Goal: Task Accomplishment & Management: Manage account settings

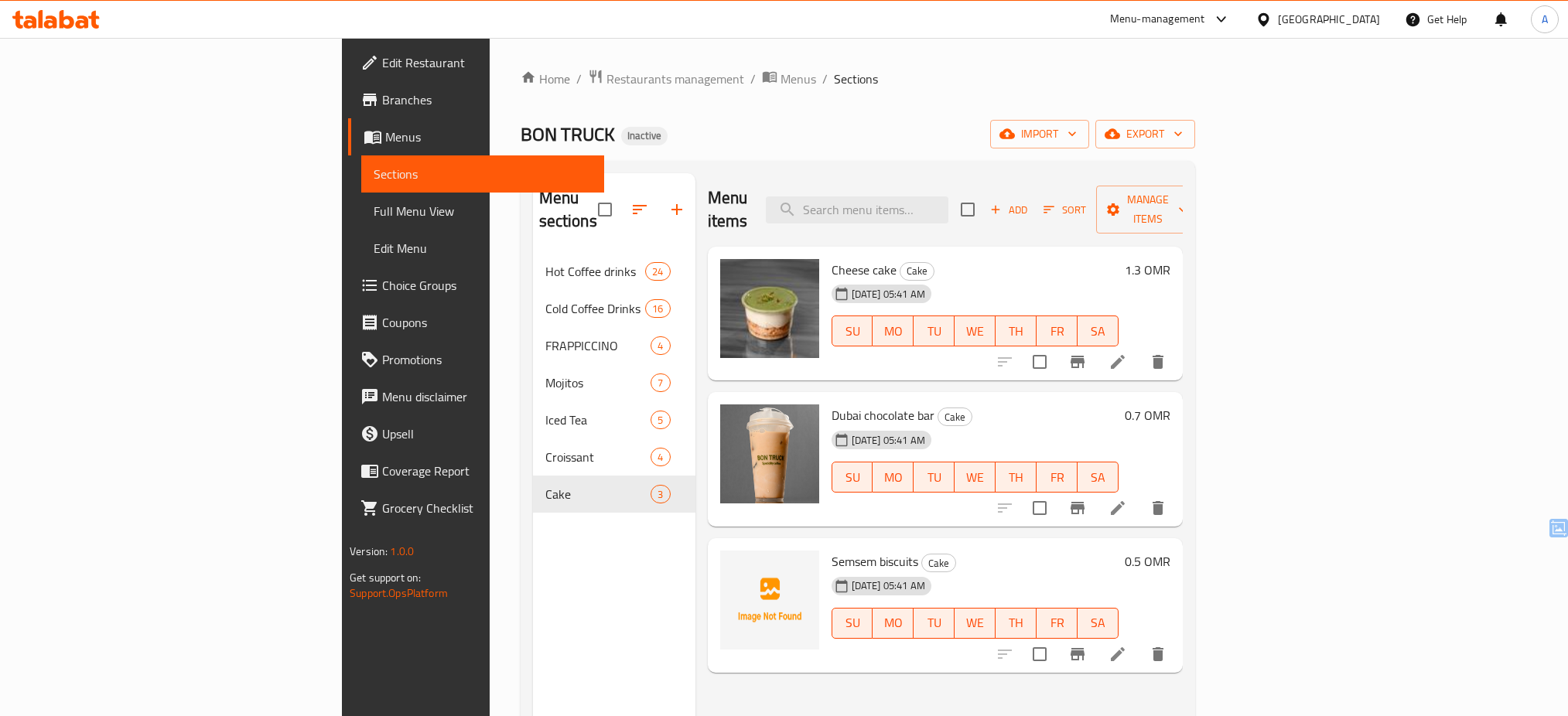
scroll to position [217, 0]
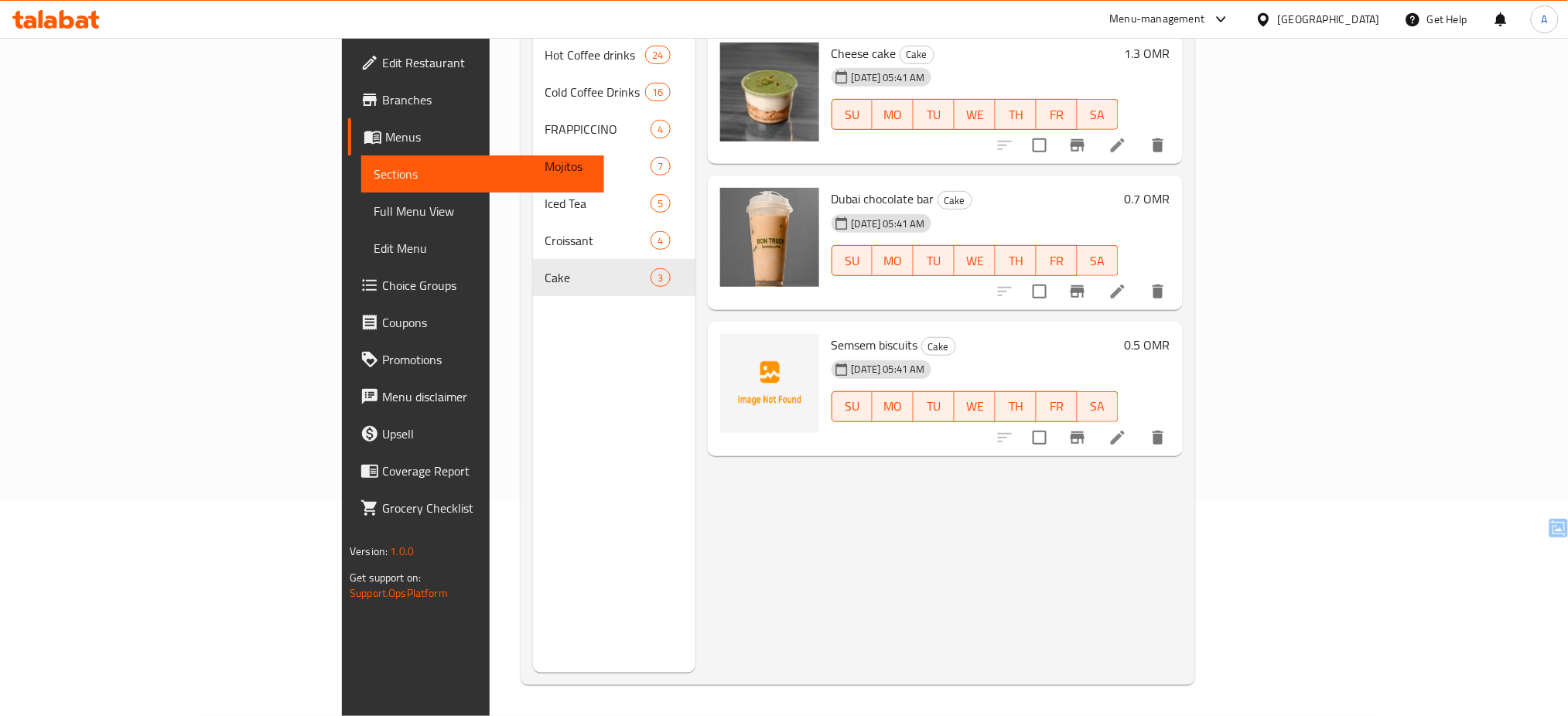
click at [1272, 25] on icon at bounding box center [1264, 20] width 16 height 16
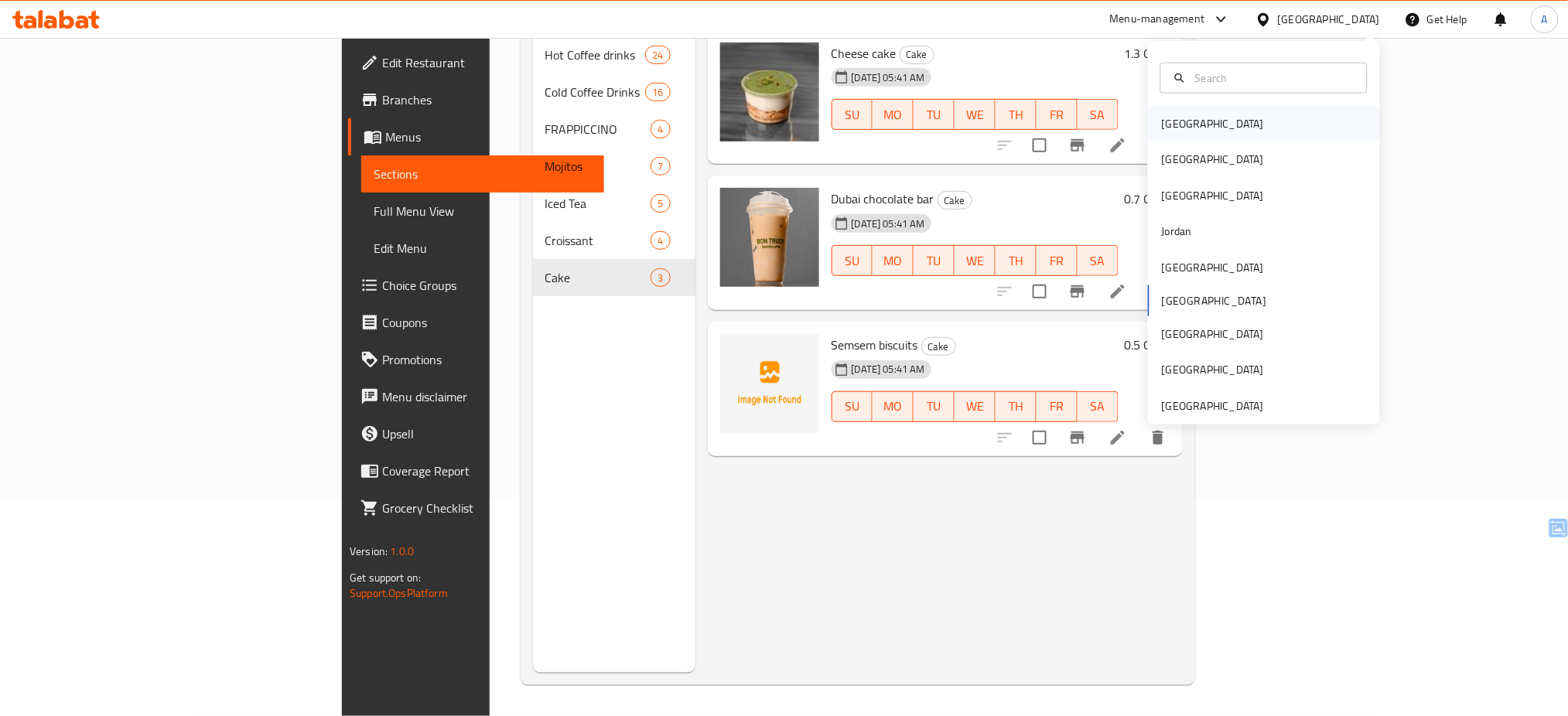
click at [1187, 126] on div "[GEOGRAPHIC_DATA]" at bounding box center [1214, 123] width 127 height 36
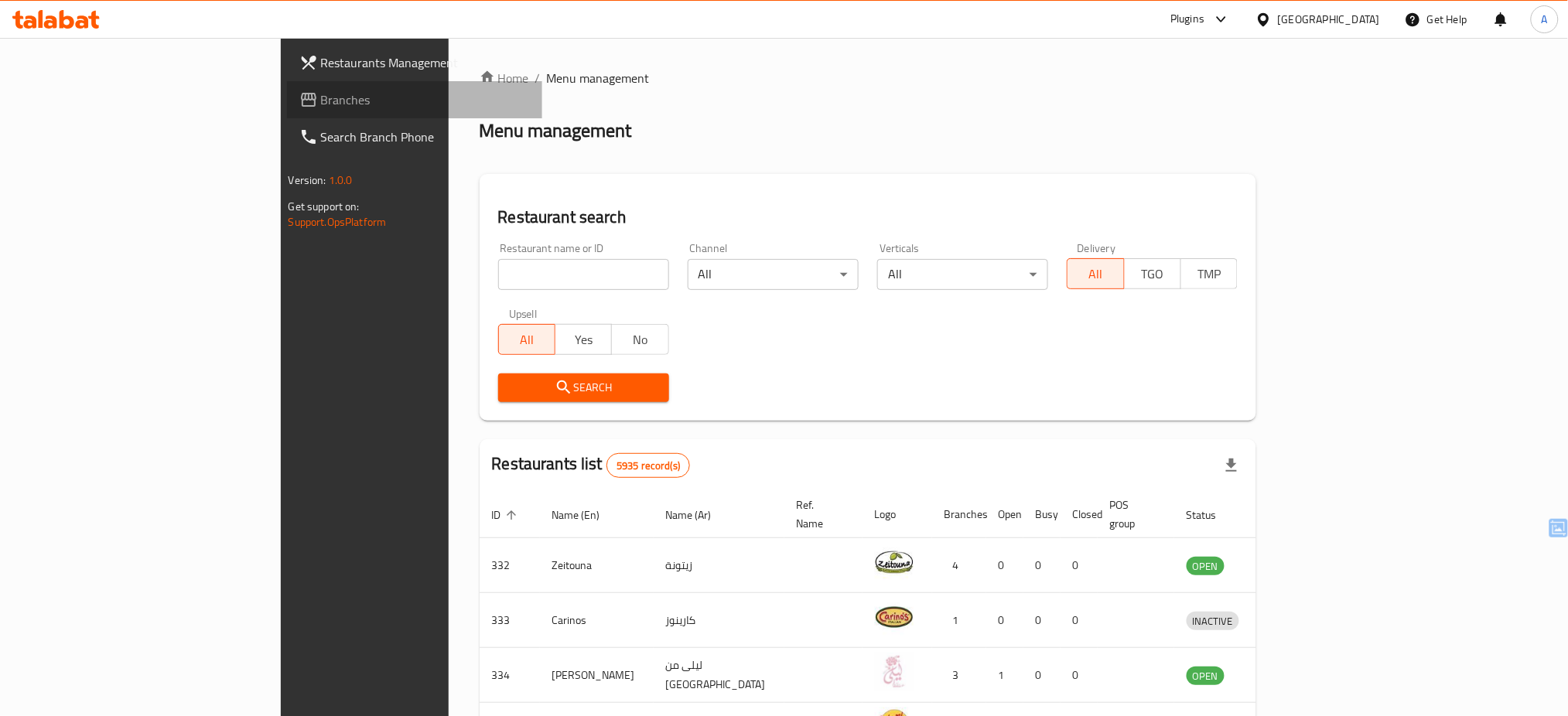
click at [321, 105] on span "Branches" at bounding box center [426, 99] width 210 height 18
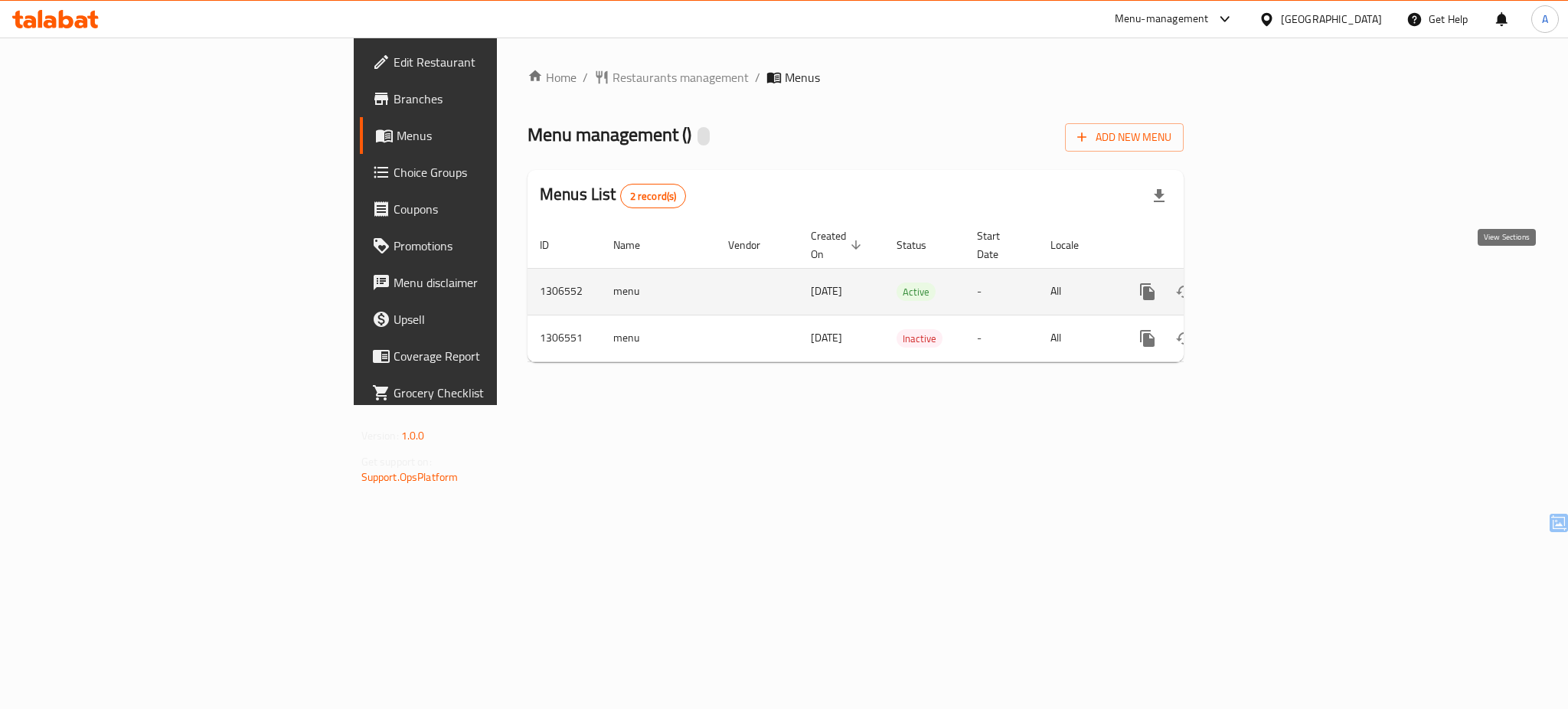
click at [1267, 282] on icon "enhanced table" at bounding box center [1257, 291] width 18 height 18
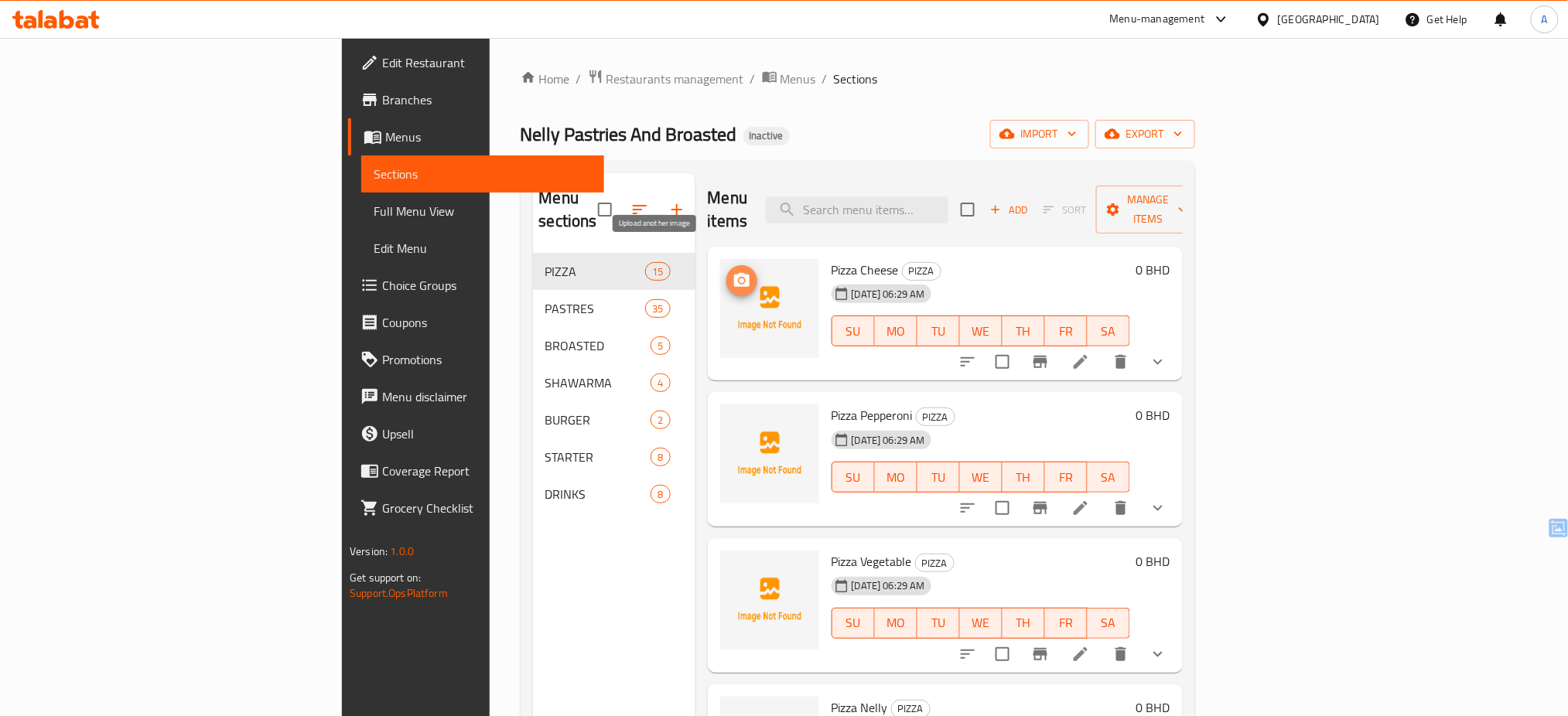
click at [734, 273] on icon "upload picture" at bounding box center [741, 281] width 15 height 14
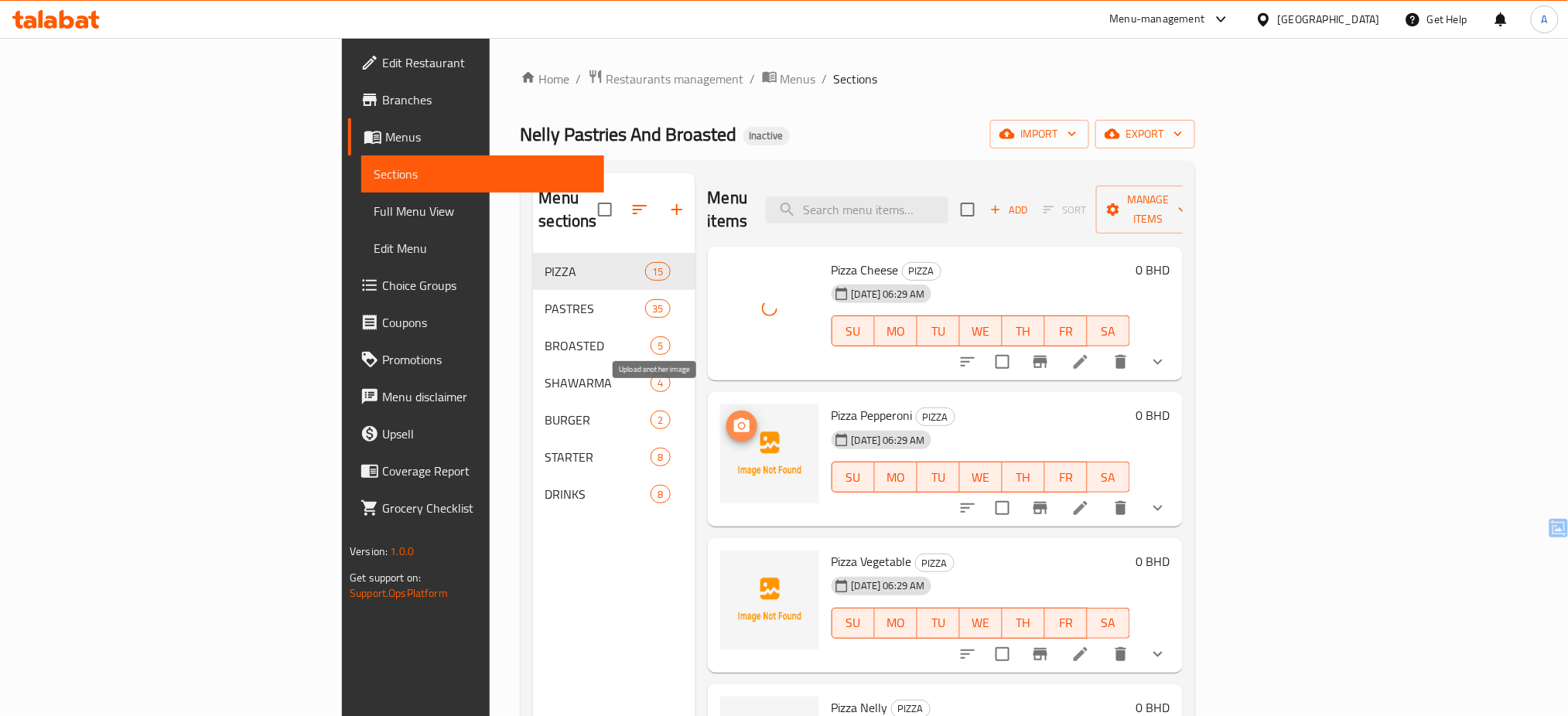
click at [734, 419] on icon "upload picture" at bounding box center [741, 426] width 15 height 14
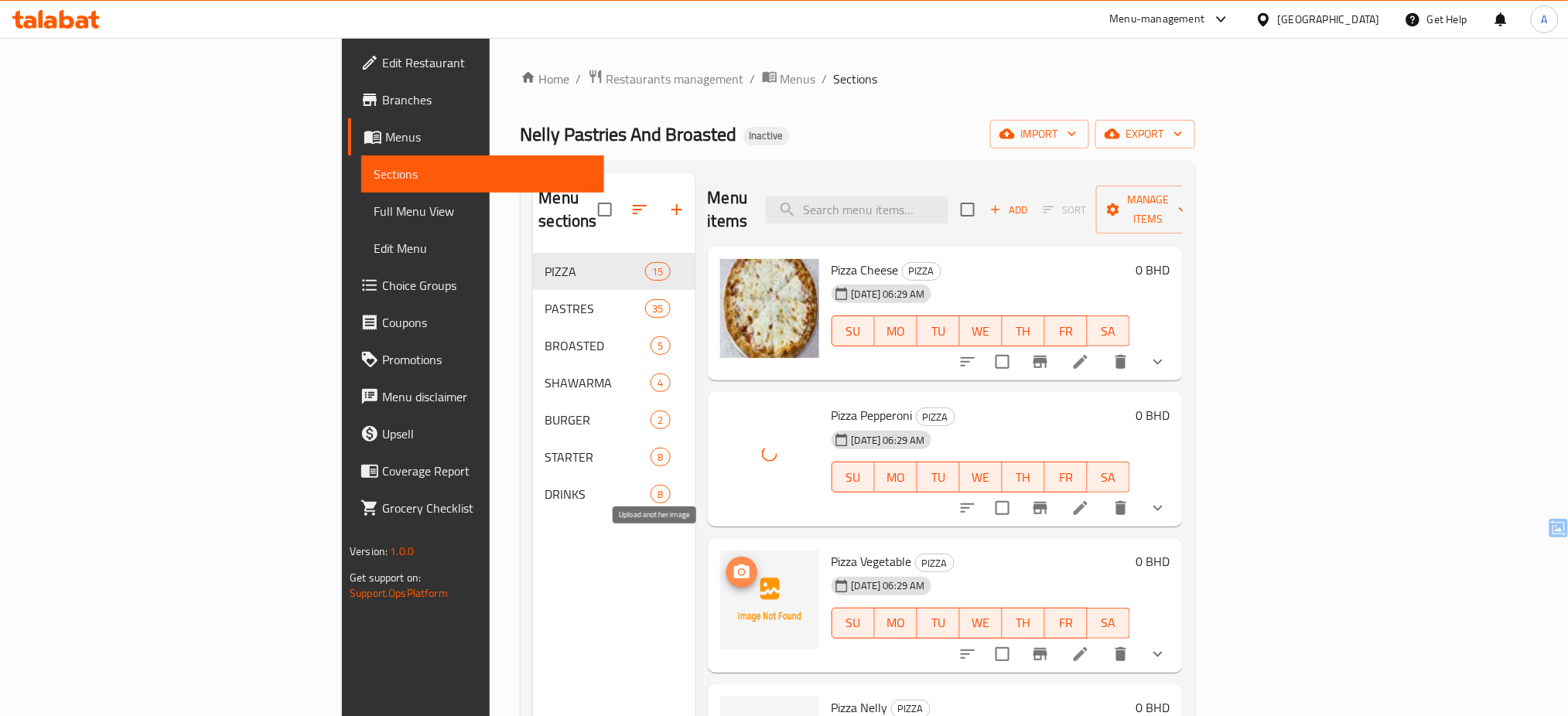
click at [734, 565] on icon "upload picture" at bounding box center [741, 572] width 15 height 14
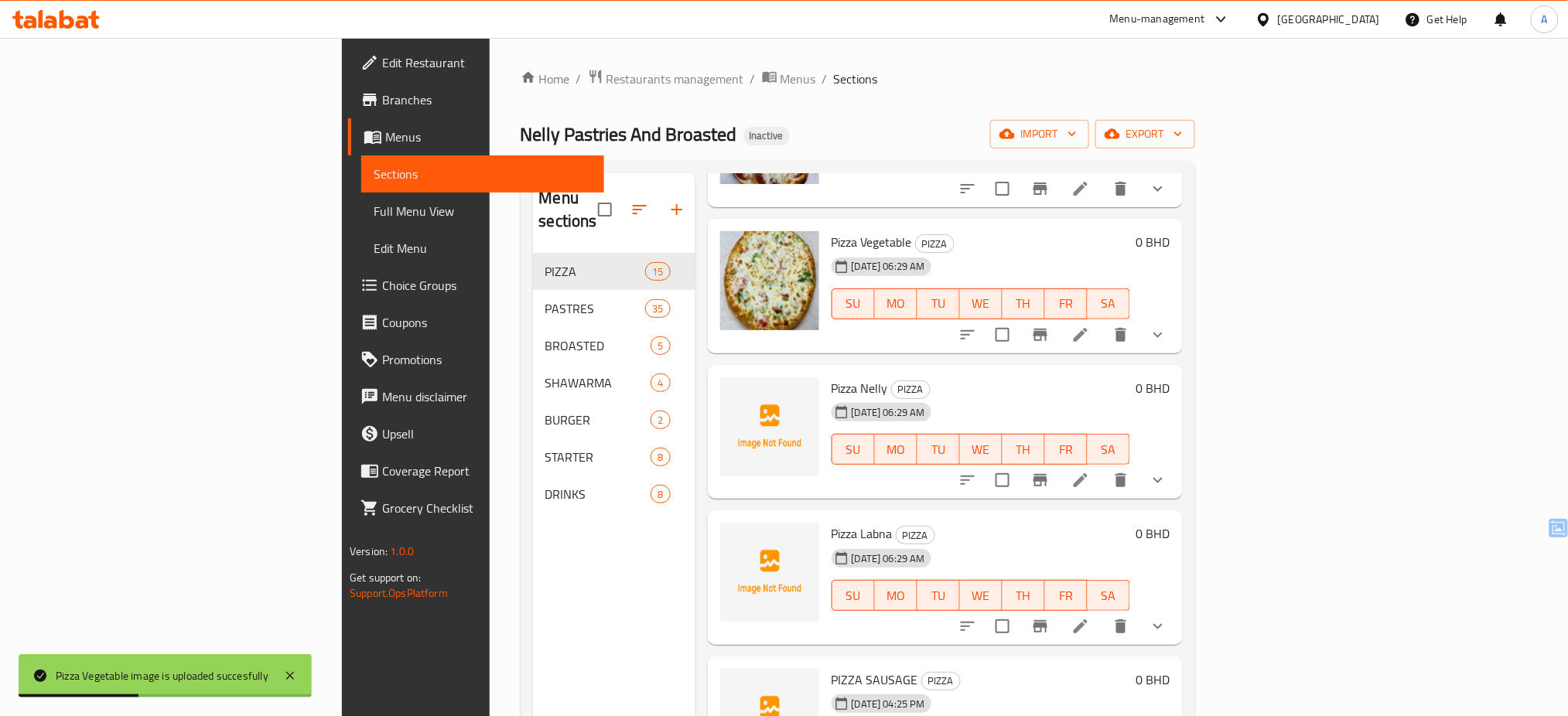
scroll to position [325, 0]
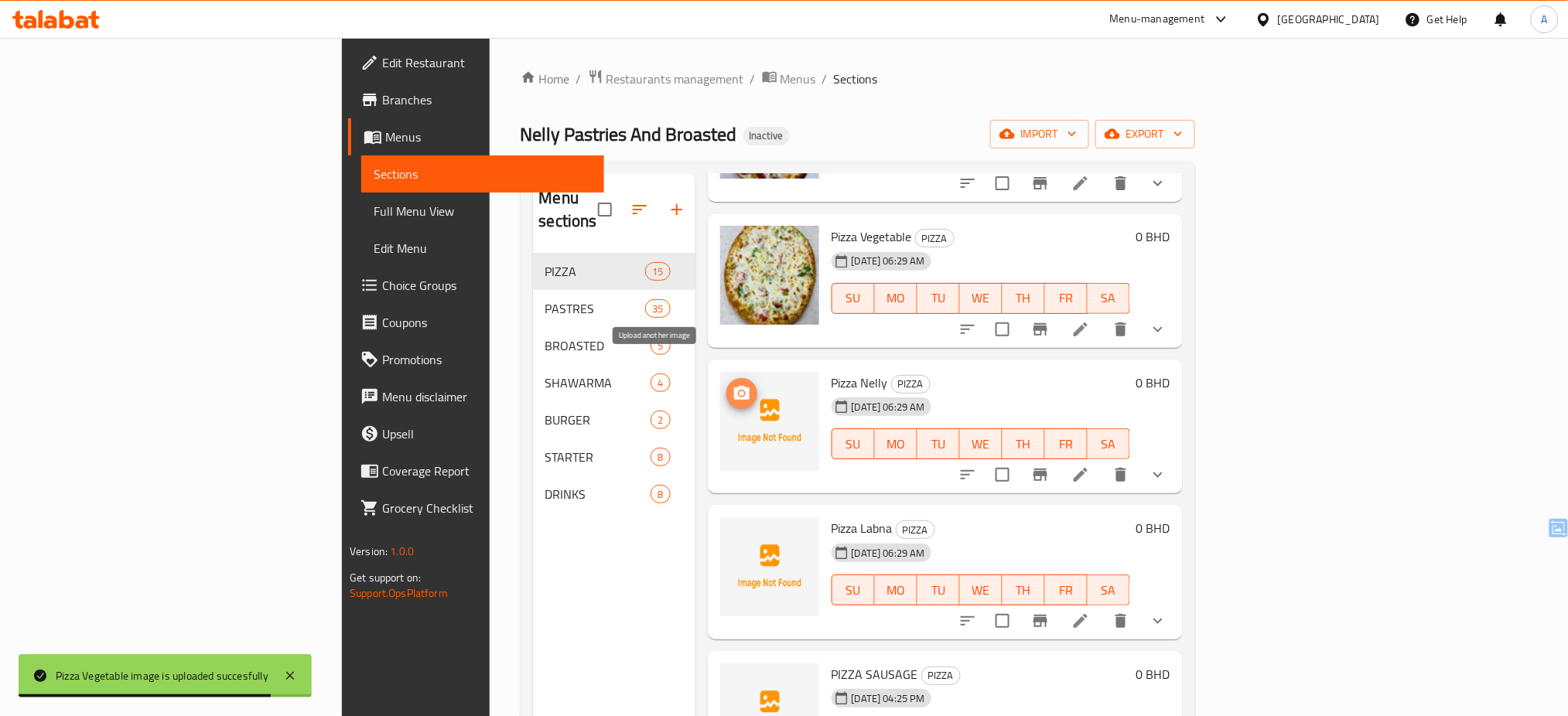
click at [733, 385] on icon "upload picture" at bounding box center [741, 393] width 18 height 18
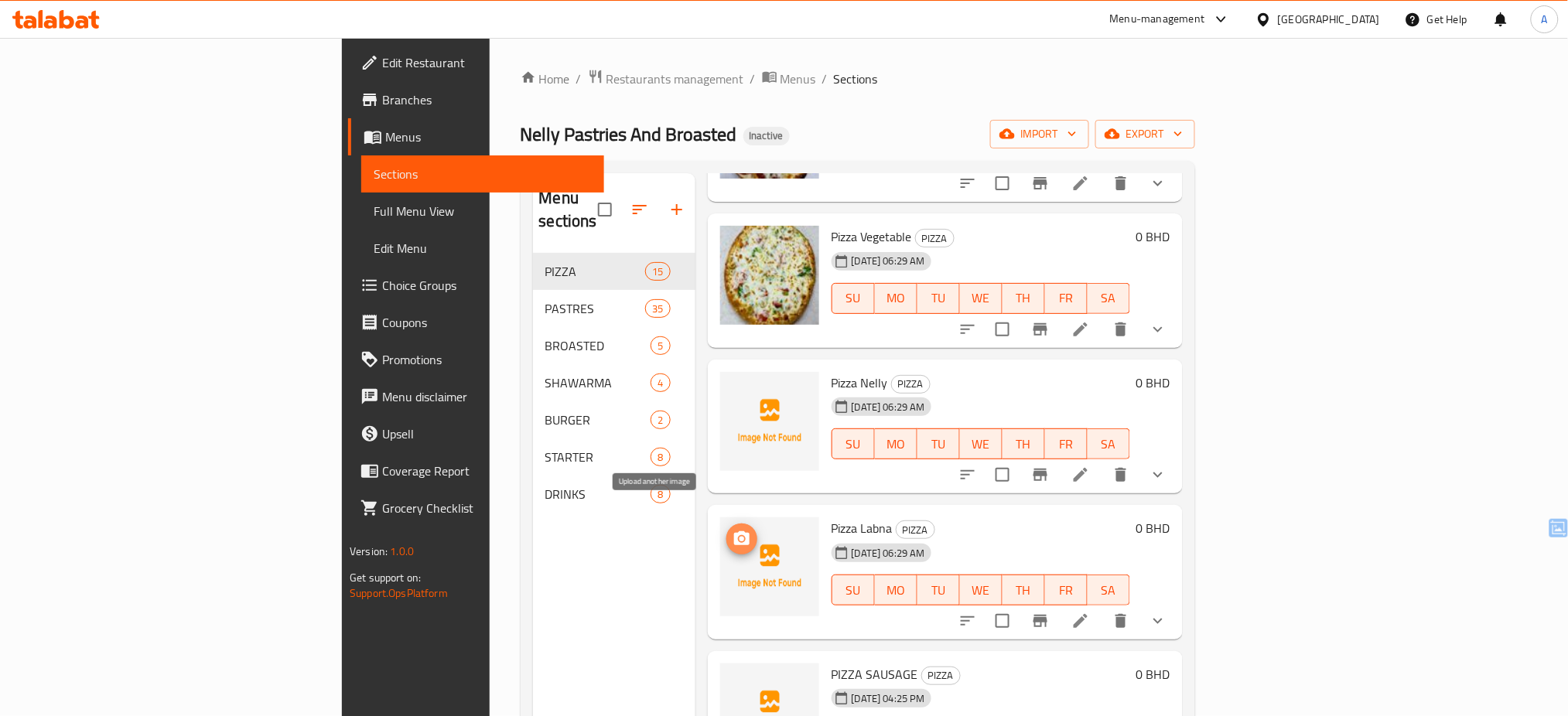
click at [733, 530] on icon "upload picture" at bounding box center [741, 539] width 18 height 18
click at [734, 678] on icon "upload picture" at bounding box center [741, 685] width 15 height 14
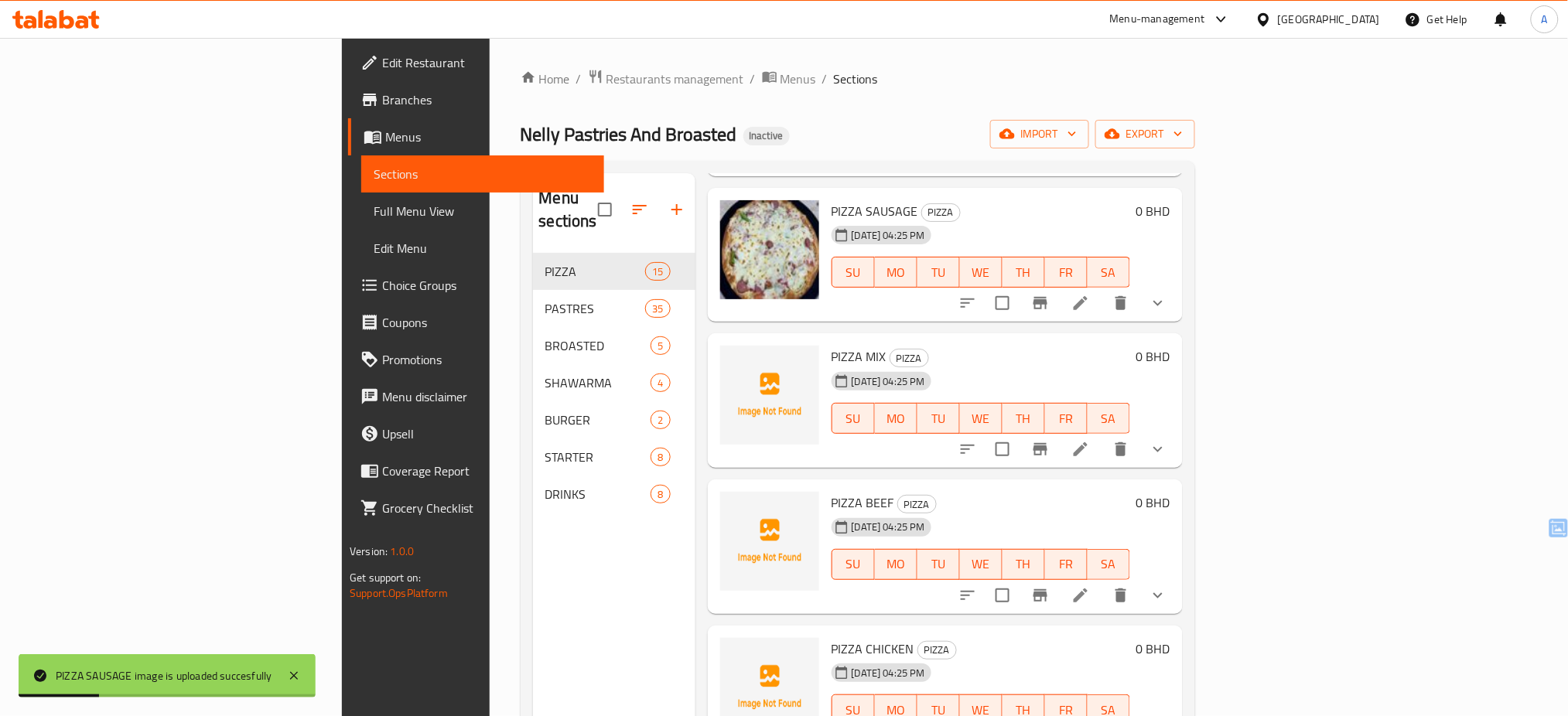
scroll to position [824, 0]
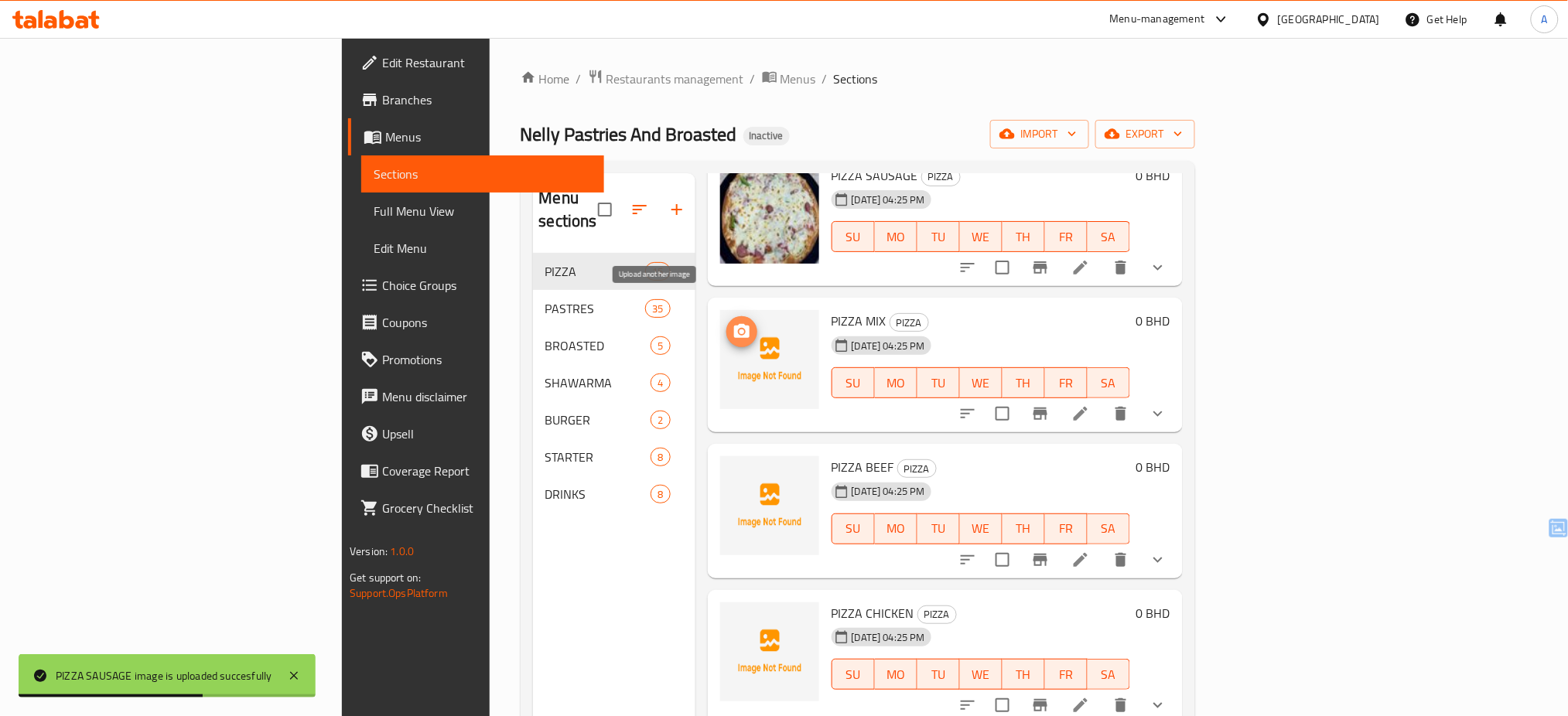
click at [734, 324] on icon "upload picture" at bounding box center [741, 331] width 15 height 14
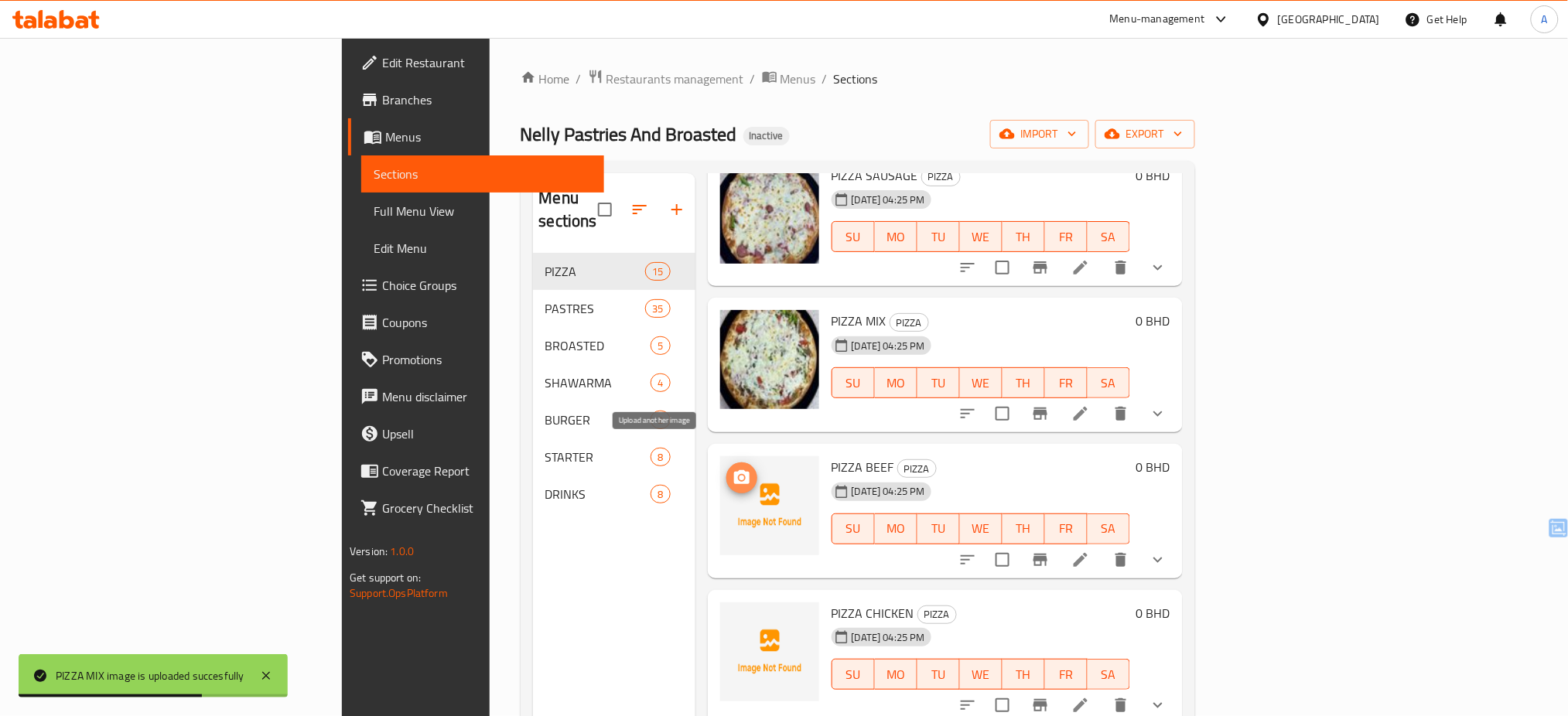
click at [734, 470] on icon "upload picture" at bounding box center [741, 478] width 15 height 14
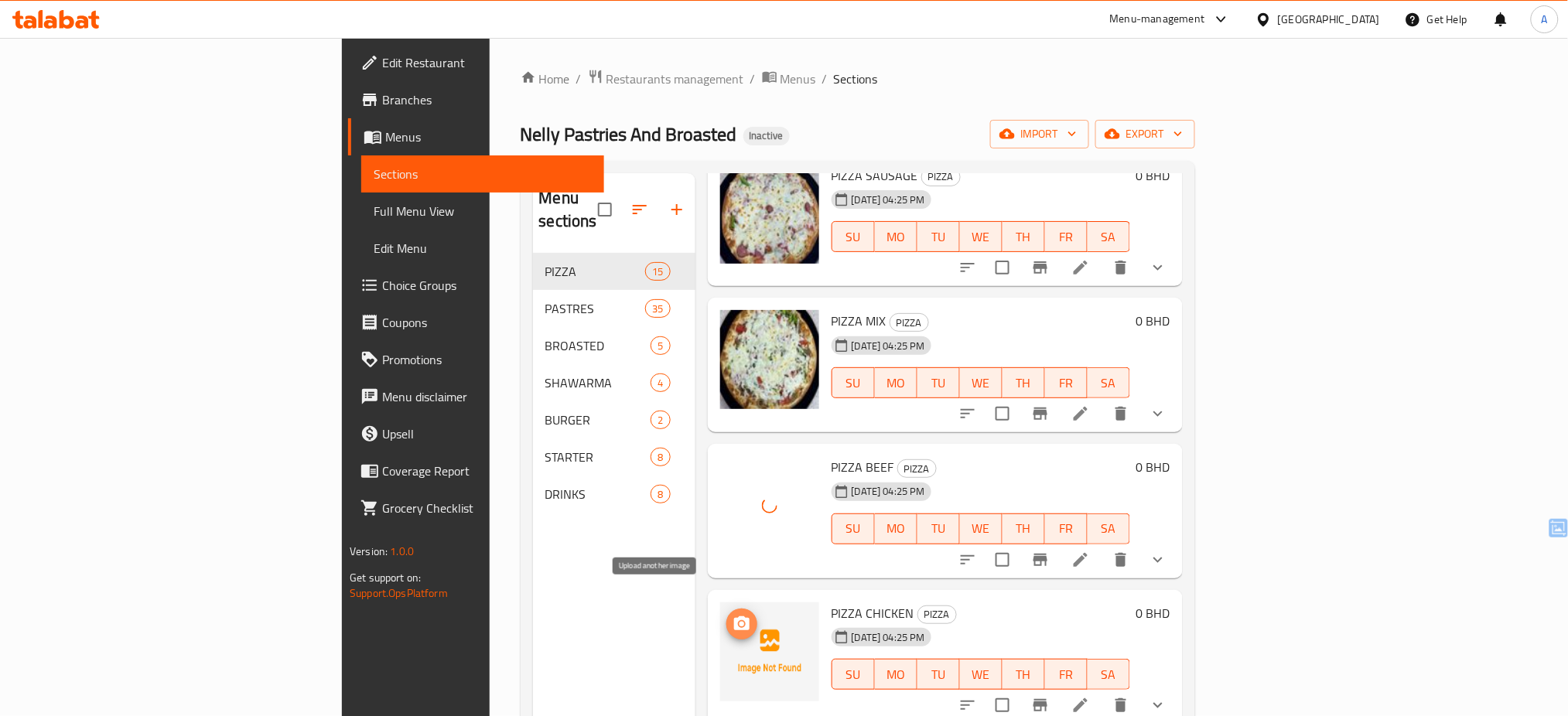
click at [733, 615] on icon "upload picture" at bounding box center [741, 624] width 18 height 18
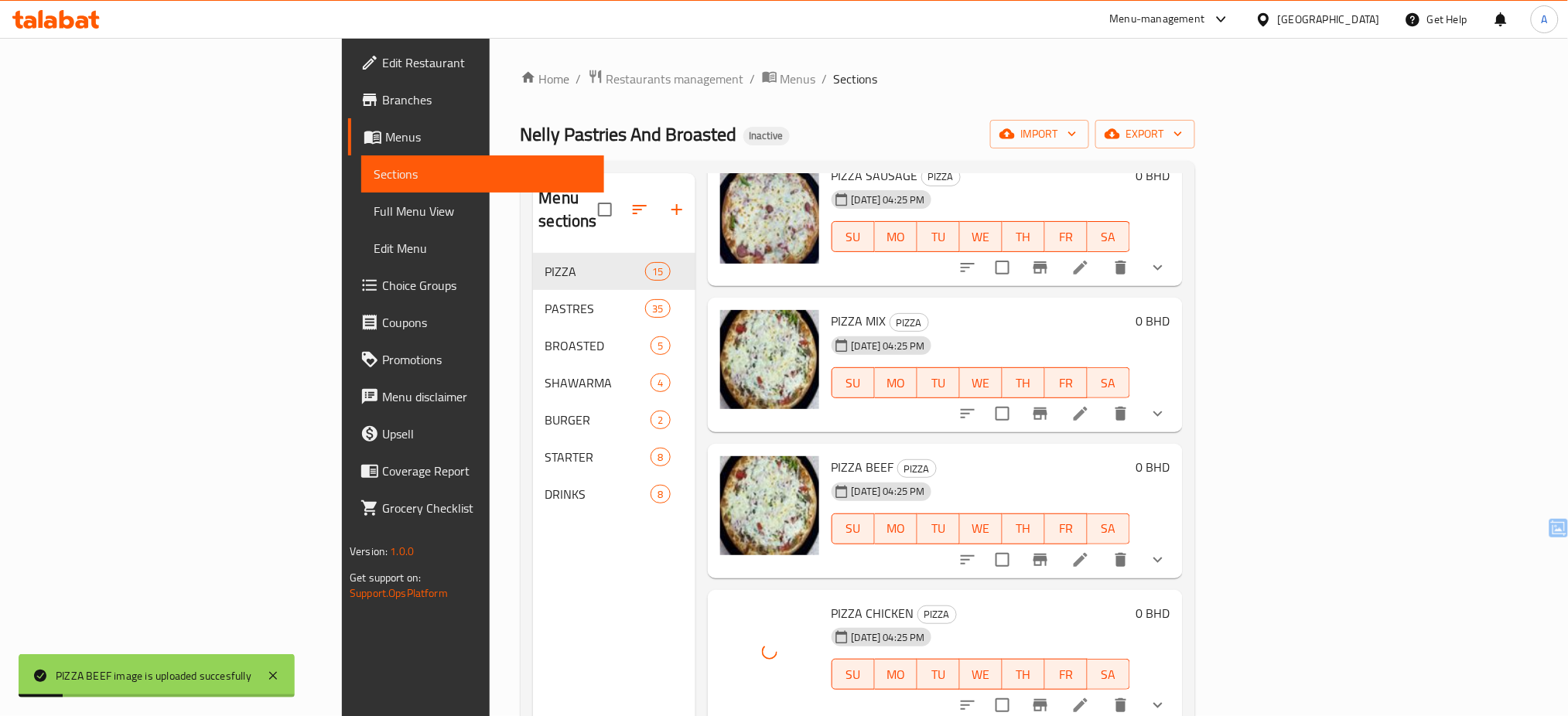
scroll to position [217, 0]
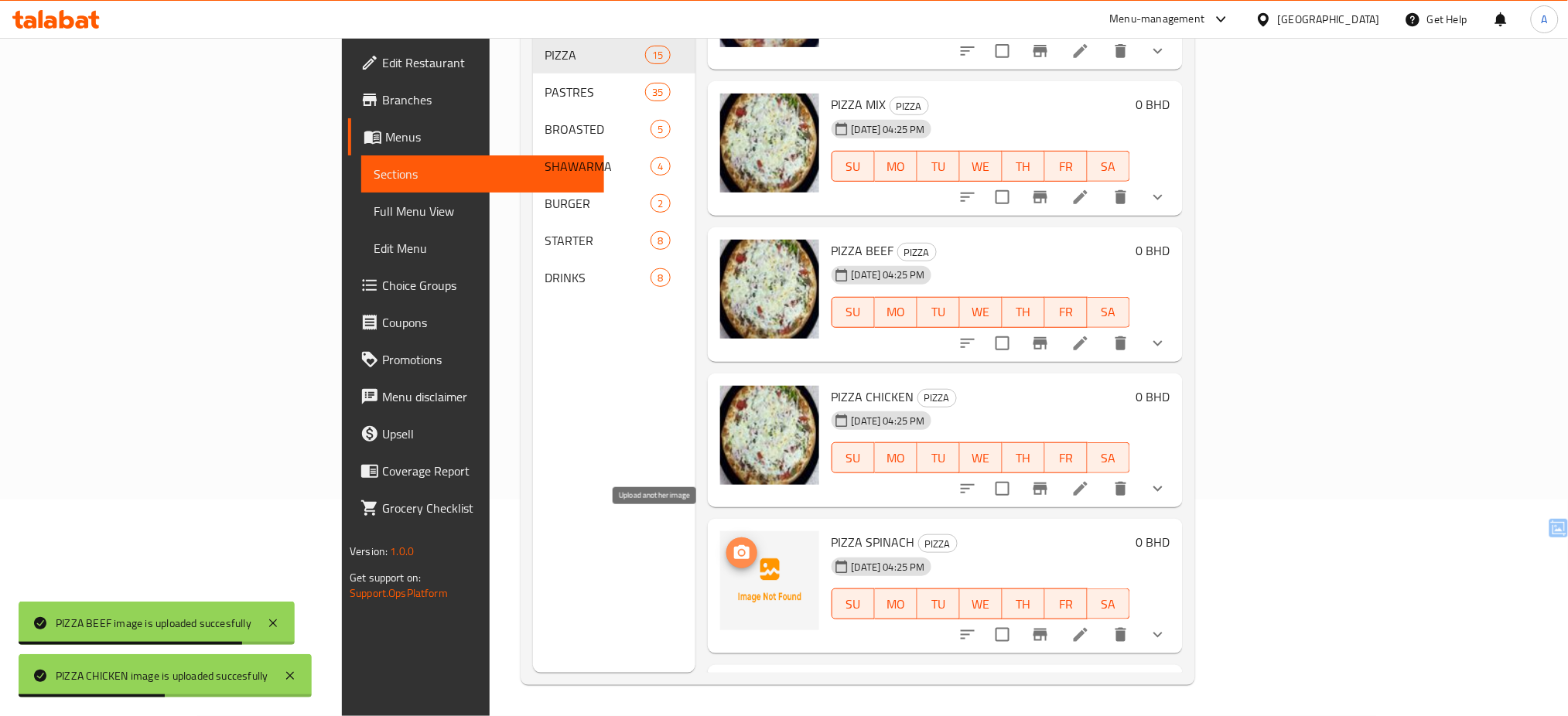
click at [734, 545] on icon "upload picture" at bounding box center [741, 552] width 15 height 14
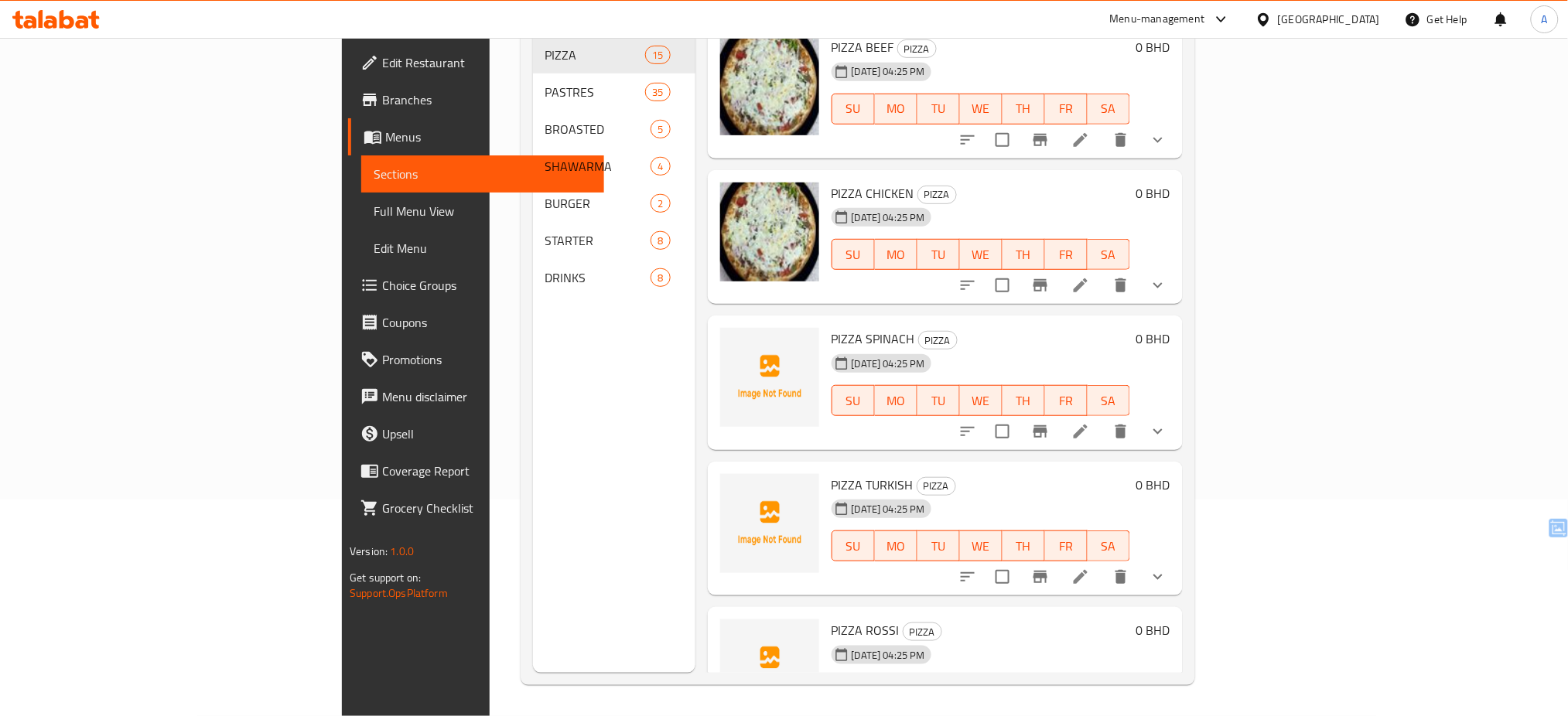
scroll to position [1055, 0]
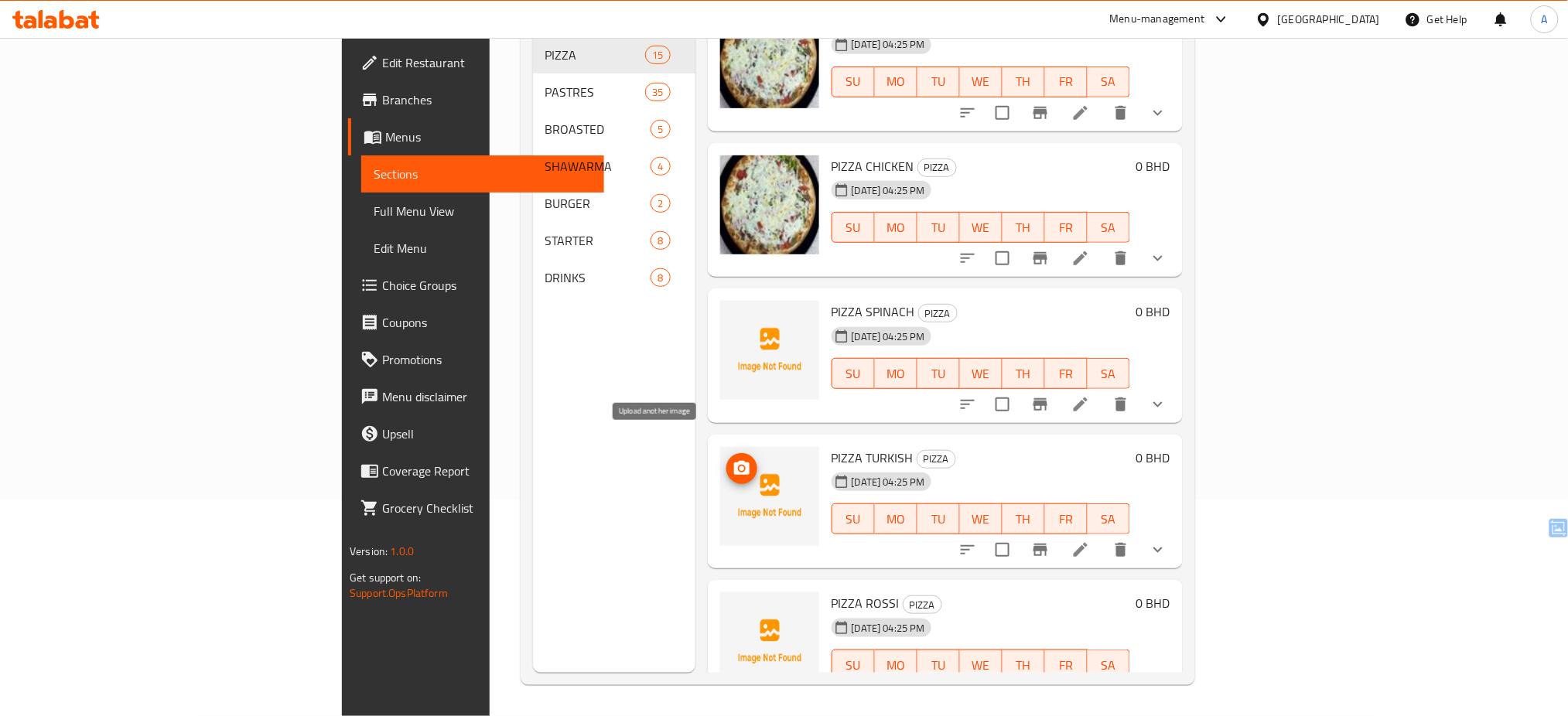
click at [733, 459] on icon "upload picture" at bounding box center [741, 468] width 18 height 18
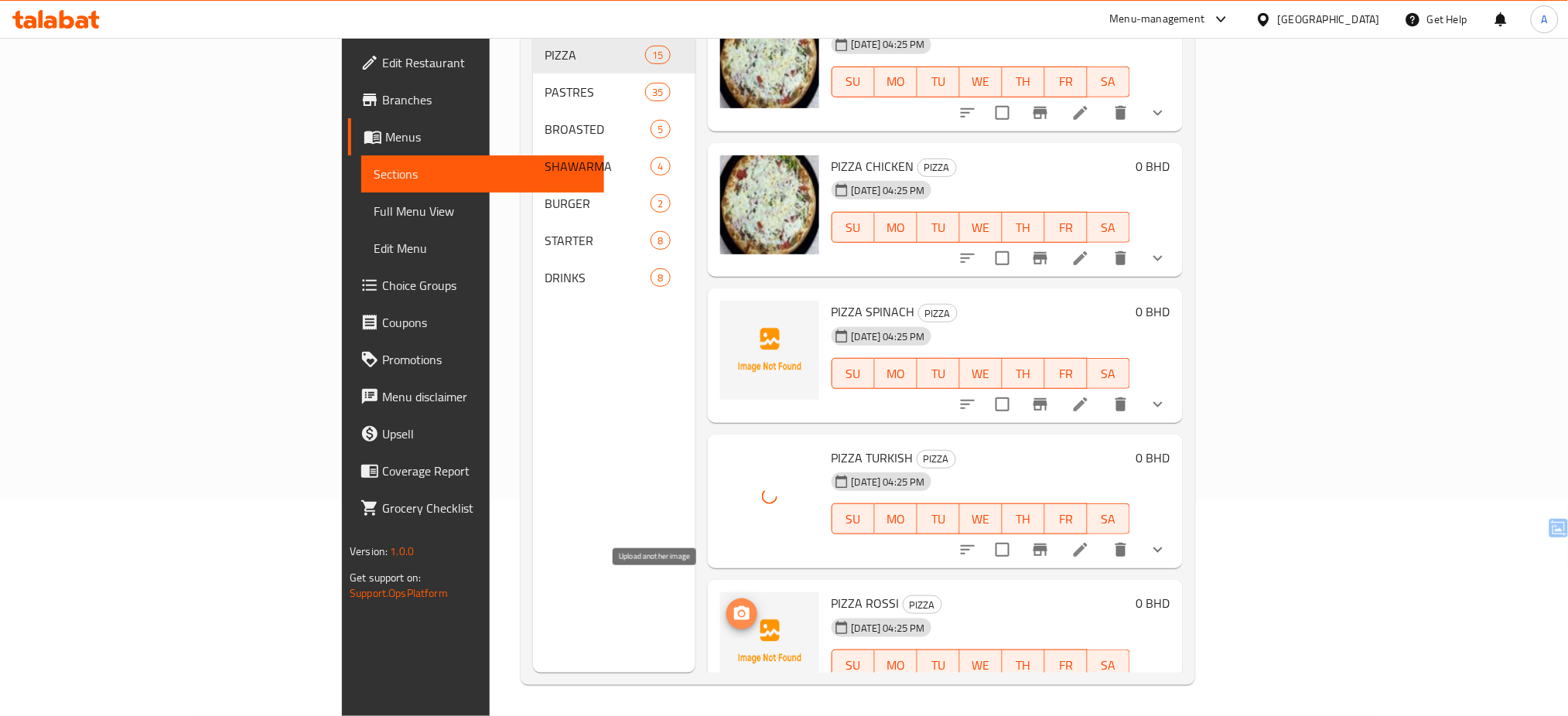
click at [734, 606] on icon "upload picture" at bounding box center [741, 613] width 15 height 14
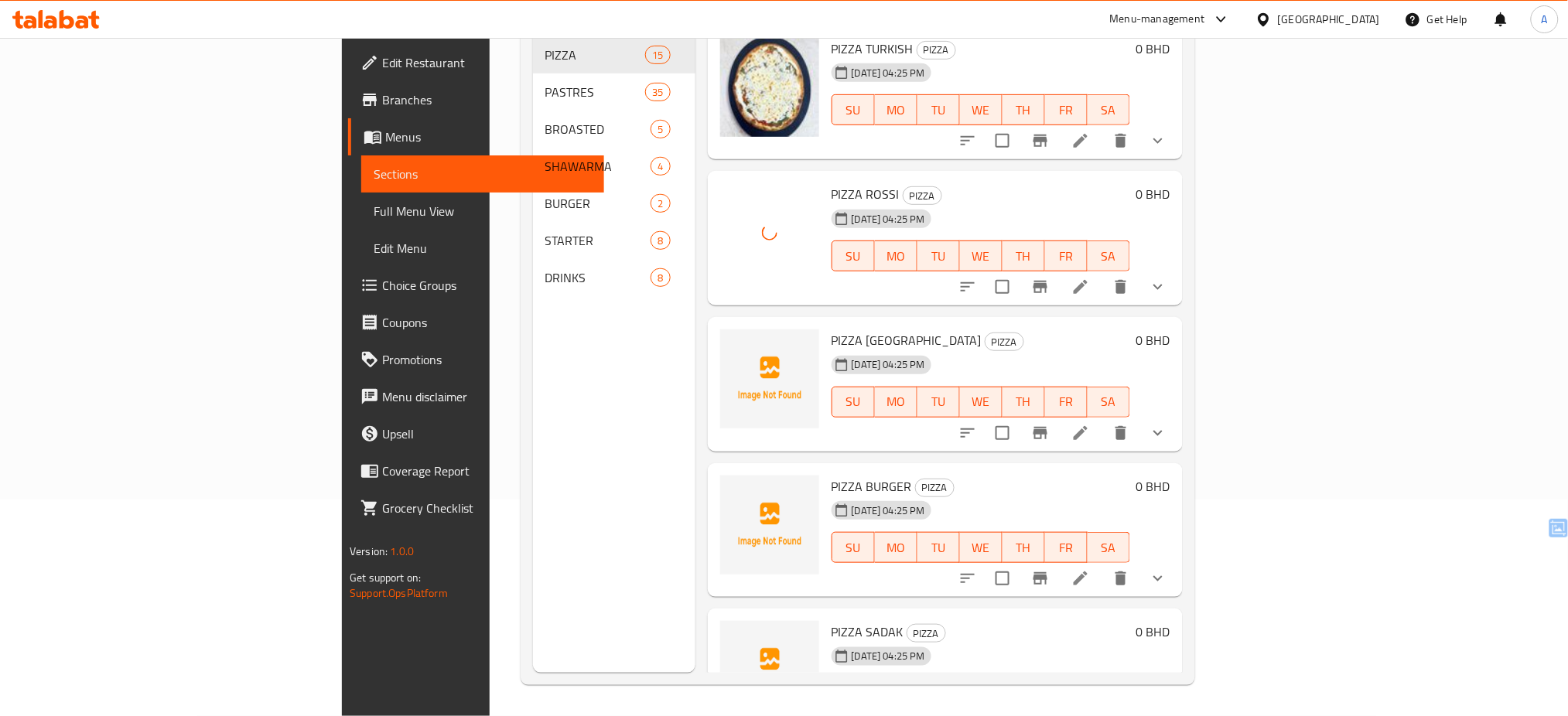
scroll to position [1510, 0]
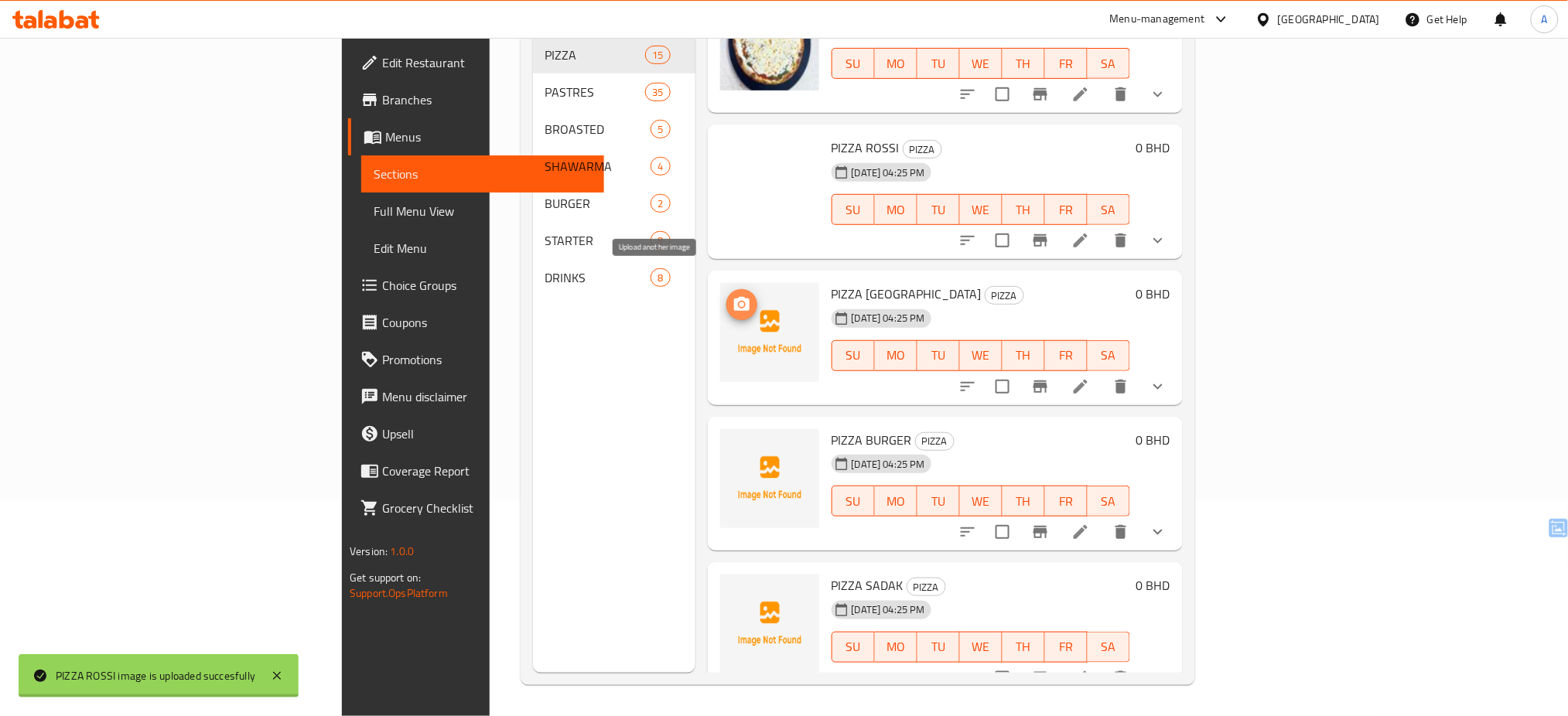
click at [733, 296] on icon "upload picture" at bounding box center [741, 304] width 18 height 18
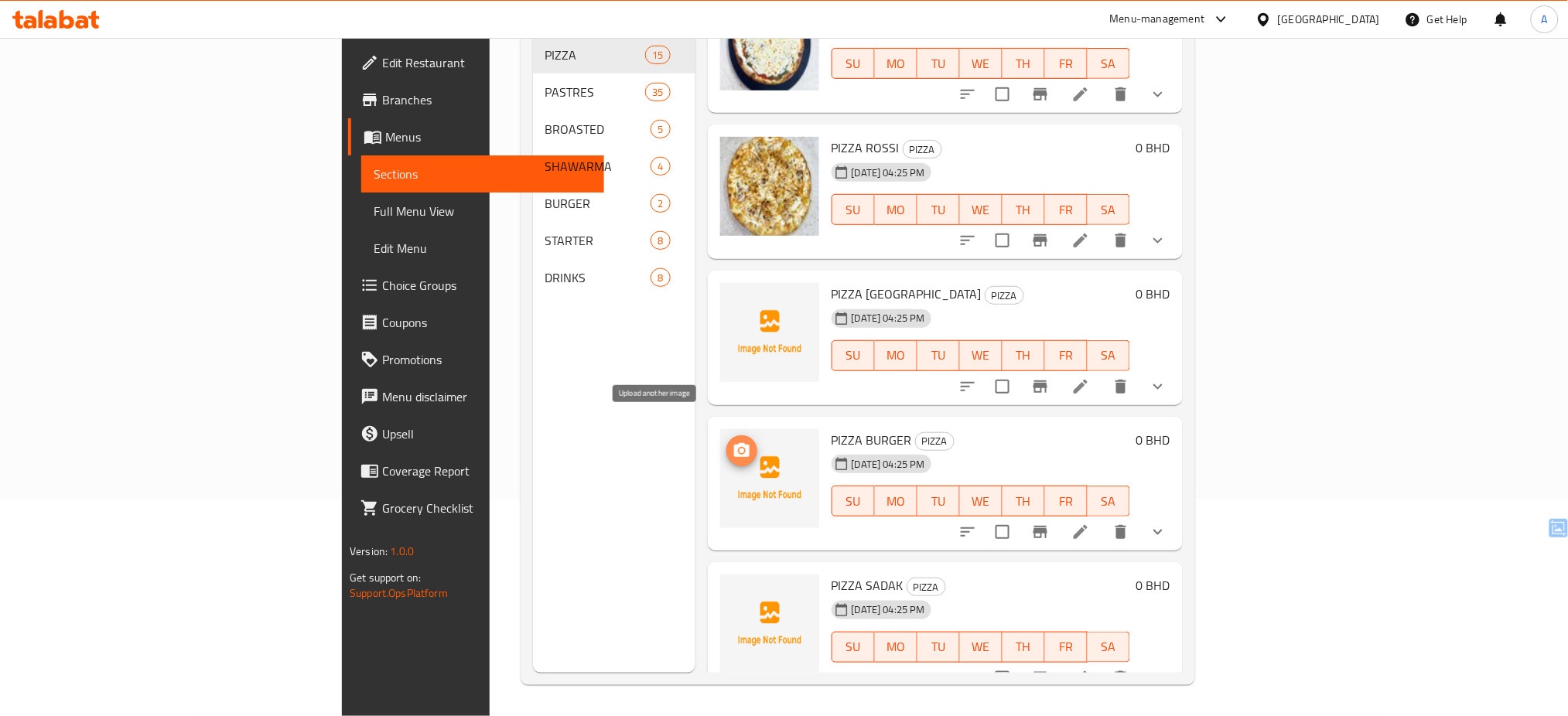
click at [733, 442] on icon "upload picture" at bounding box center [741, 451] width 18 height 18
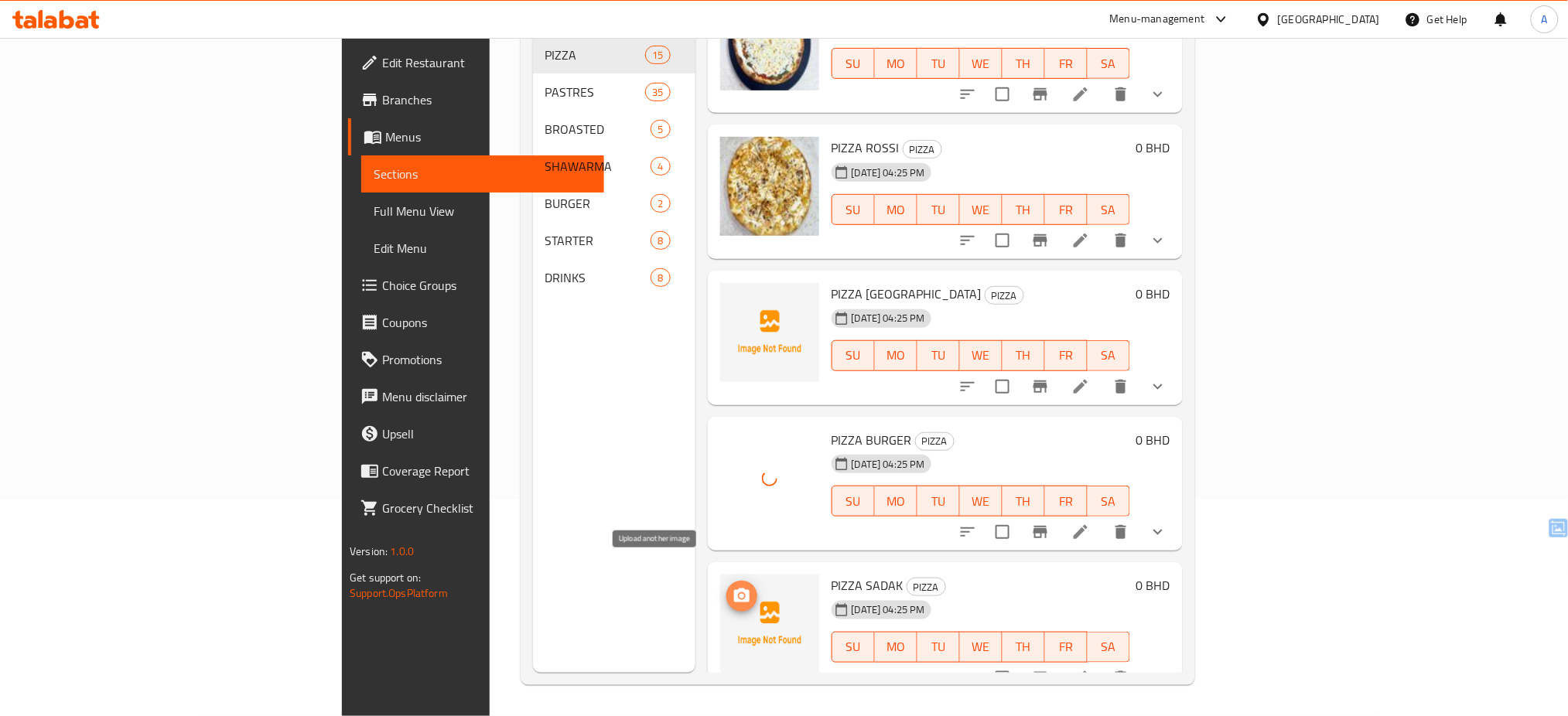
click at [739, 594] on circle "upload picture" at bounding box center [741, 597] width 5 height 5
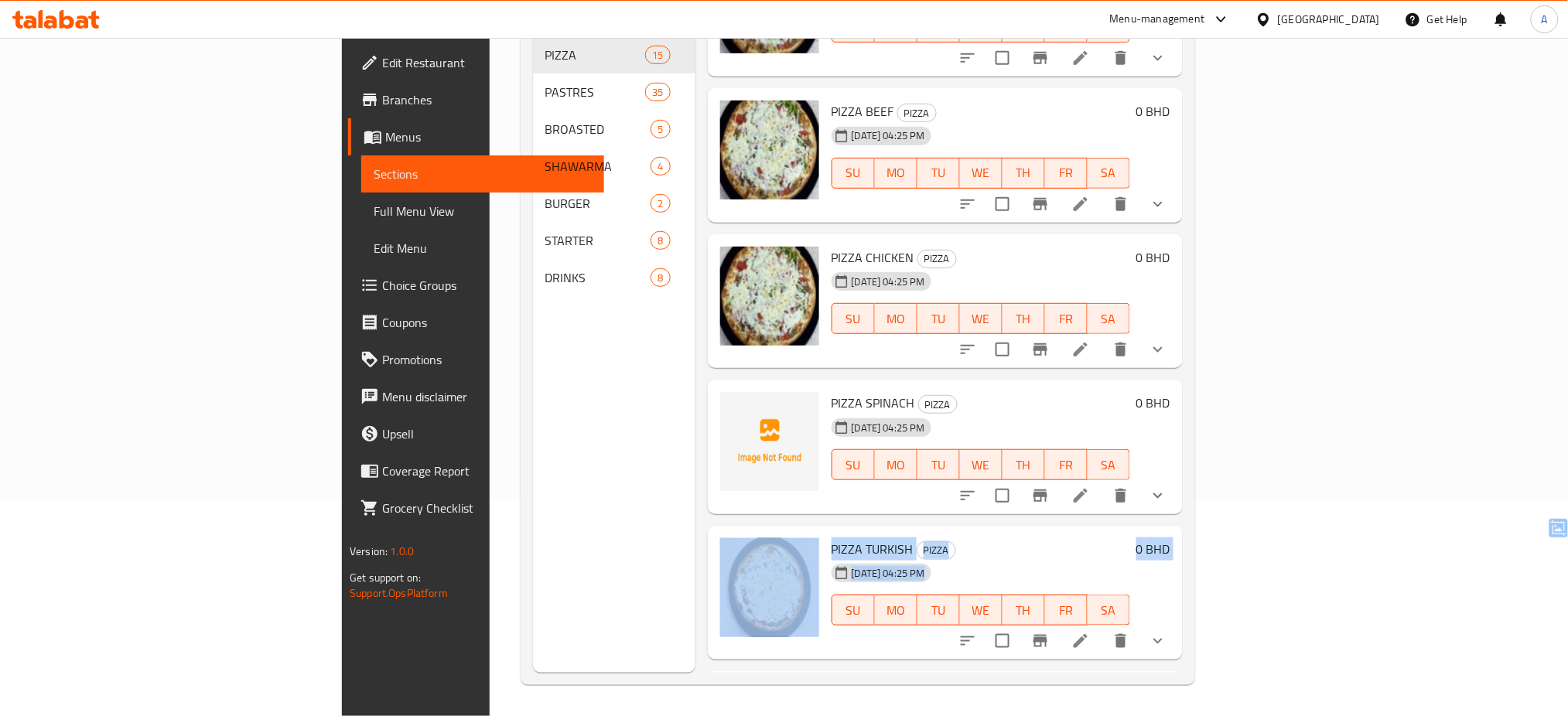
drag, startPoint x: 1508, startPoint y: 620, endPoint x: 1513, endPoint y: 458, distance: 162.1
click at [1183, 458] on div "Menu items Add Sort Manage items Pizza Cheese PIZZA 20-08-2025 06:29 AM SU MO T…" at bounding box center [939, 314] width 487 height 716
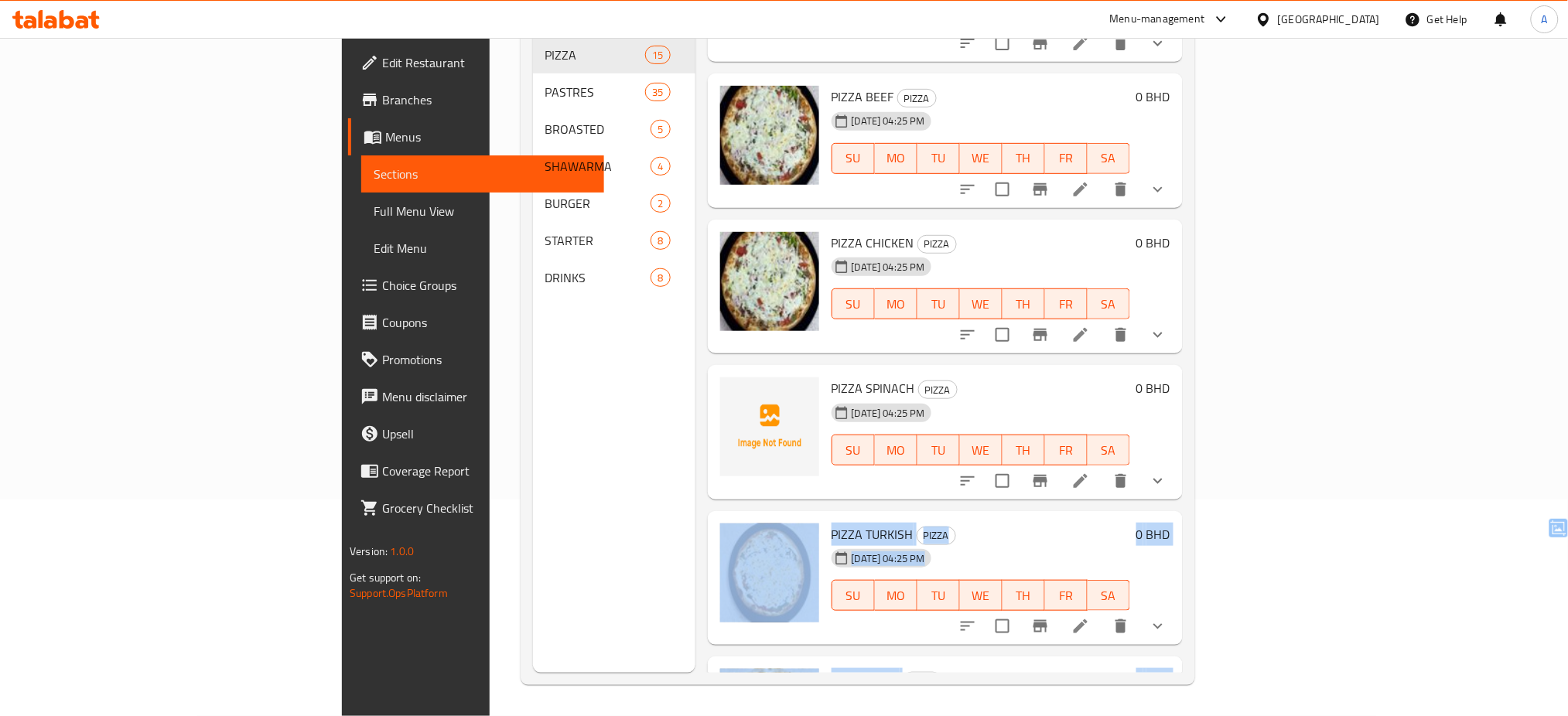
click at [1136, 543] on div "19-08-2025 04:25 PM SU MO TU WE TH FR SA" at bounding box center [981, 584] width 311 height 83
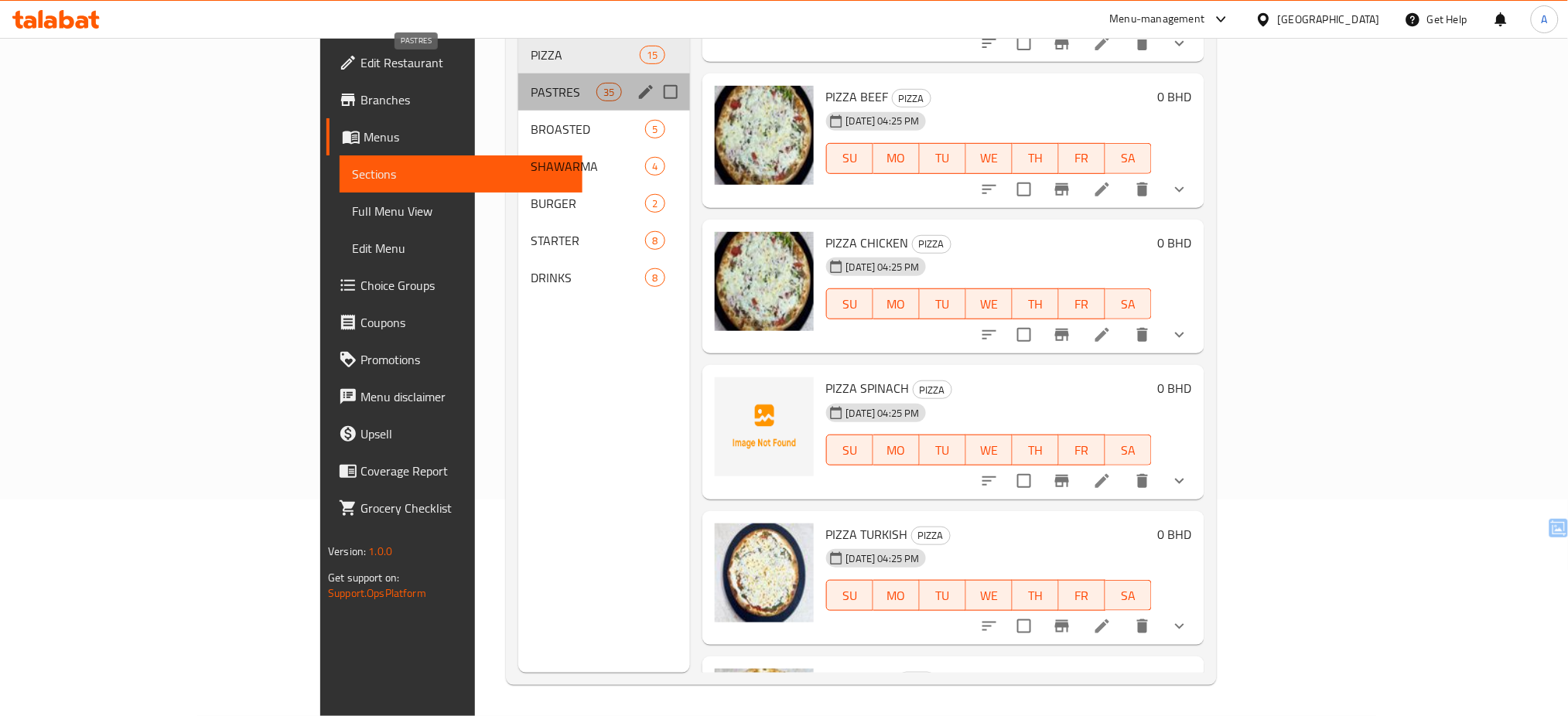
click at [531, 83] on span "PASTRES" at bounding box center [563, 91] width 66 height 18
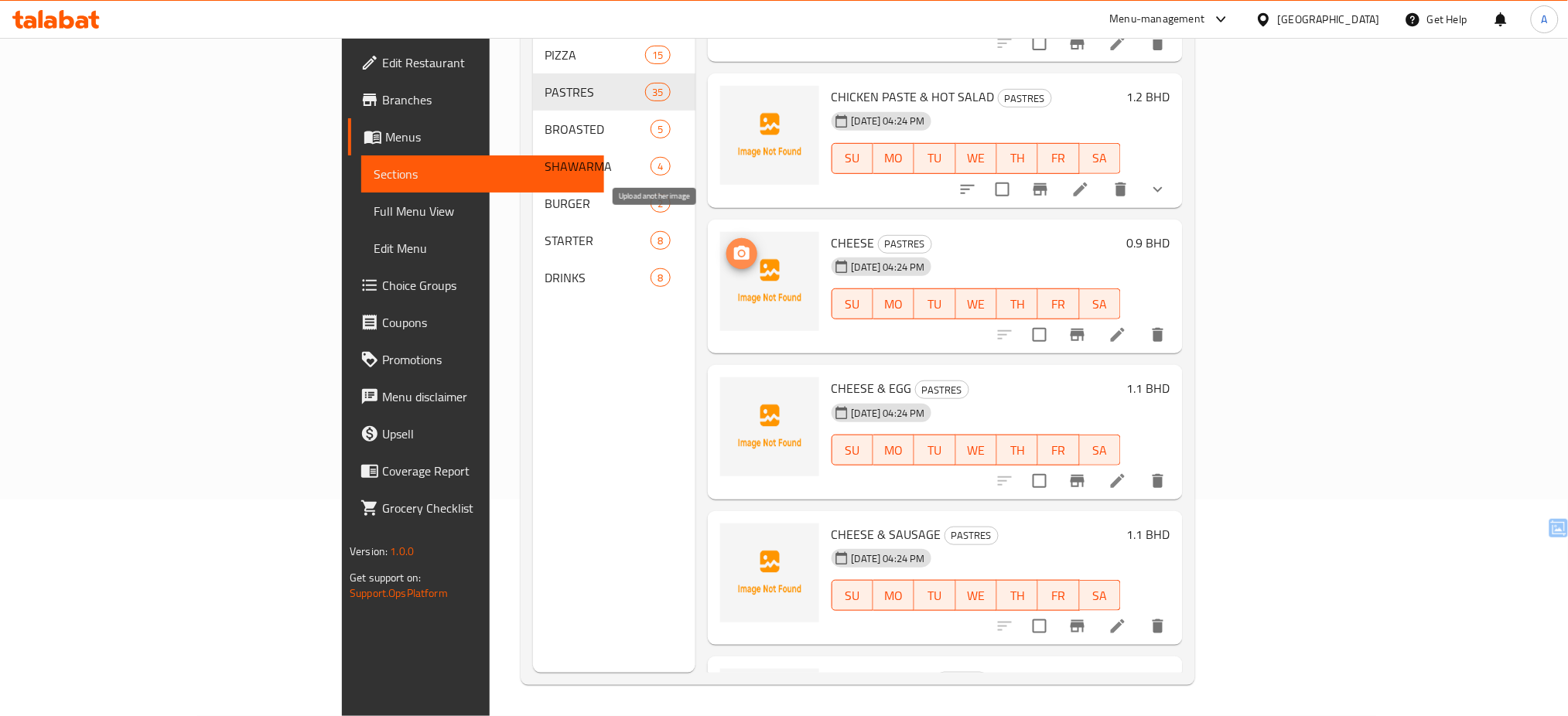
click at [739, 250] on circle "upload picture" at bounding box center [741, 253] width 5 height 5
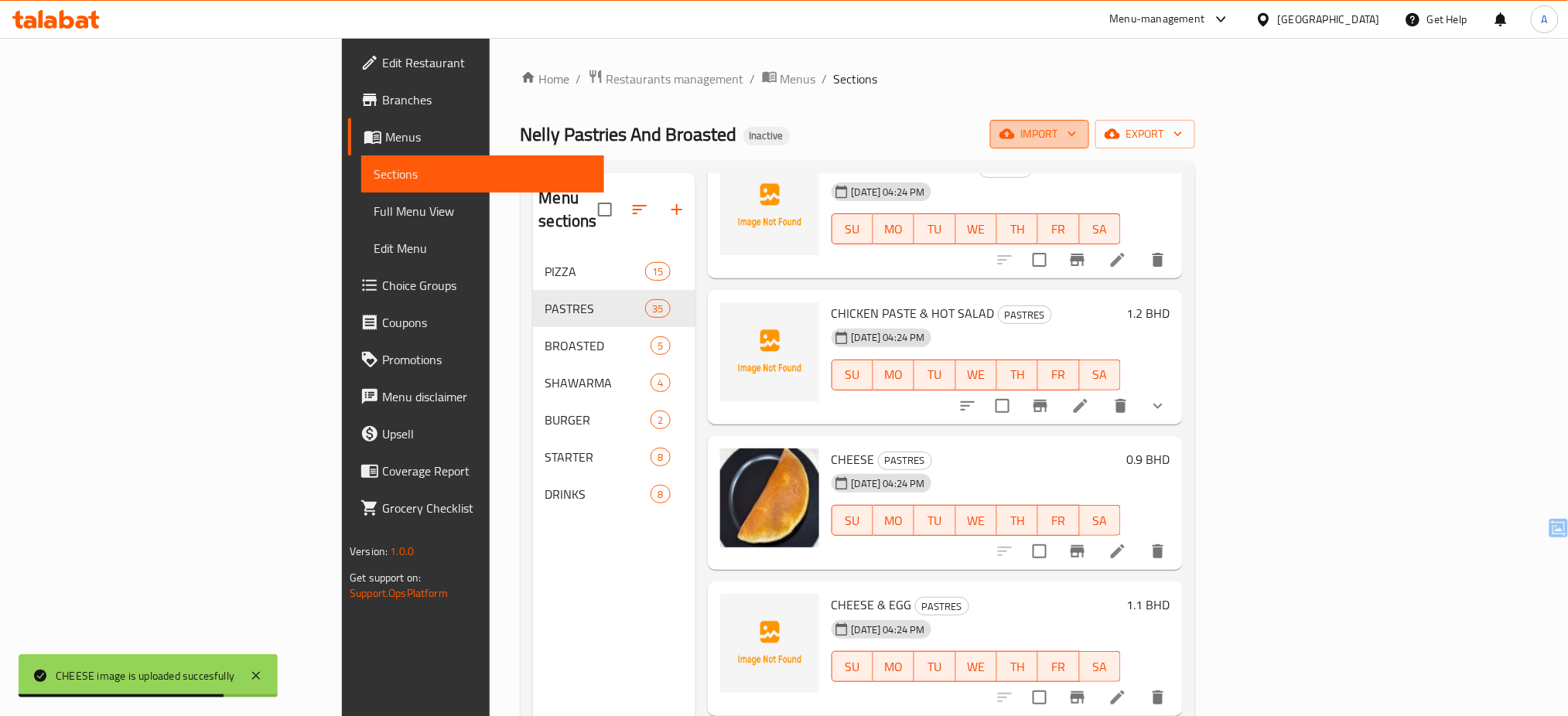
click at [1077, 136] on span "import" at bounding box center [1040, 134] width 74 height 19
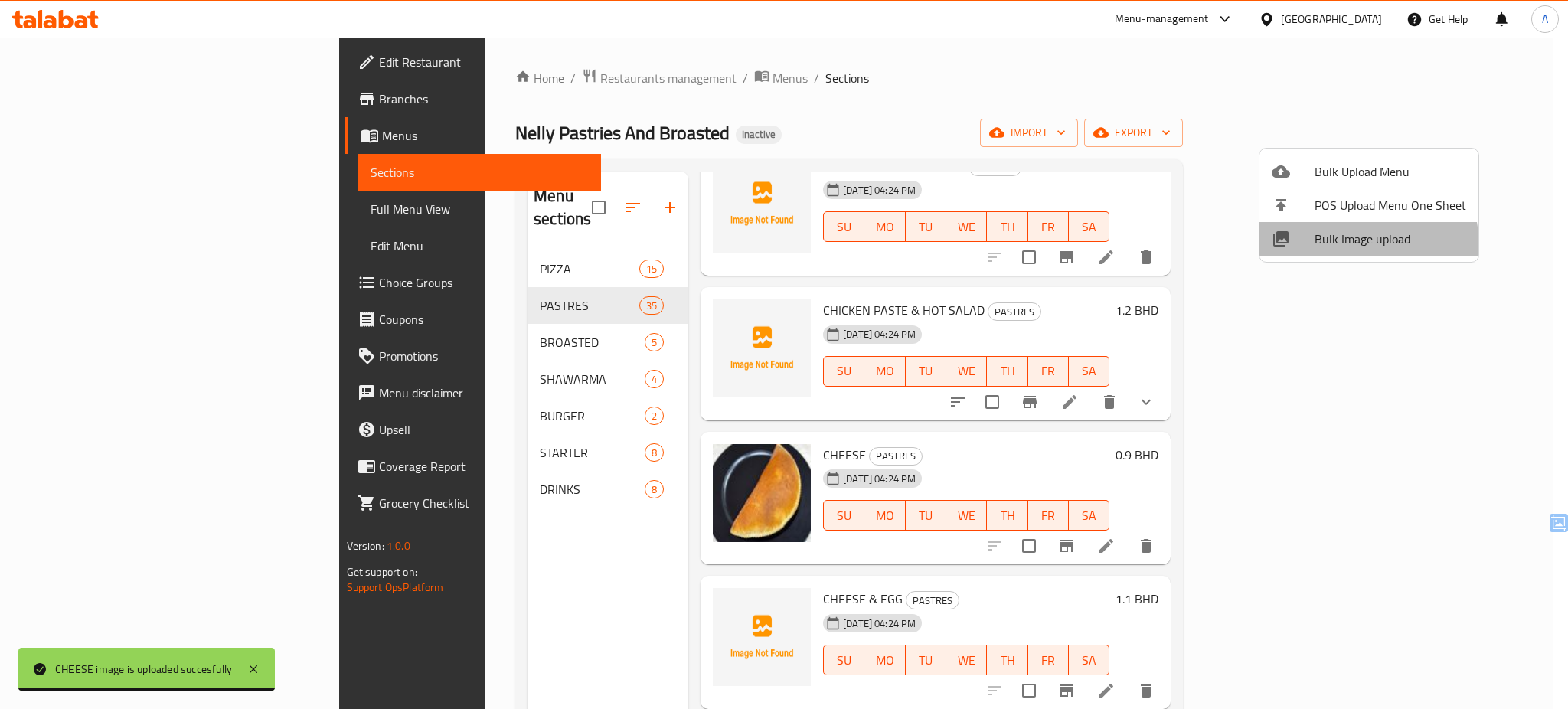
click at [1330, 248] on span "Bulk Image upload" at bounding box center [1390, 238] width 152 height 18
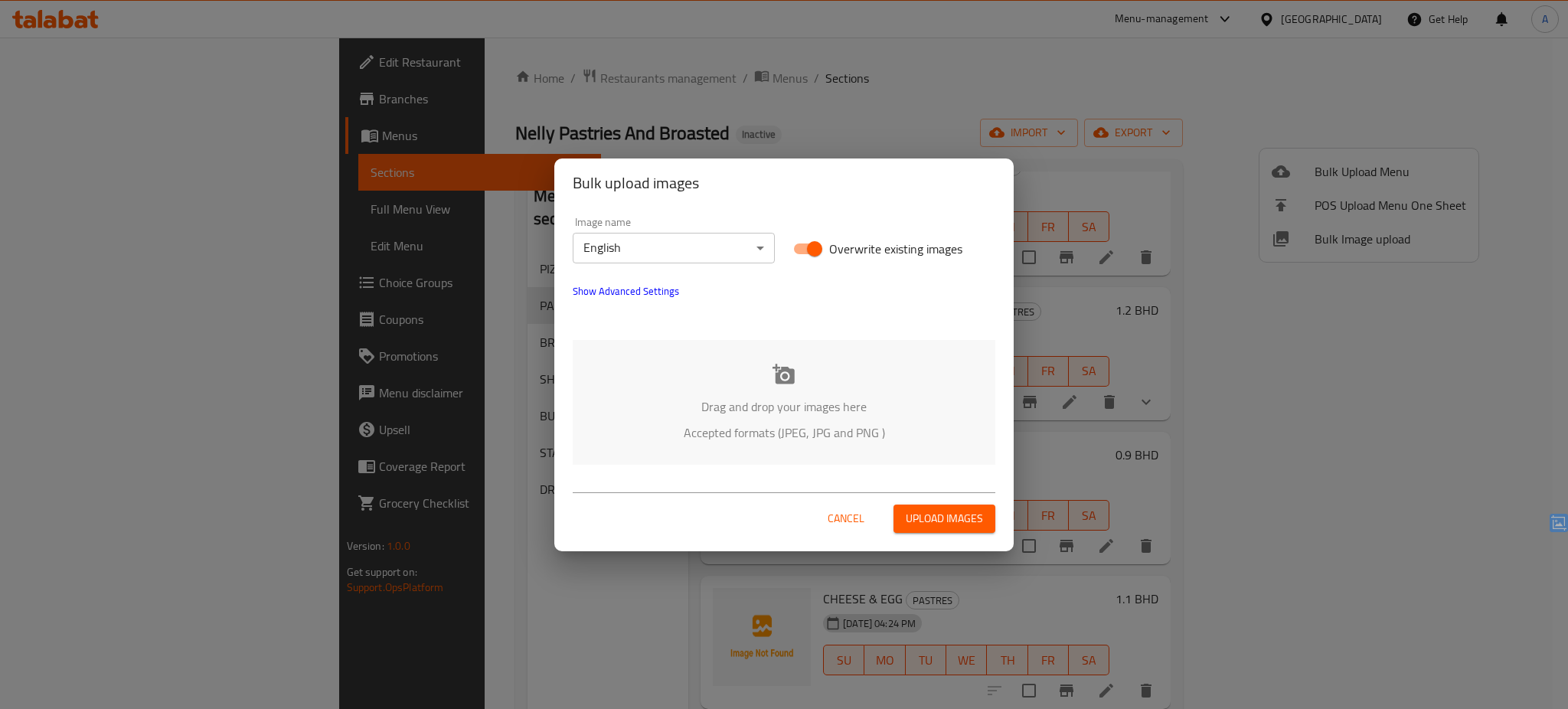
click at [939, 246] on span "Overwrite existing images" at bounding box center [895, 249] width 133 height 18
click at [858, 246] on input "Overwrite existing images" at bounding box center [814, 249] width 87 height 29
checkbox input "false"
click at [756, 402] on p "Drag and drop your images here" at bounding box center [783, 406] width 377 height 18
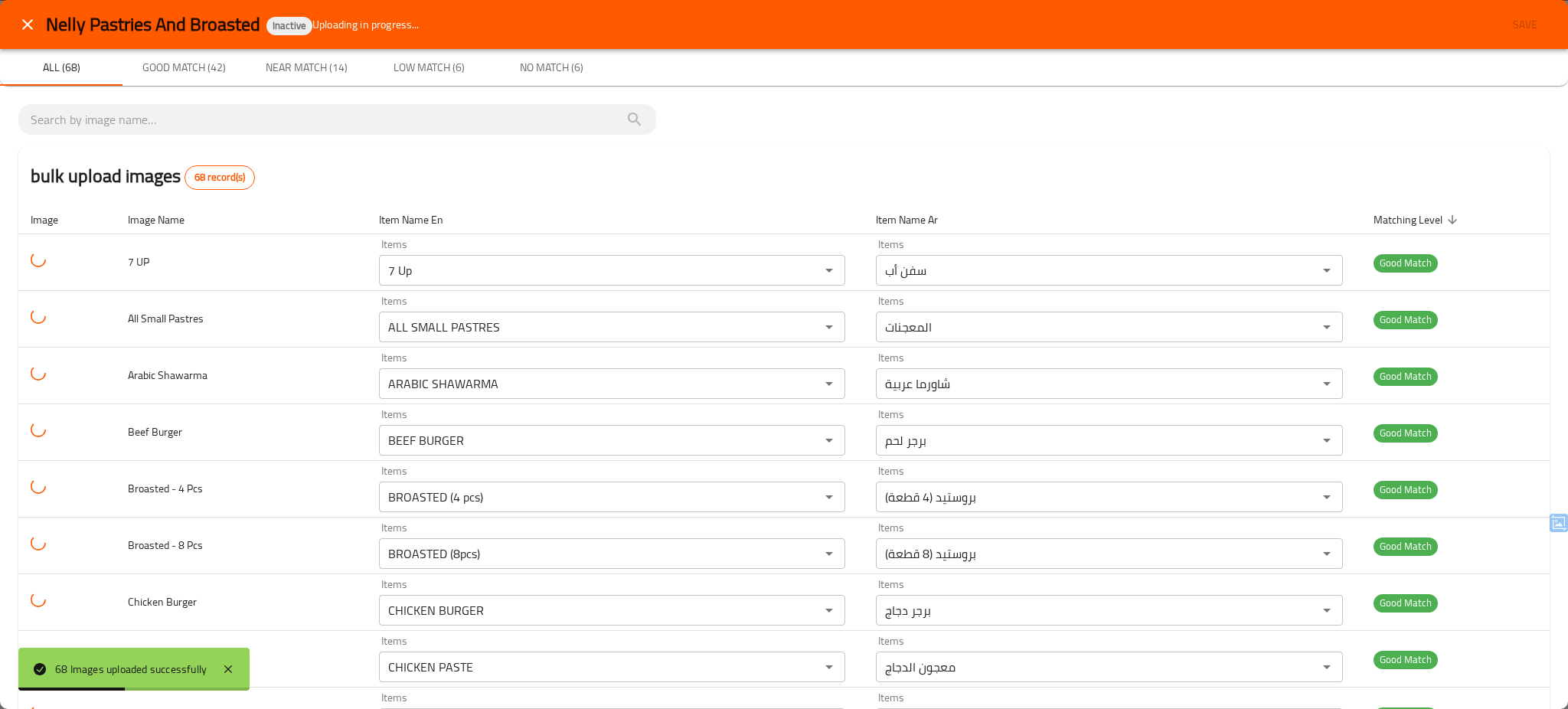
scroll to position [3414, 0]
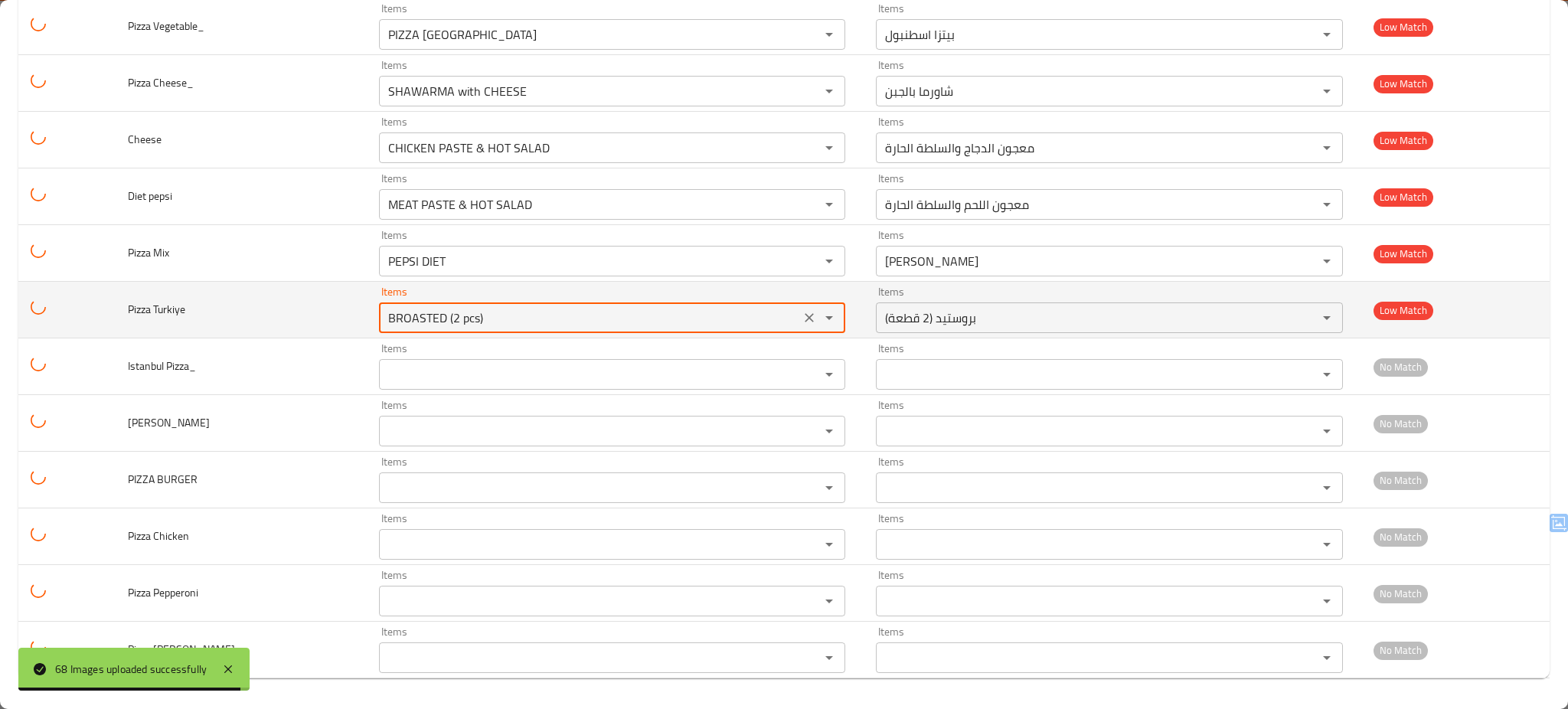
click at [580, 308] on Turkiye "BROASTED (2 pcs)" at bounding box center [590, 317] width 412 height 21
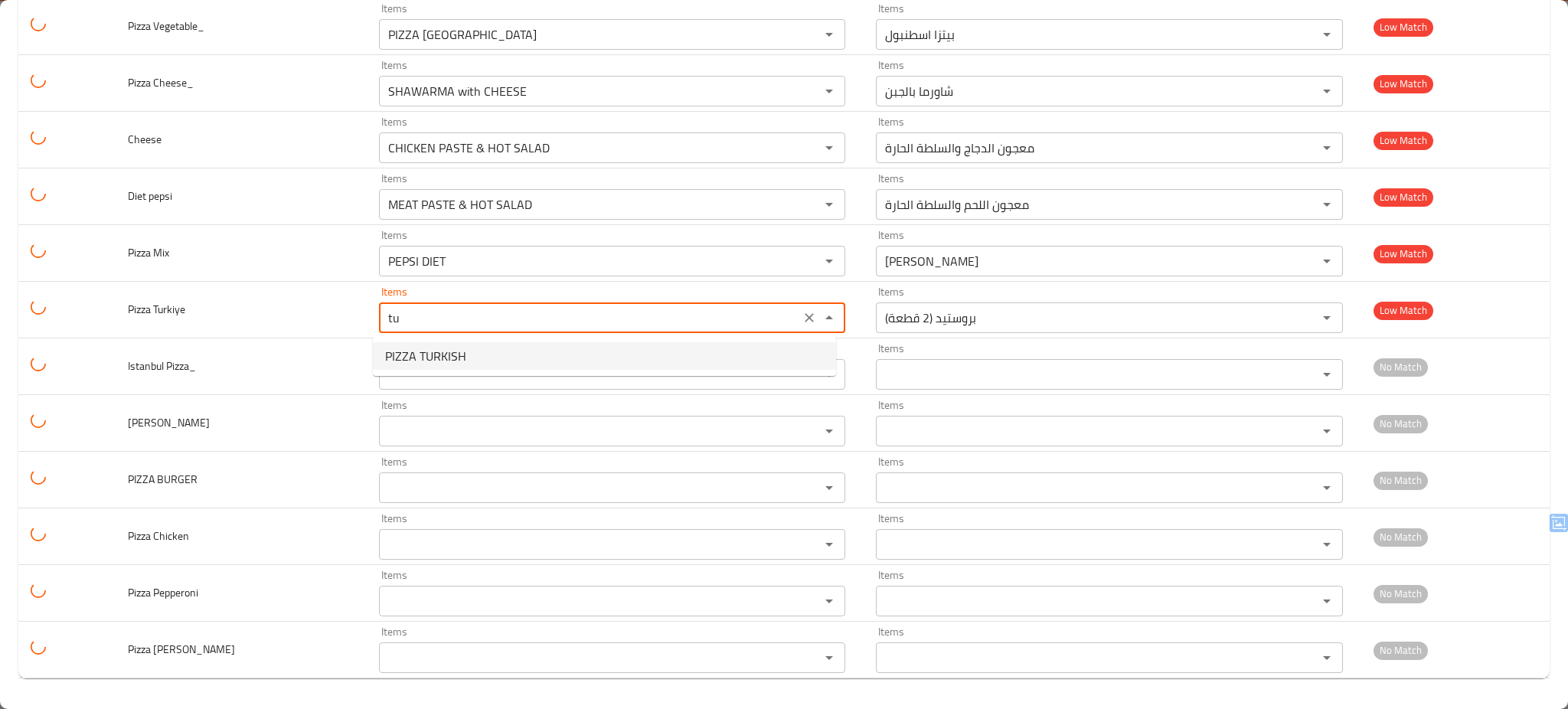
click at [484, 360] on Turkiye-option-0 "PIZZA TURKISH" at bounding box center [604, 356] width 463 height 28
type Turkiye "PIZZA TURKISH"
type Turkiye-ar "بيتزا تركية"
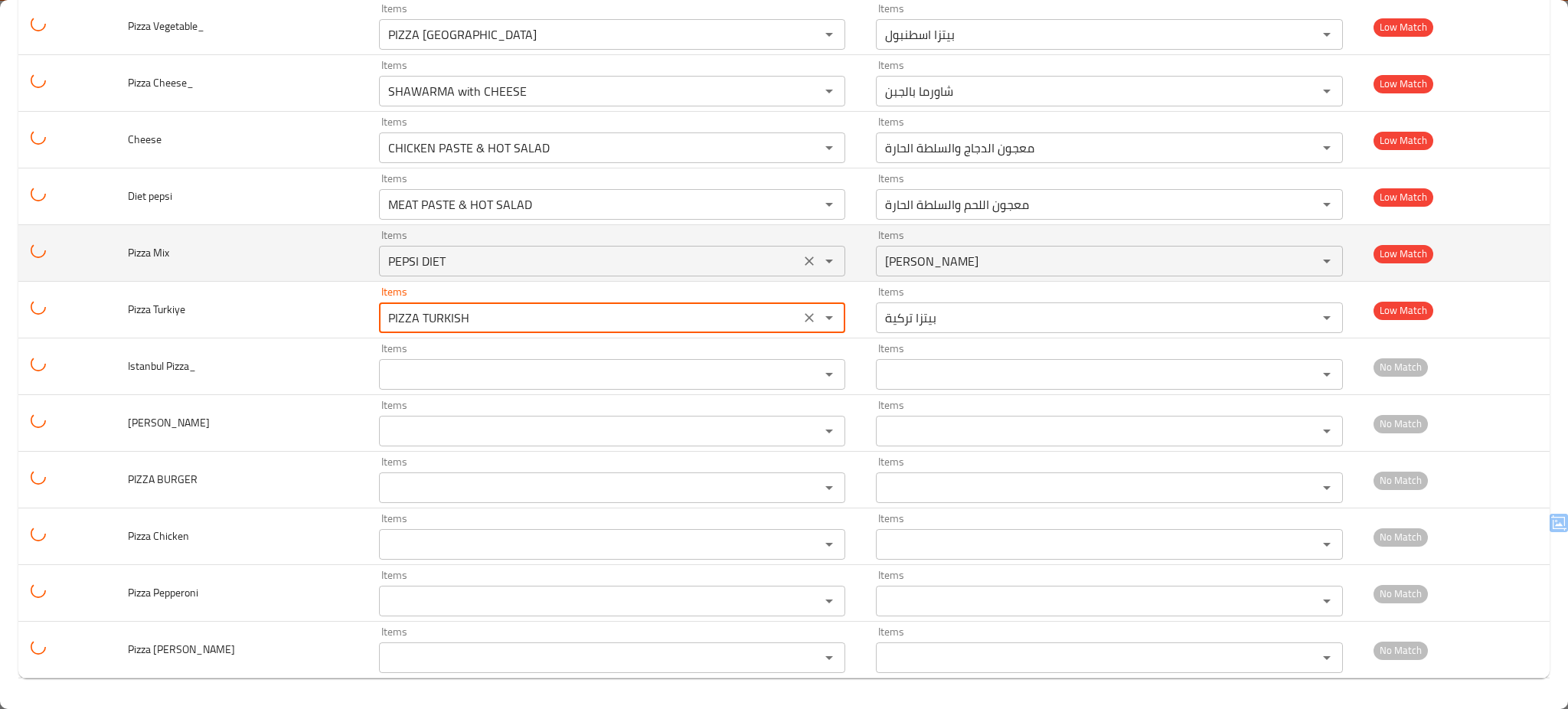
type Turkiye "PIZZA TURKISH"
click at [532, 260] on Mix "PEPSI DIET" at bounding box center [590, 260] width 412 height 21
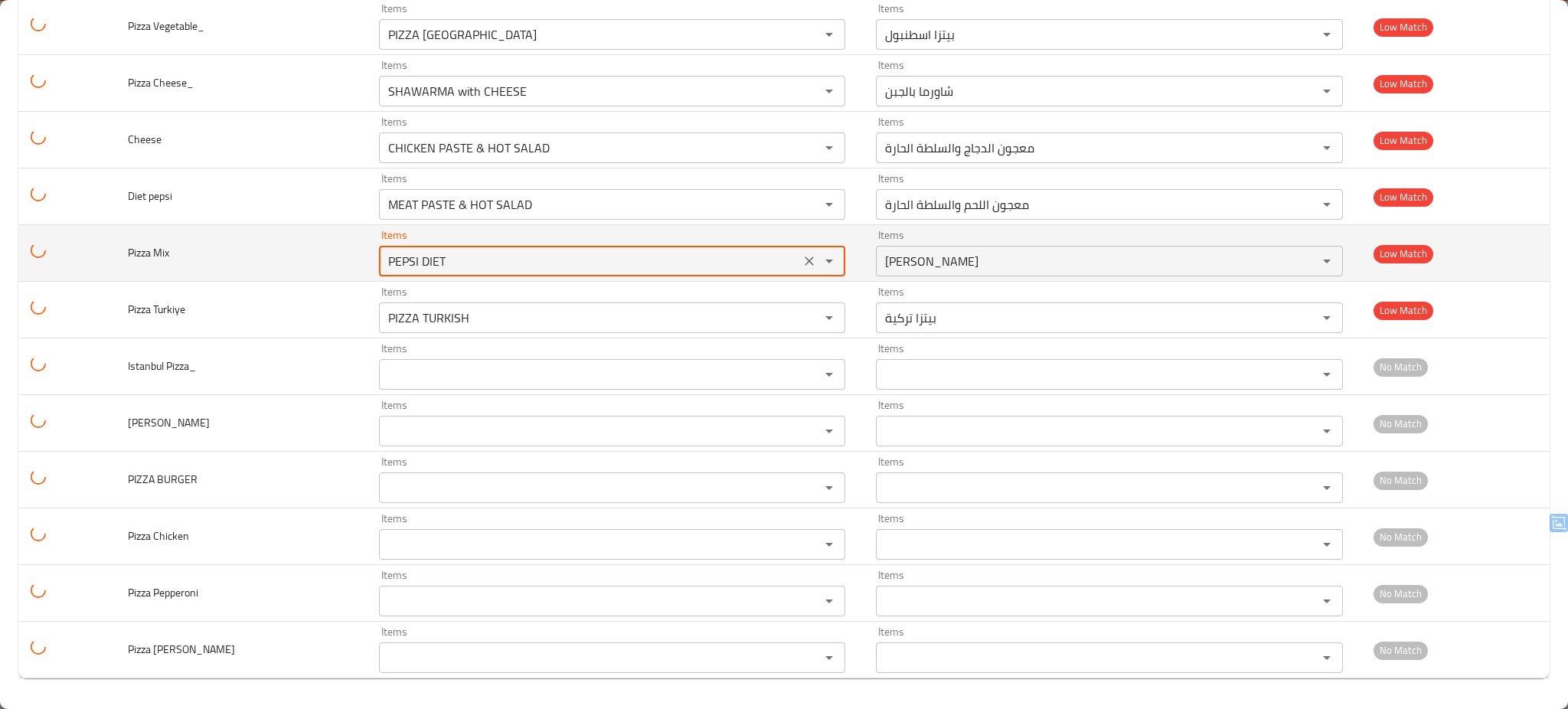
click at [532, 260] on Mix "PEPSI DIET" at bounding box center [590, 260] width 412 height 21
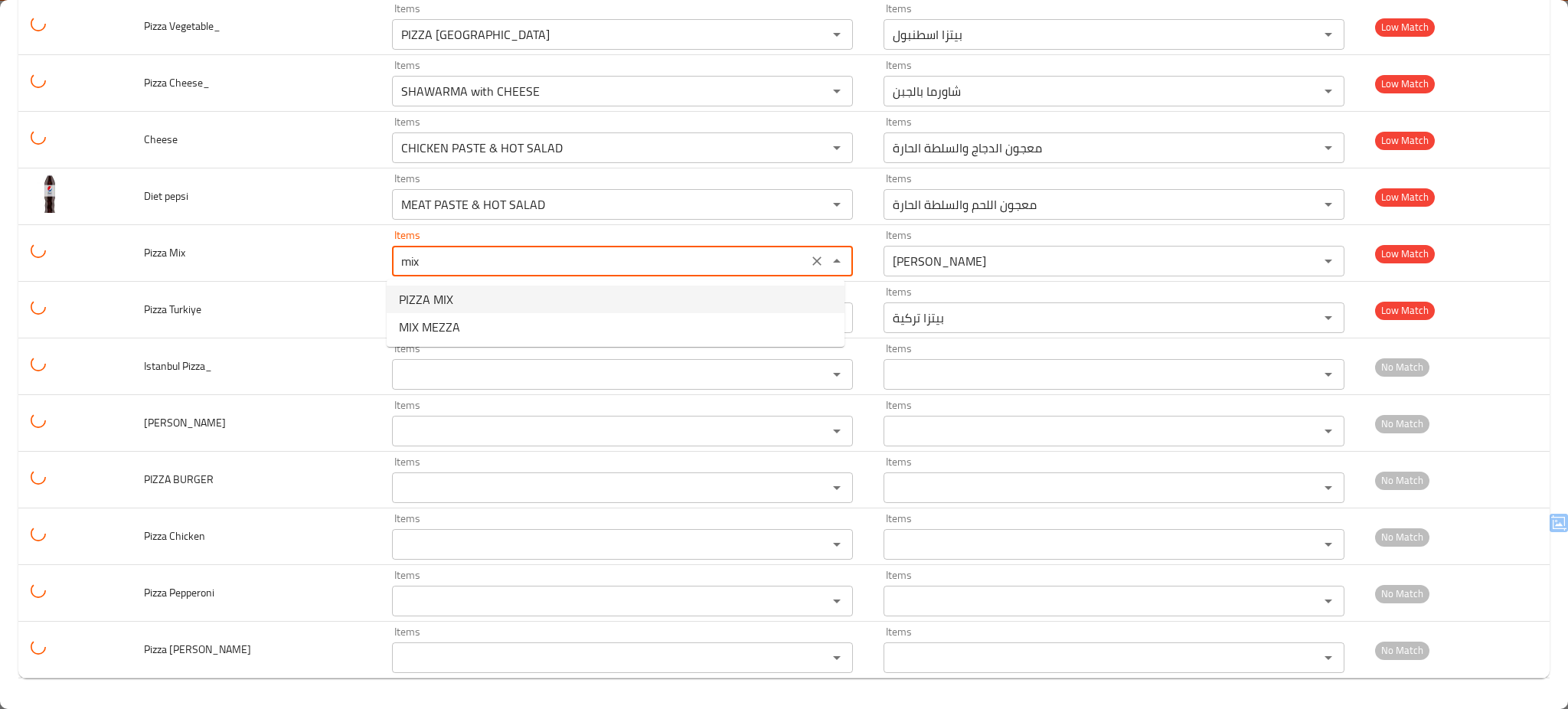
click at [462, 298] on Mix-option-0 "PIZZA MIX" at bounding box center [616, 299] width 458 height 28
type Mix "PIZZA MIX"
type Mix-ar "مزيج البيتزا"
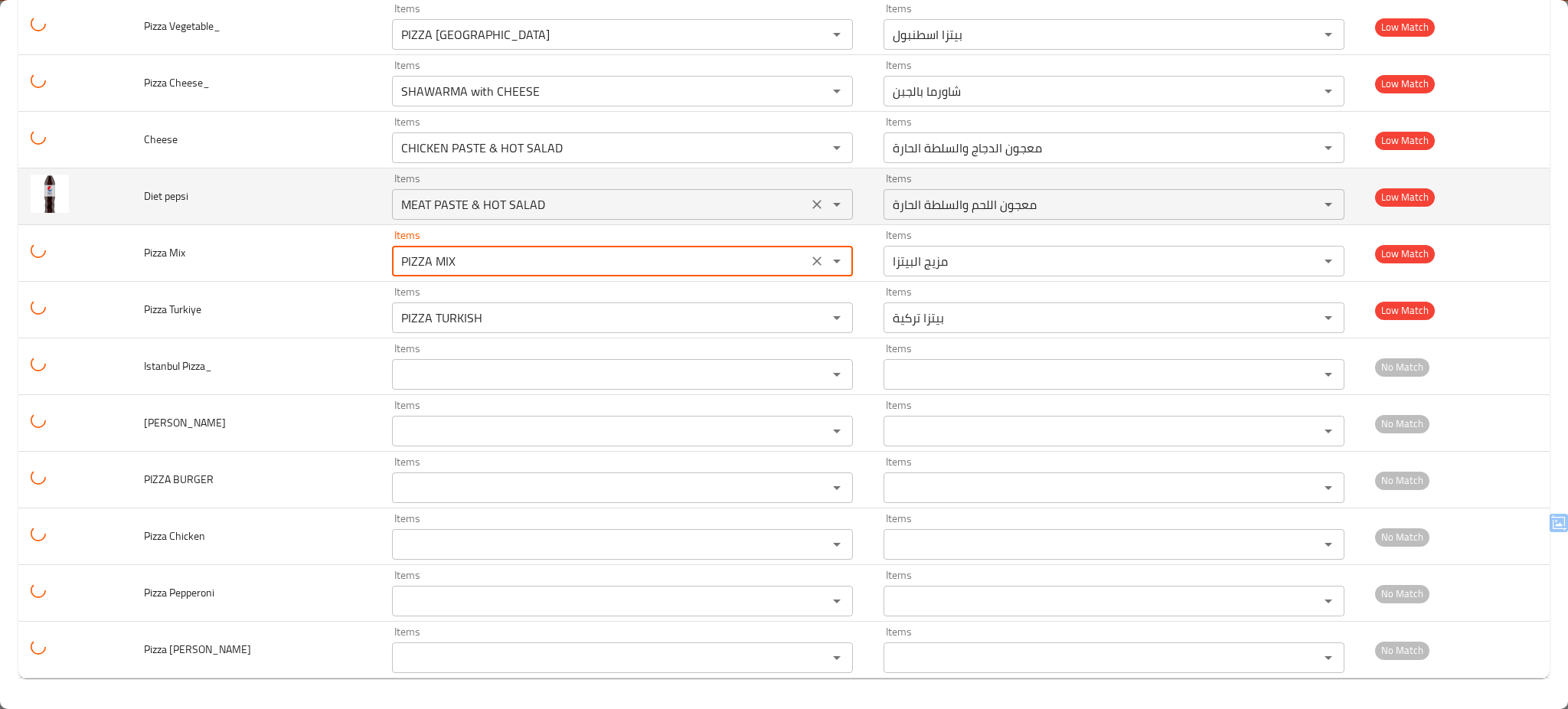
type Mix "PIZZA MIX"
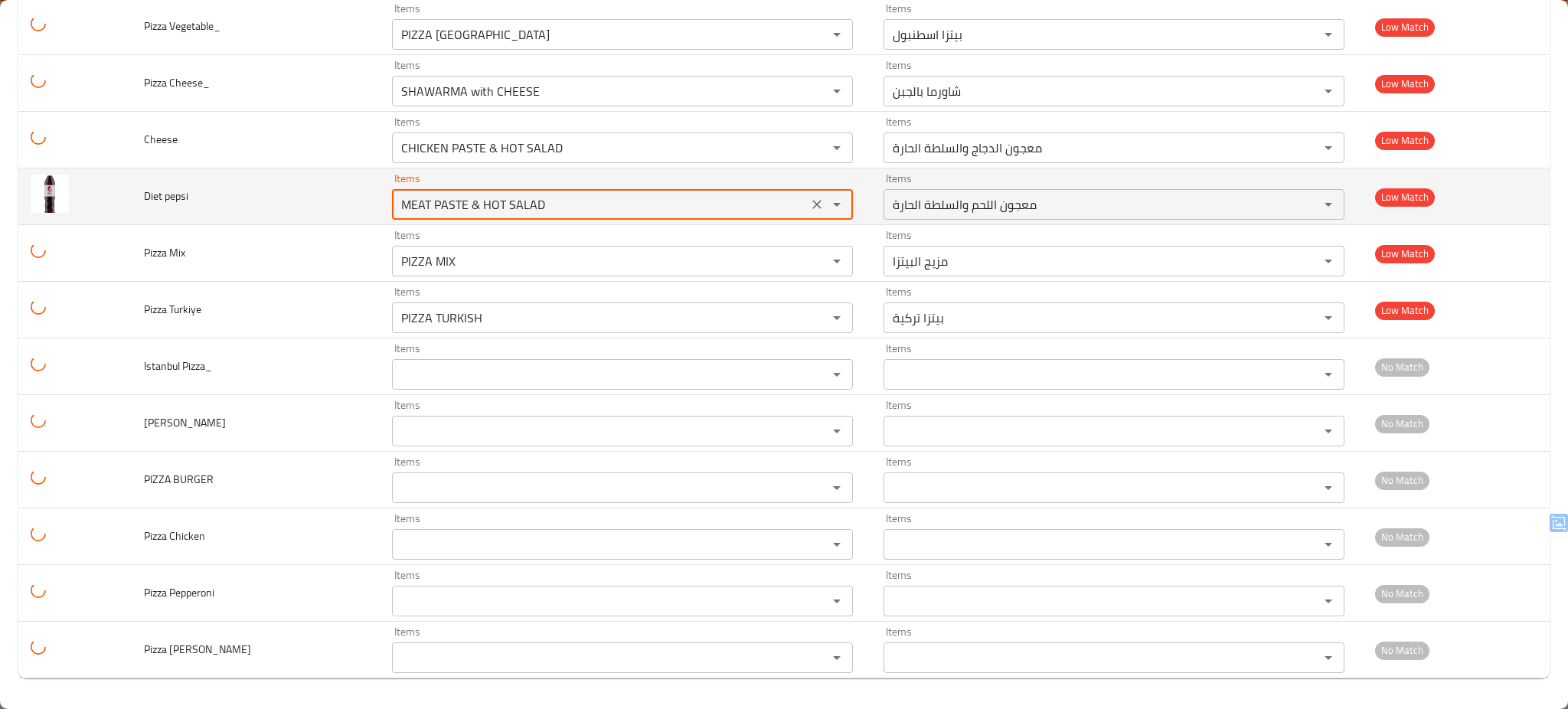
click at [567, 197] on pepsi "MEAT PASTE & HOT SALAD" at bounding box center [599, 204] width 407 height 21
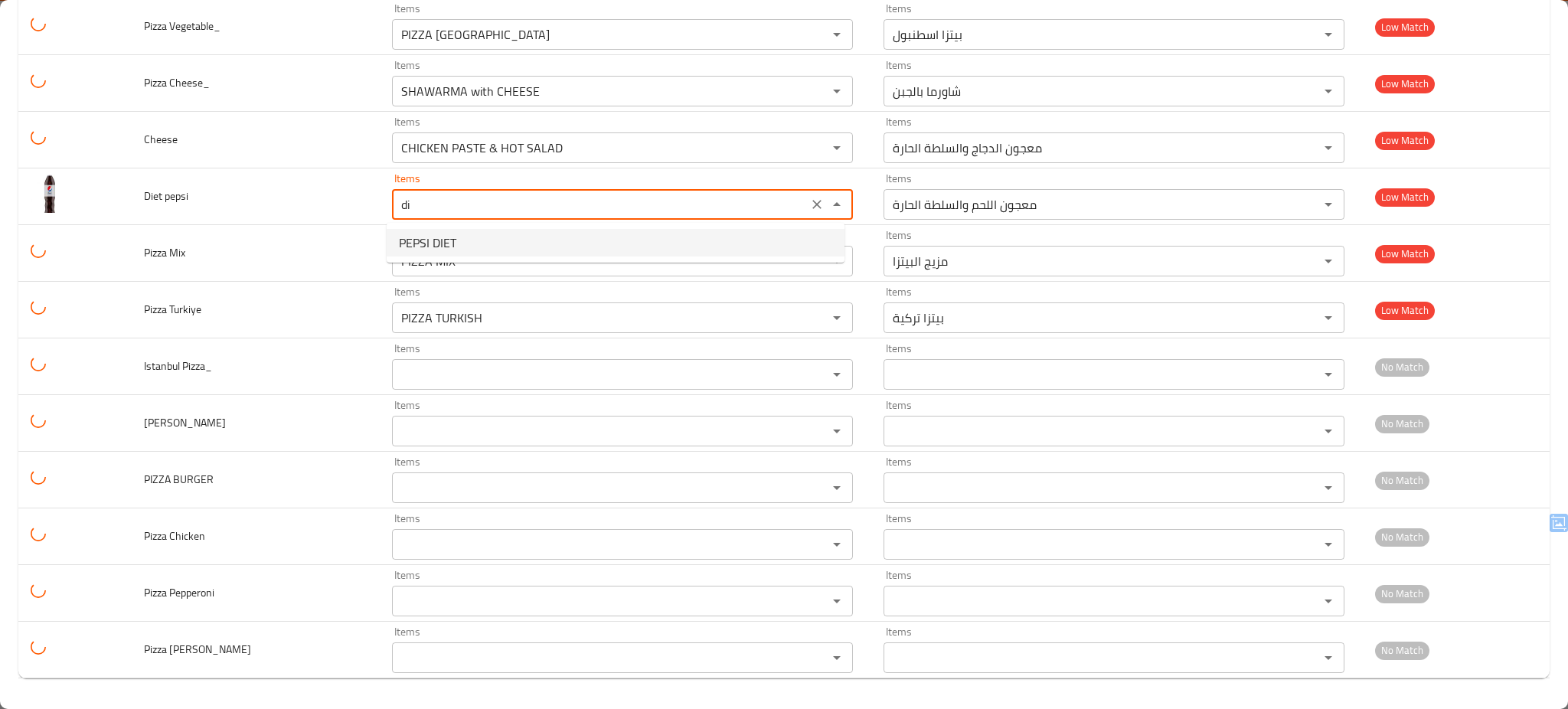
click at [458, 241] on pepsi-option-0 "PEPSI DIET" at bounding box center [616, 242] width 458 height 28
type pepsi "PEPSI DIET"
type pepsi-ar "دايت بيبسي"
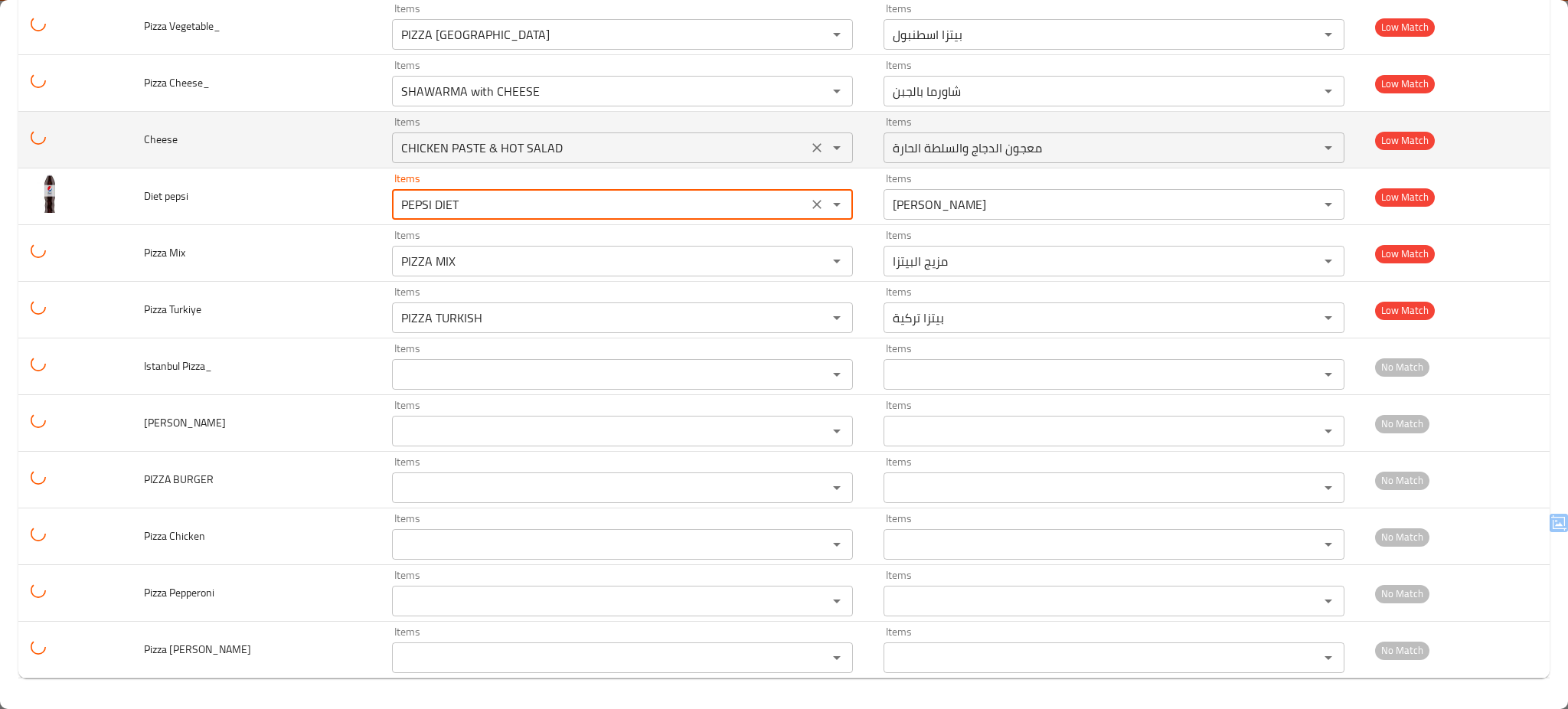
type pepsi "PEPSI DIET"
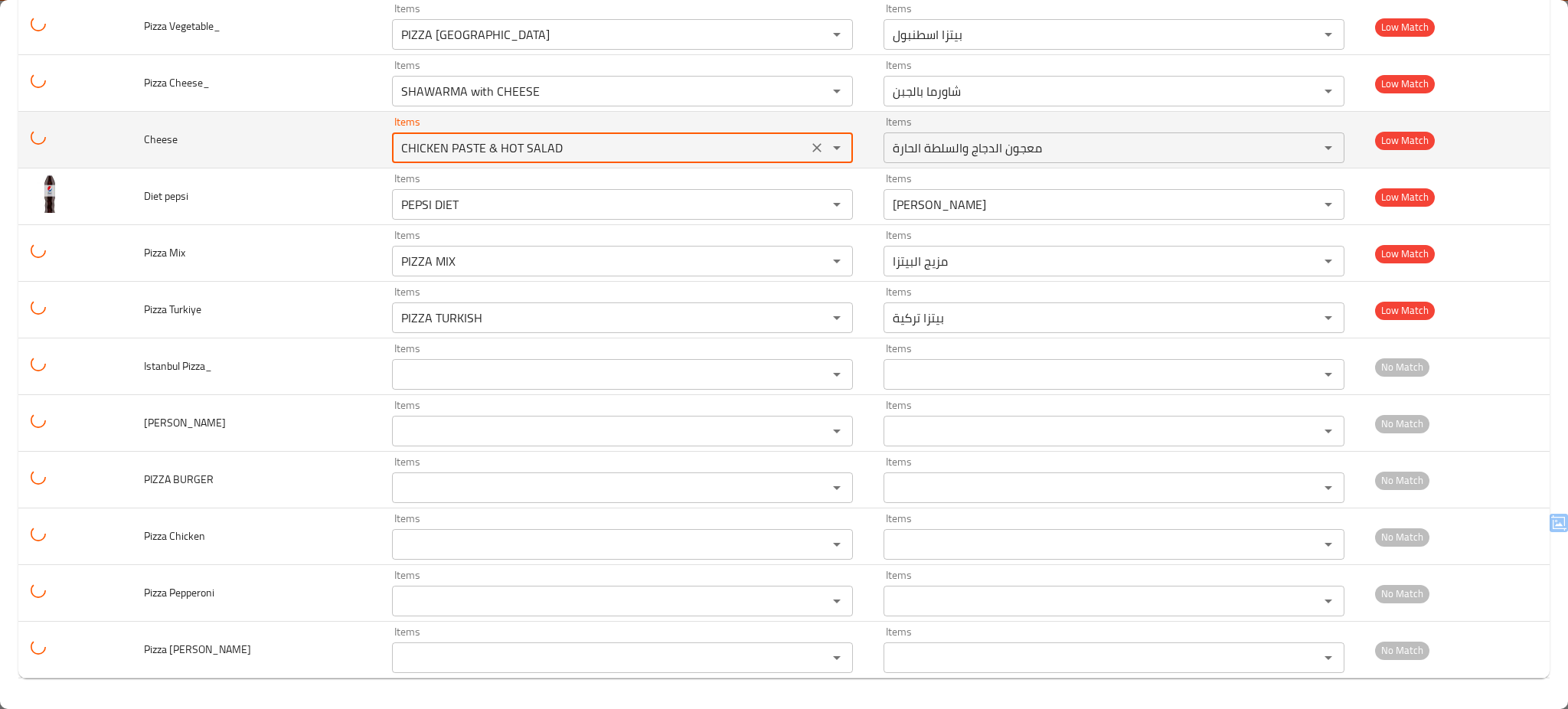
click at [540, 149] on input "CHICKEN PASTE & HOT SALAD" at bounding box center [599, 147] width 407 height 21
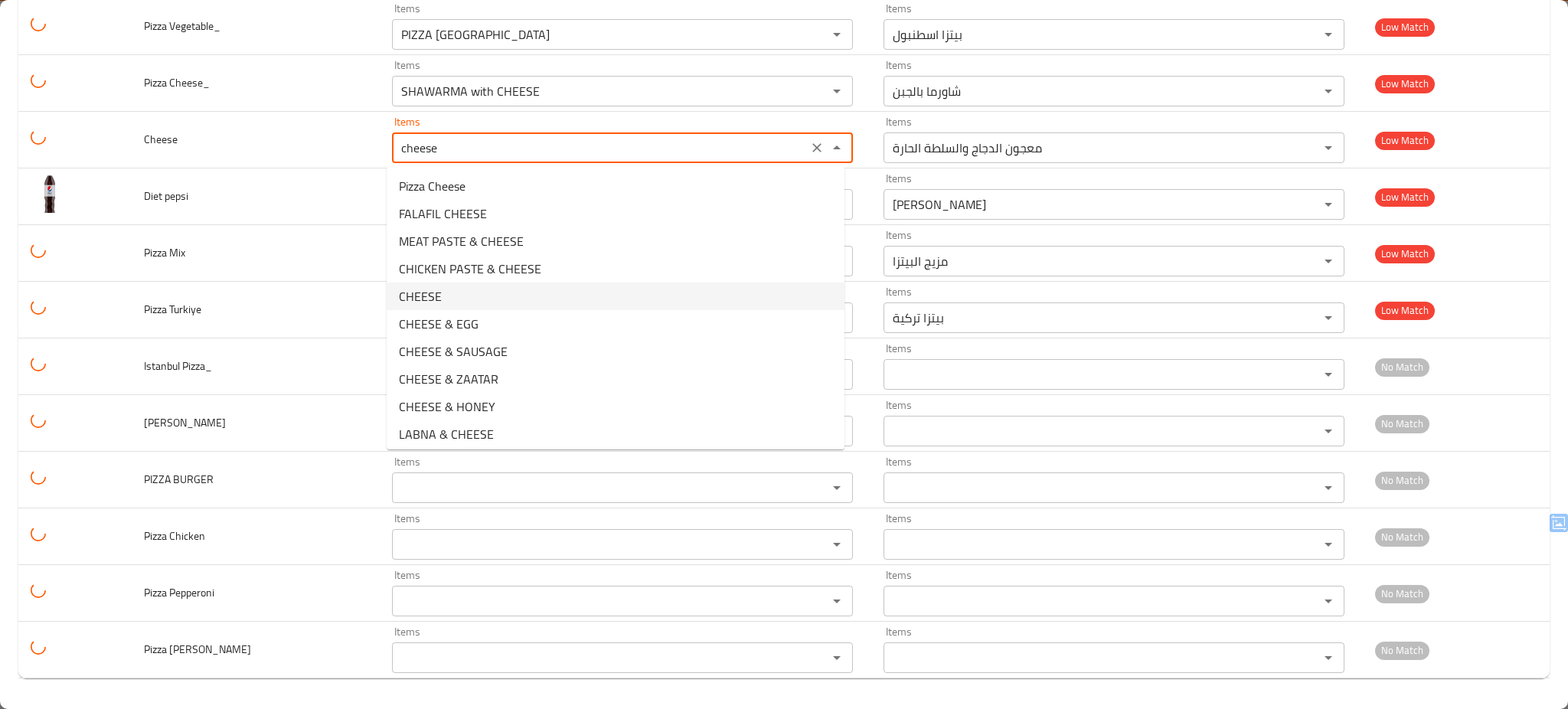
click at [421, 294] on span "CHEESE" at bounding box center [420, 296] width 43 height 18
type input "CHEESE"
type input "الجبن"
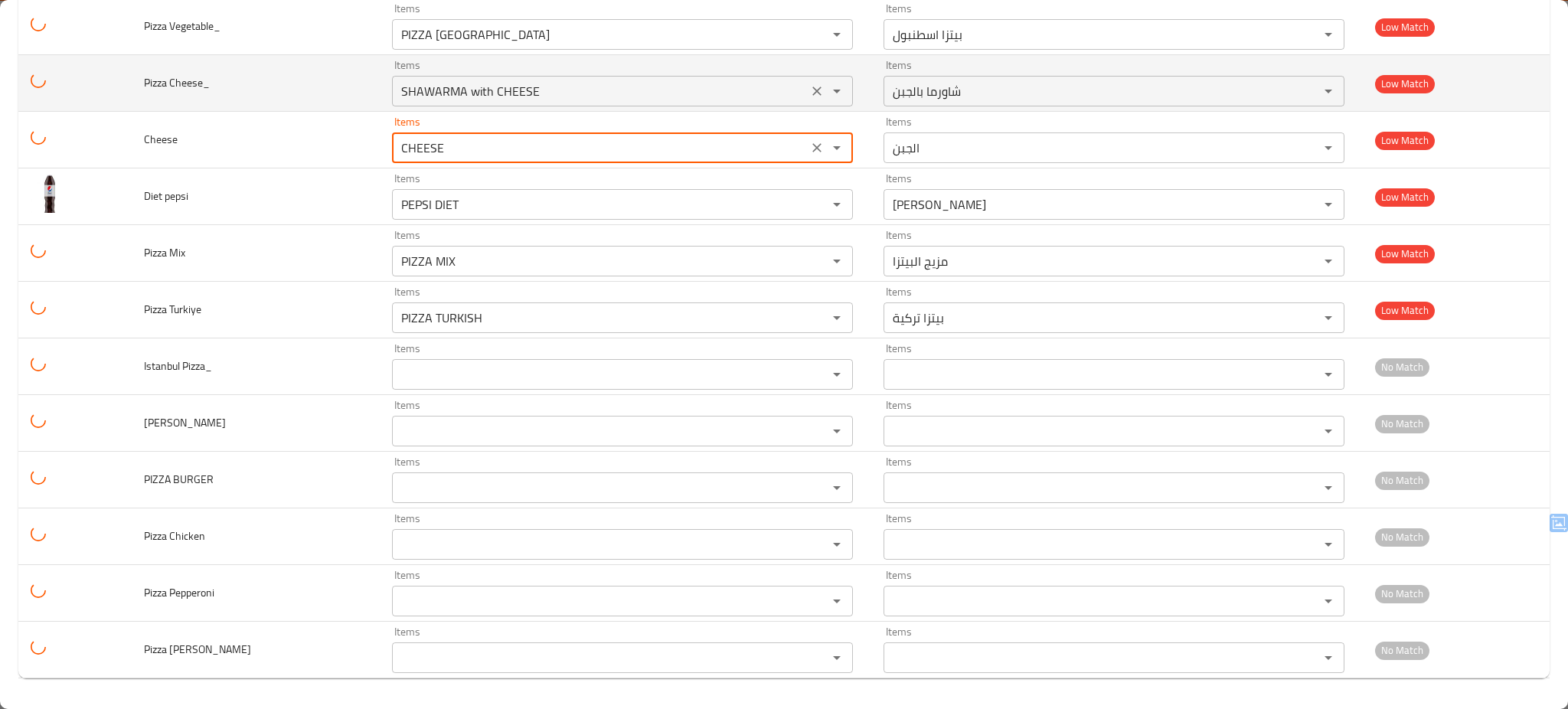
type input "CHEESE"
click at [468, 90] on Cheese_ "SHAWARMA with CHEESE" at bounding box center [599, 90] width 407 height 21
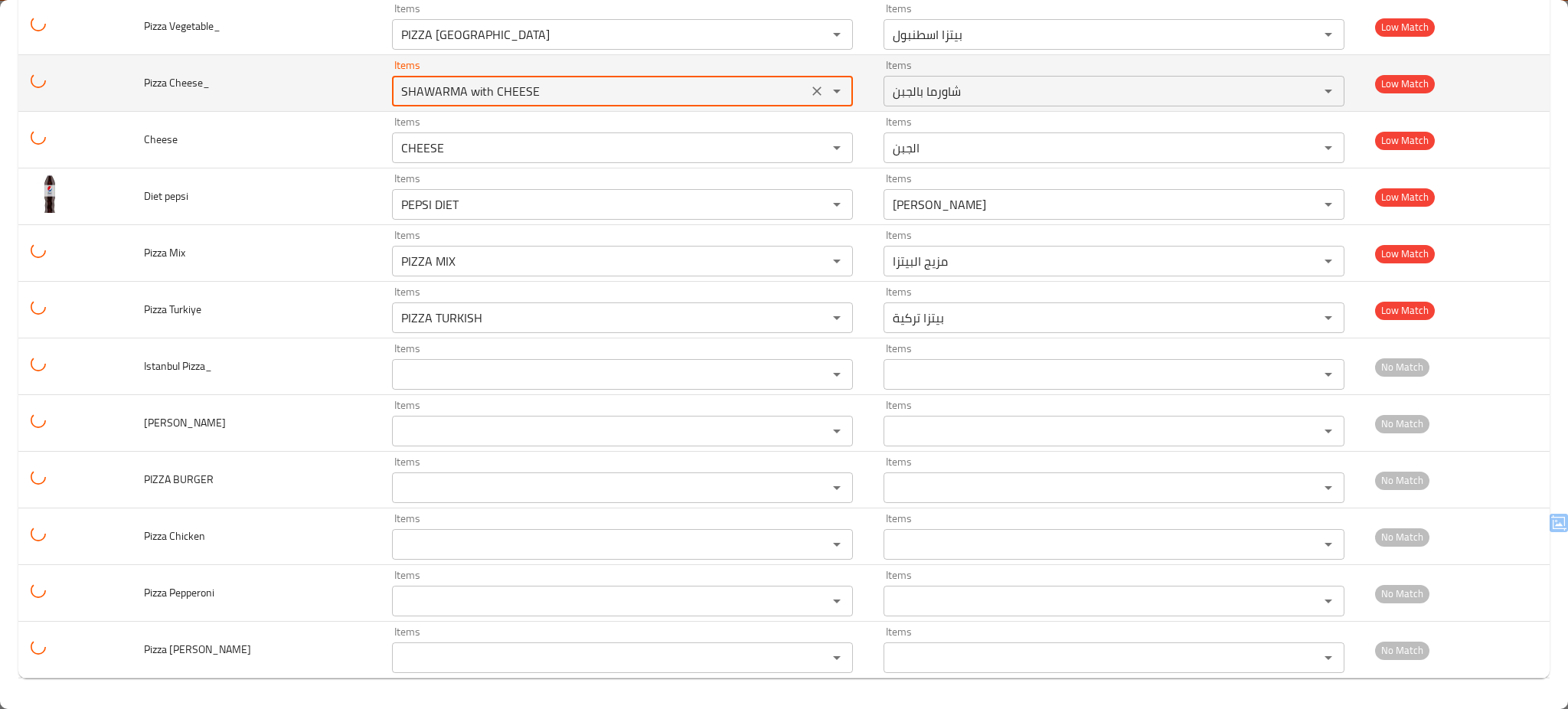
click at [468, 90] on Cheese_ "SHAWARMA with CHEESE" at bounding box center [599, 90] width 407 height 21
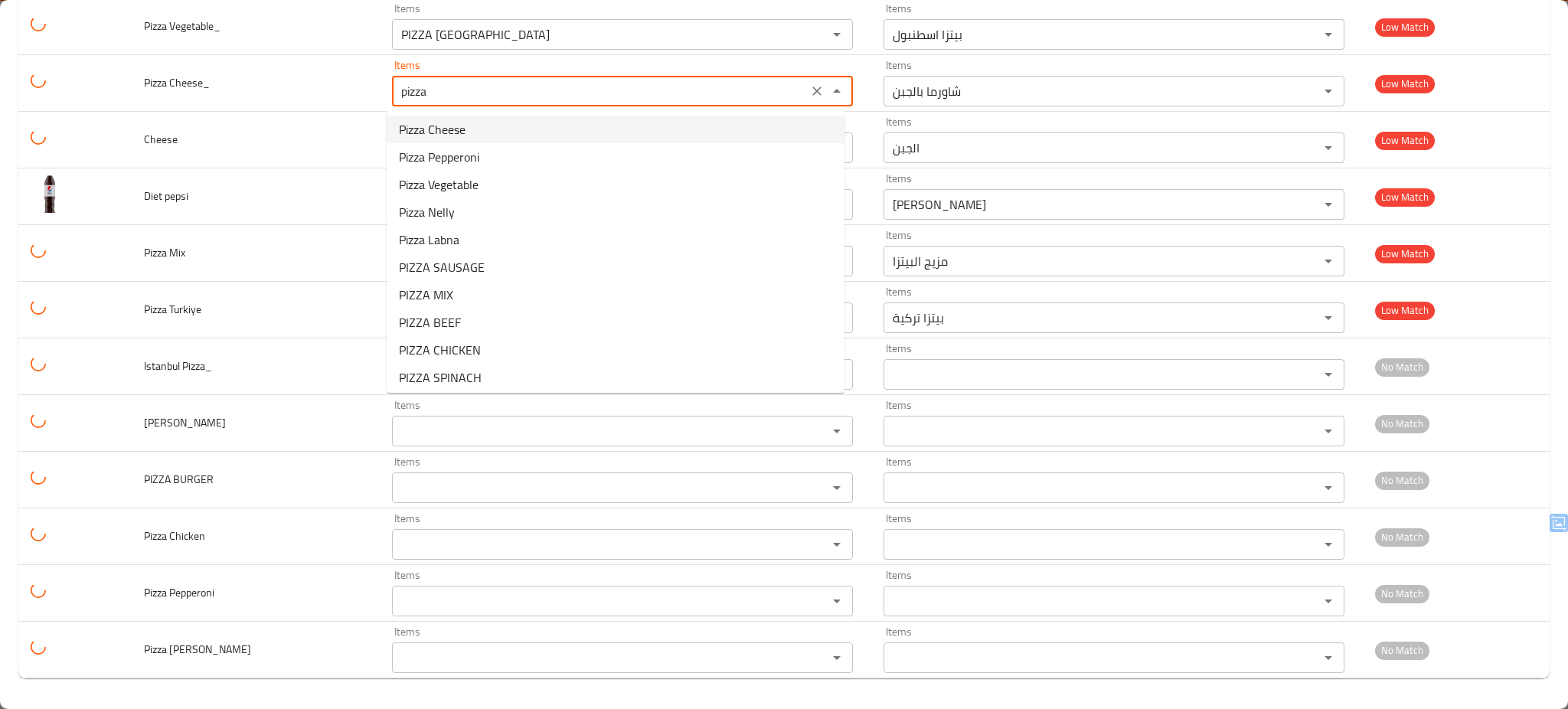
click at [455, 135] on span "Pizza Cheese" at bounding box center [432, 129] width 67 height 18
type Cheese_ "Pizza Cheese"
type Cheese_-ar "بيتزا جبن"
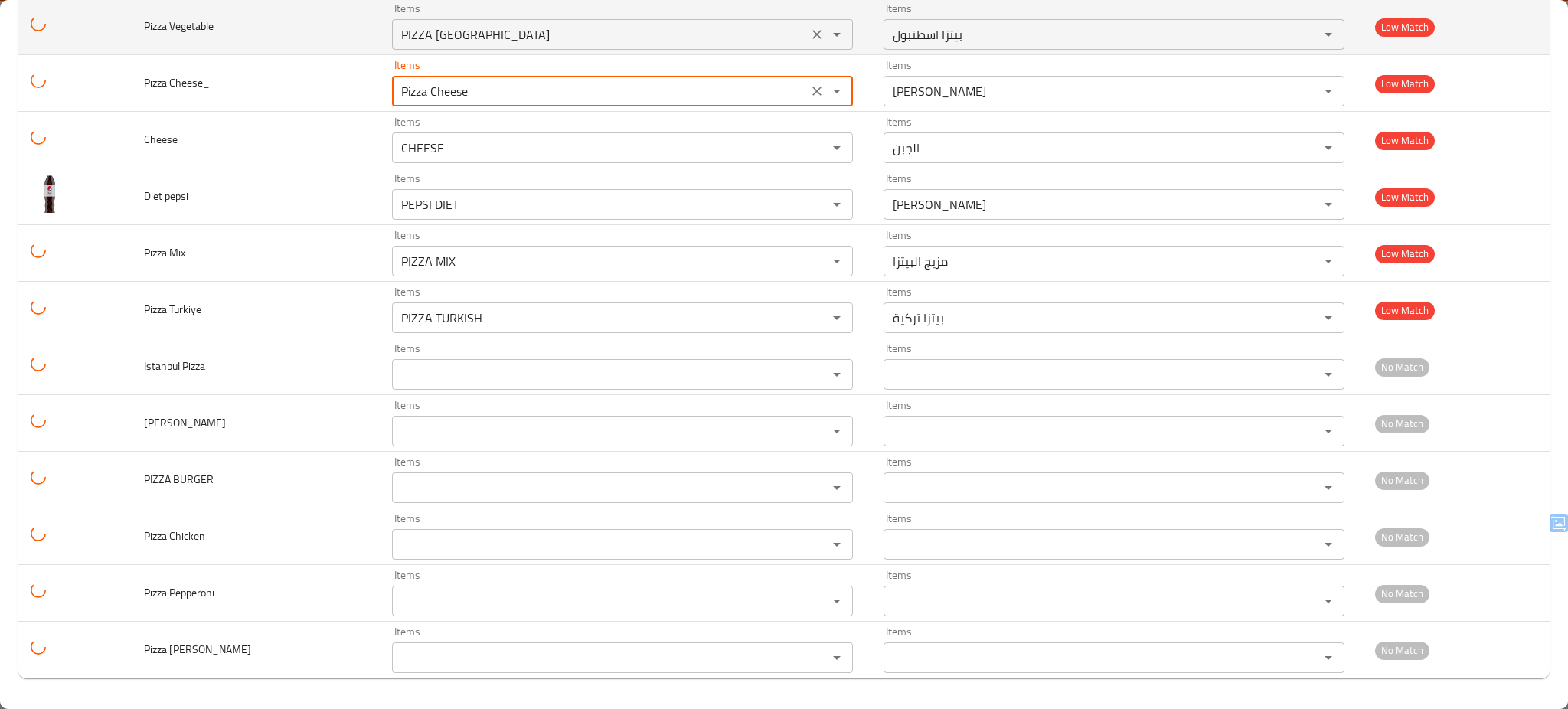
type Cheese_ "Pizza Cheese"
click at [513, 32] on Vegetable_ "PIZZA ISTANBUL" at bounding box center [599, 34] width 407 height 21
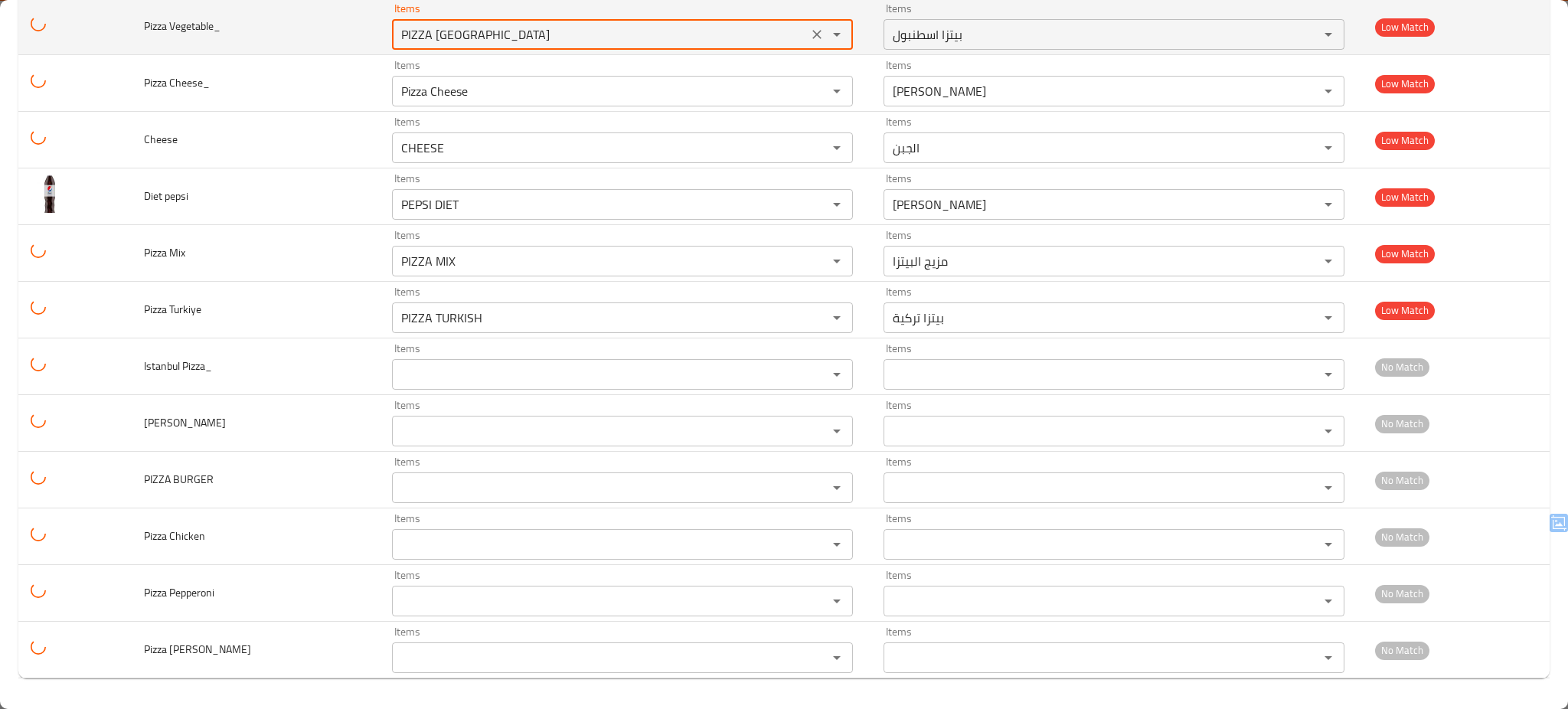
click at [513, 32] on Vegetable_ "PIZZA ISTANBUL" at bounding box center [599, 34] width 407 height 21
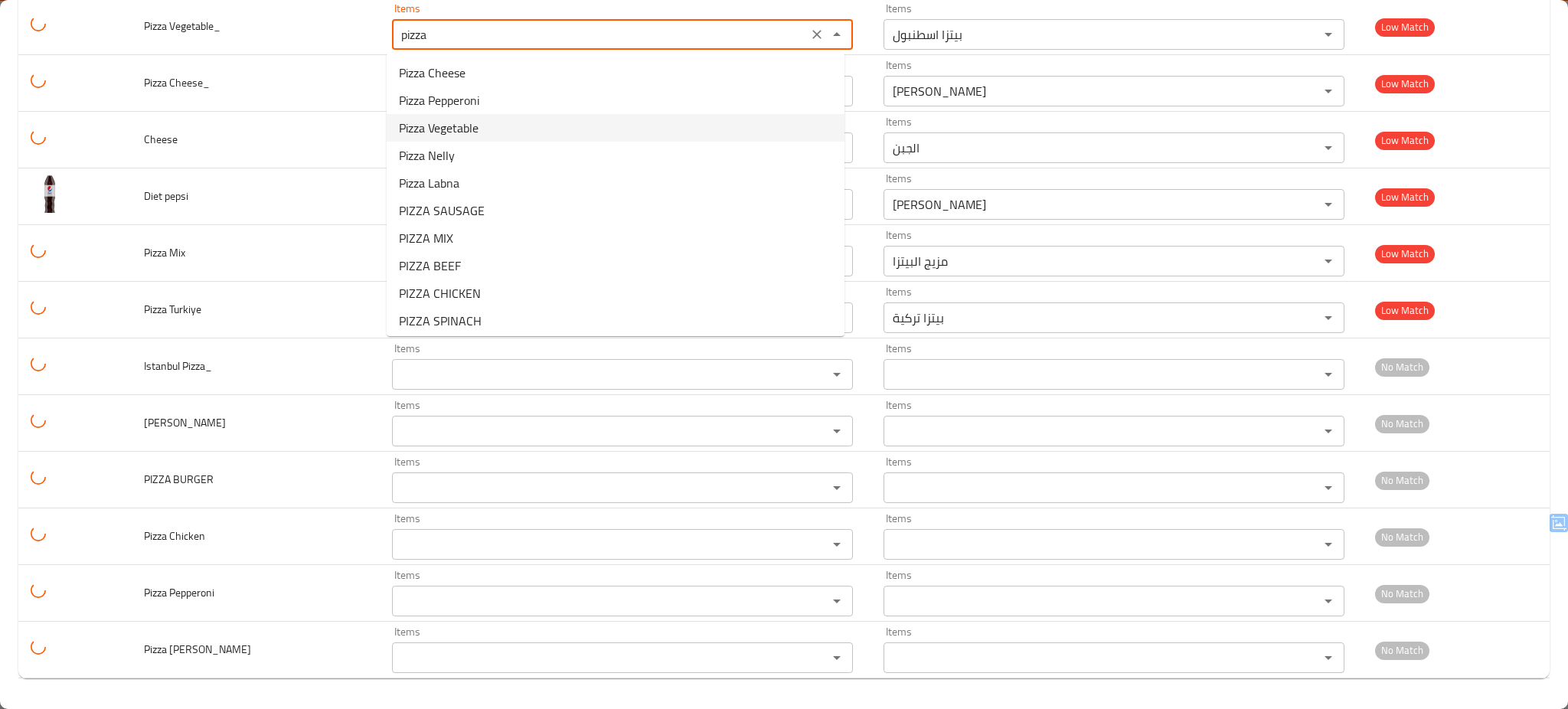
click at [395, 120] on Vegetable_-option-2 "Pizza Vegetable" at bounding box center [616, 127] width 458 height 28
type Vegetable_ "Pizza Vegetable"
type Vegetable_-ar "بيتزا خضار"
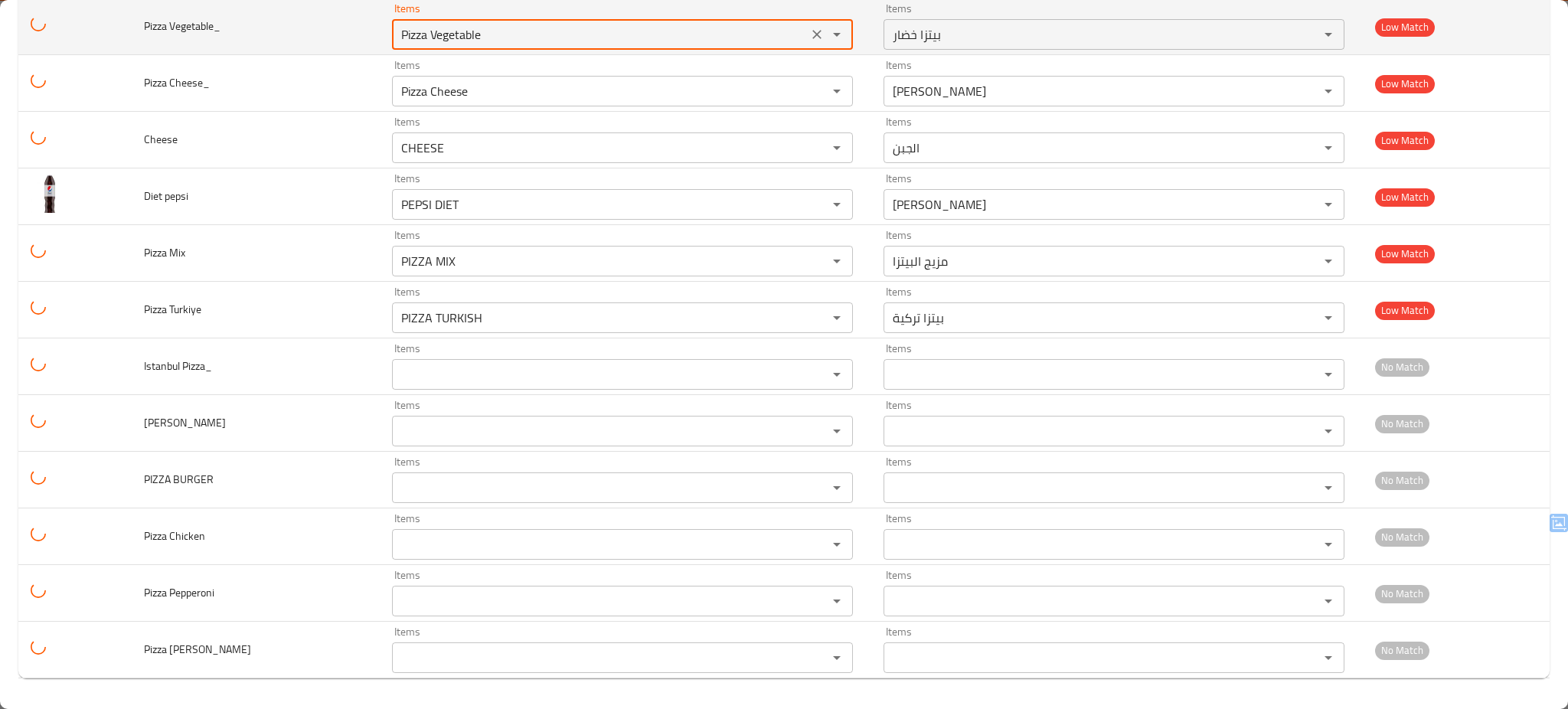
type Vegetable_ "Pizza Vegetable"
click at [309, 34] on td "Pizza Vegetable_" at bounding box center [255, 27] width 248 height 57
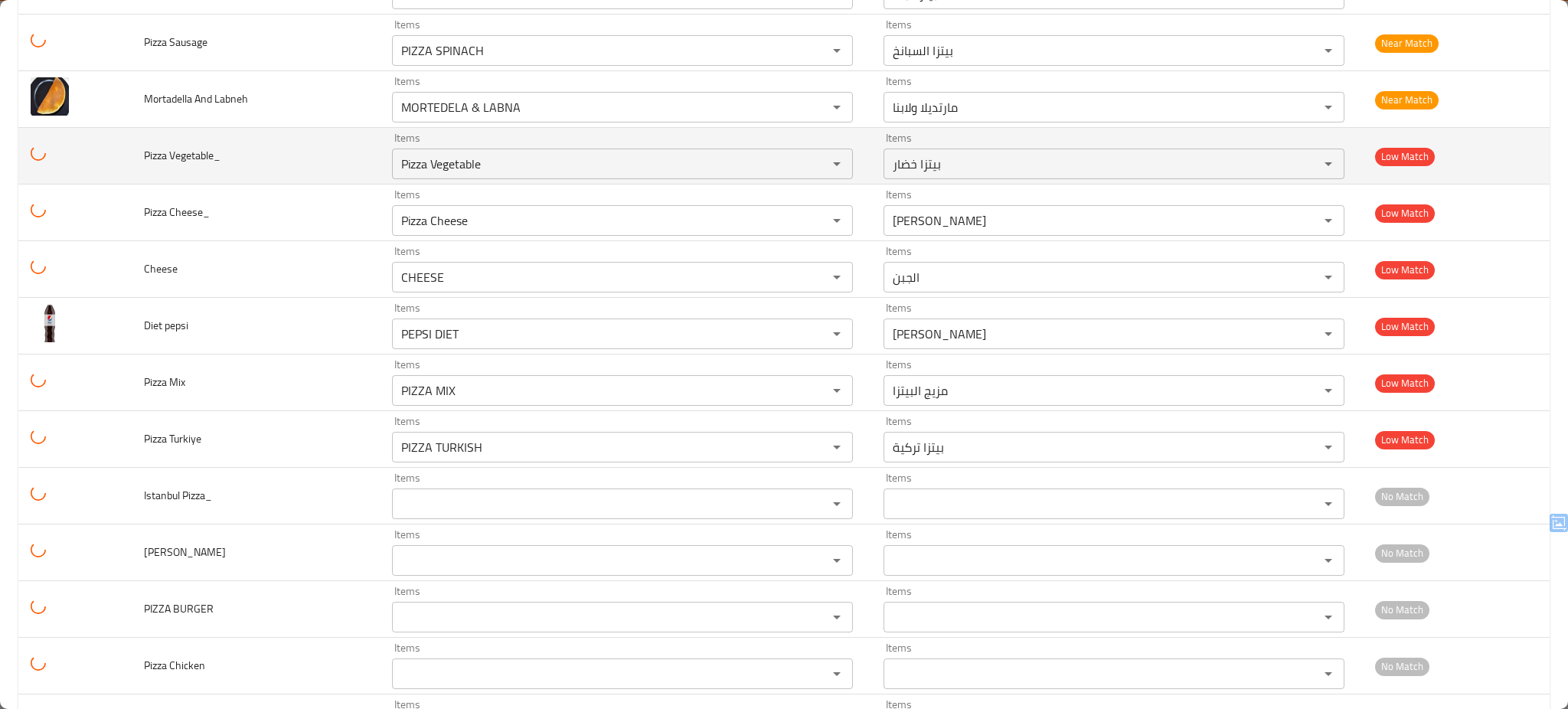
scroll to position [2963, 0]
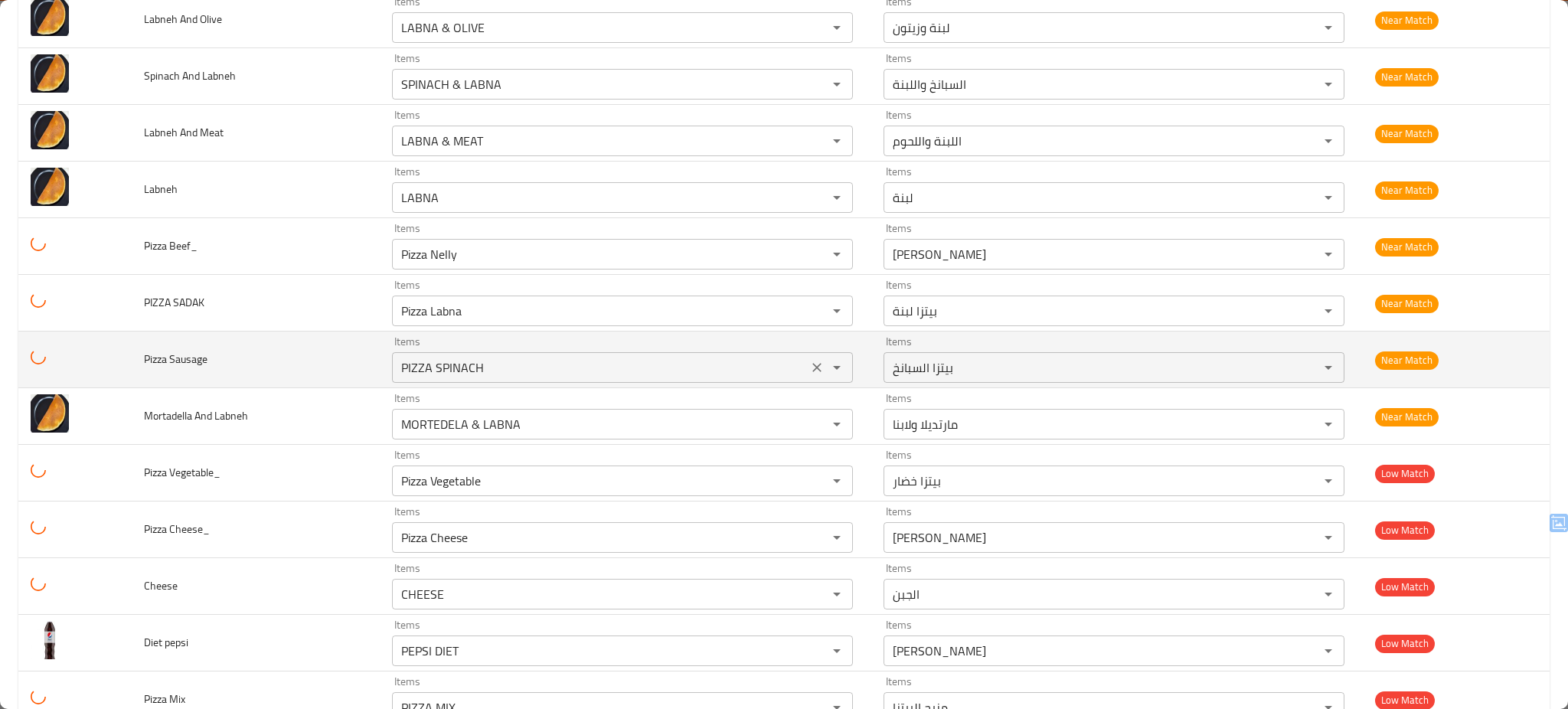
click at [540, 365] on Sausage "PIZZA SPINACH" at bounding box center [599, 367] width 407 height 21
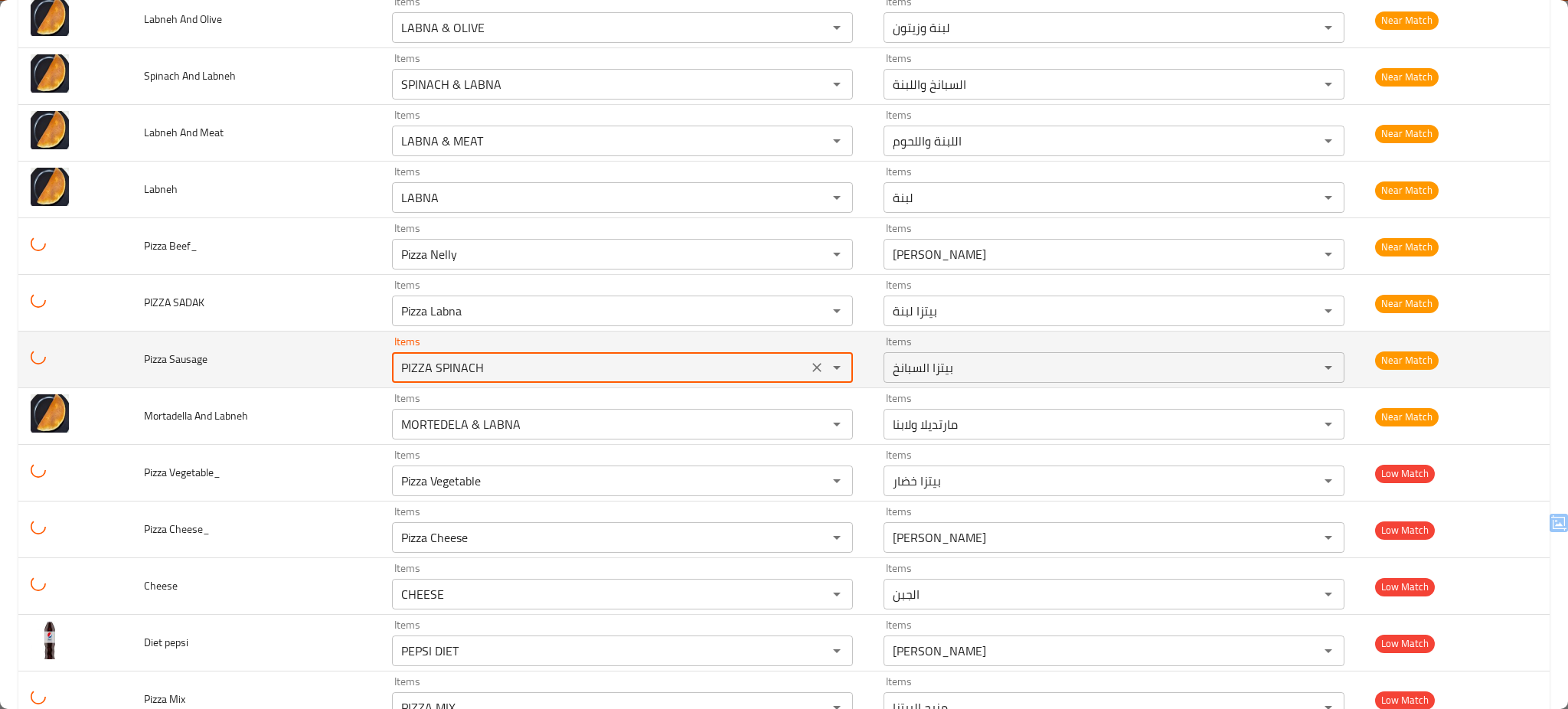
click at [540, 365] on Sausage "PIZZA SPINACH" at bounding box center [599, 367] width 407 height 21
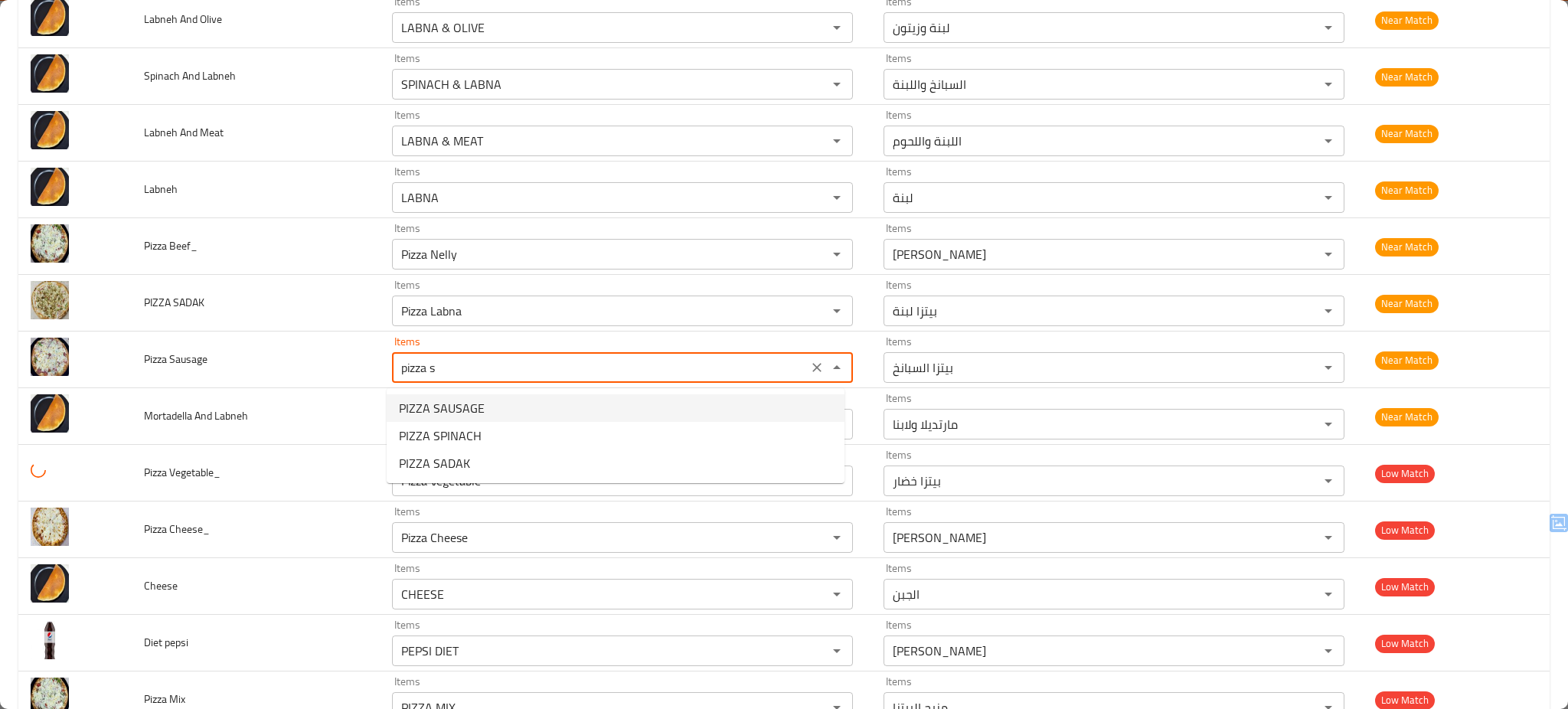
click at [493, 403] on Sausage-option-0 "PIZZA SAUSAGE" at bounding box center [616, 408] width 458 height 28
type Sausage "PIZZA SAUSAGE"
type Sausage-ar "نقانق البيتزا"
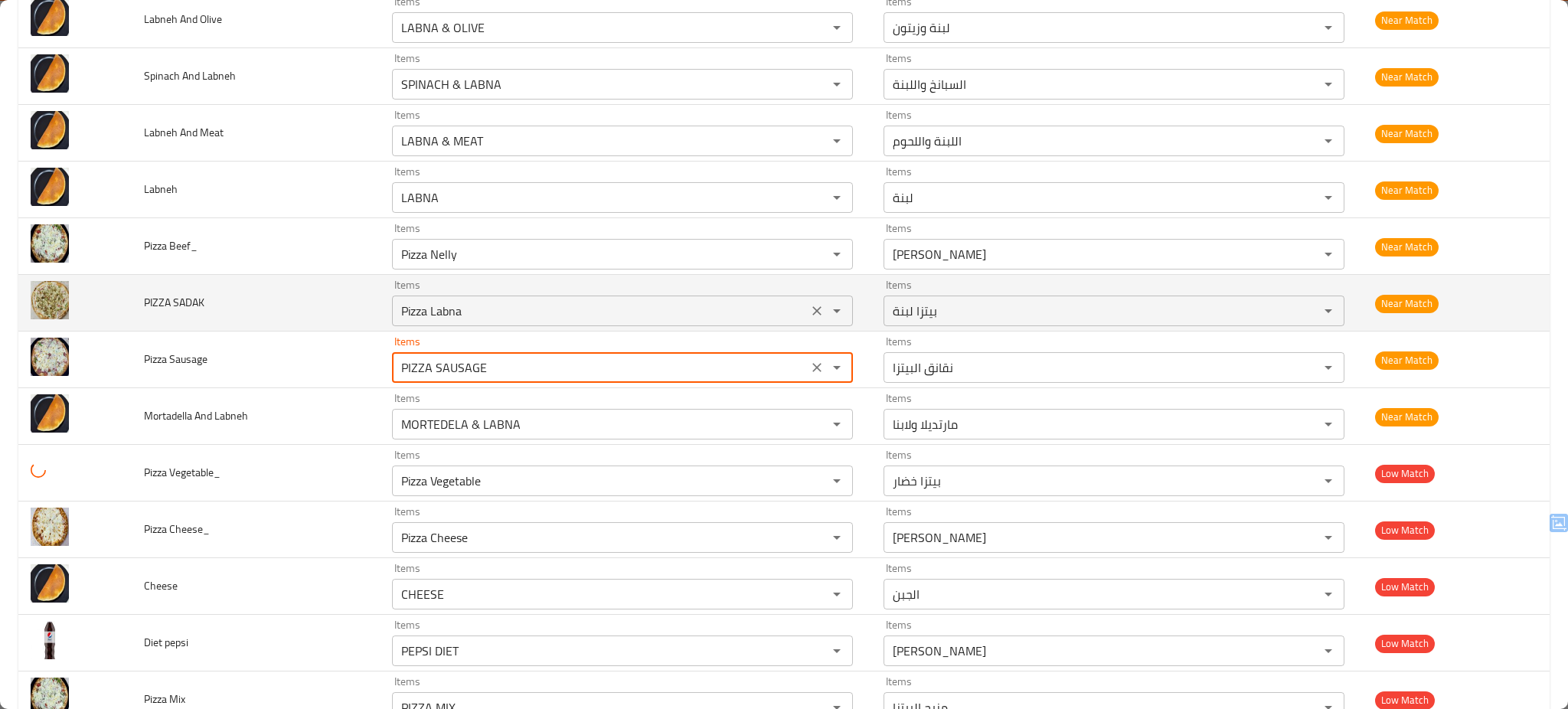
type Sausage "PIZZA SAUSAGE"
click at [521, 313] on SADAK "Pizza Labna" at bounding box center [599, 311] width 407 height 21
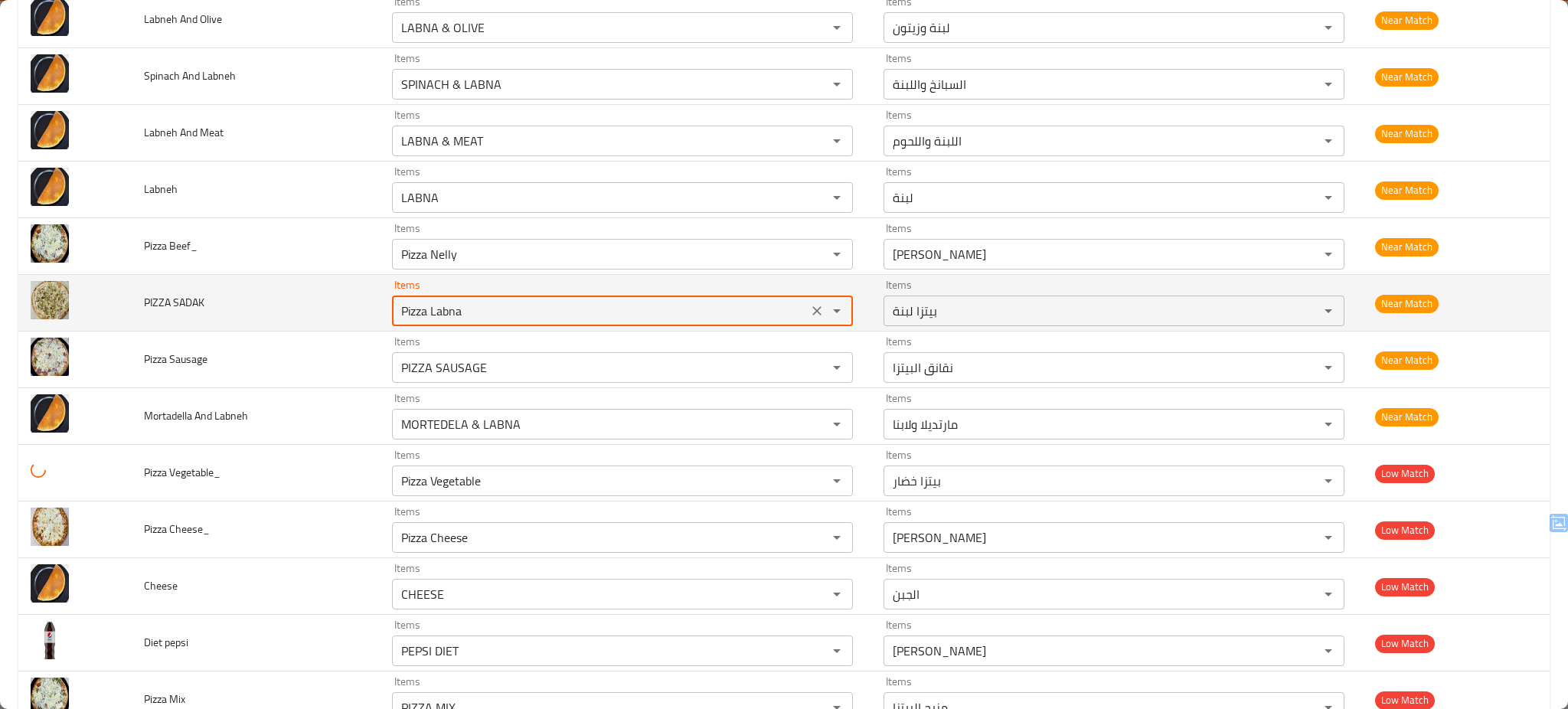
click at [521, 313] on SADAK "Pizza Labna" at bounding box center [599, 311] width 407 height 21
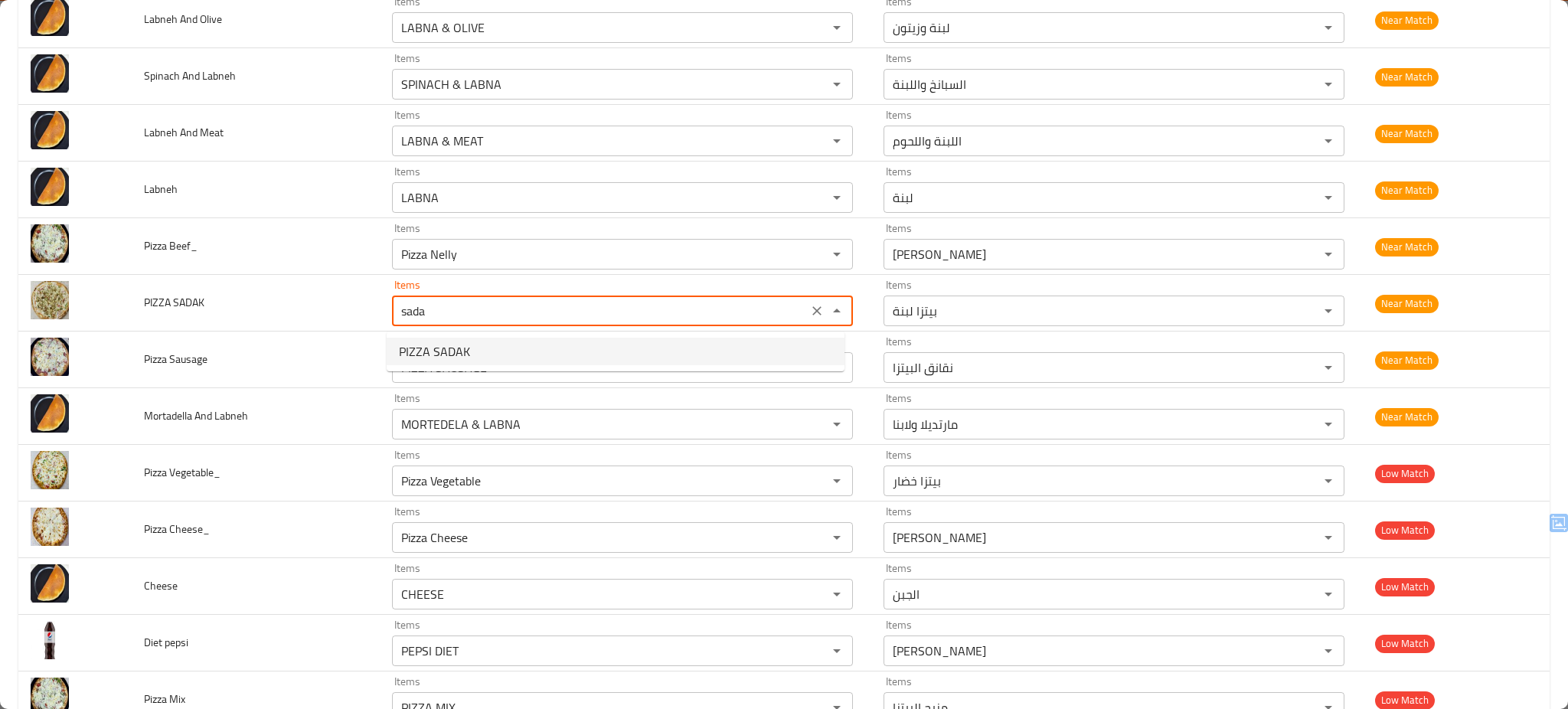
click at [455, 354] on span "PIZZA SADAK" at bounding box center [434, 351] width 72 height 18
type SADAK "PIZZA SADAK"
type SADAK-ar "بيتزا ساداك"
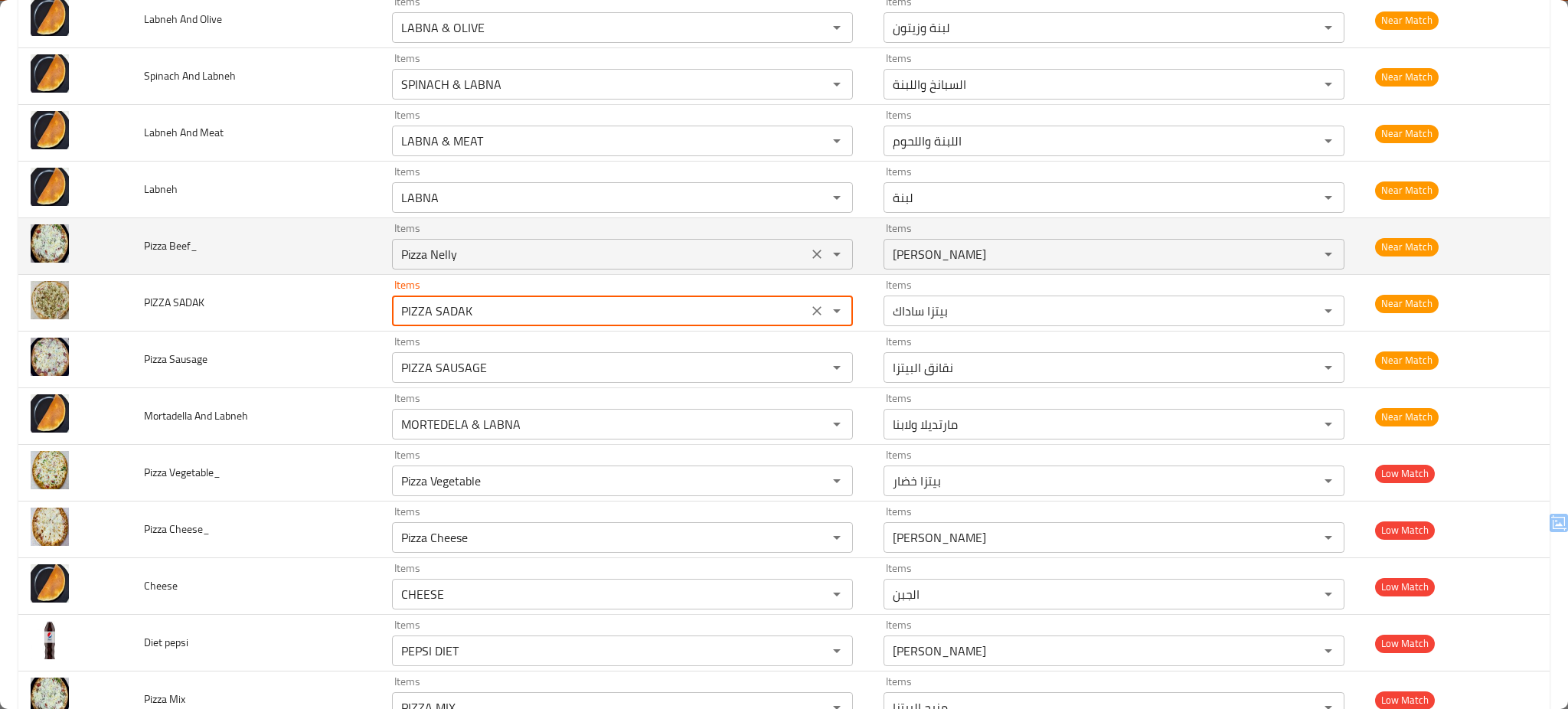
type SADAK "PIZZA SADAK"
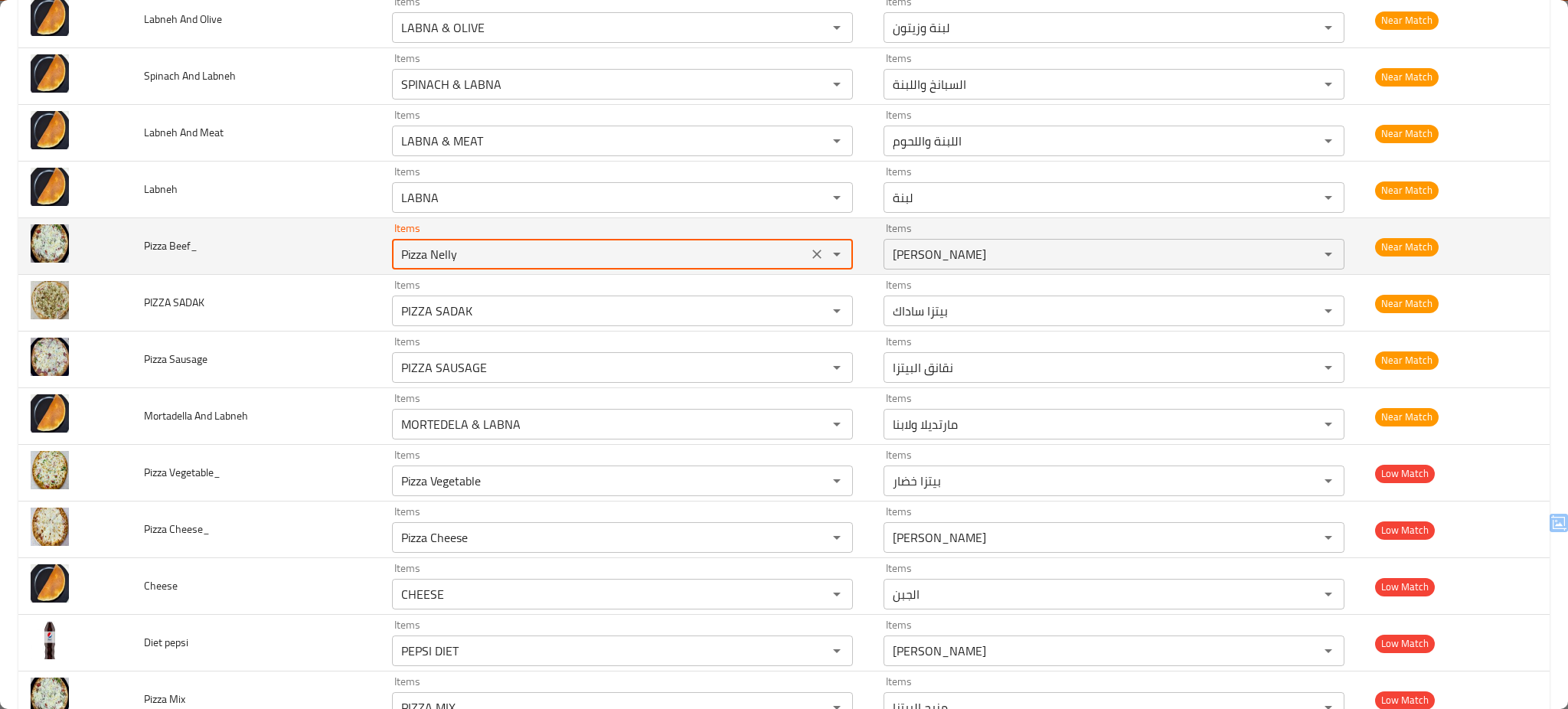
click at [521, 254] on Beef_ "Pizza Nelly" at bounding box center [599, 254] width 407 height 21
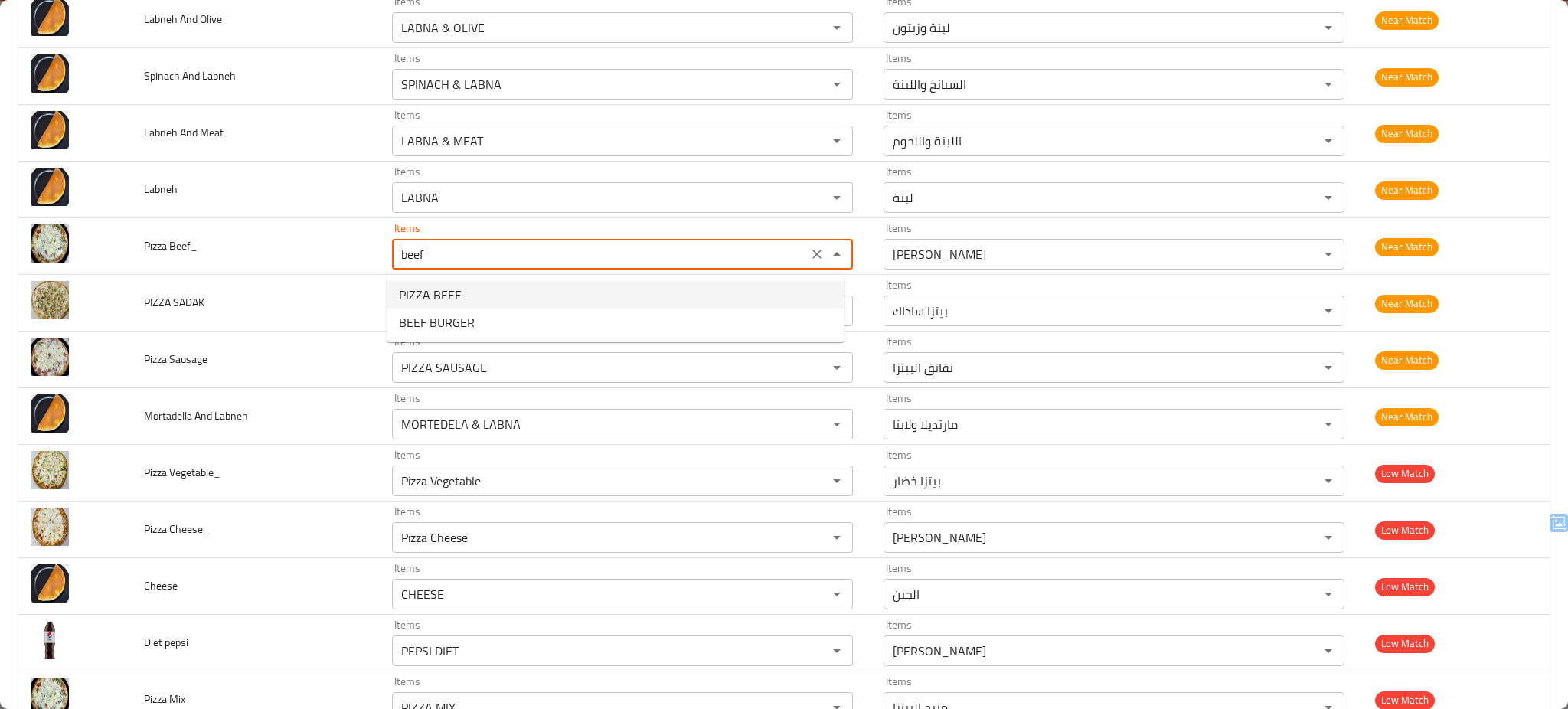
click at [470, 295] on Beef_-option-0 "PIZZA BEEF" at bounding box center [616, 294] width 458 height 28
type Beef_ "PIZZA BEEF"
type Beef_-ar "لحم بقري البيتزا"
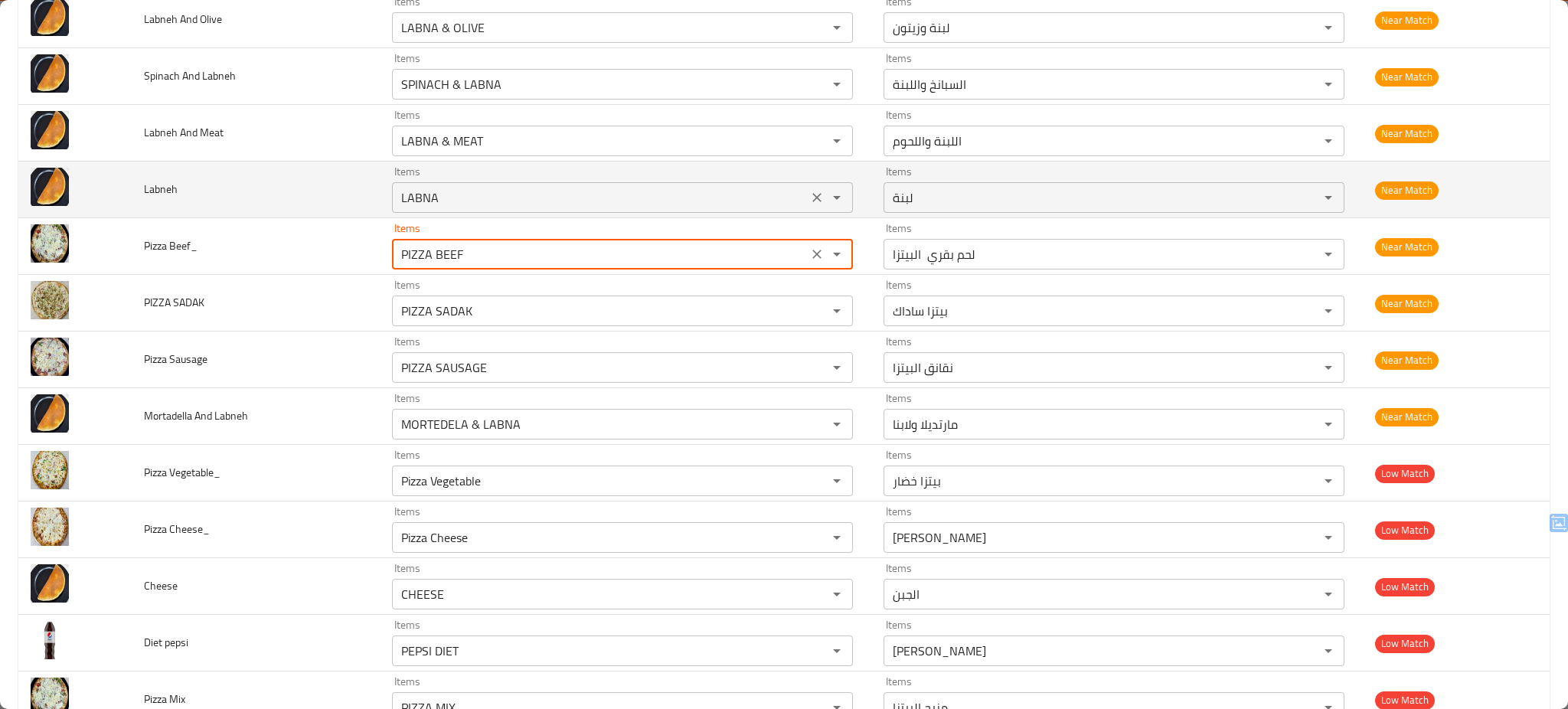
type Beef_ "PIZZA BEEF"
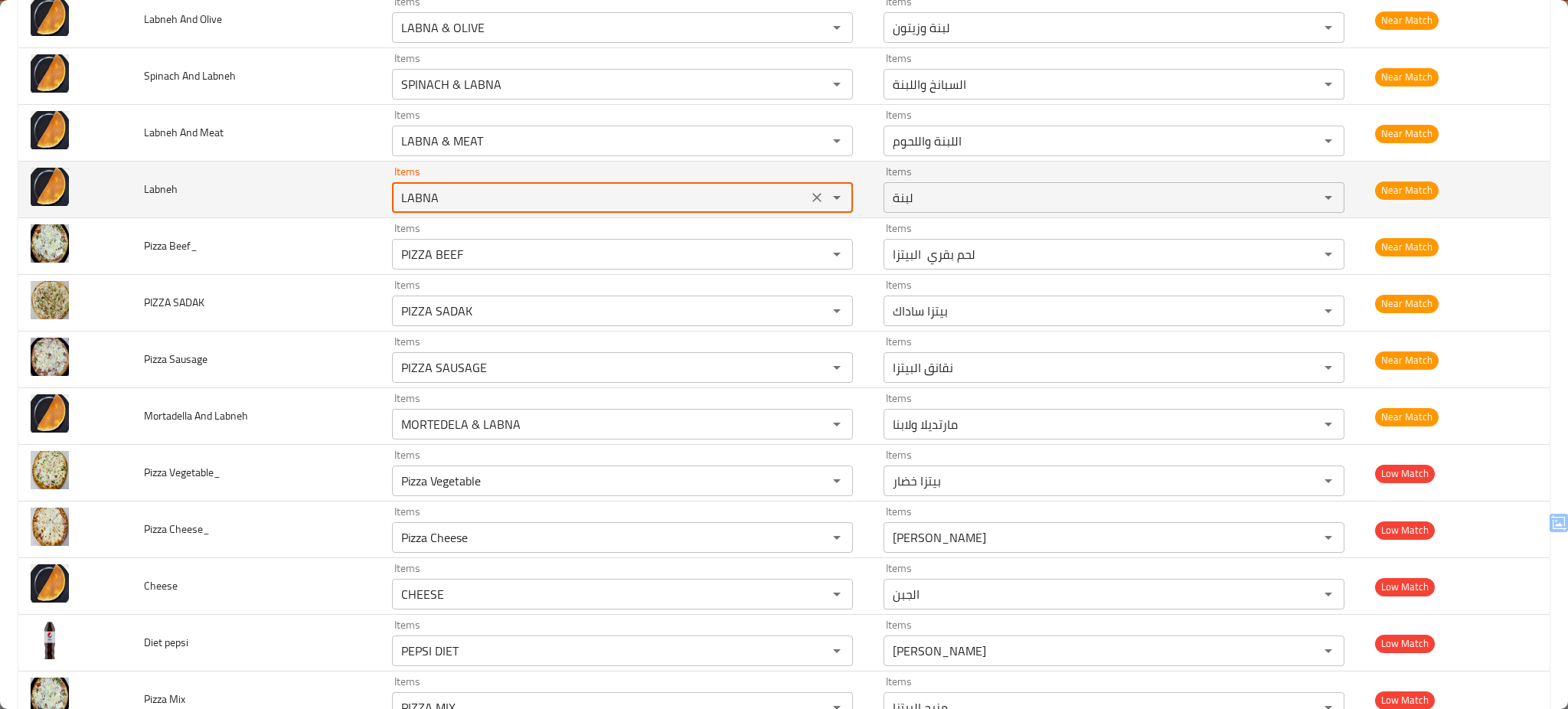
click at [520, 201] on input "LABNA" at bounding box center [599, 198] width 407 height 21
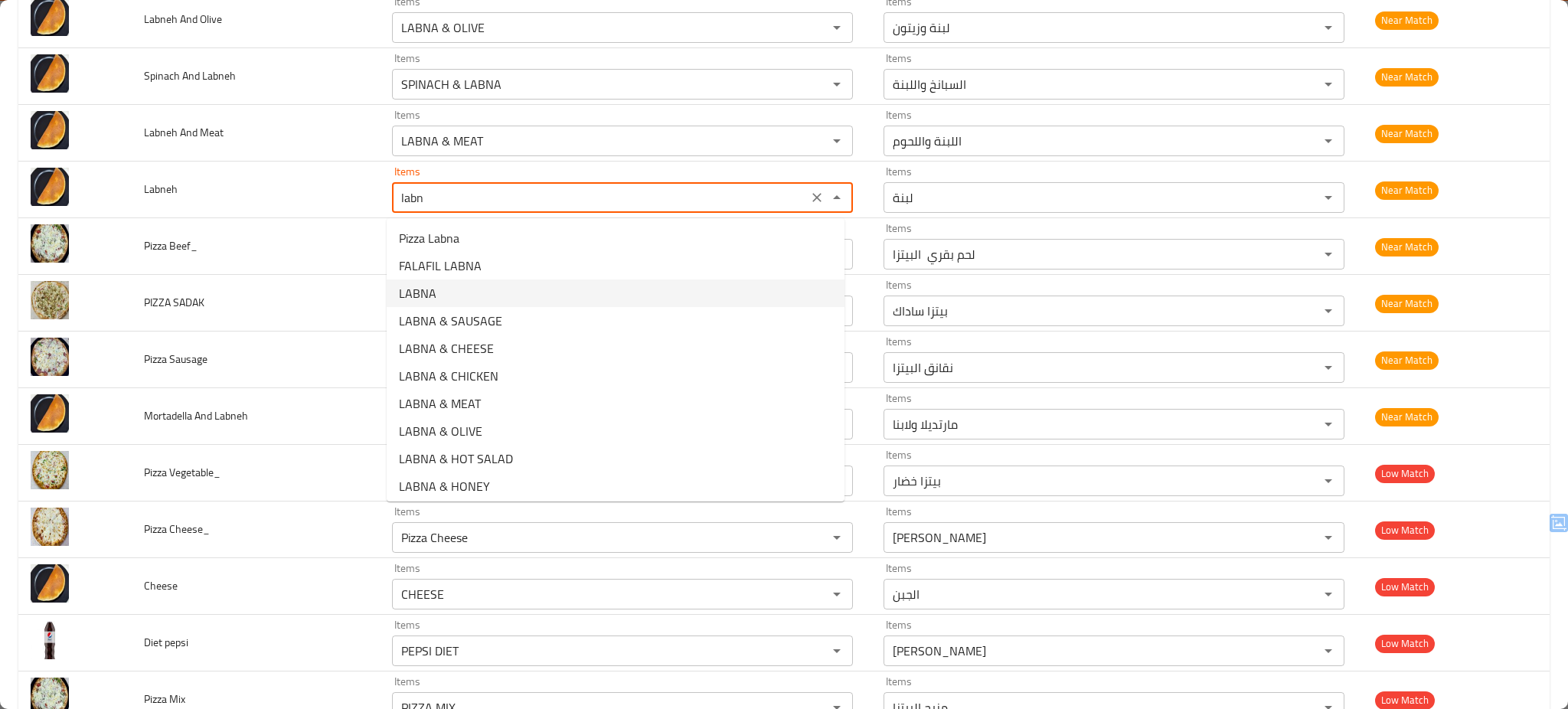
click at [480, 290] on li "LABNA" at bounding box center [616, 293] width 458 height 28
type input "LABNA"
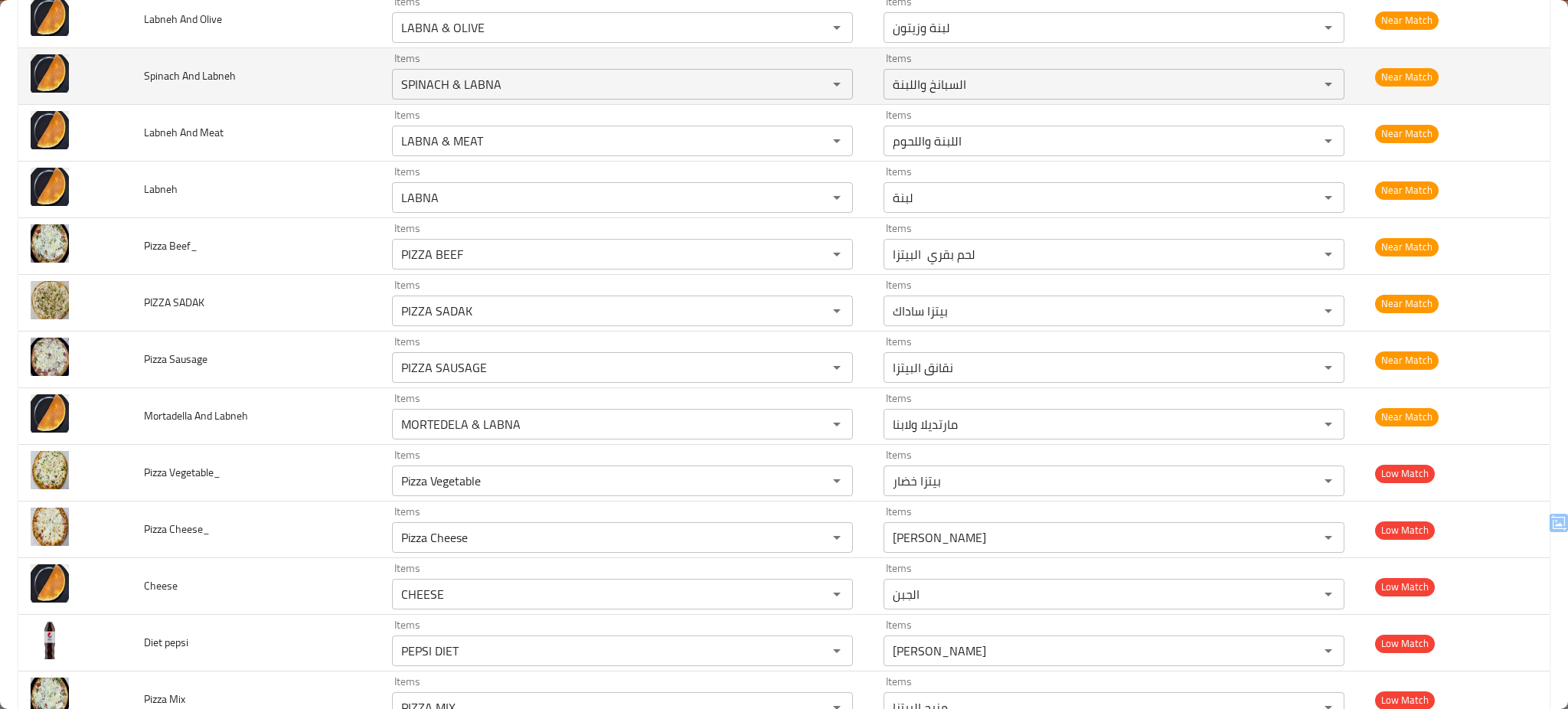
click at [331, 82] on td "Spinach And Labneh" at bounding box center [255, 76] width 248 height 57
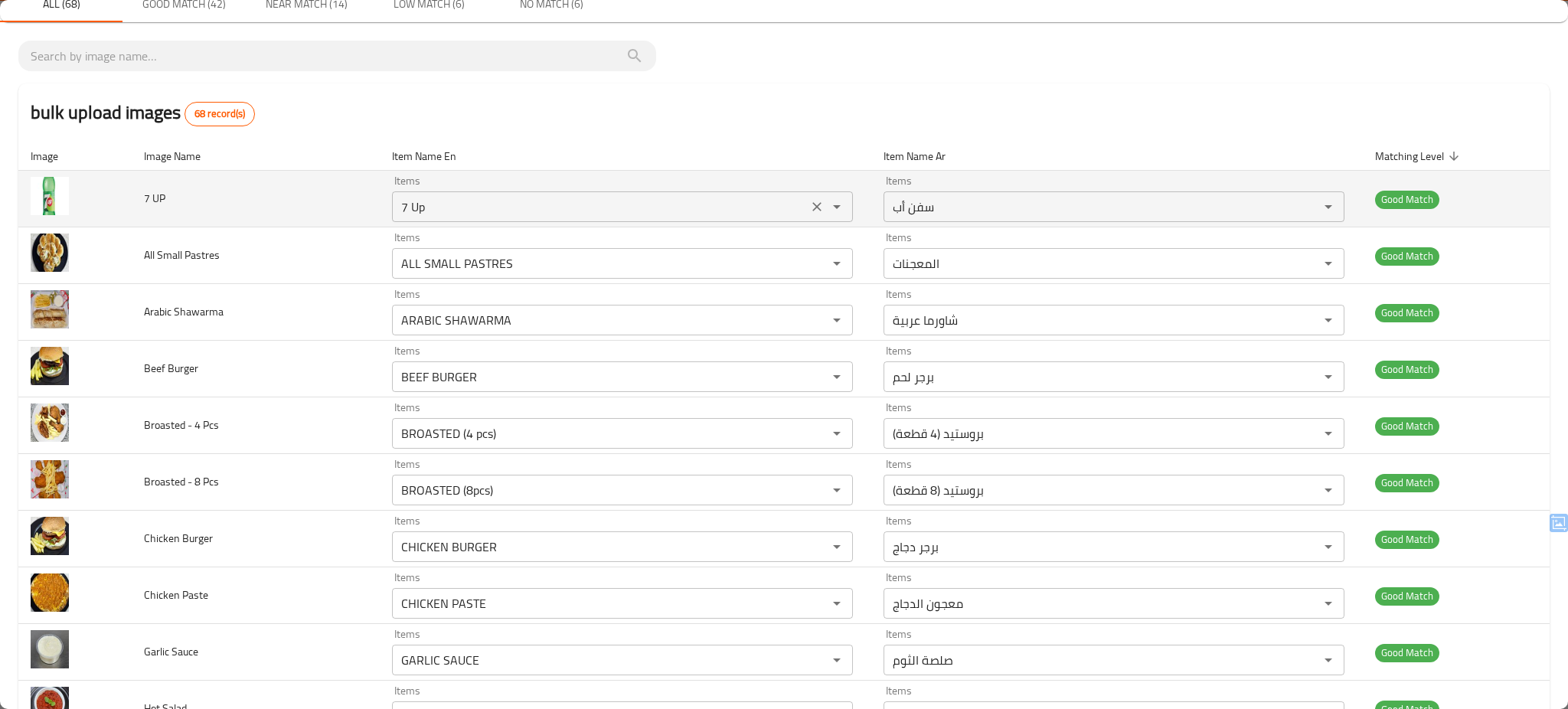
scroll to position [0, 0]
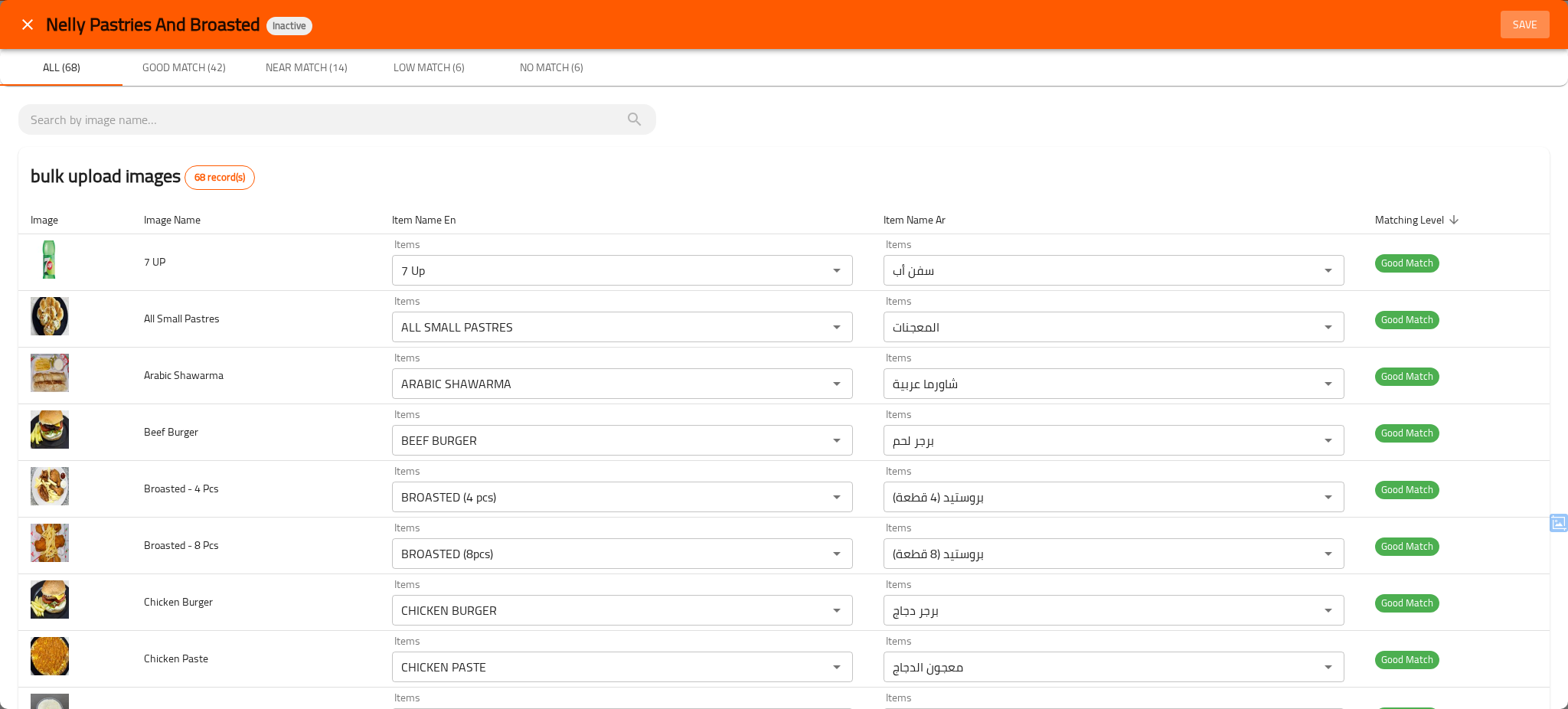
click at [1507, 24] on span "Save" at bounding box center [1525, 24] width 37 height 19
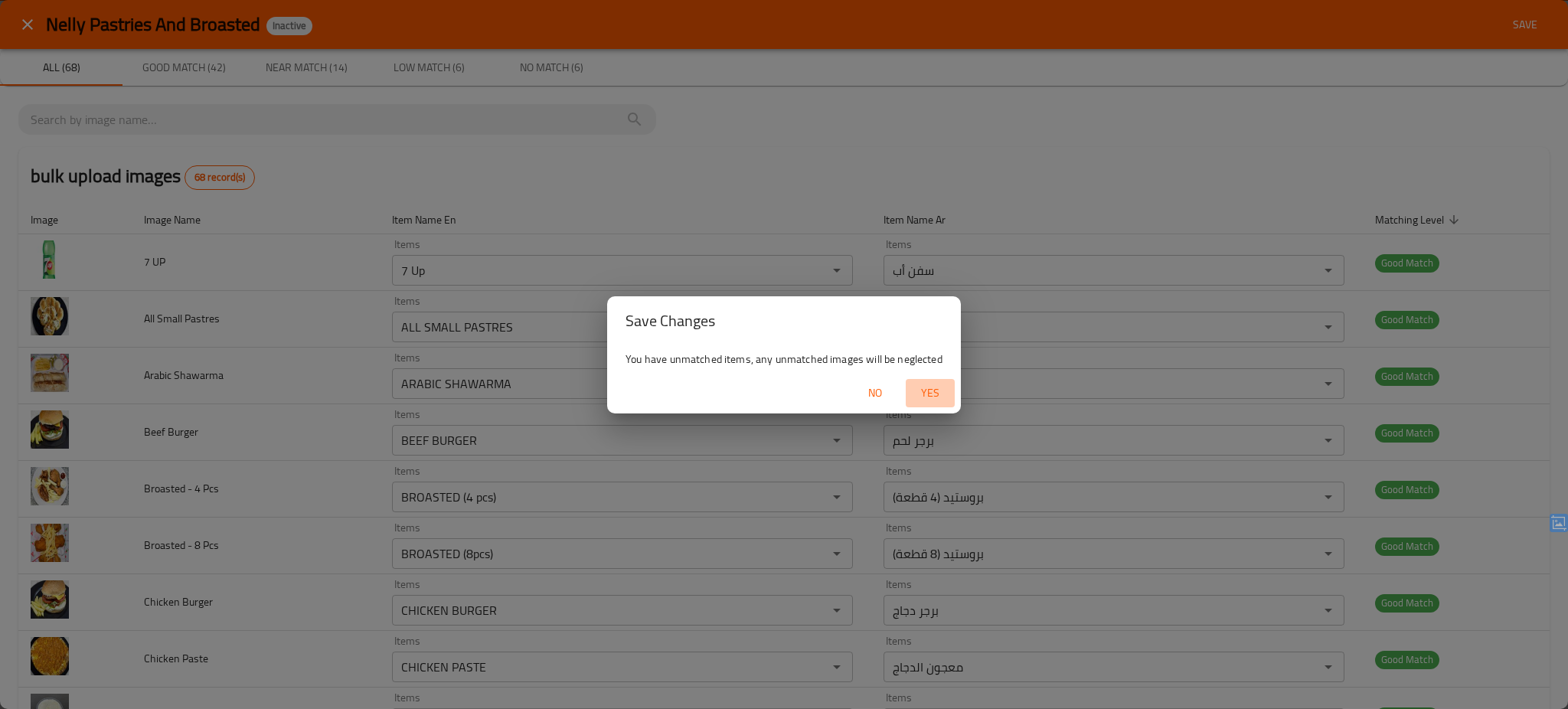
click at [924, 393] on span "Yes" at bounding box center [929, 393] width 37 height 19
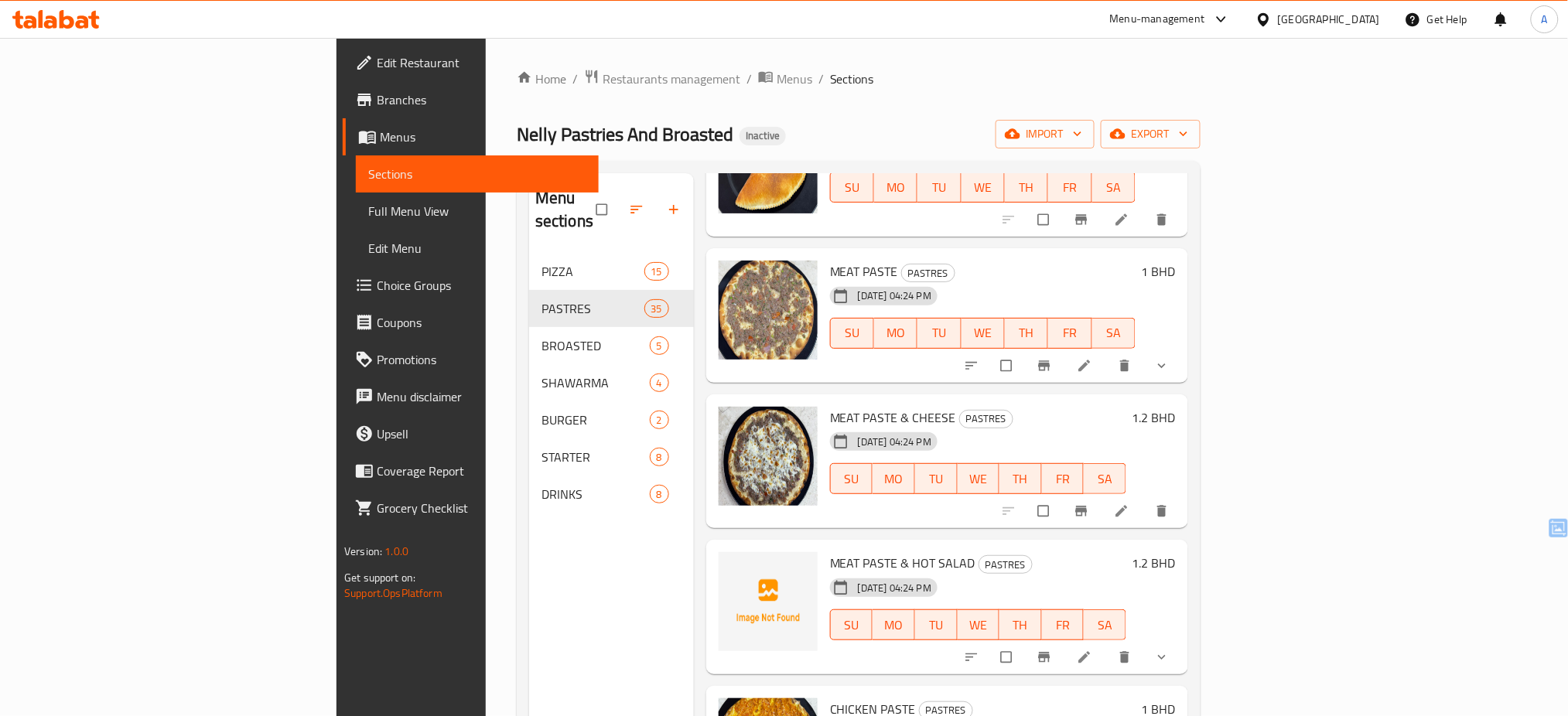
scroll to position [360, 0]
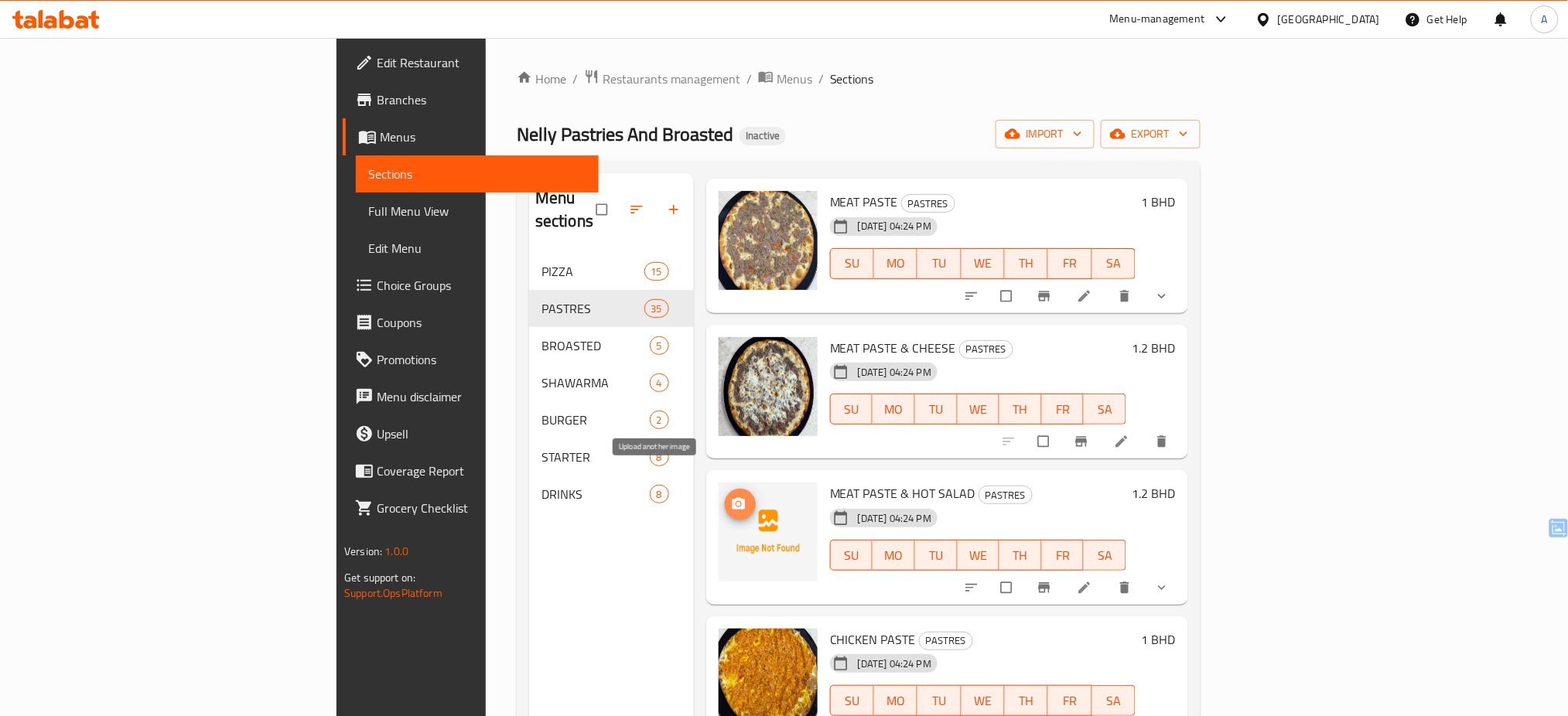
click at [733, 498] on icon "upload picture" at bounding box center [739, 504] width 14 height 12
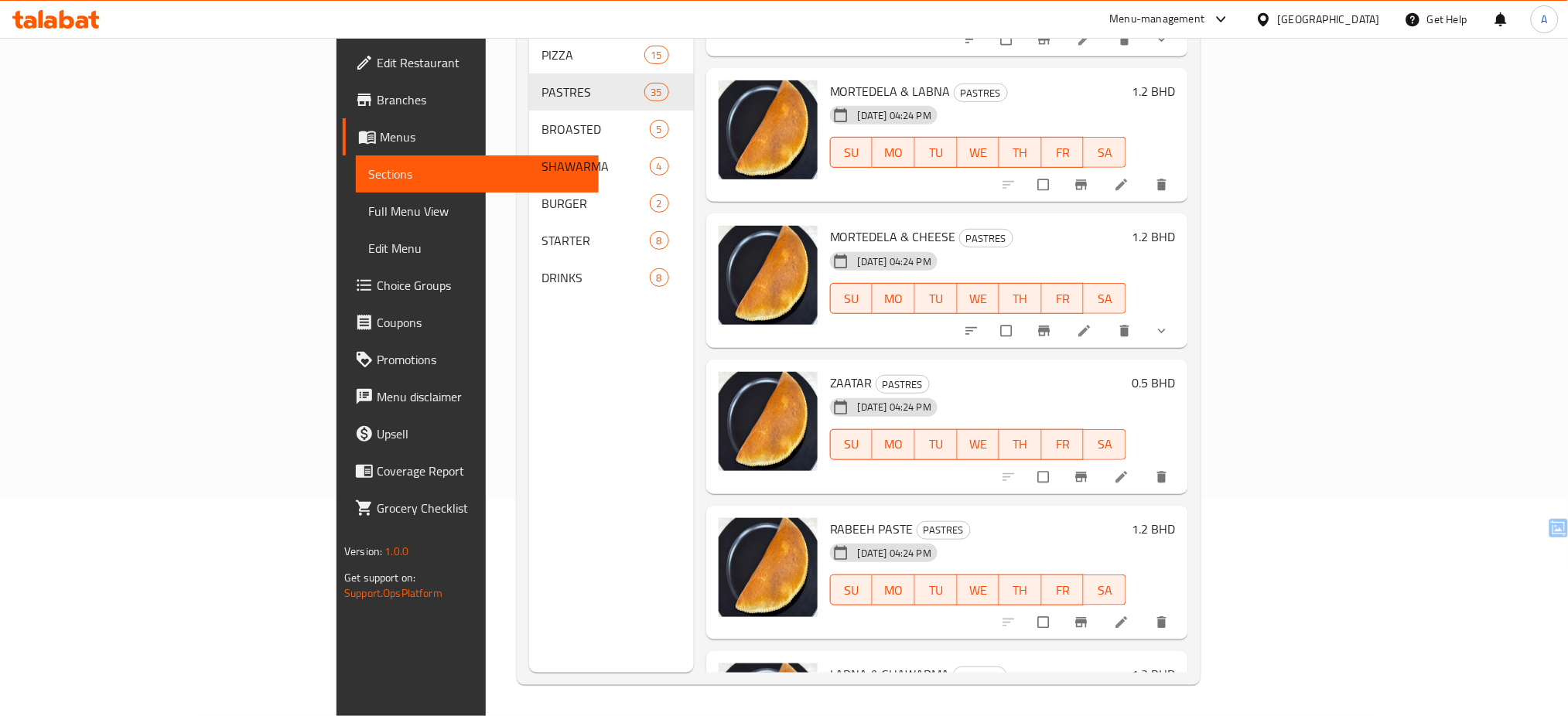
scroll to position [4451, 0]
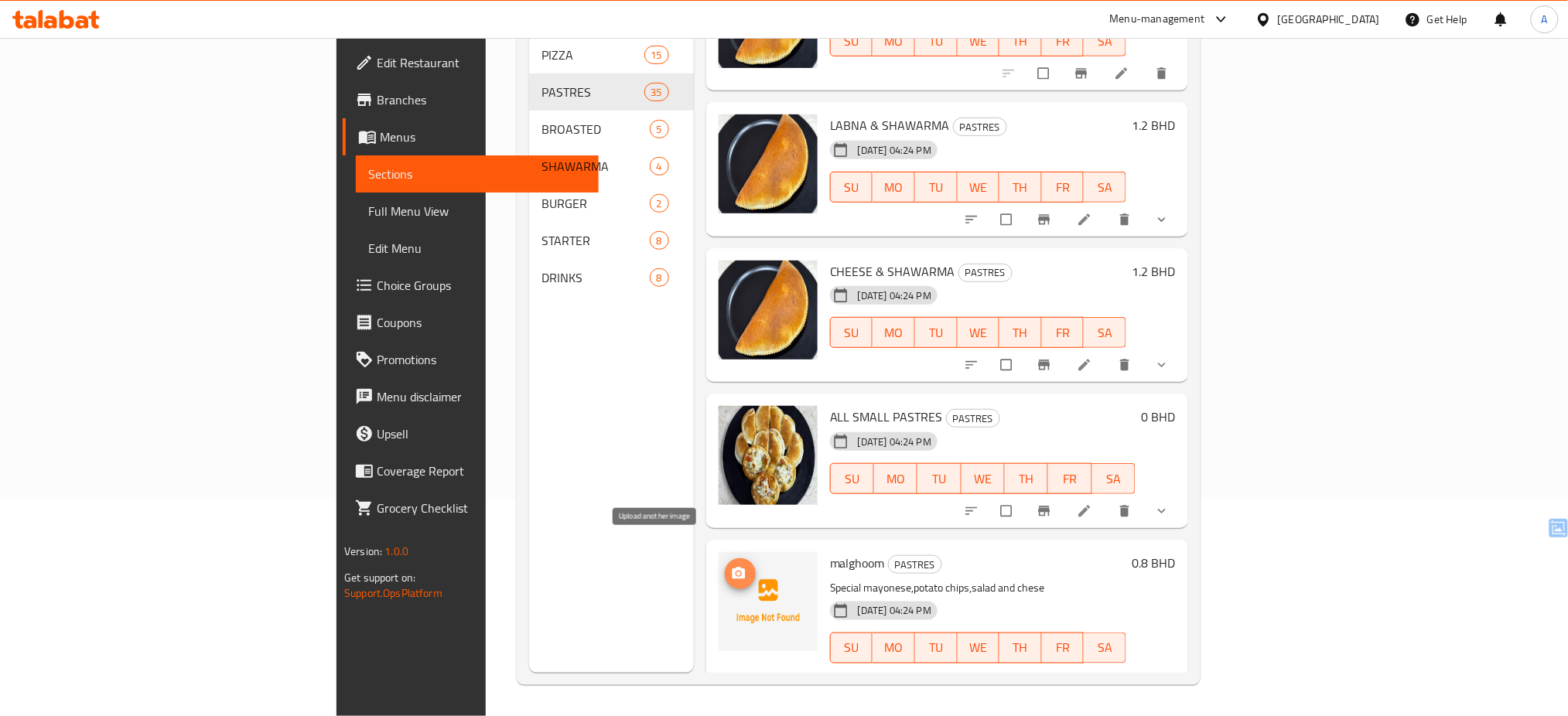
click at [733, 568] on icon "upload picture" at bounding box center [739, 574] width 14 height 12
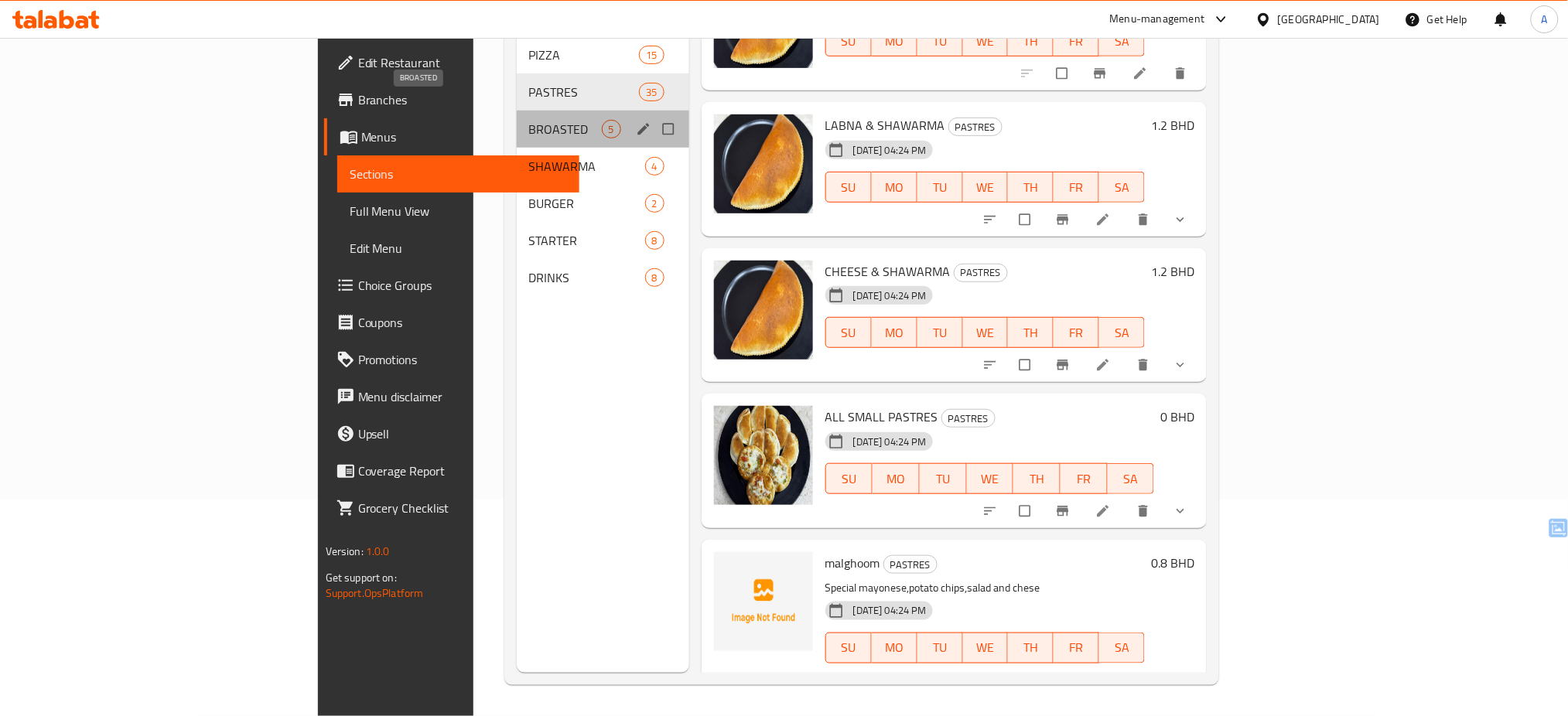
click at [529, 120] on span "BROASTED" at bounding box center [566, 129] width 73 height 18
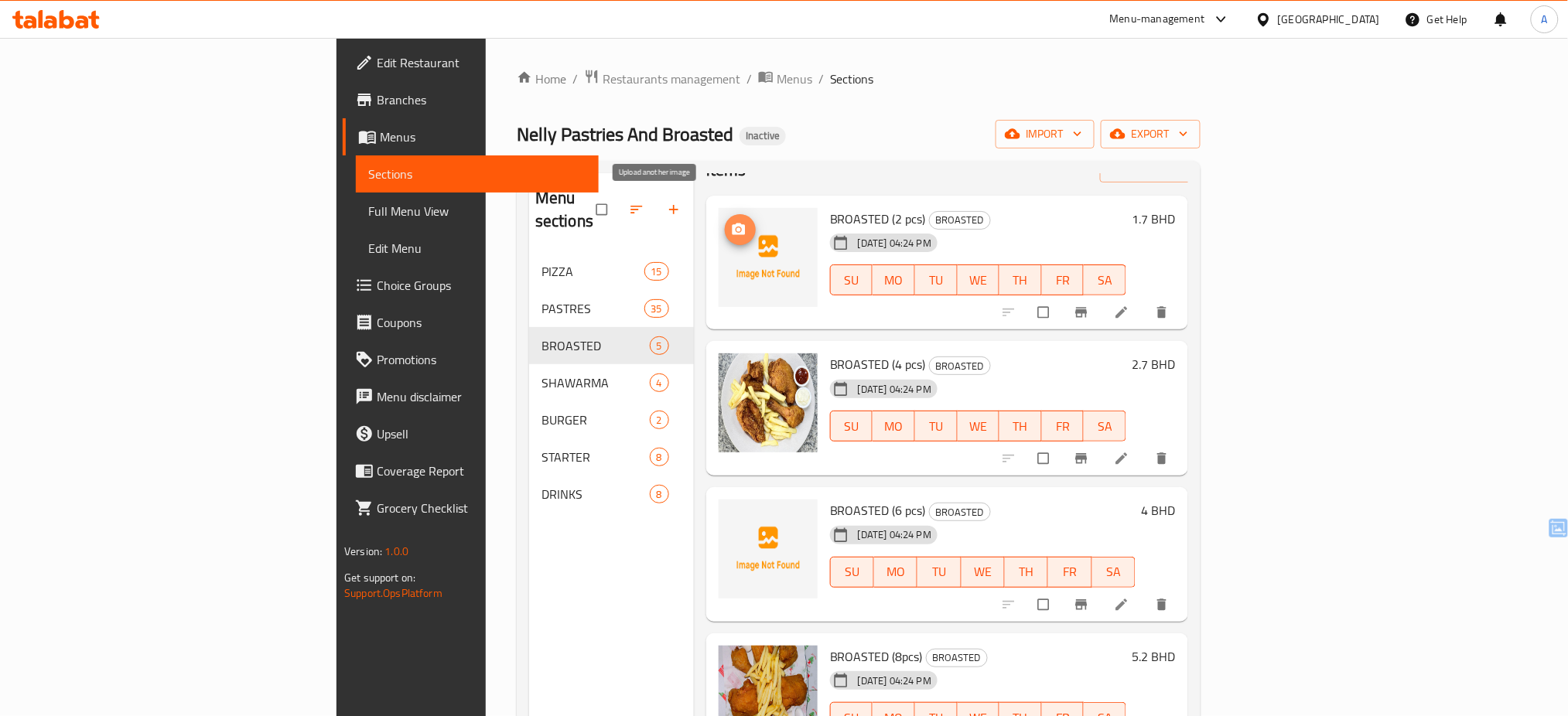
click at [731, 222] on icon "upload picture" at bounding box center [738, 229] width 15 height 15
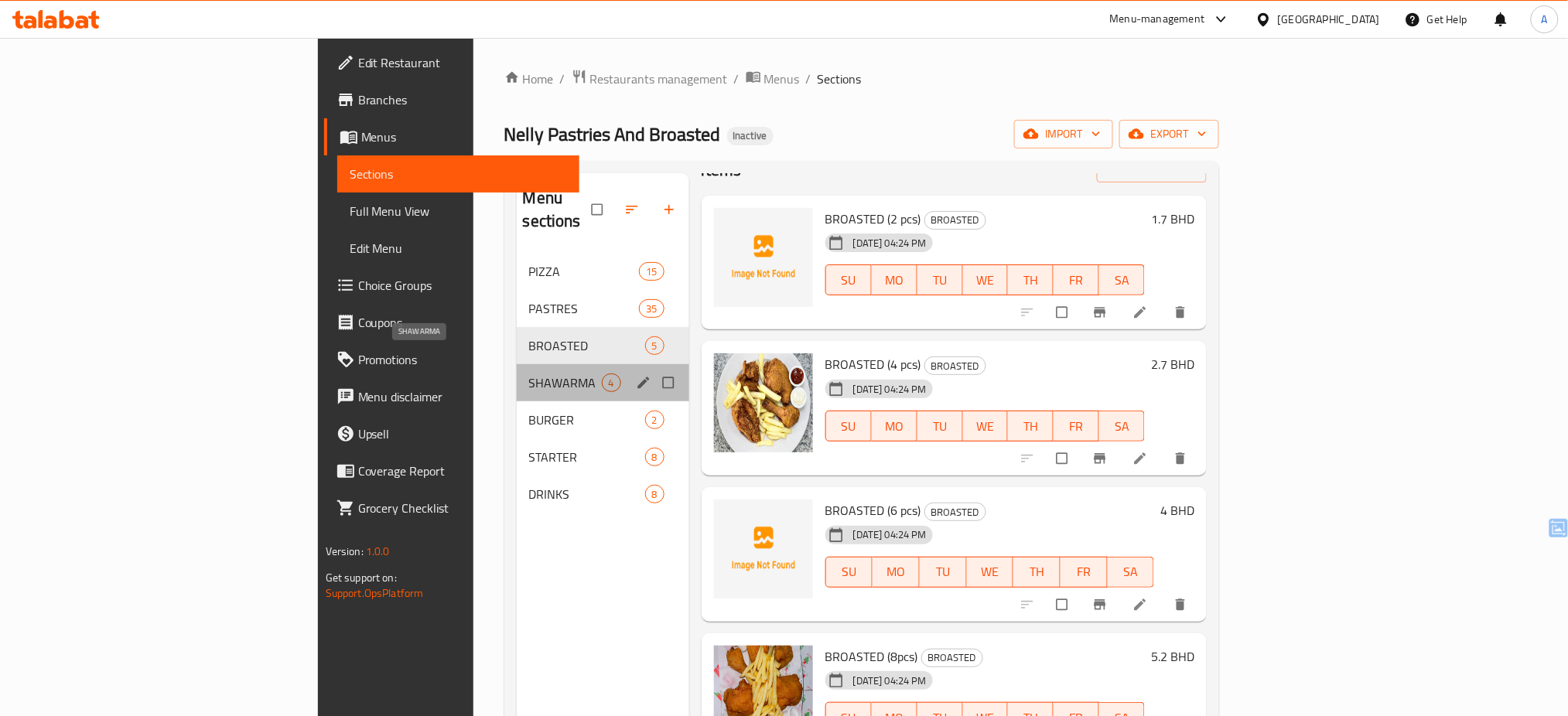
click at [529, 373] on span "SHAWARMA" at bounding box center [566, 382] width 73 height 18
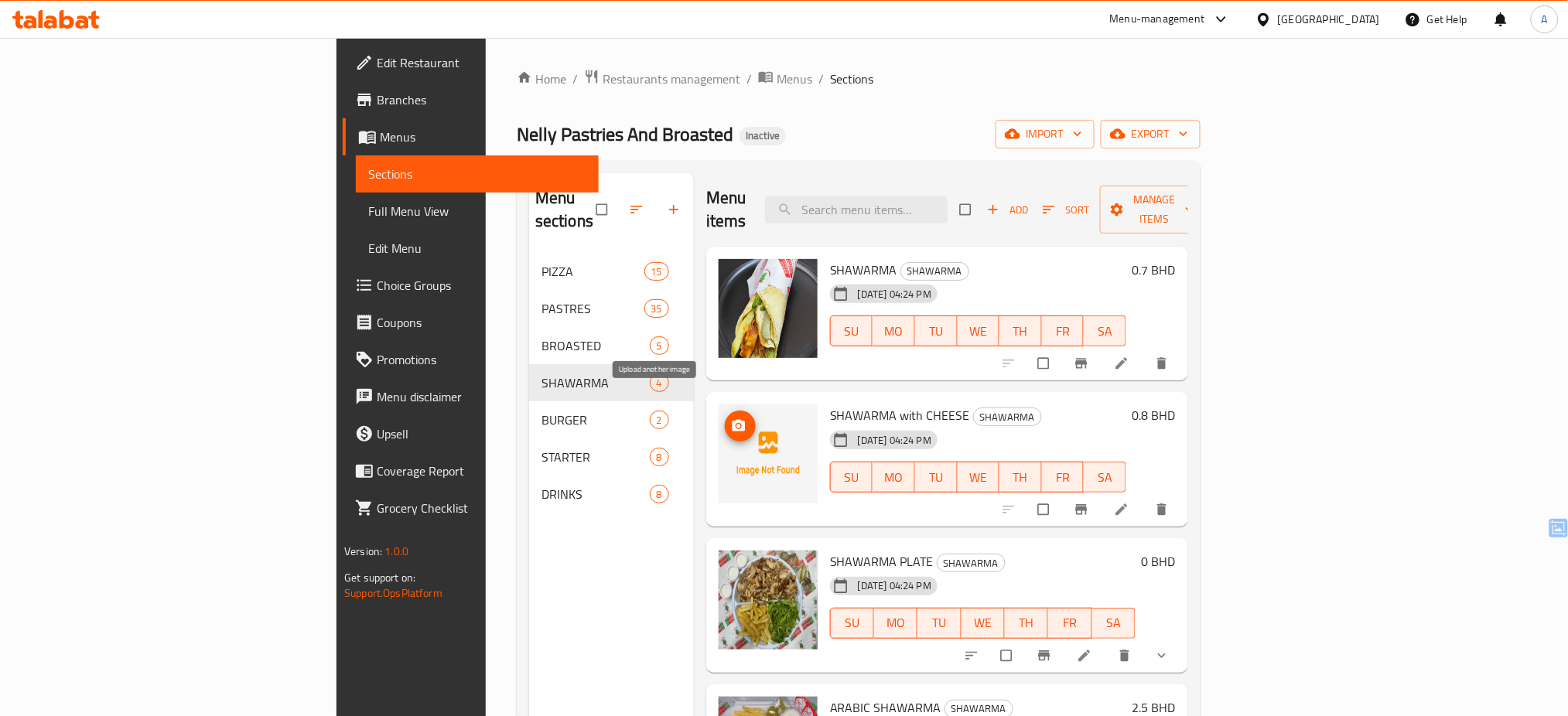
click at [733, 420] on icon "upload picture" at bounding box center [739, 426] width 14 height 12
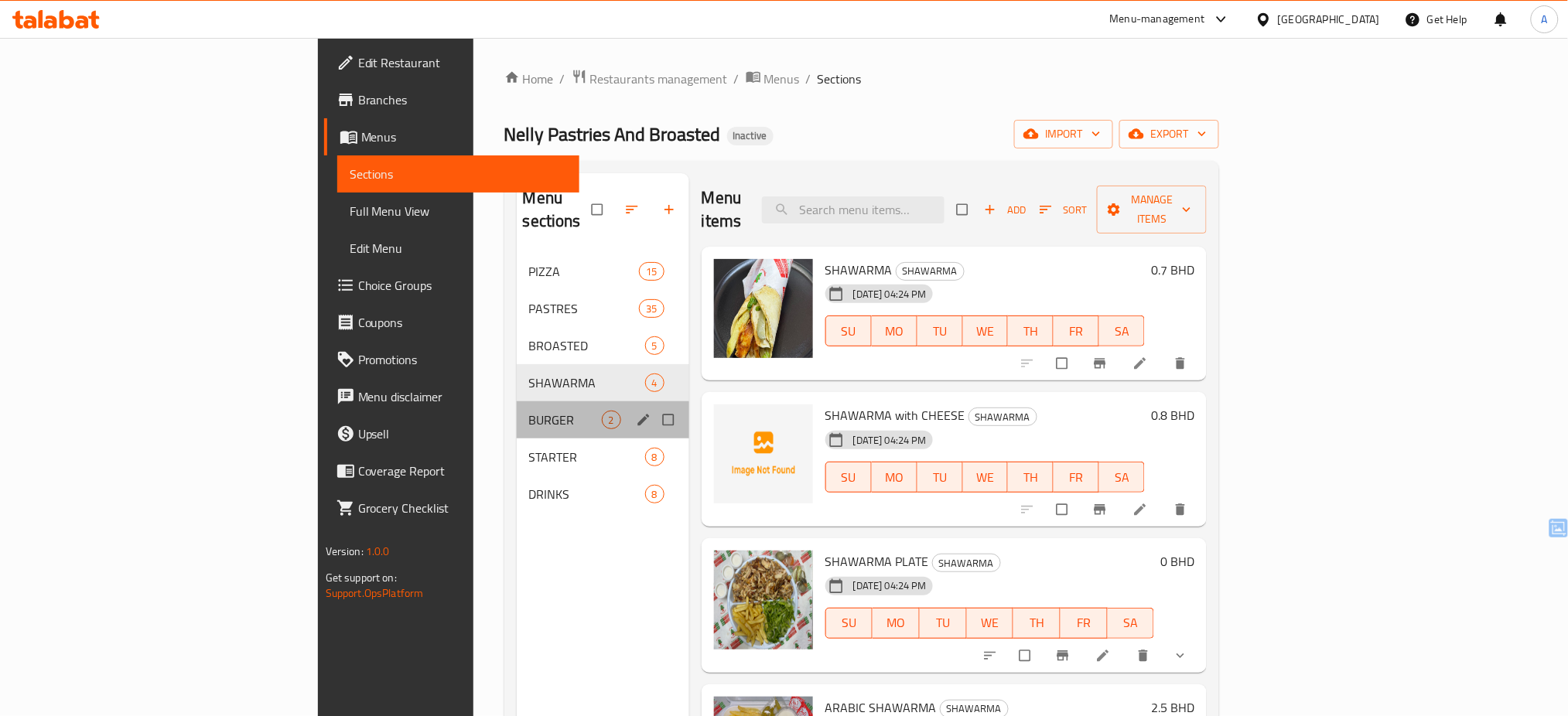
click at [517, 401] on div "BURGER 2" at bounding box center [602, 420] width 172 height 37
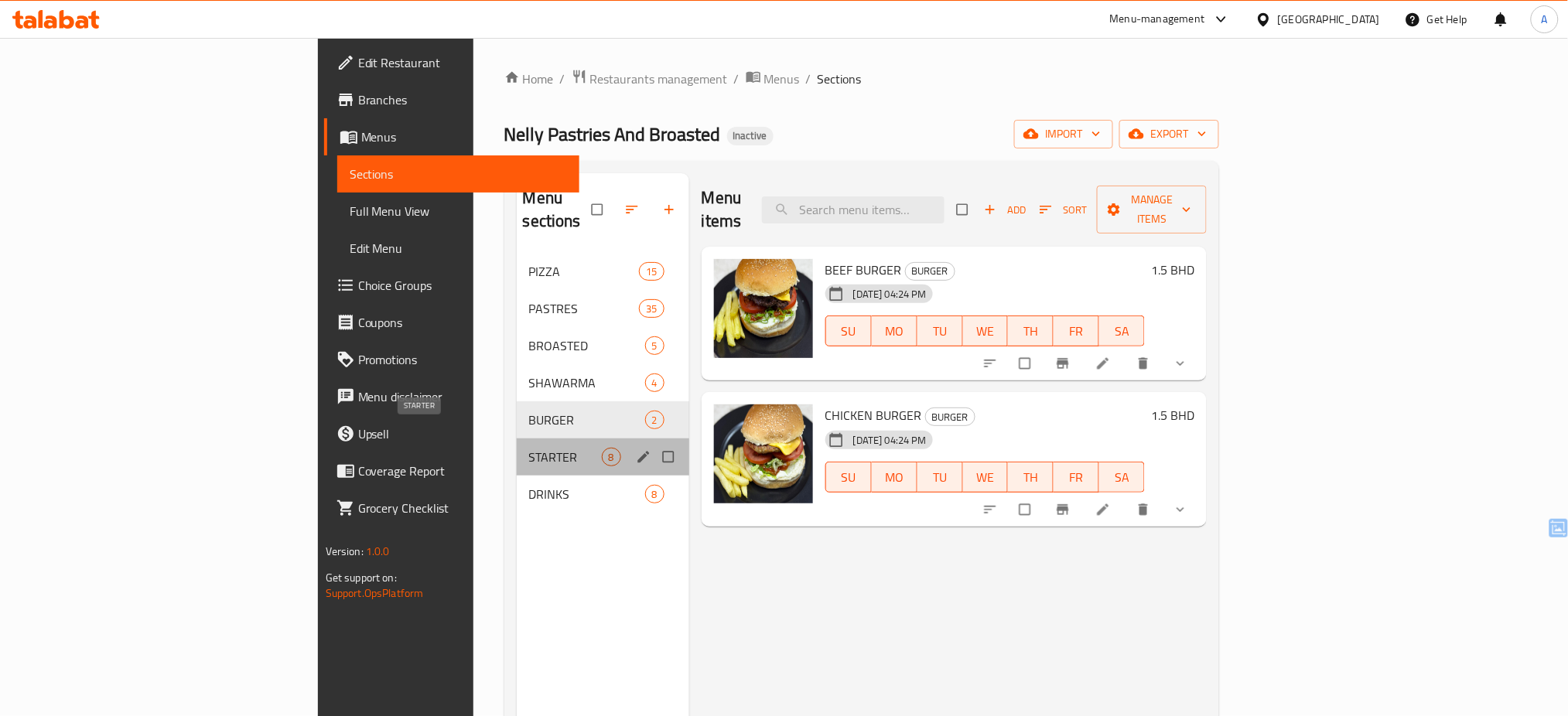
click at [529, 448] on span "STARTER" at bounding box center [566, 457] width 73 height 18
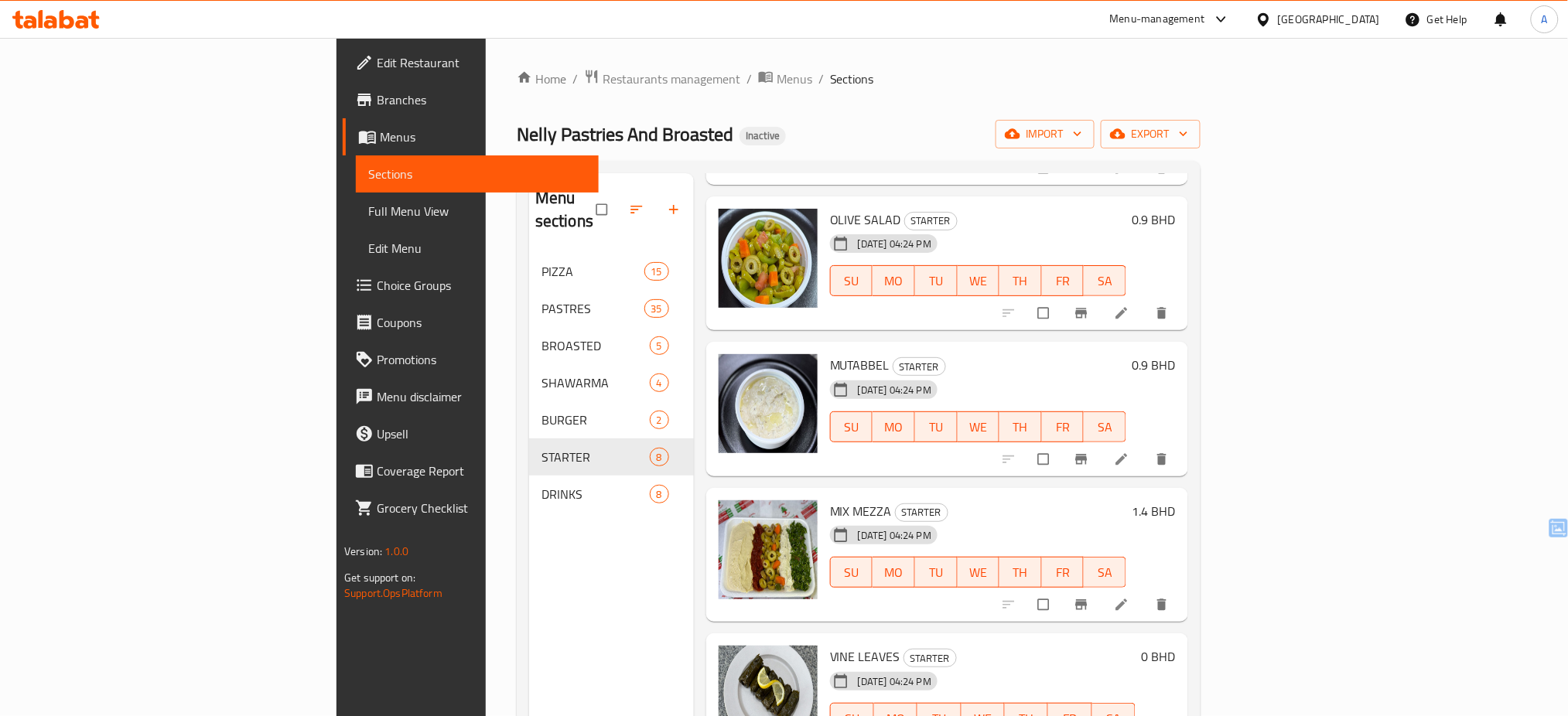
scroll to position [217, 0]
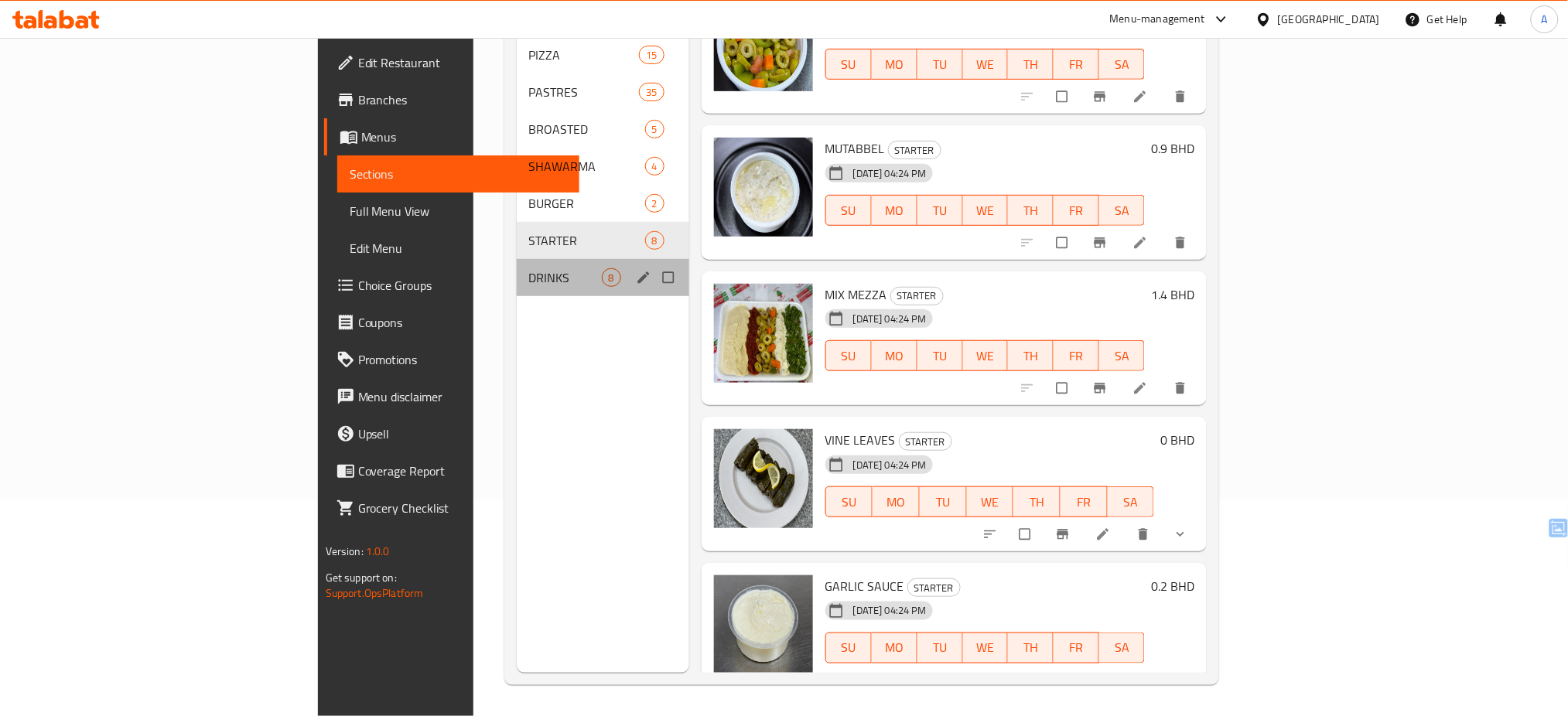
click at [517, 268] on div "DRINKS 8" at bounding box center [602, 277] width 172 height 37
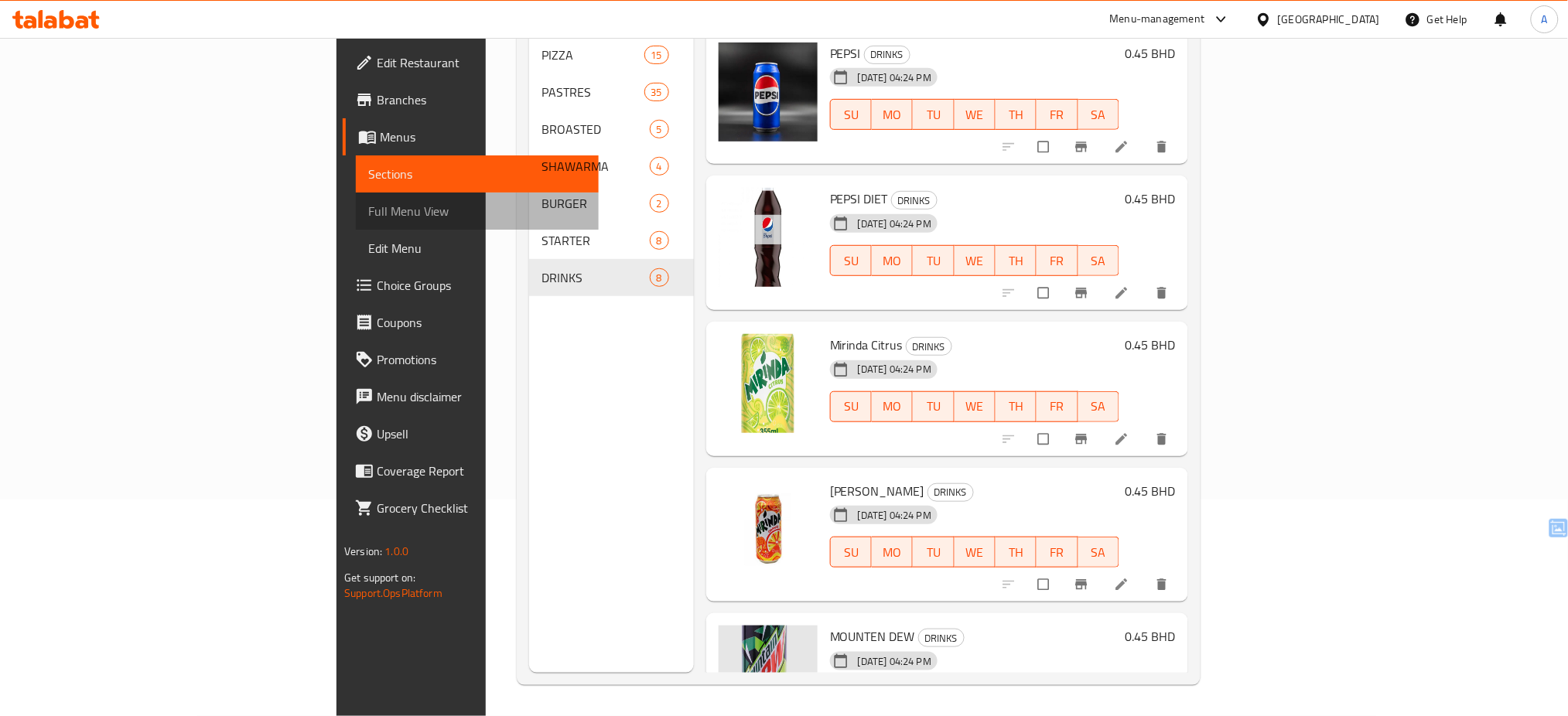
click at [368, 208] on span "Full Menu View" at bounding box center [477, 211] width 219 height 18
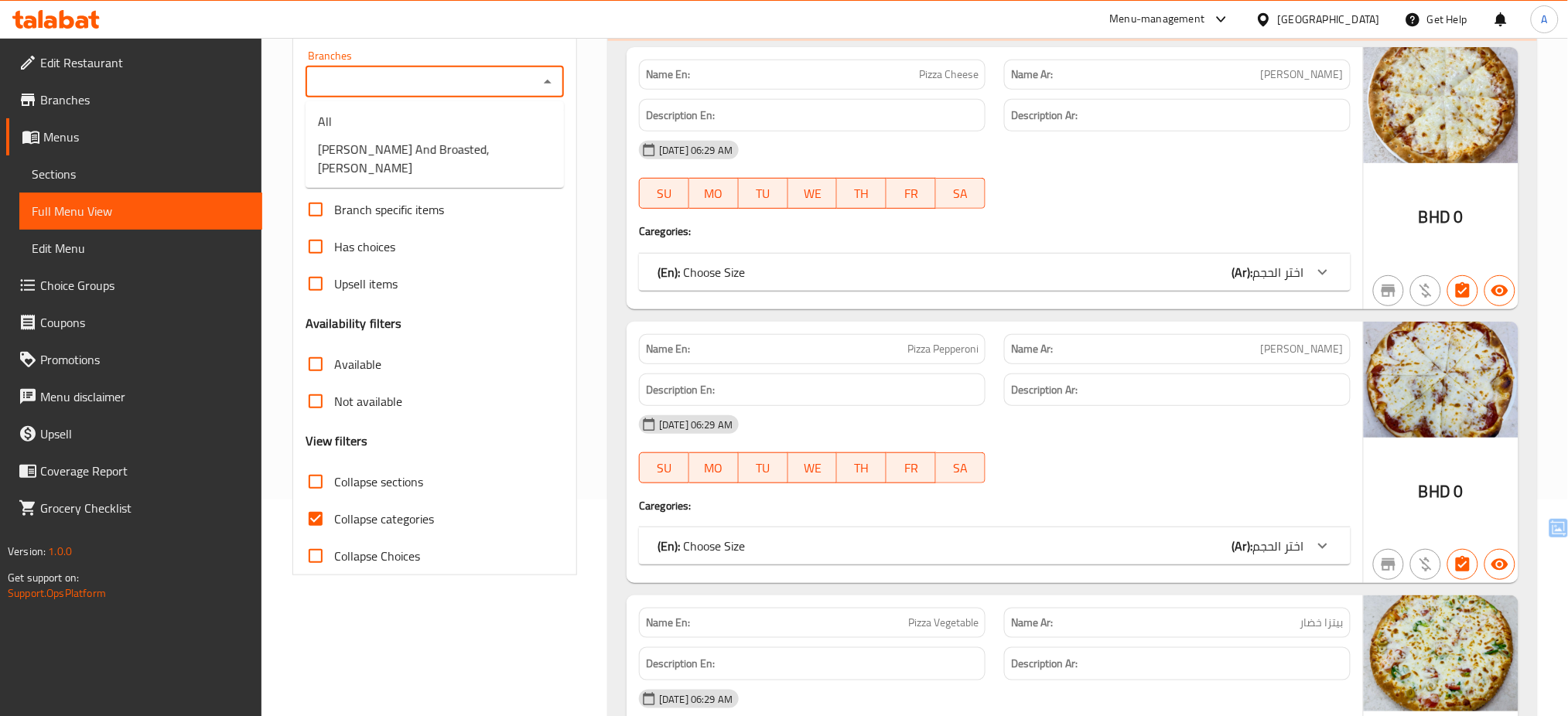
click at [499, 83] on input "Branches" at bounding box center [421, 82] width 223 height 21
click at [448, 161] on span "Nelly Pastries And Broasted, Sitra Al Kharijiya" at bounding box center [435, 158] width 234 height 37
type input "Nelly Pastries And Broasted, Sitra Al Kharijiya"
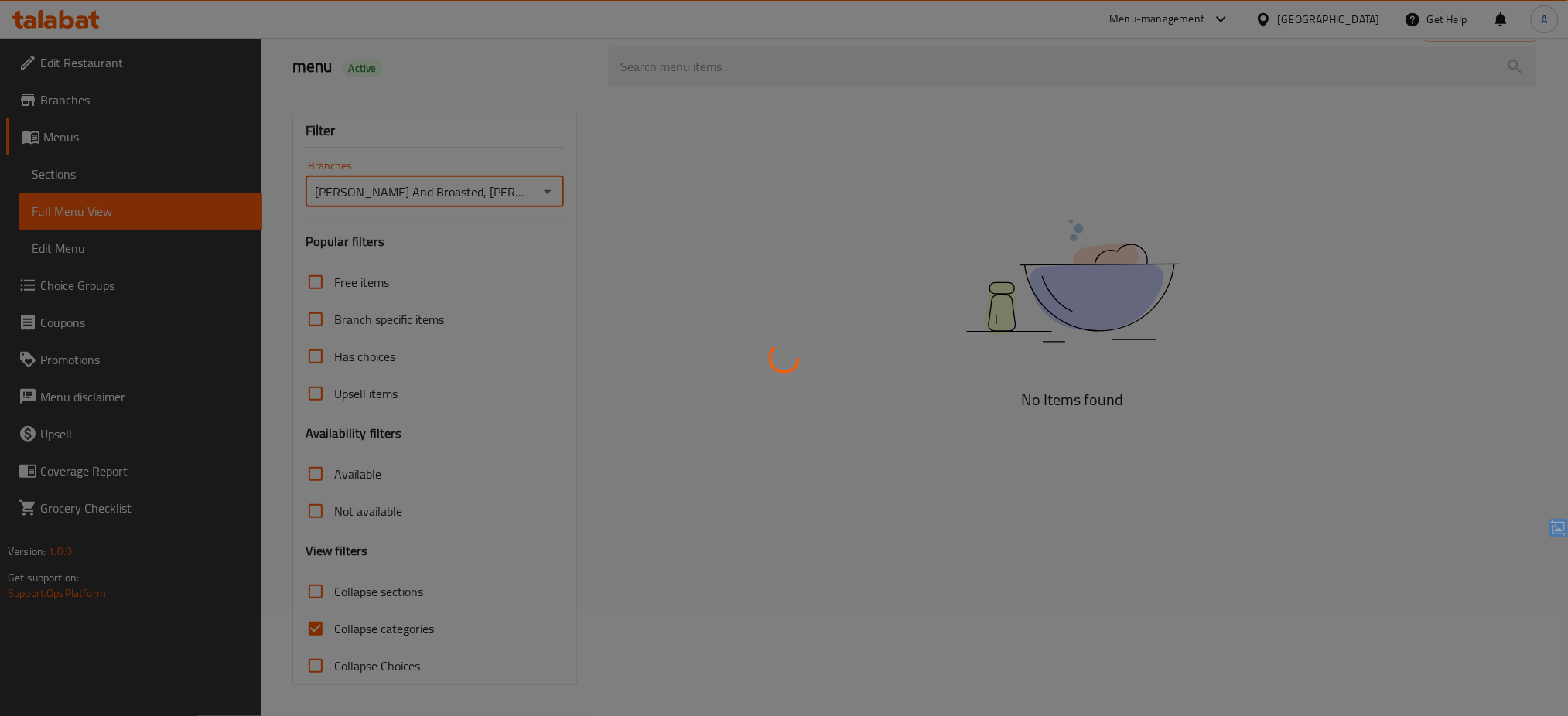
click at [604, 444] on div at bounding box center [784, 358] width 1568 height 716
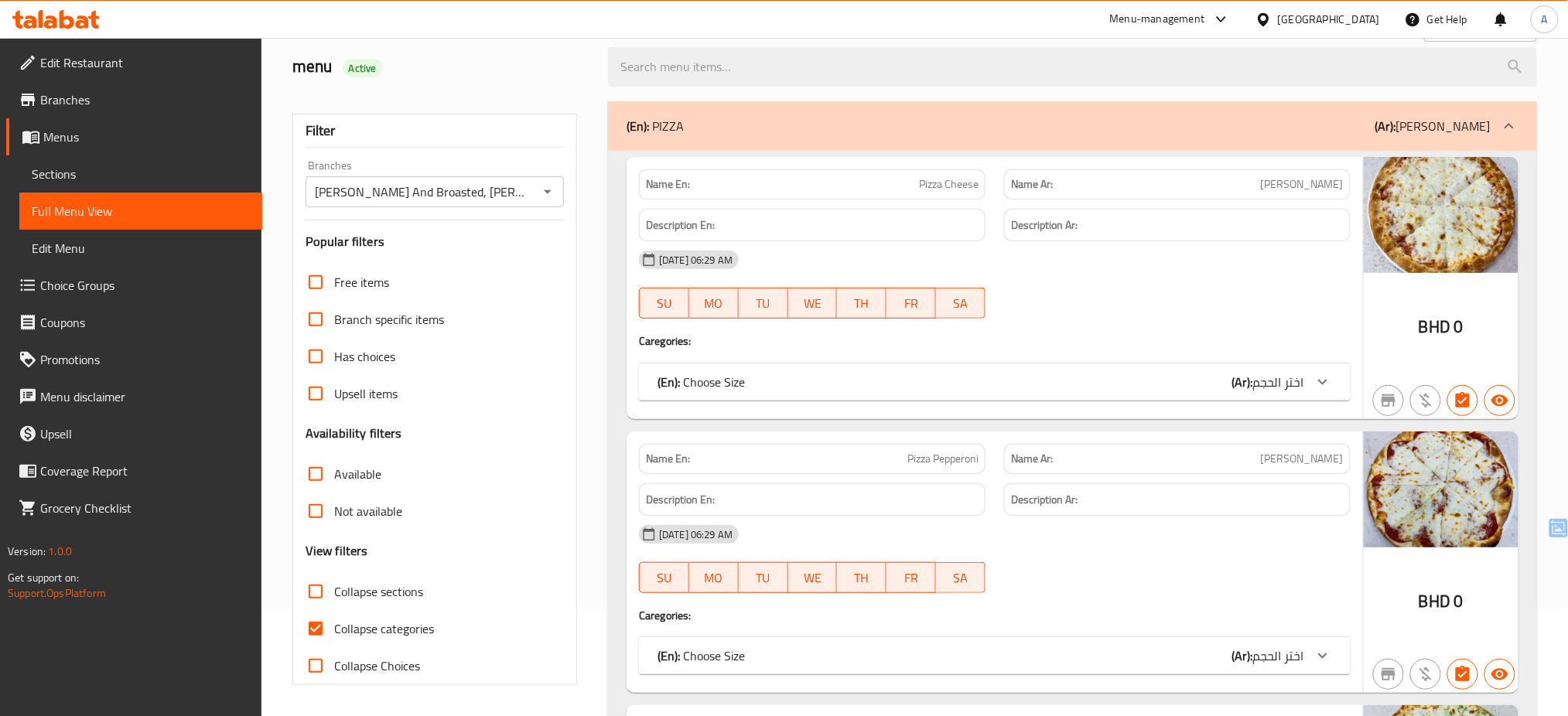
click at [1390, 309] on div "BHD 0" at bounding box center [1441, 288] width 155 height 262
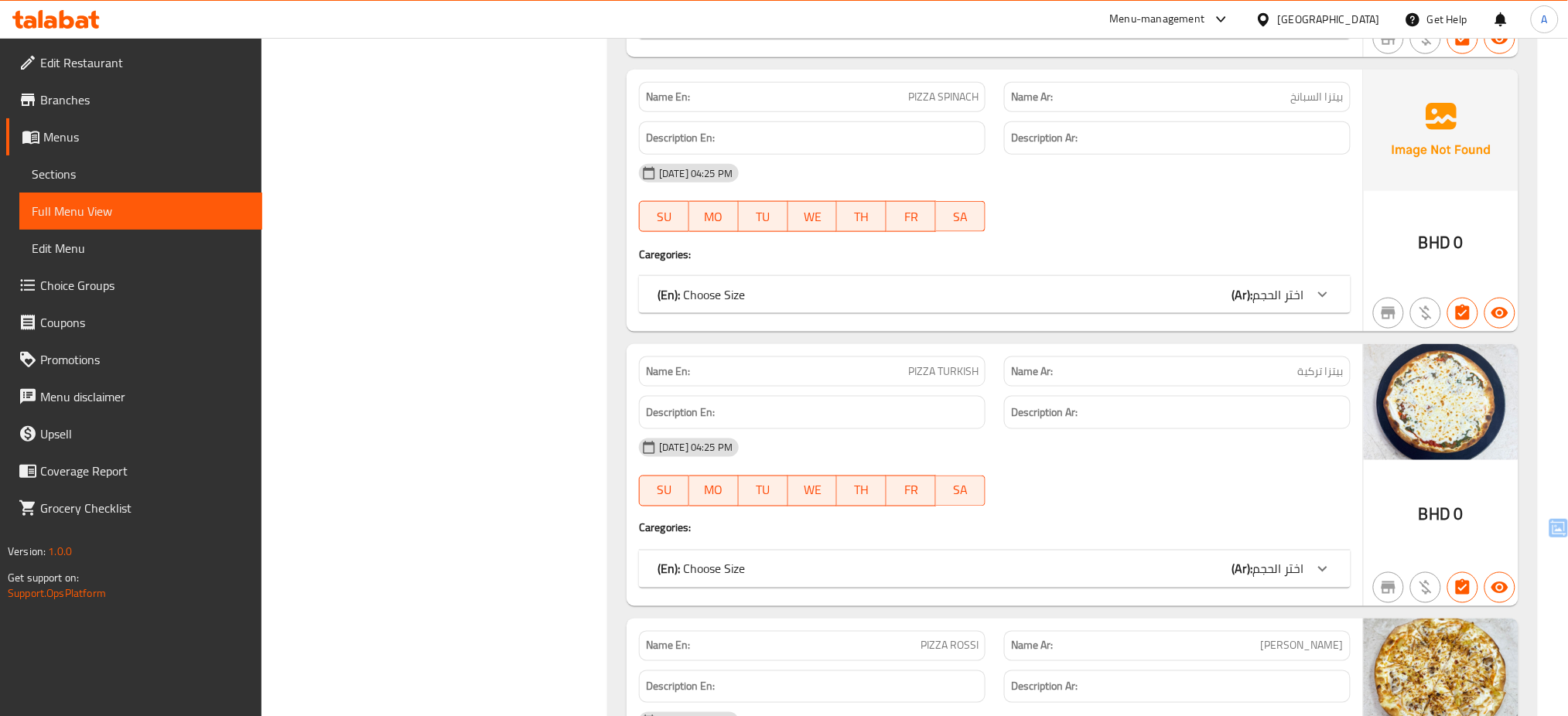
scroll to position [2748, 0]
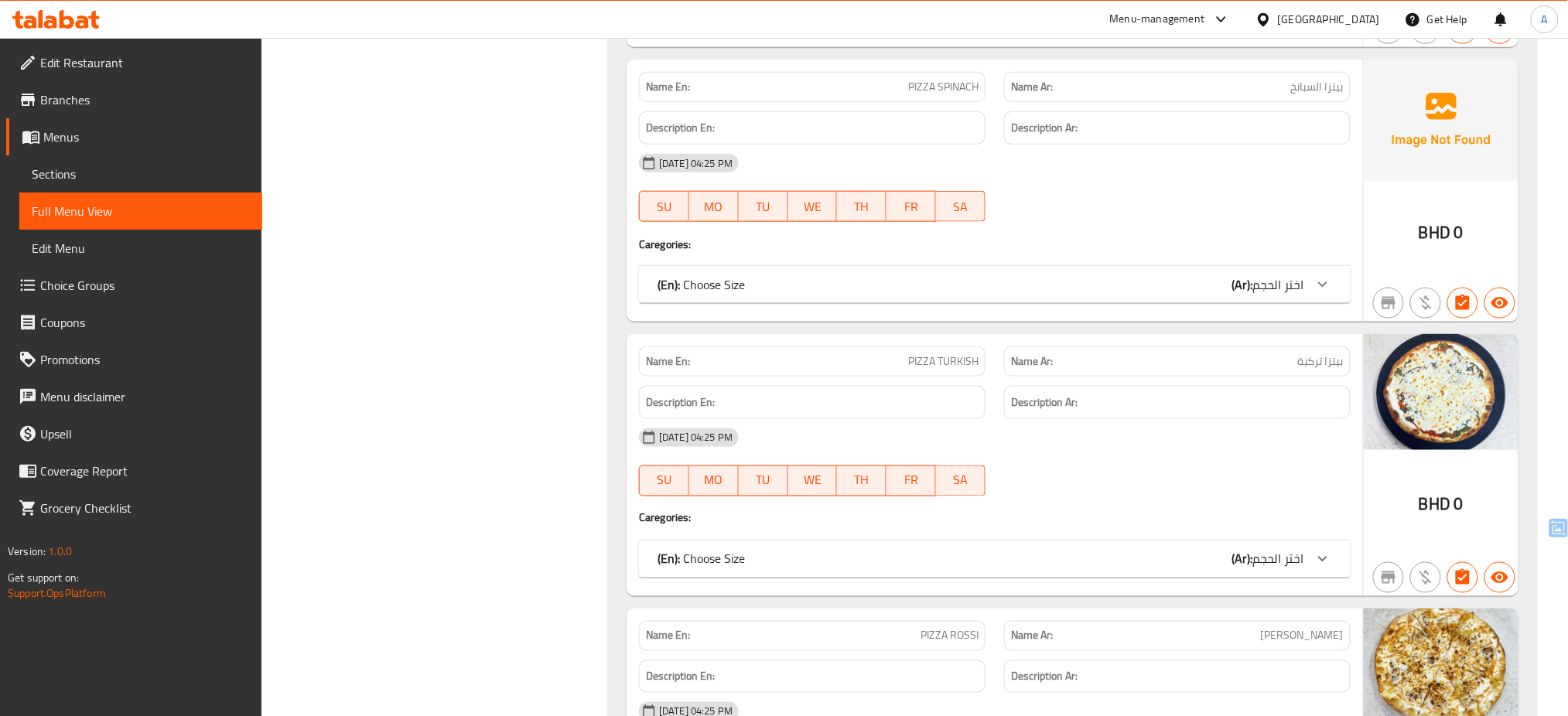
click at [1390, 341] on img at bounding box center [1441, 393] width 155 height 116
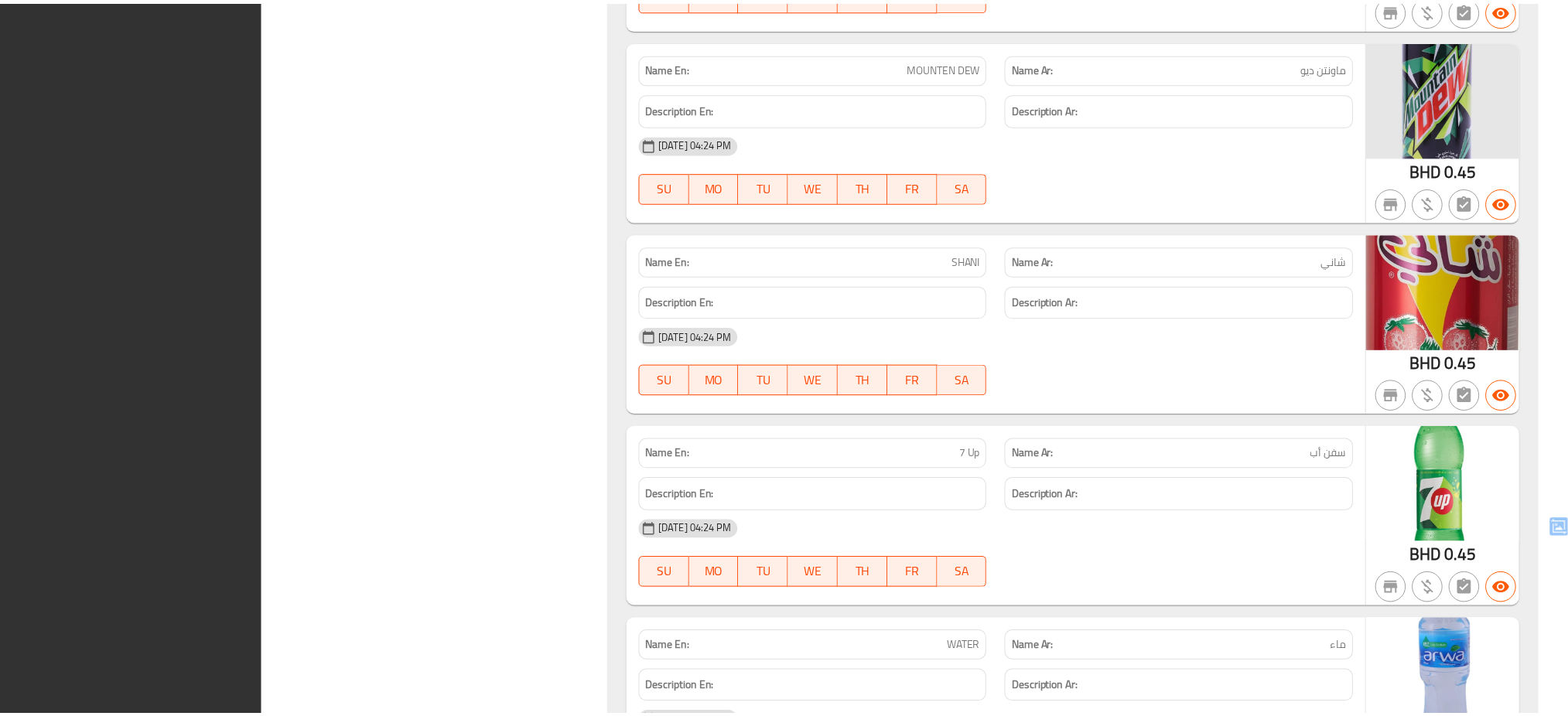
scroll to position [18084, 0]
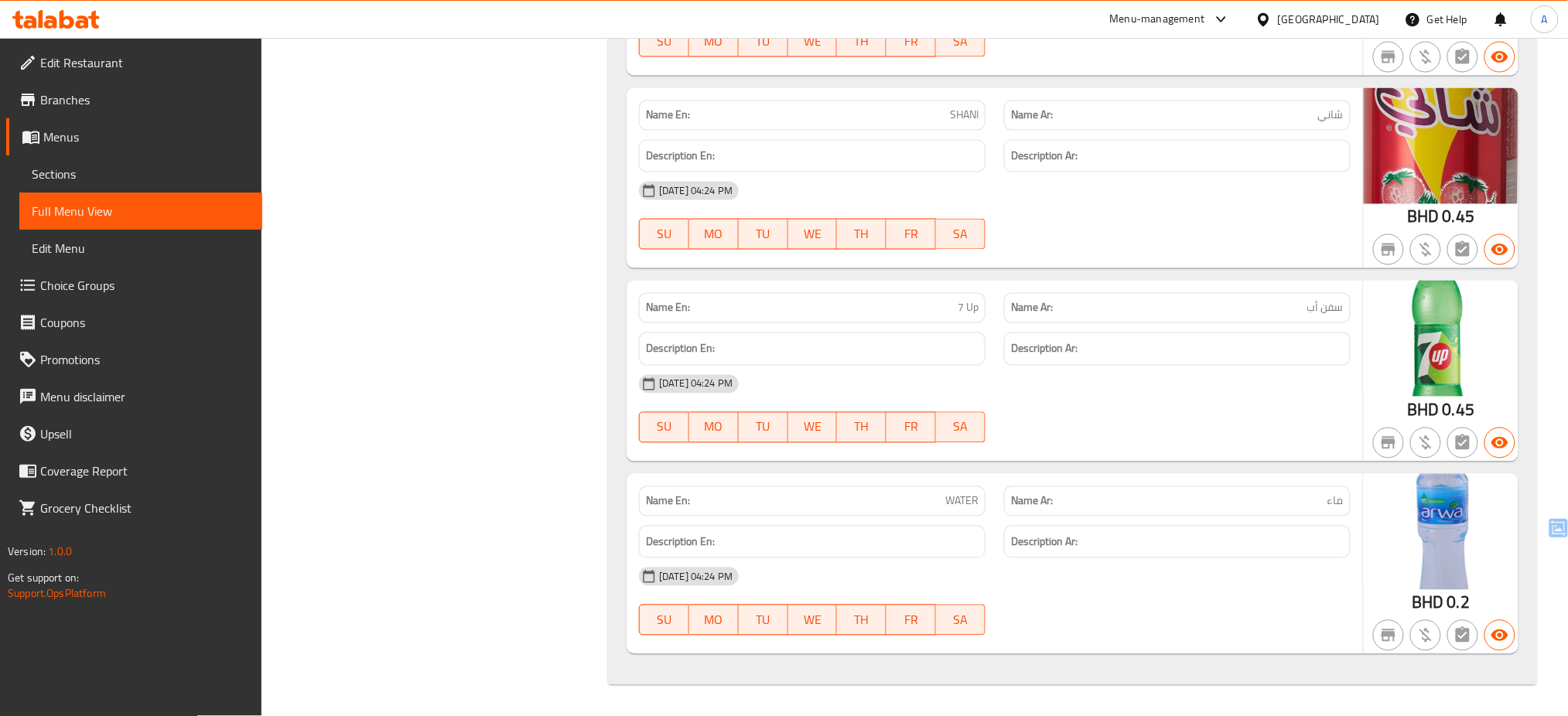
click at [1278, 17] on div at bounding box center [1267, 19] width 22 height 17
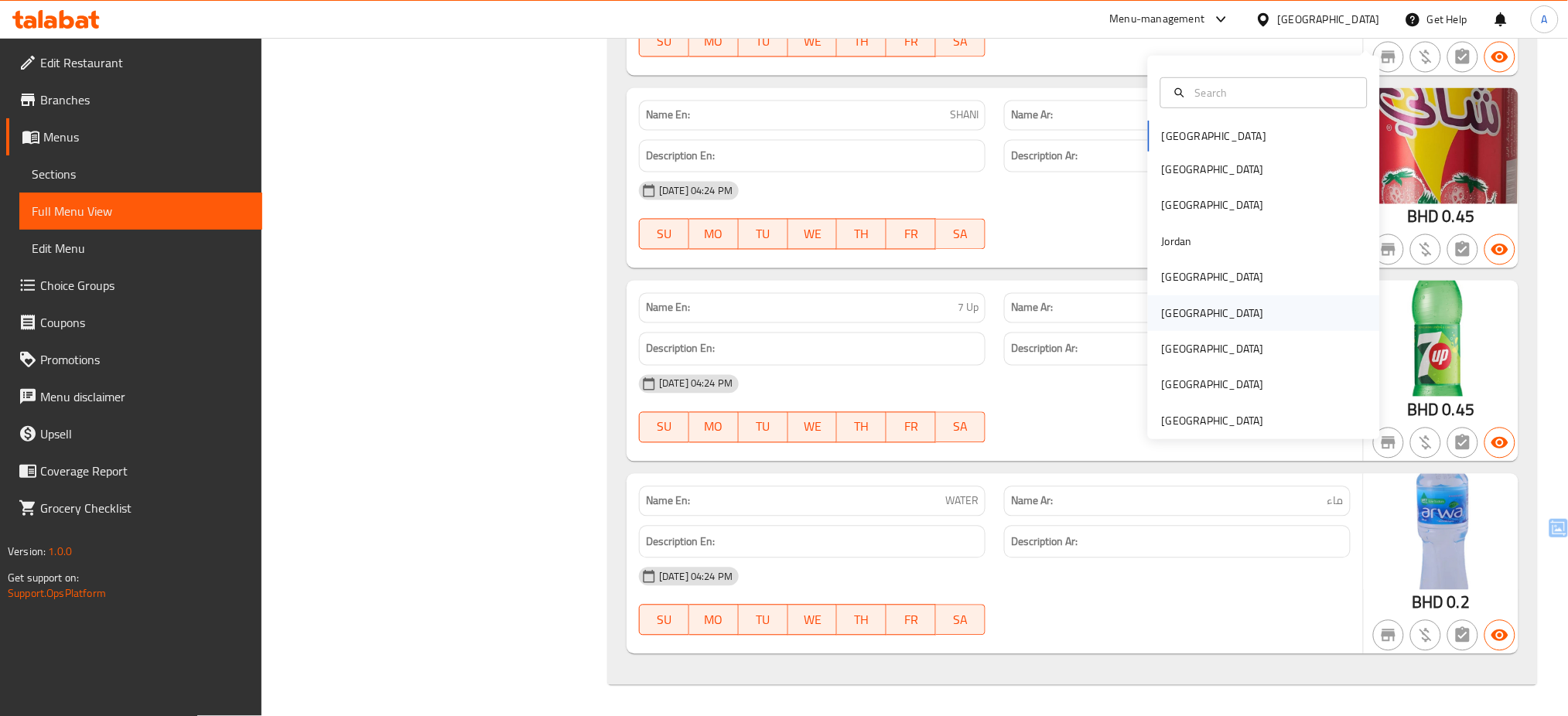
click at [1188, 297] on div "[GEOGRAPHIC_DATA]" at bounding box center [1264, 313] width 232 height 36
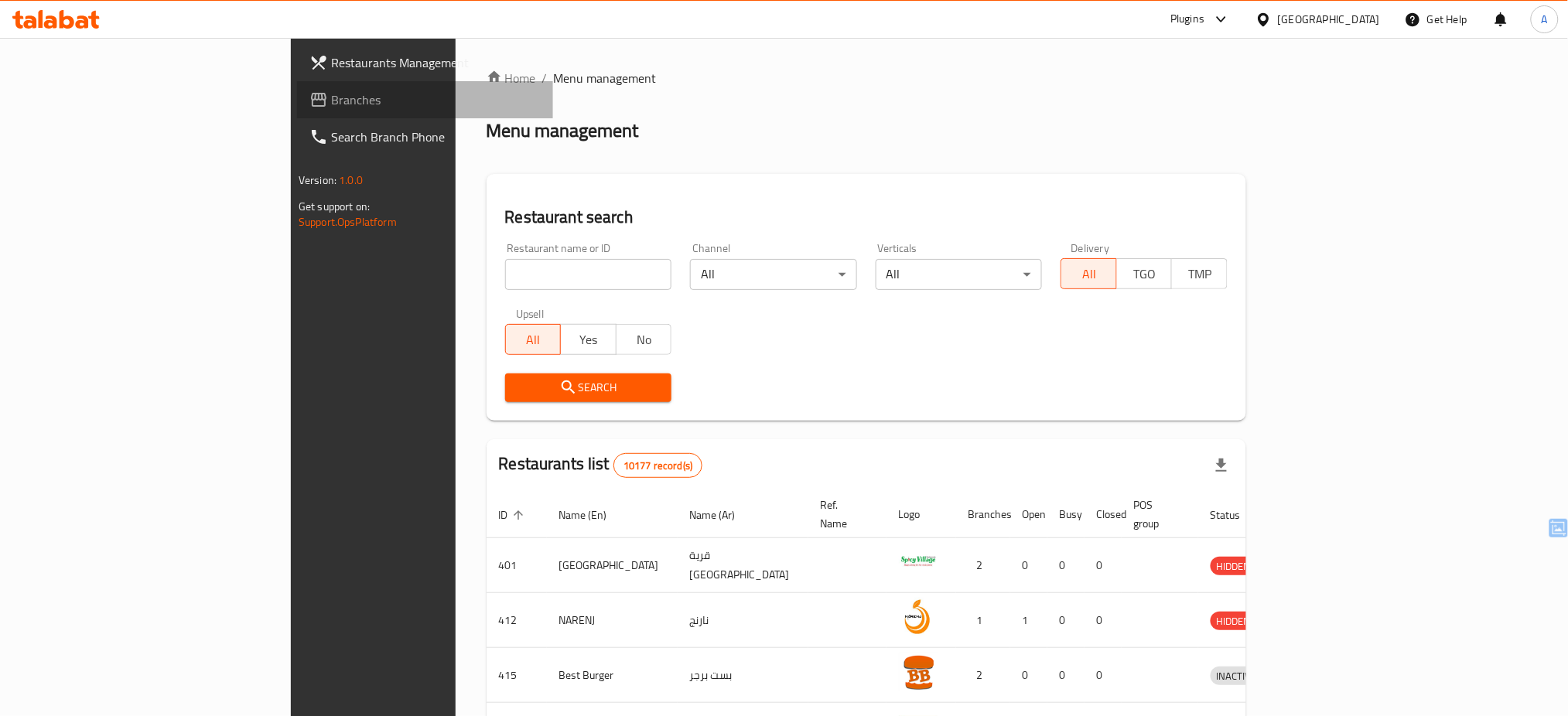
click at [331, 98] on span "Branches" at bounding box center [436, 99] width 210 height 18
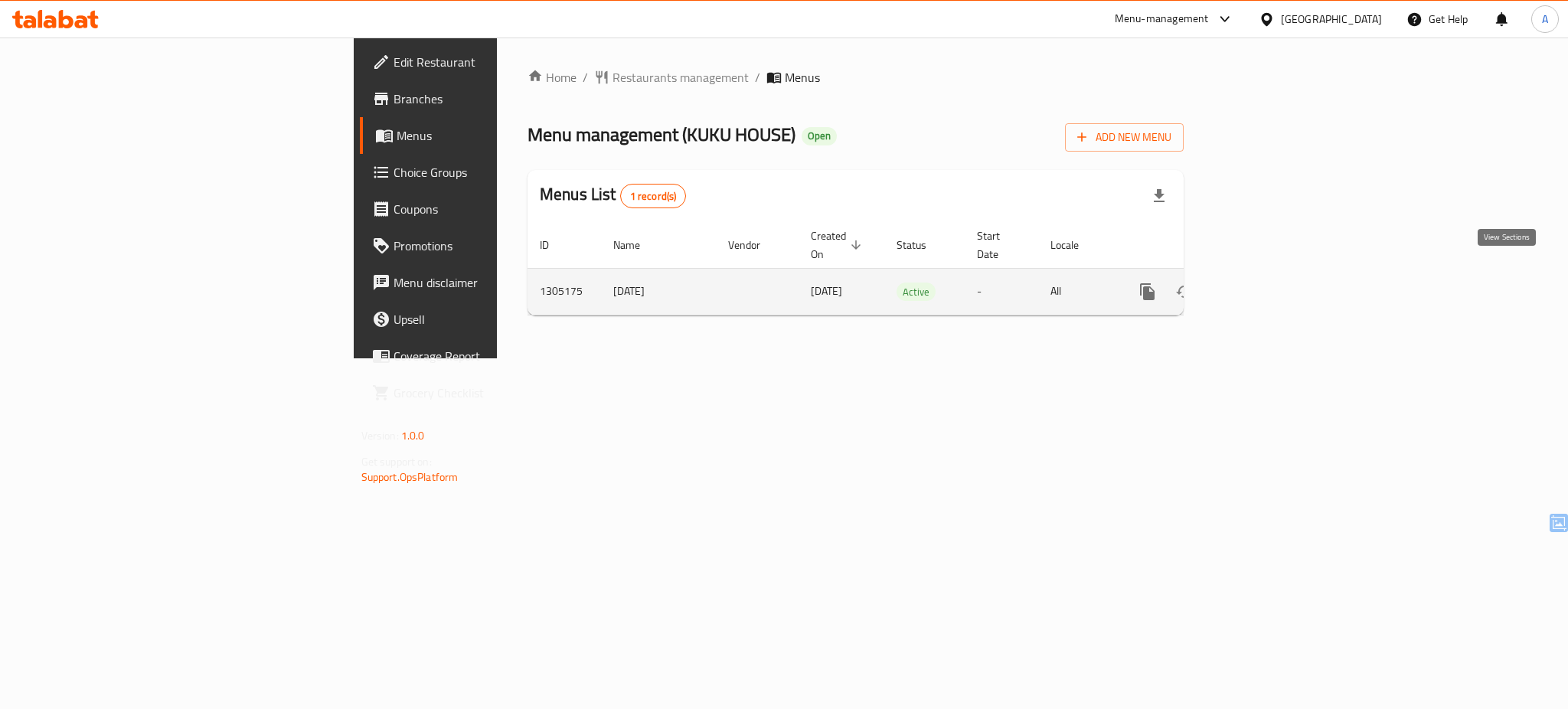
click at [1276, 286] on link "enhanced table" at bounding box center [1257, 292] width 37 height 37
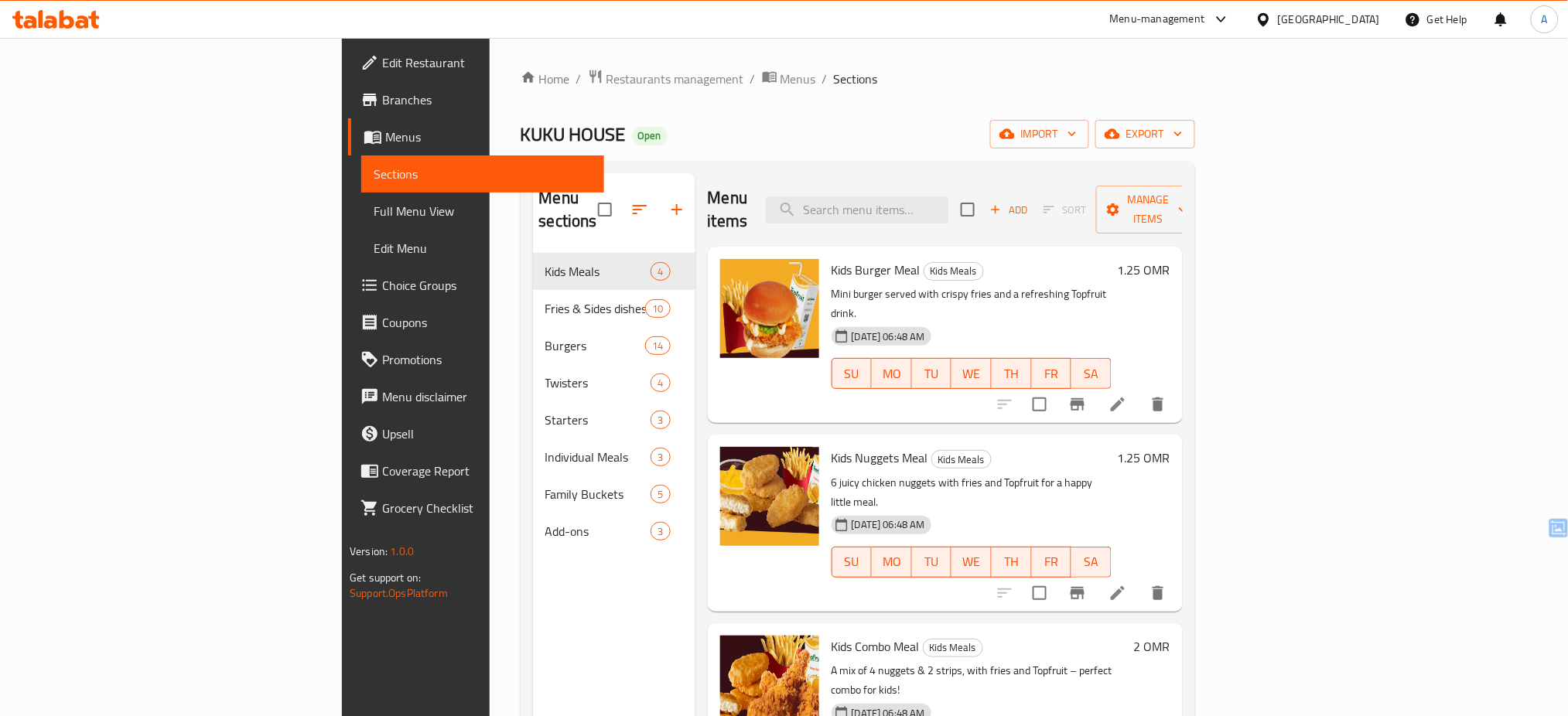
scroll to position [217, 0]
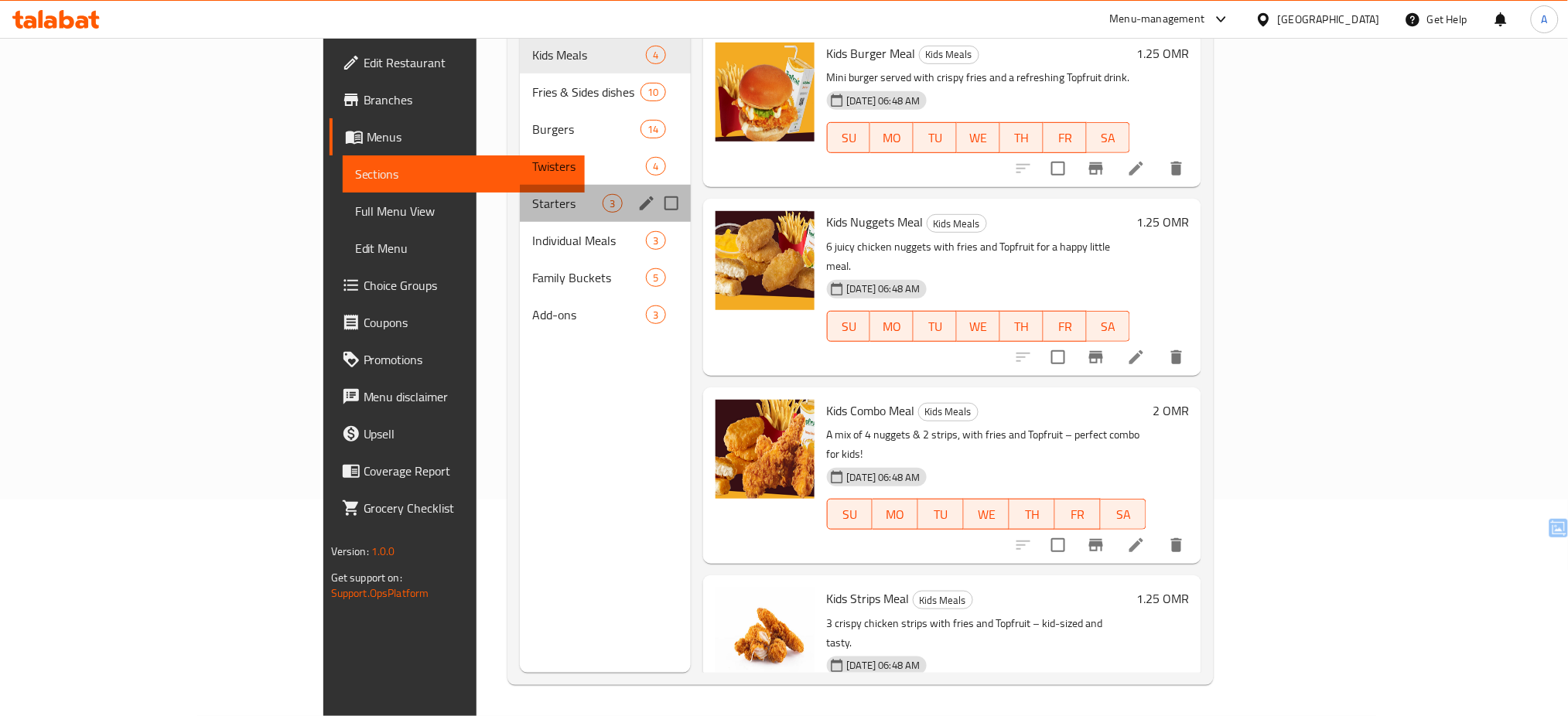
click at [520, 185] on div "Starters 3" at bounding box center [605, 203] width 170 height 37
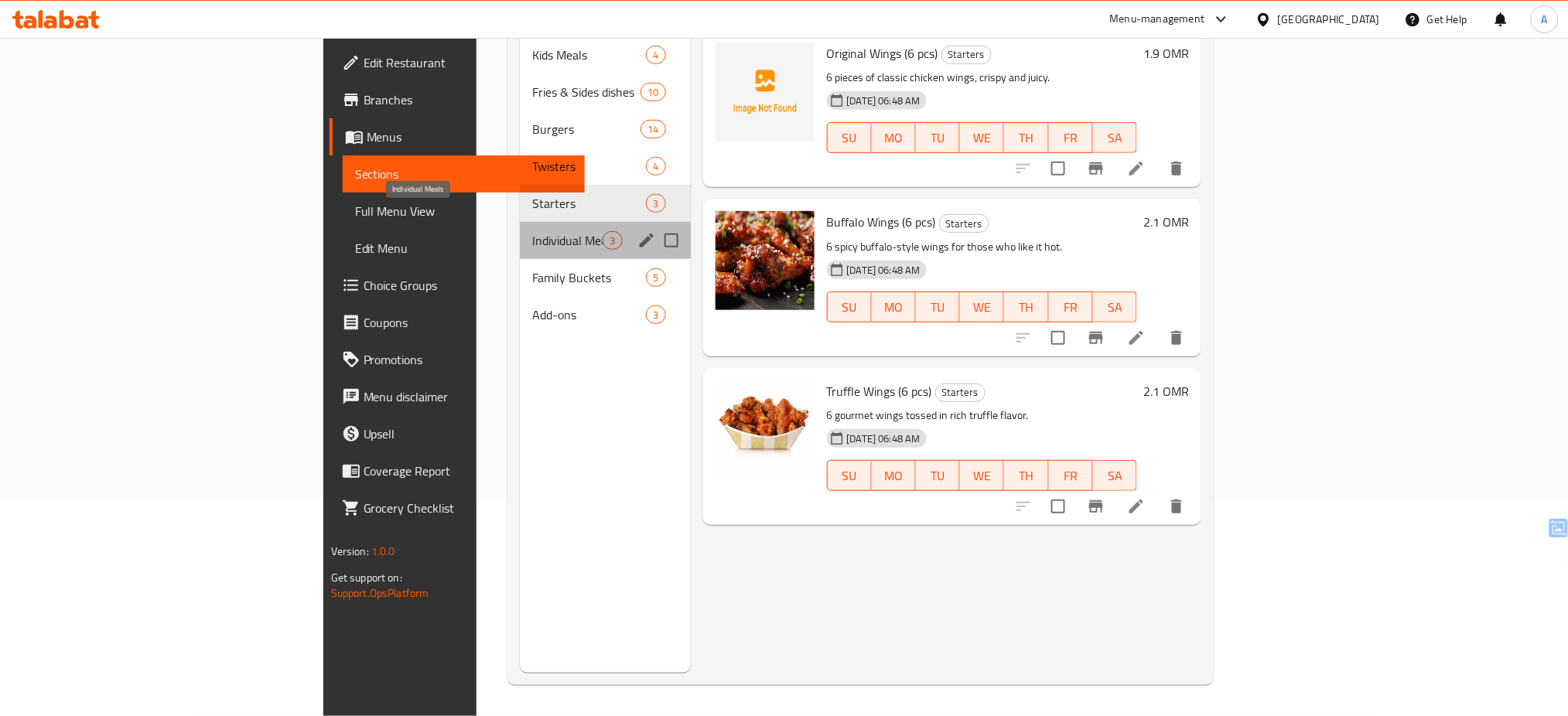
click at [532, 231] on span "Individual Meals" at bounding box center [567, 240] width 71 height 18
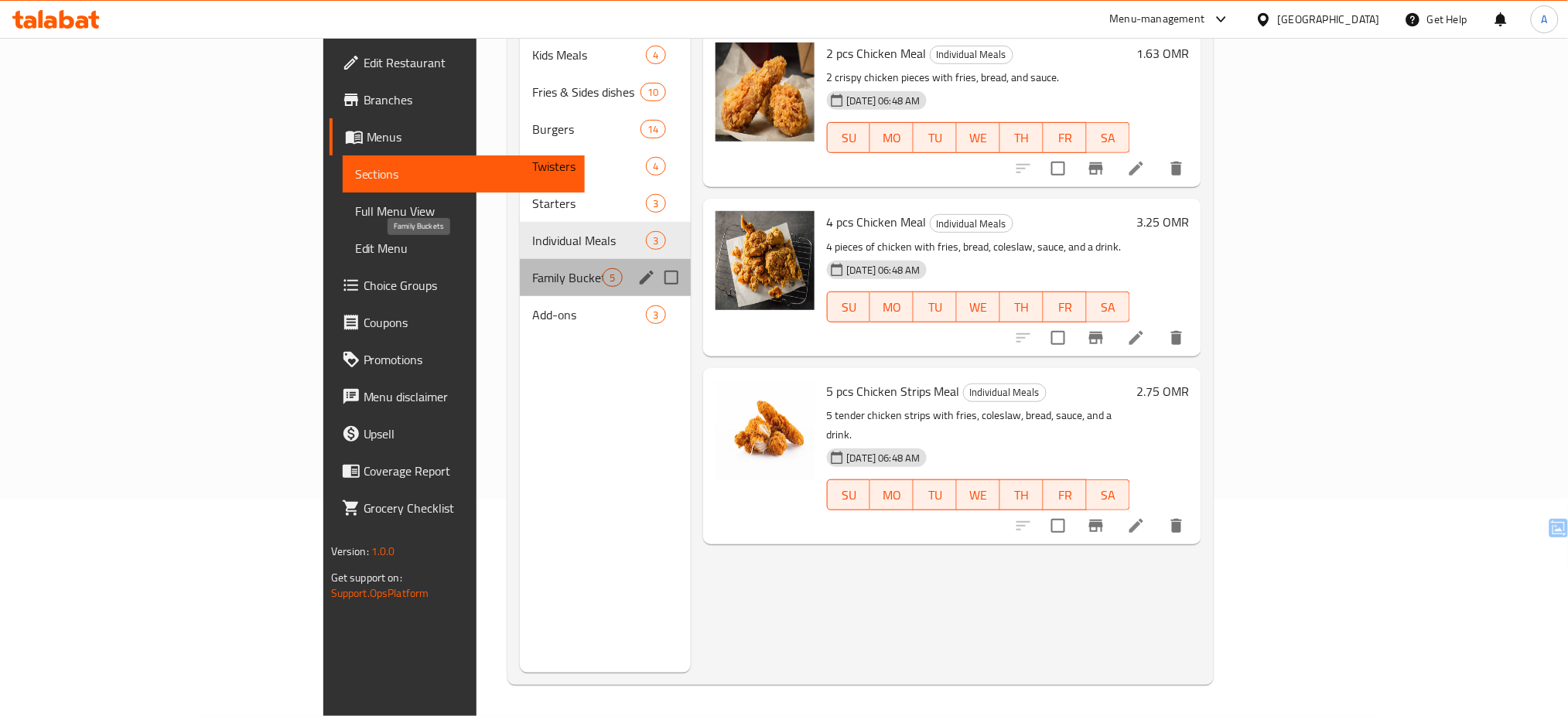
click at [532, 269] on span "Family Buckets" at bounding box center [567, 277] width 71 height 18
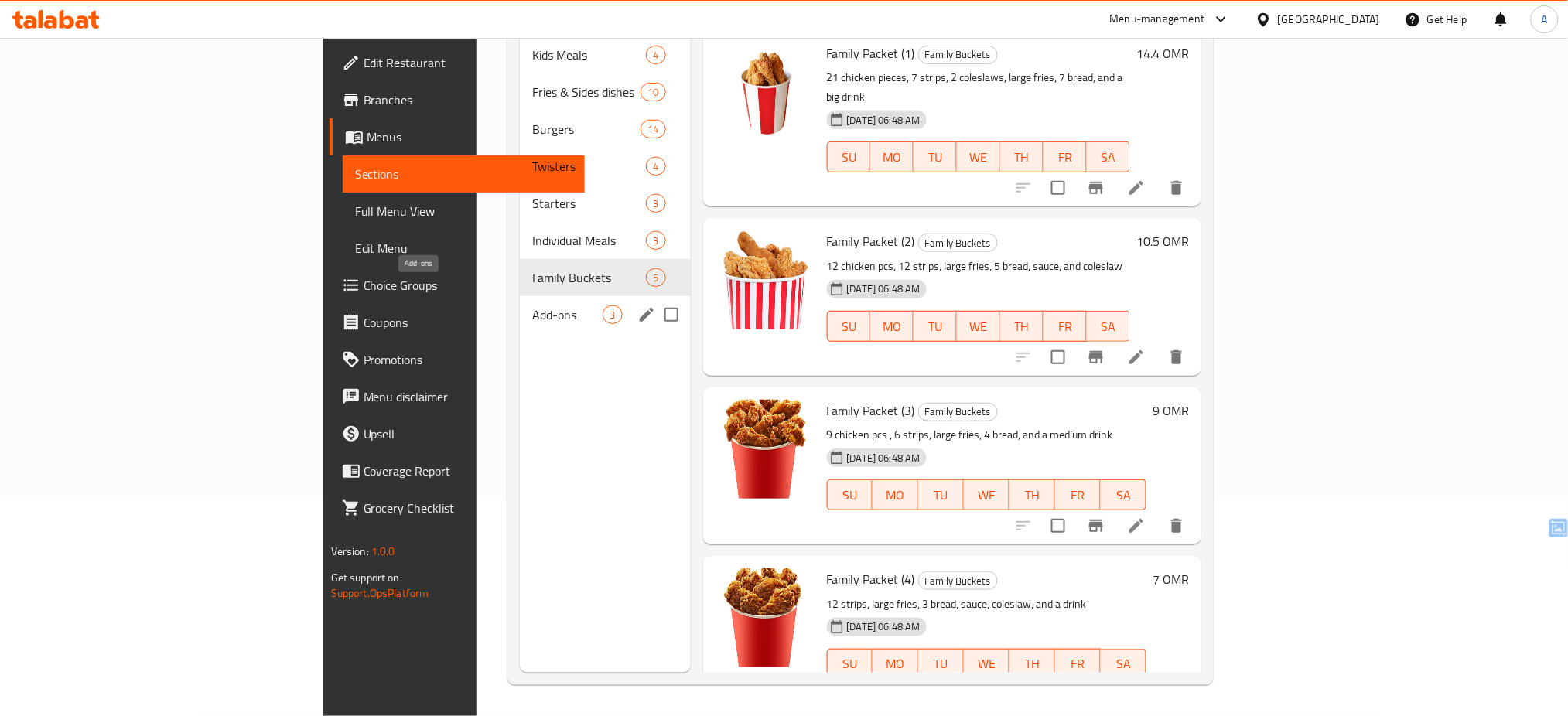
click at [532, 306] on span "Add-ons" at bounding box center [567, 315] width 71 height 18
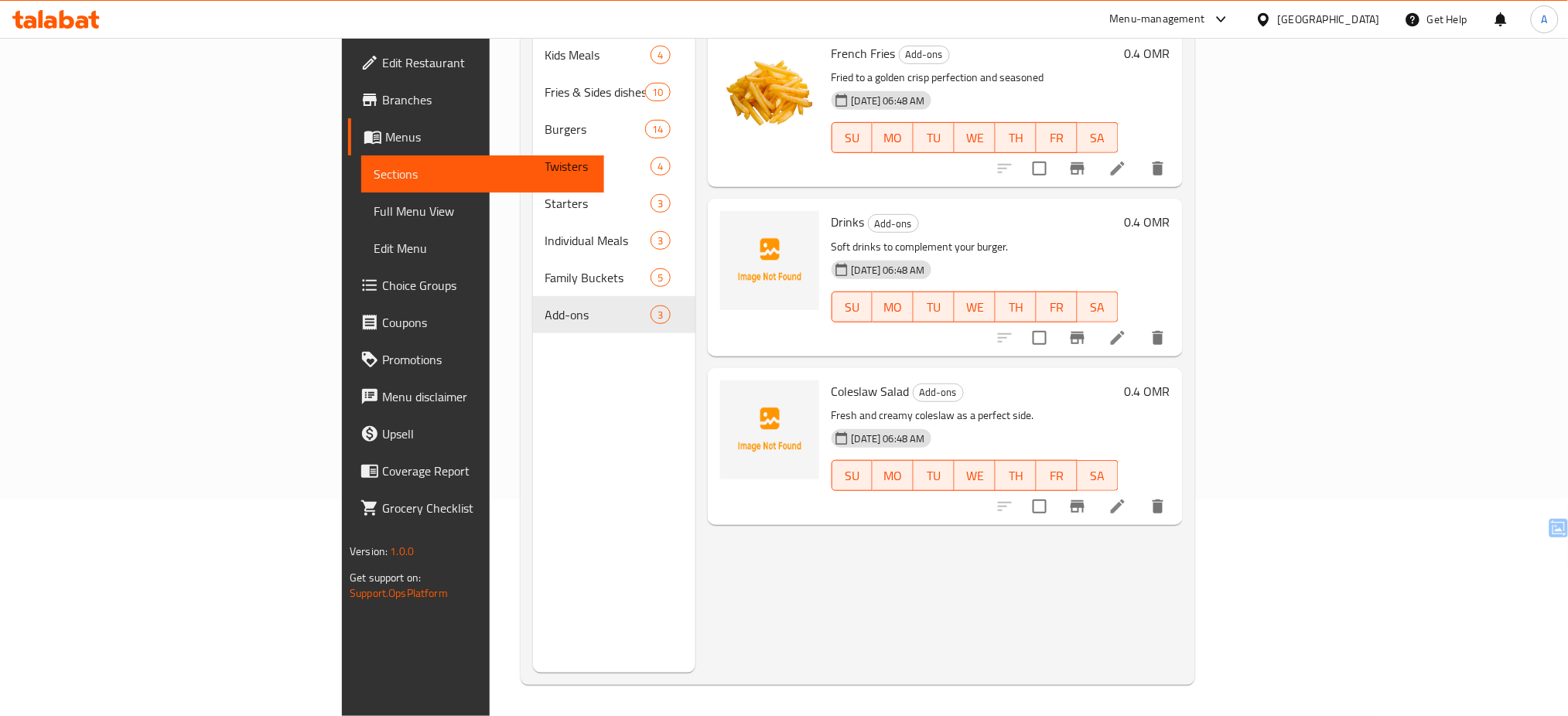
click at [788, 578] on div "Menu items Add Sort Manage items French Fries Add-ons Fried to a golden crisp p…" at bounding box center [939, 314] width 487 height 716
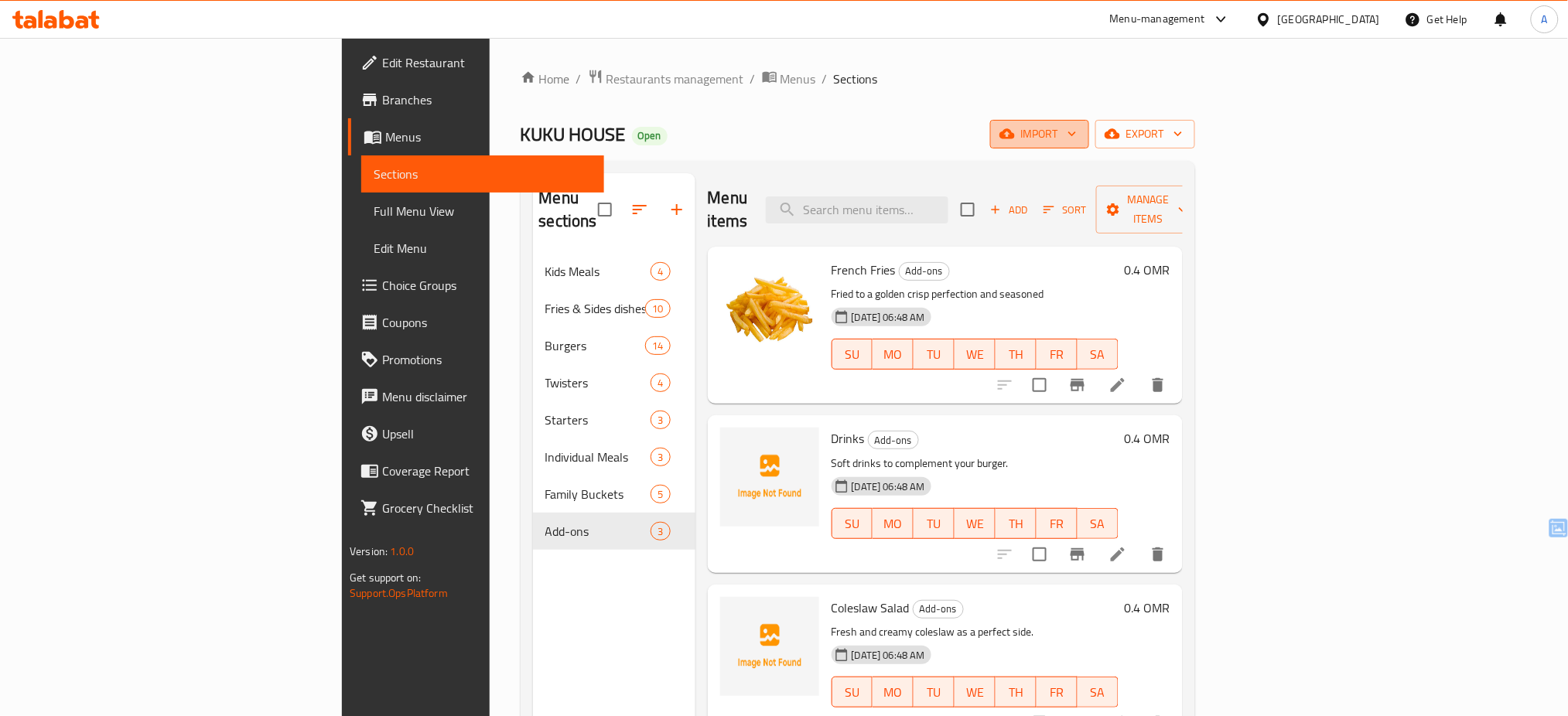
click at [1077, 135] on span "import" at bounding box center [1040, 134] width 74 height 19
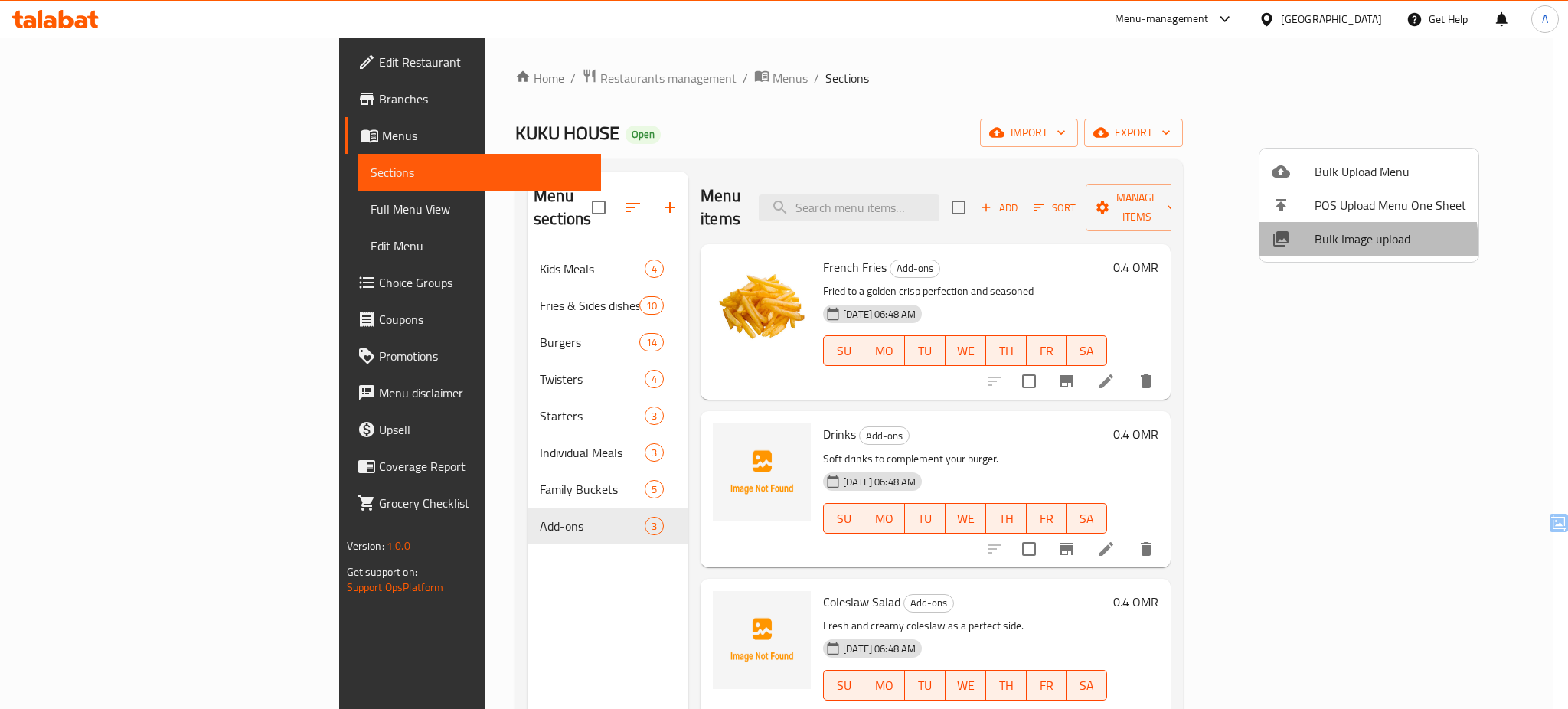
click at [1334, 244] on span "Bulk Image upload" at bounding box center [1390, 238] width 152 height 18
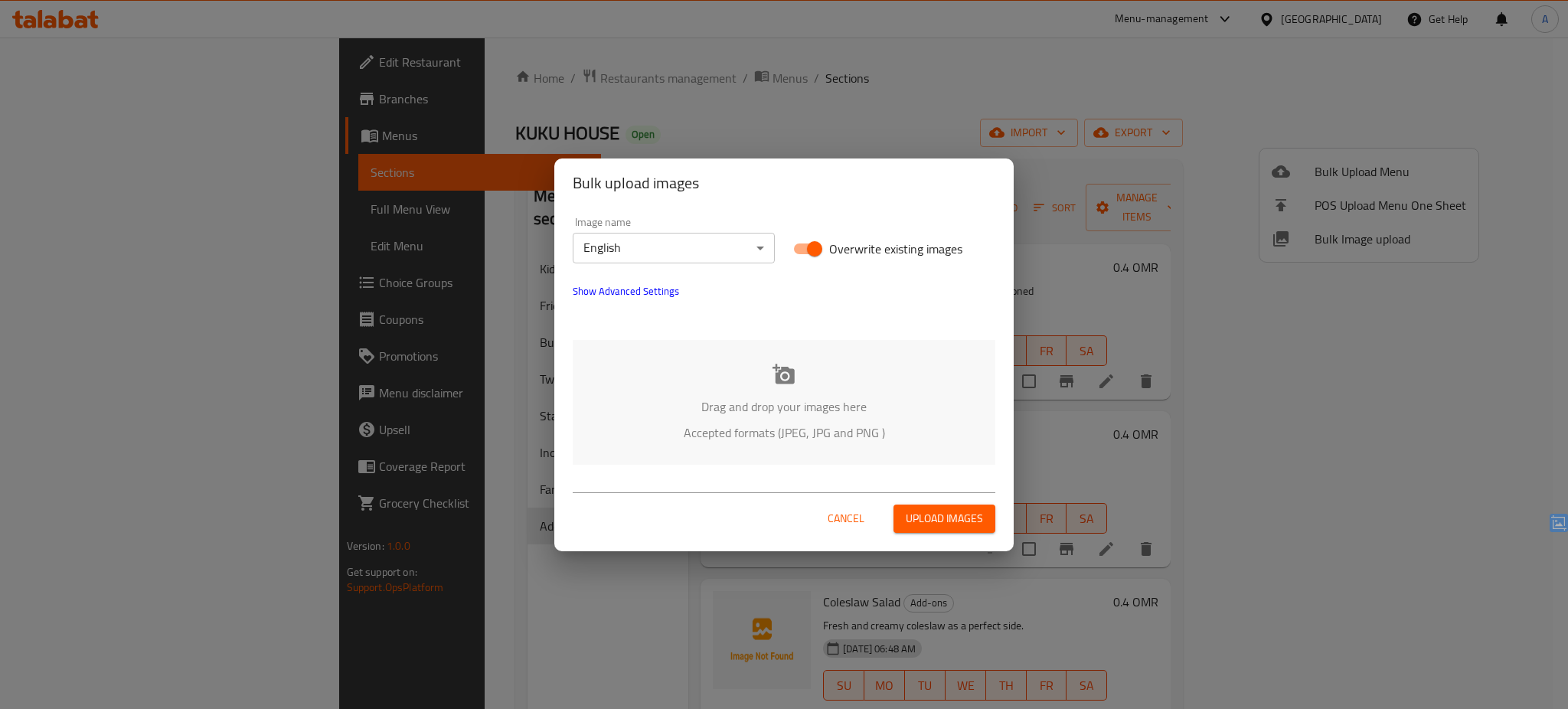
click at [888, 245] on span "Overwrite existing images" at bounding box center [895, 249] width 133 height 18
click at [858, 245] on input "Overwrite existing images" at bounding box center [814, 249] width 87 height 29
checkbox input "false"
click at [834, 388] on div "Drag and drop your images here Accepted formats (JPEG, JPG and PNG )" at bounding box center [783, 402] width 422 height 125
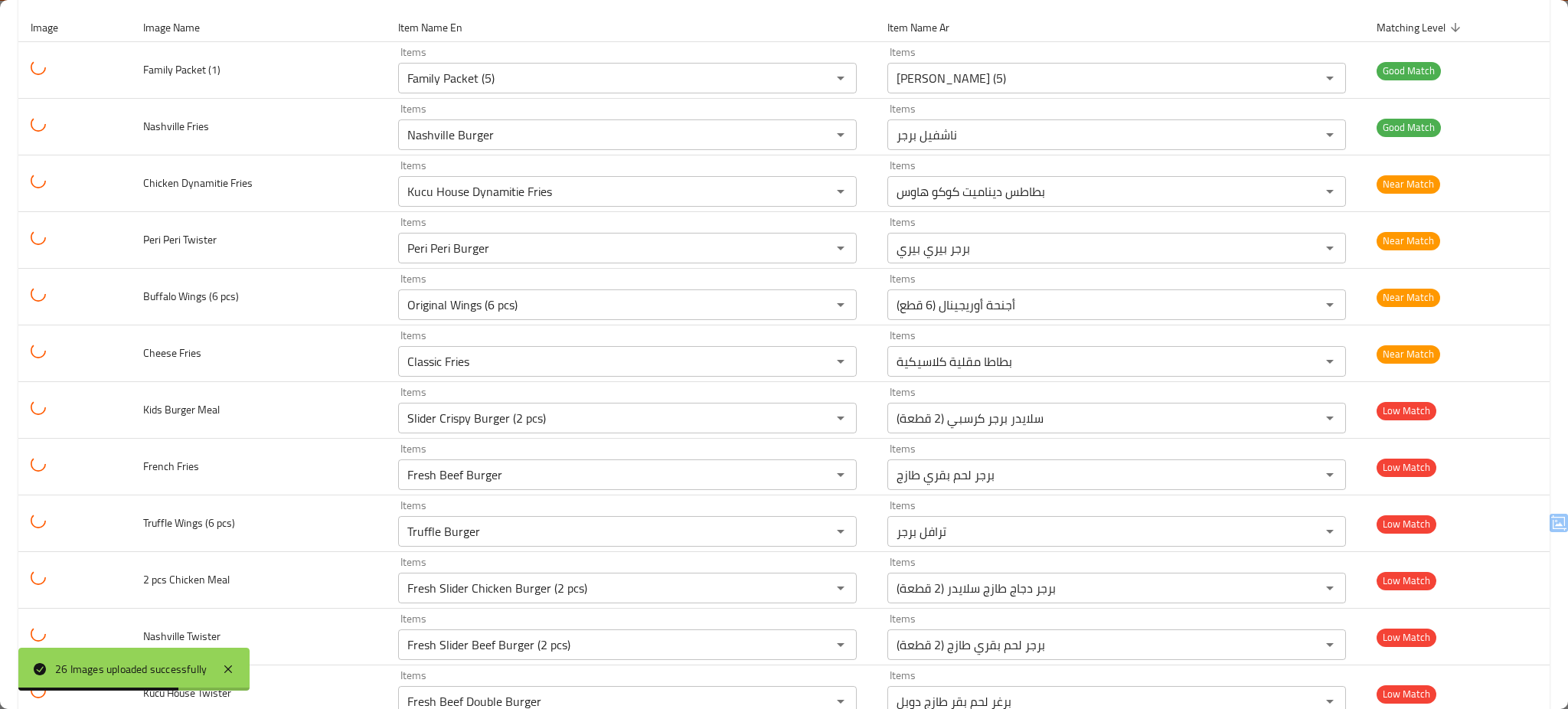
scroll to position [185, 0]
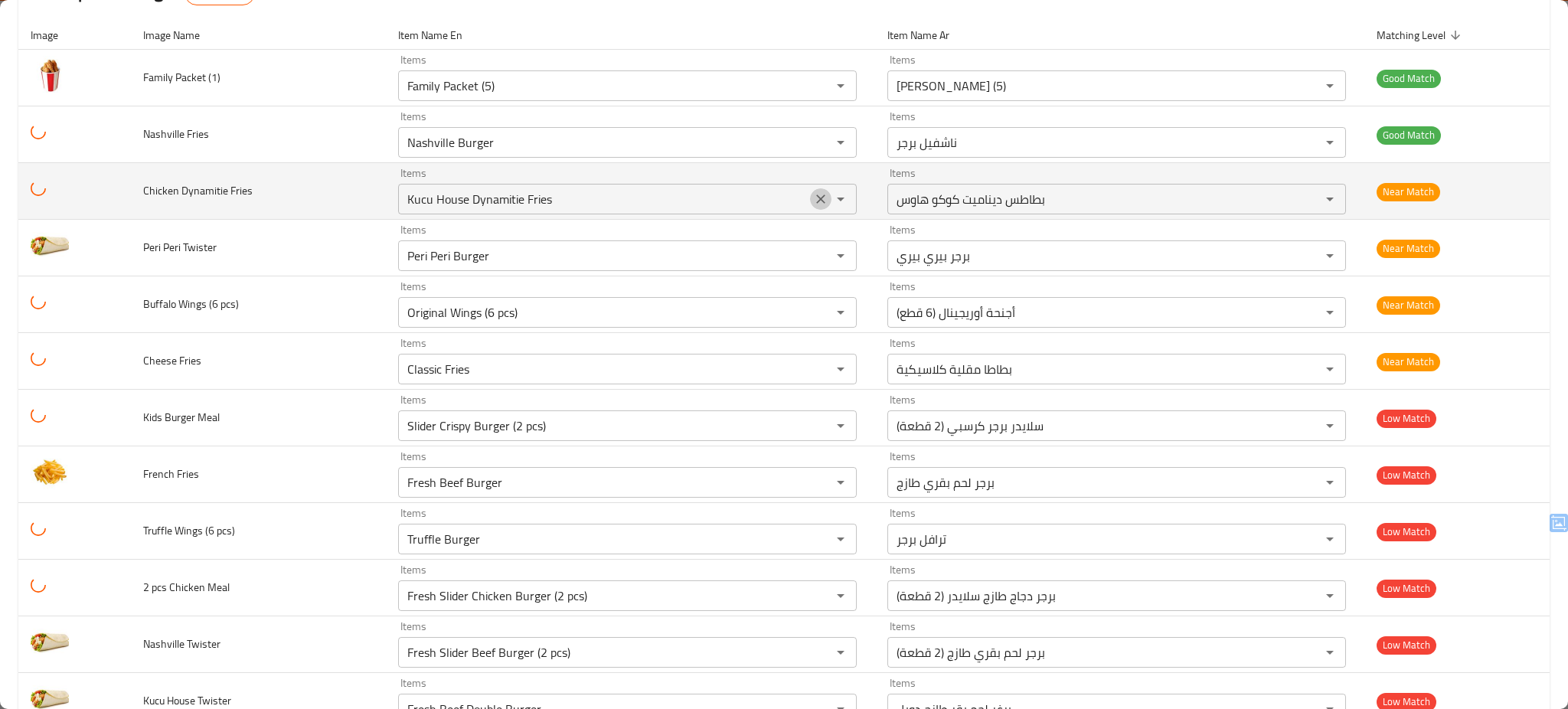
click at [828, 205] on icon "Clear" at bounding box center [820, 198] width 15 height 15
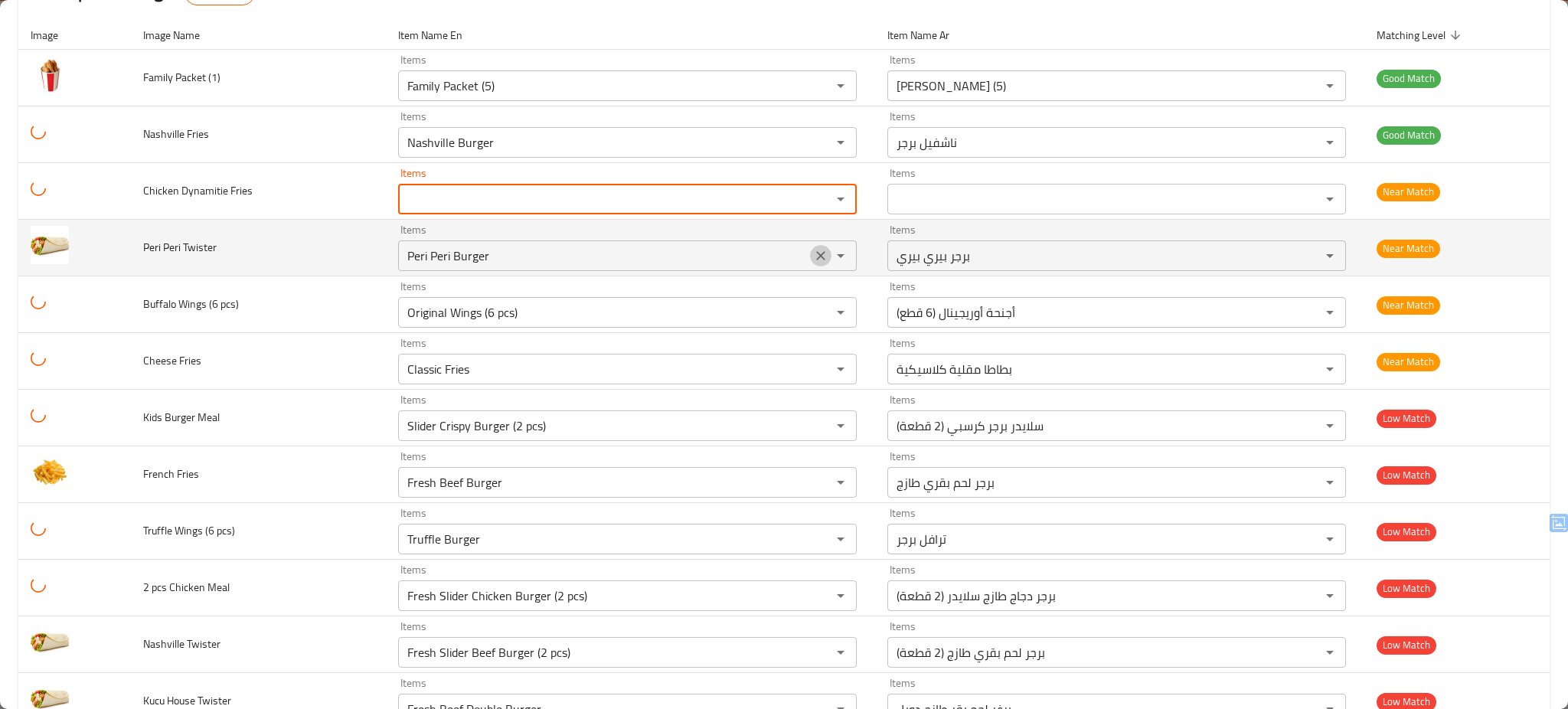
click at [825, 256] on icon "Clear" at bounding box center [821, 256] width 9 height 9
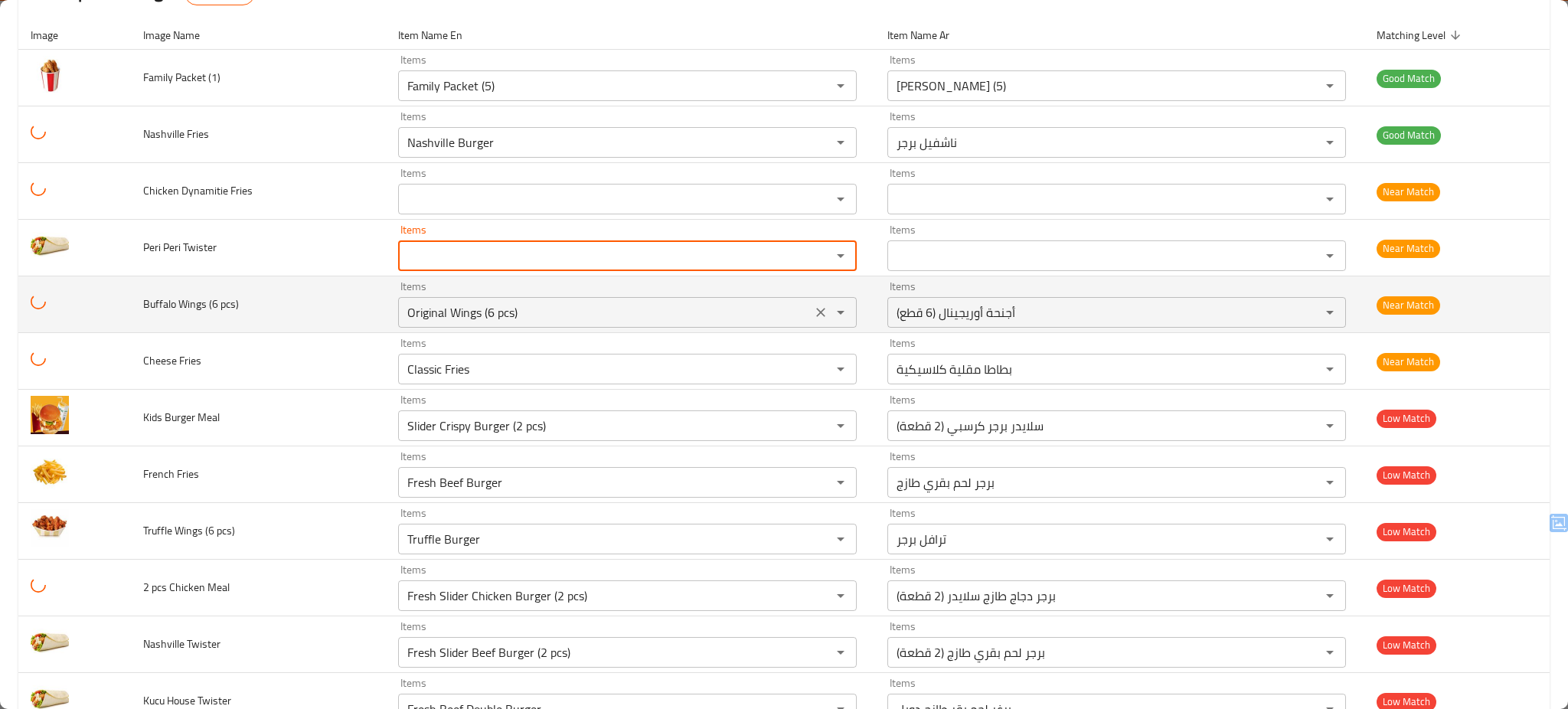
click at [828, 315] on icon "Clear" at bounding box center [820, 312] width 15 height 15
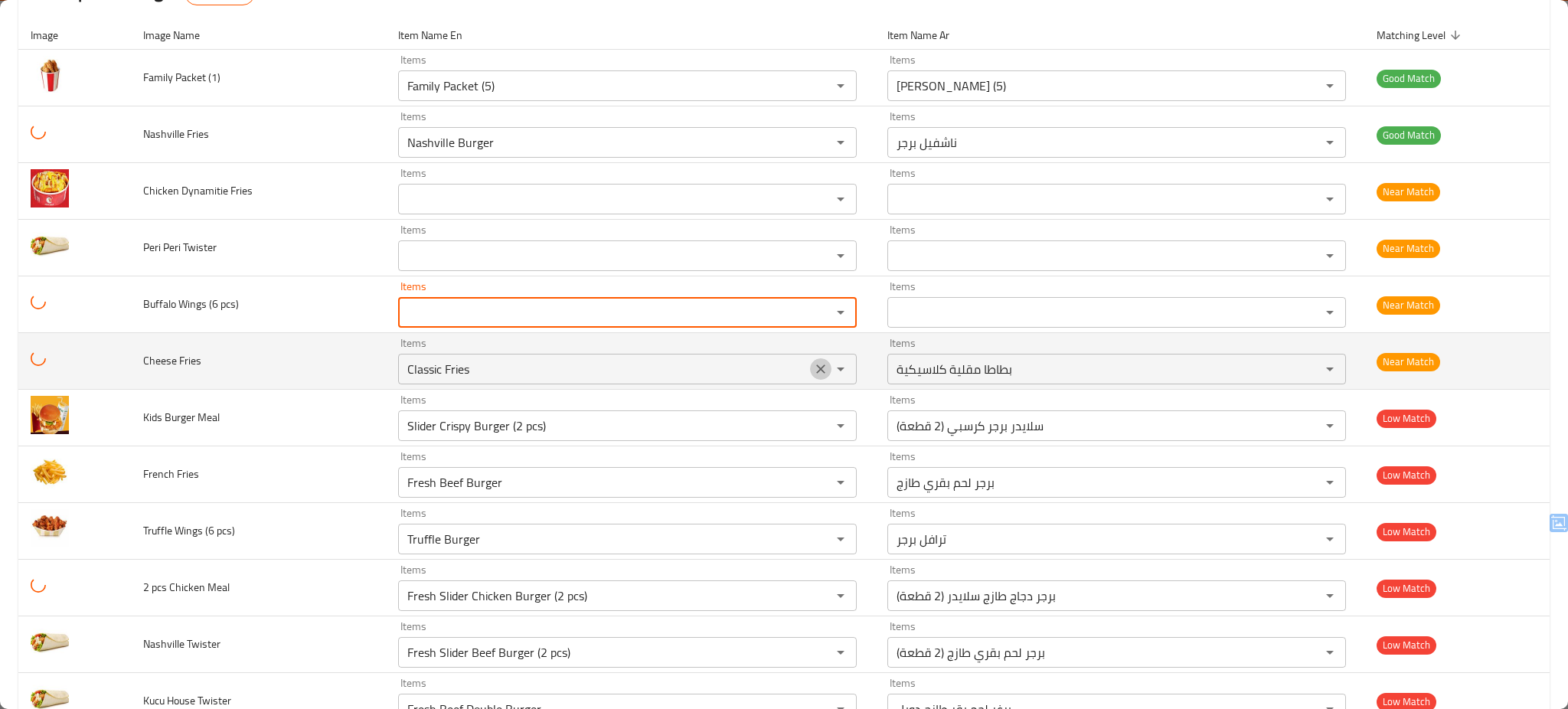
click at [826, 369] on icon "Clear" at bounding box center [820, 368] width 15 height 15
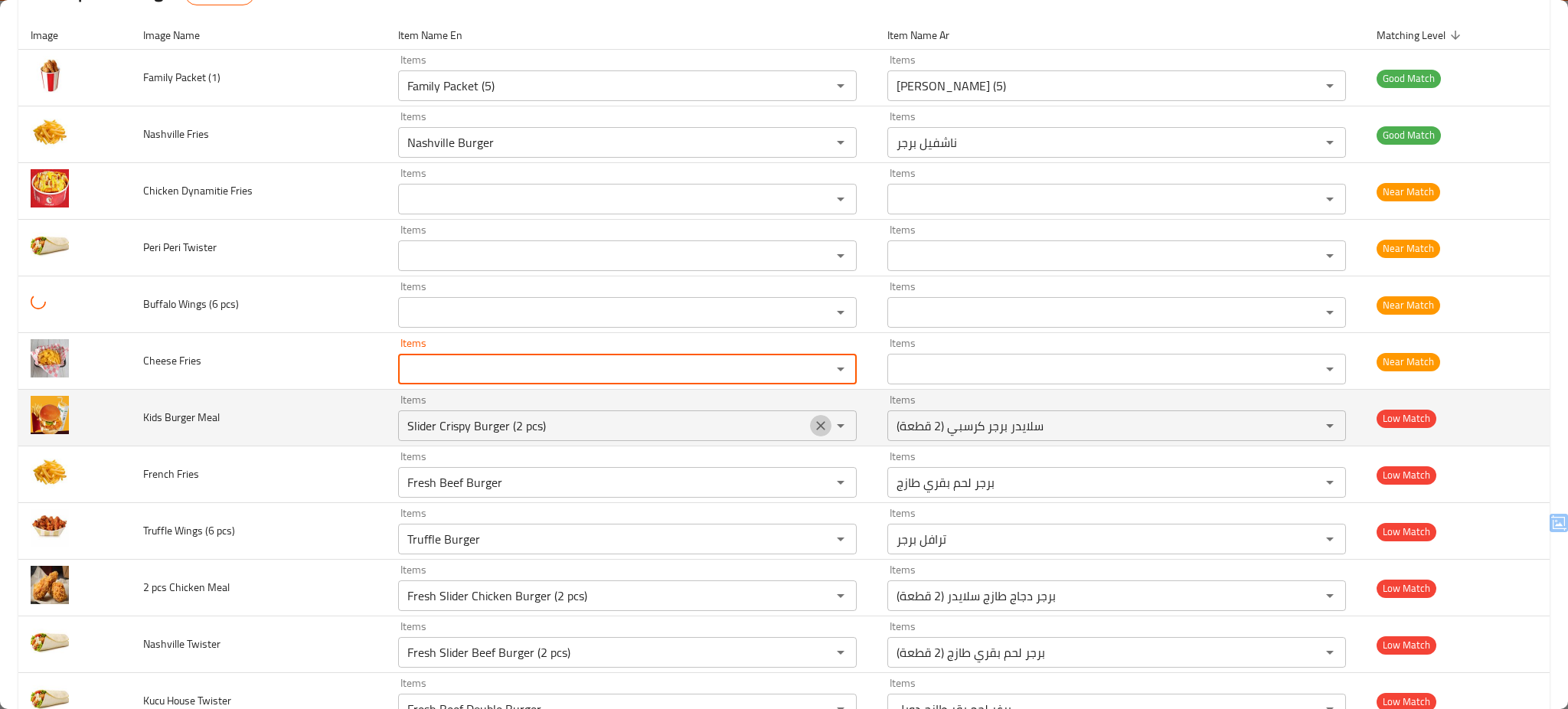
click at [828, 428] on icon "Clear" at bounding box center [820, 426] width 15 height 15
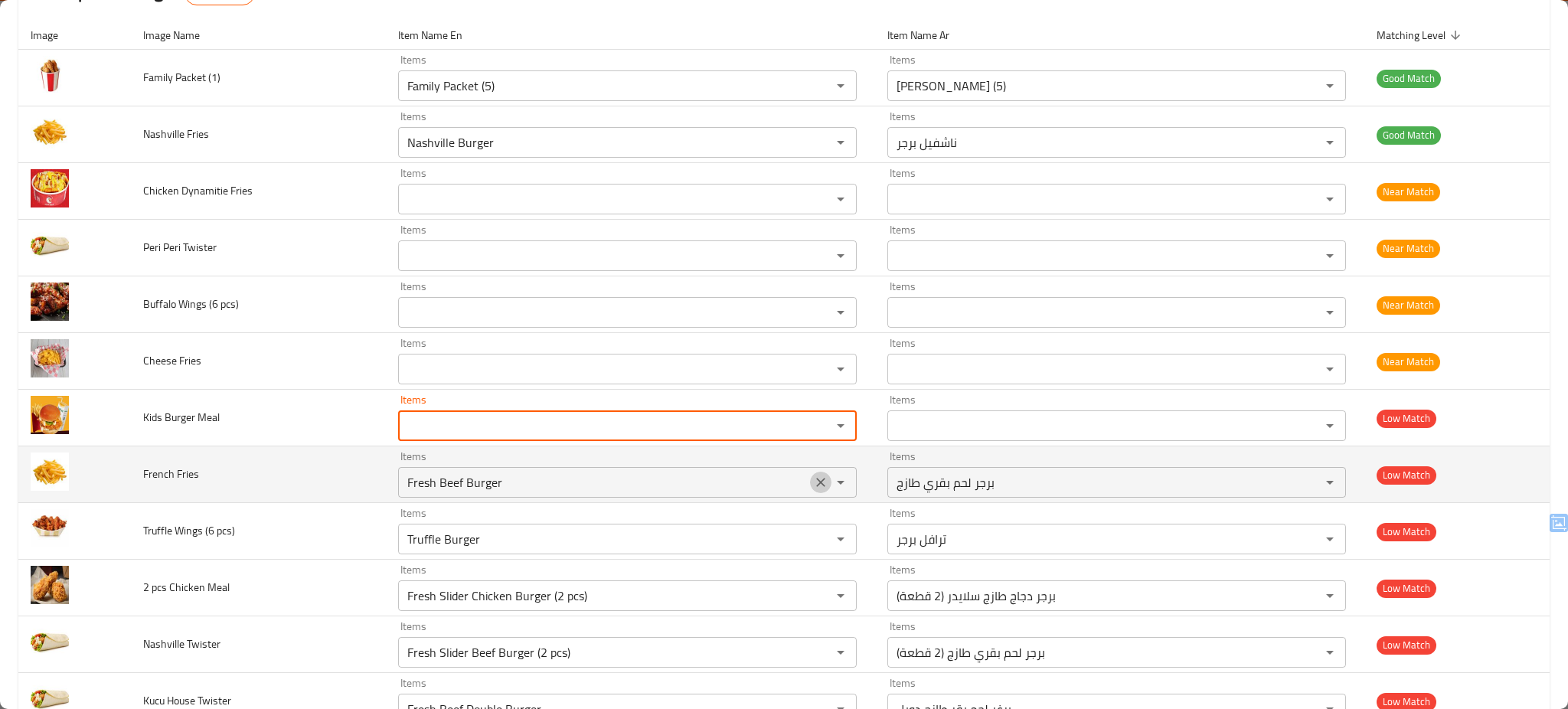
click at [826, 483] on icon "Clear" at bounding box center [820, 482] width 15 height 15
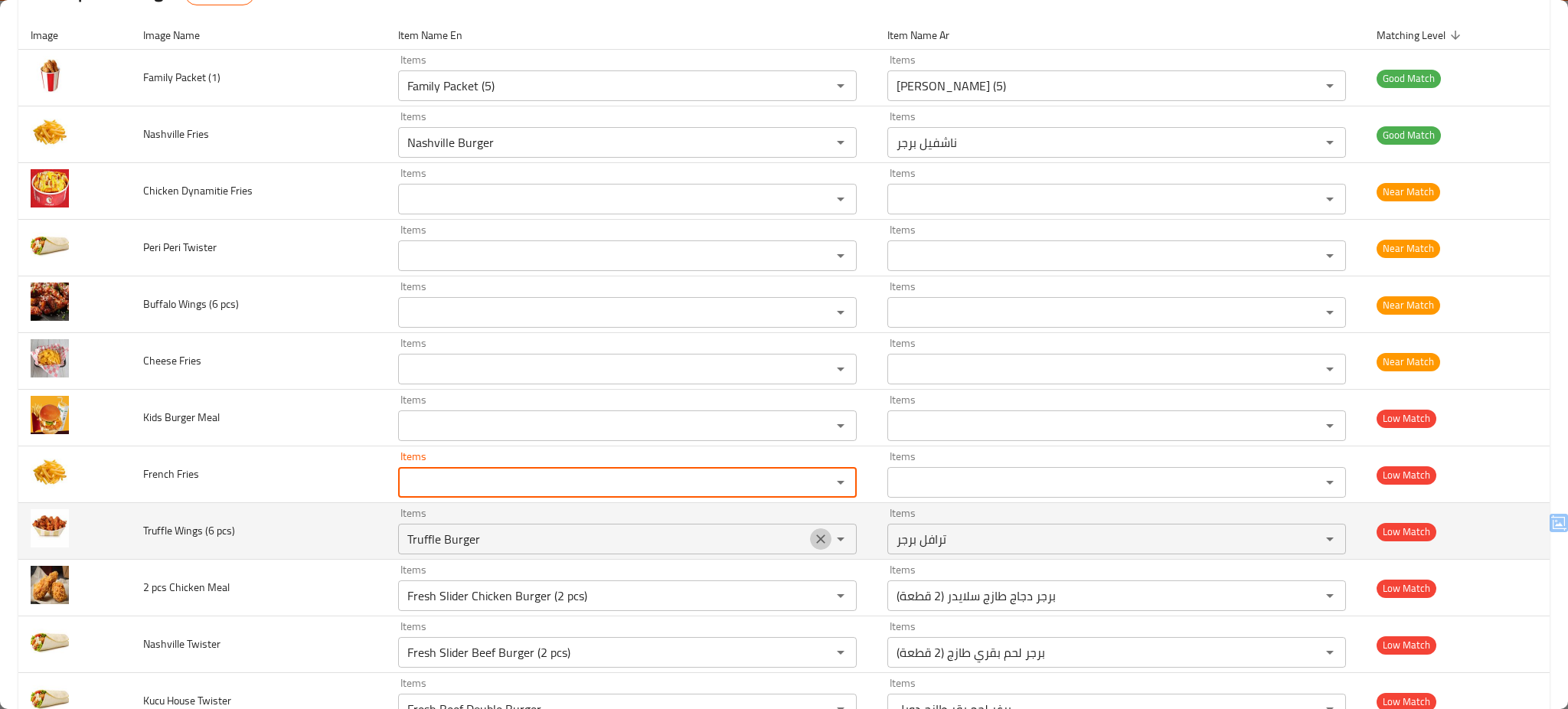
click at [826, 544] on icon "Clear" at bounding box center [820, 539] width 15 height 15
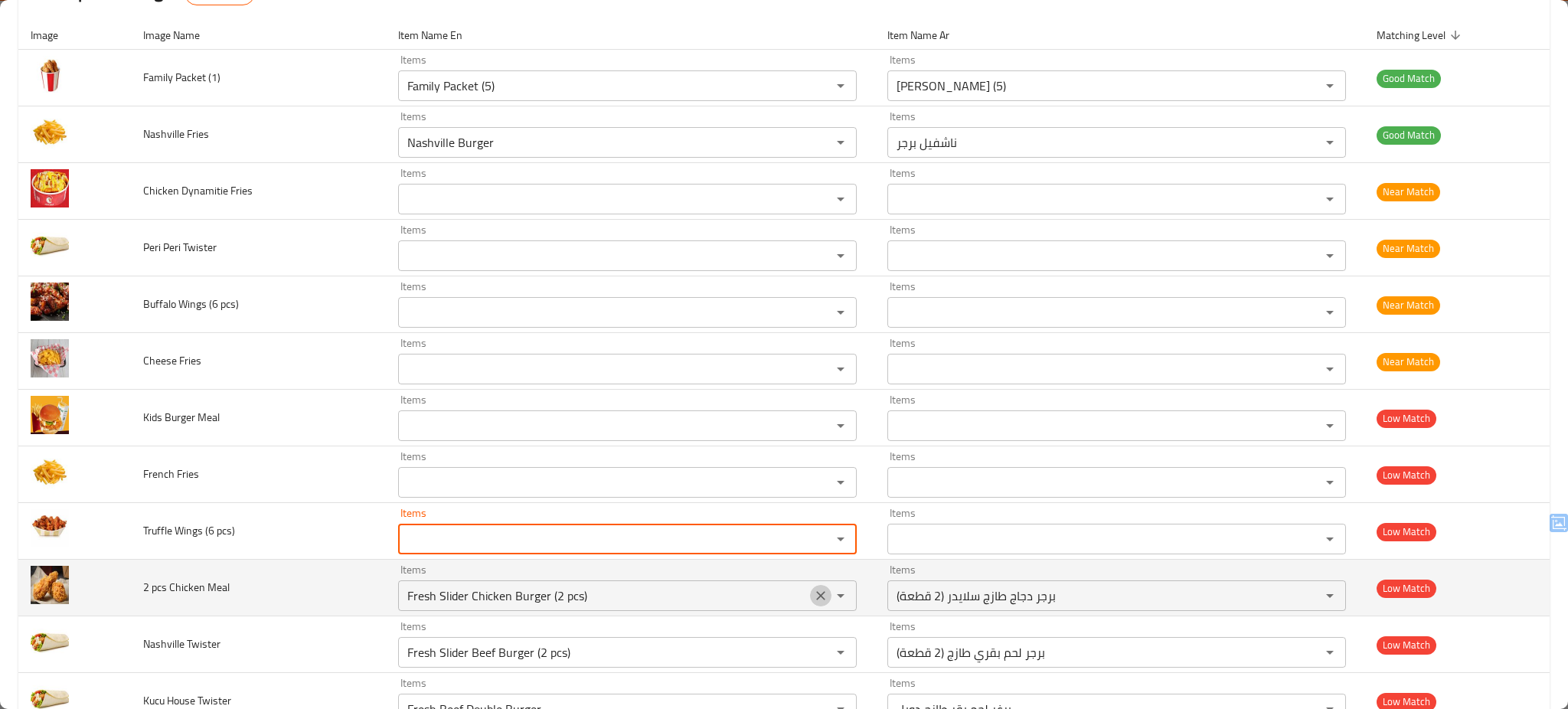
click at [824, 596] on icon "Clear" at bounding box center [820, 596] width 15 height 15
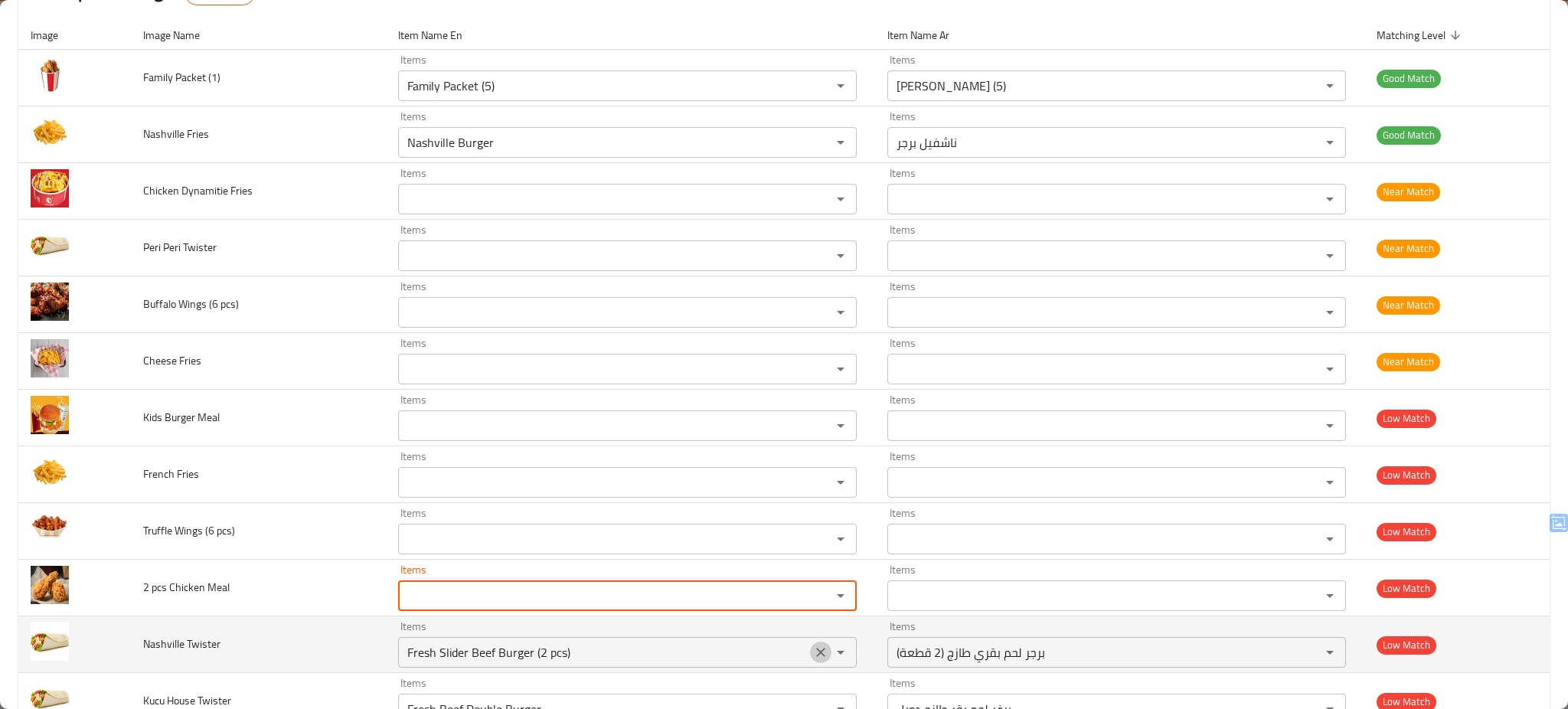
click at [826, 654] on icon "Clear" at bounding box center [820, 652] width 15 height 15
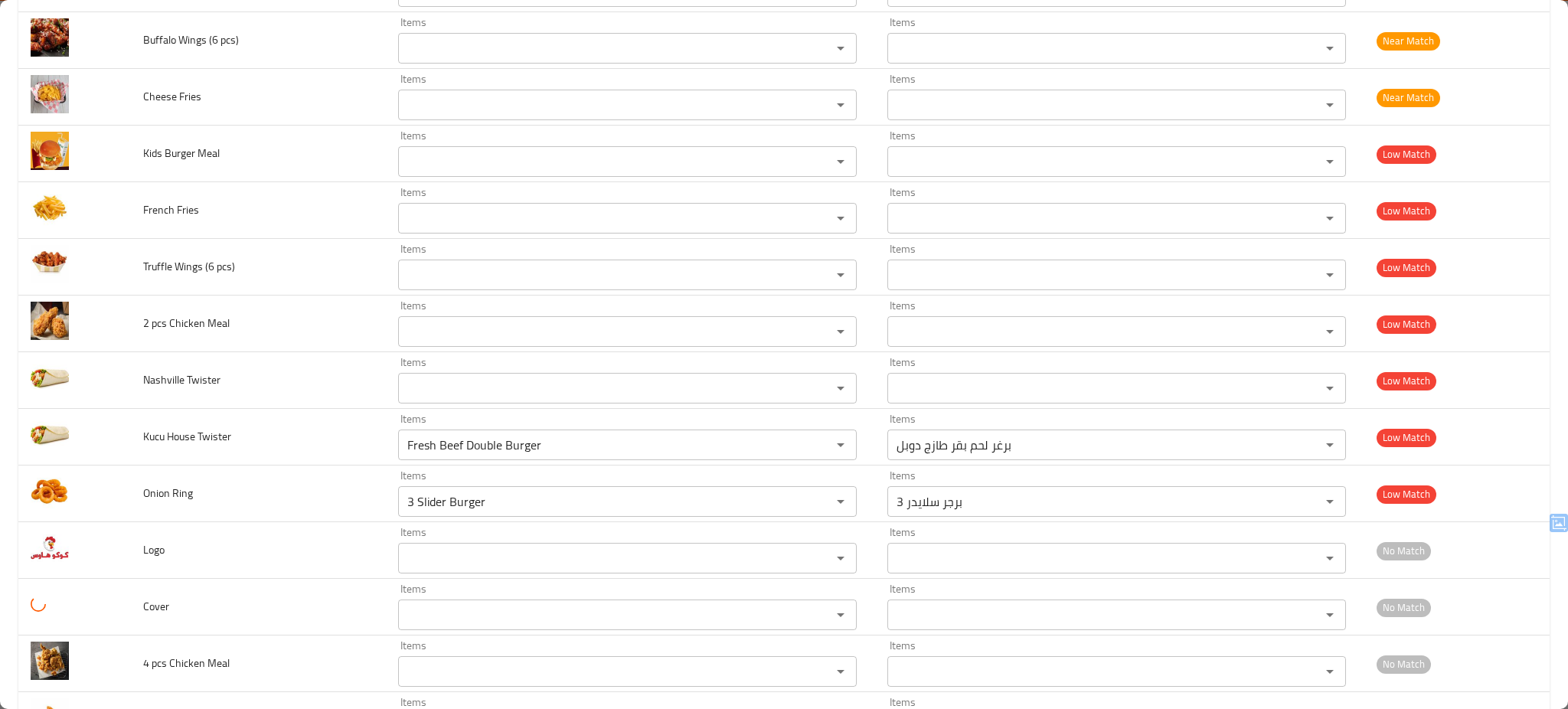
scroll to position [496, 0]
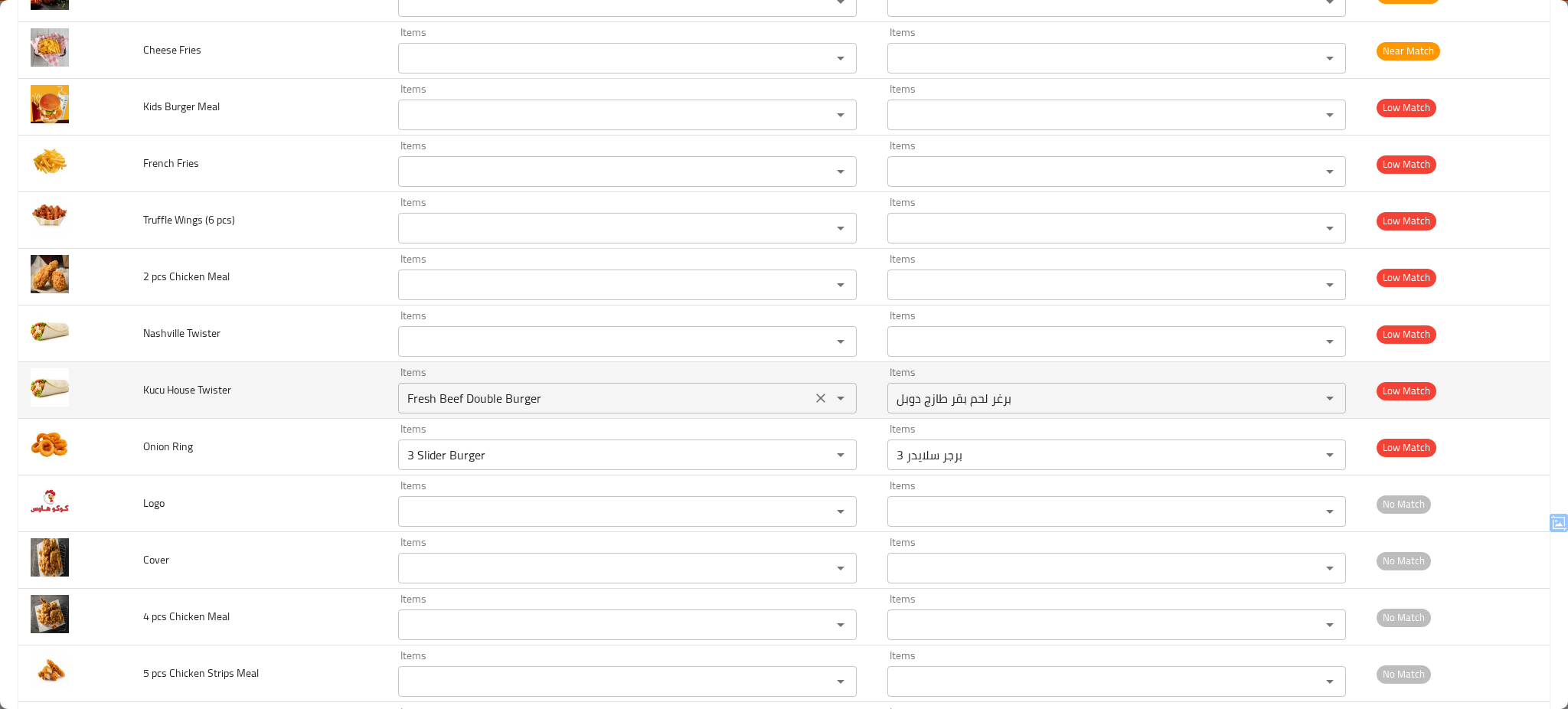
click at [823, 393] on icon "Clear" at bounding box center [820, 397] width 15 height 15
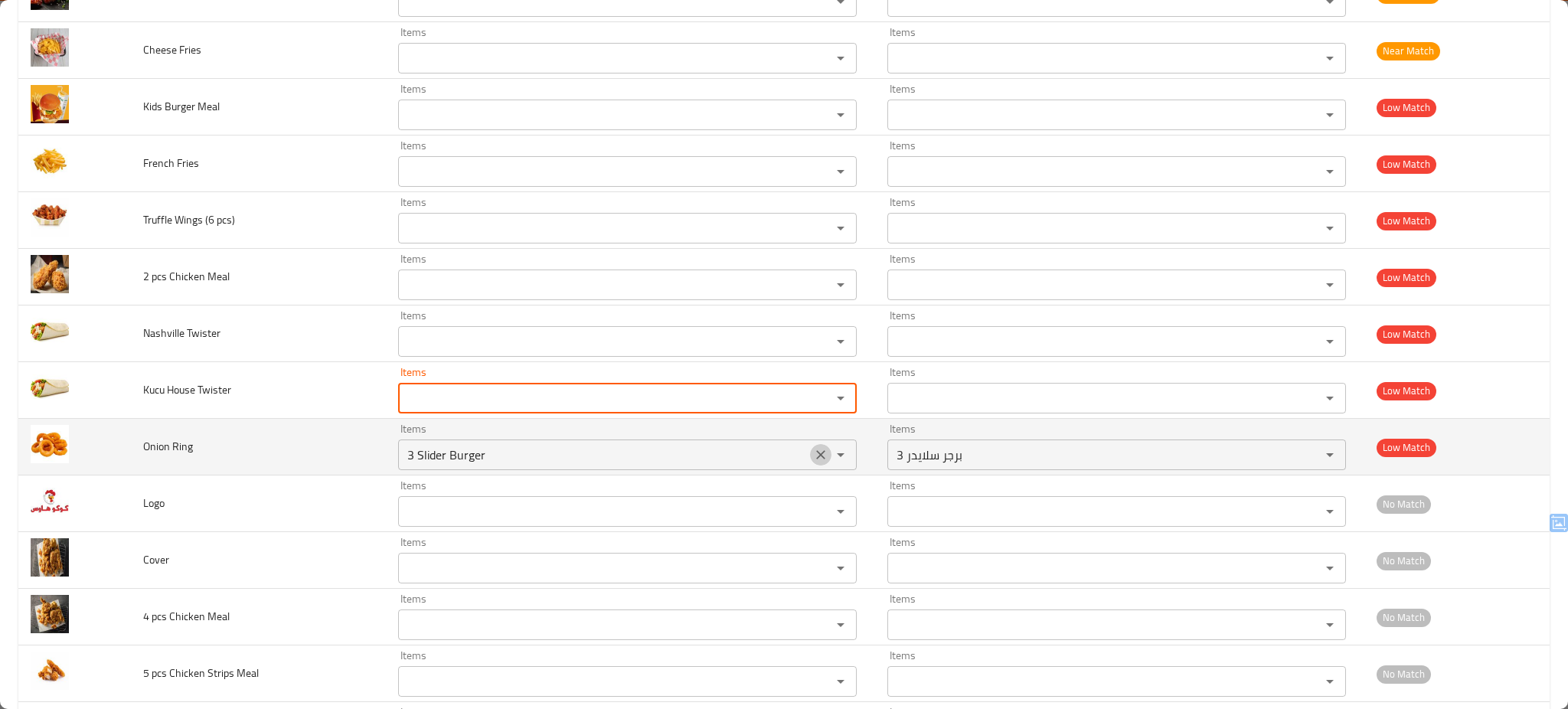
click at [825, 456] on icon "Clear" at bounding box center [821, 455] width 9 height 9
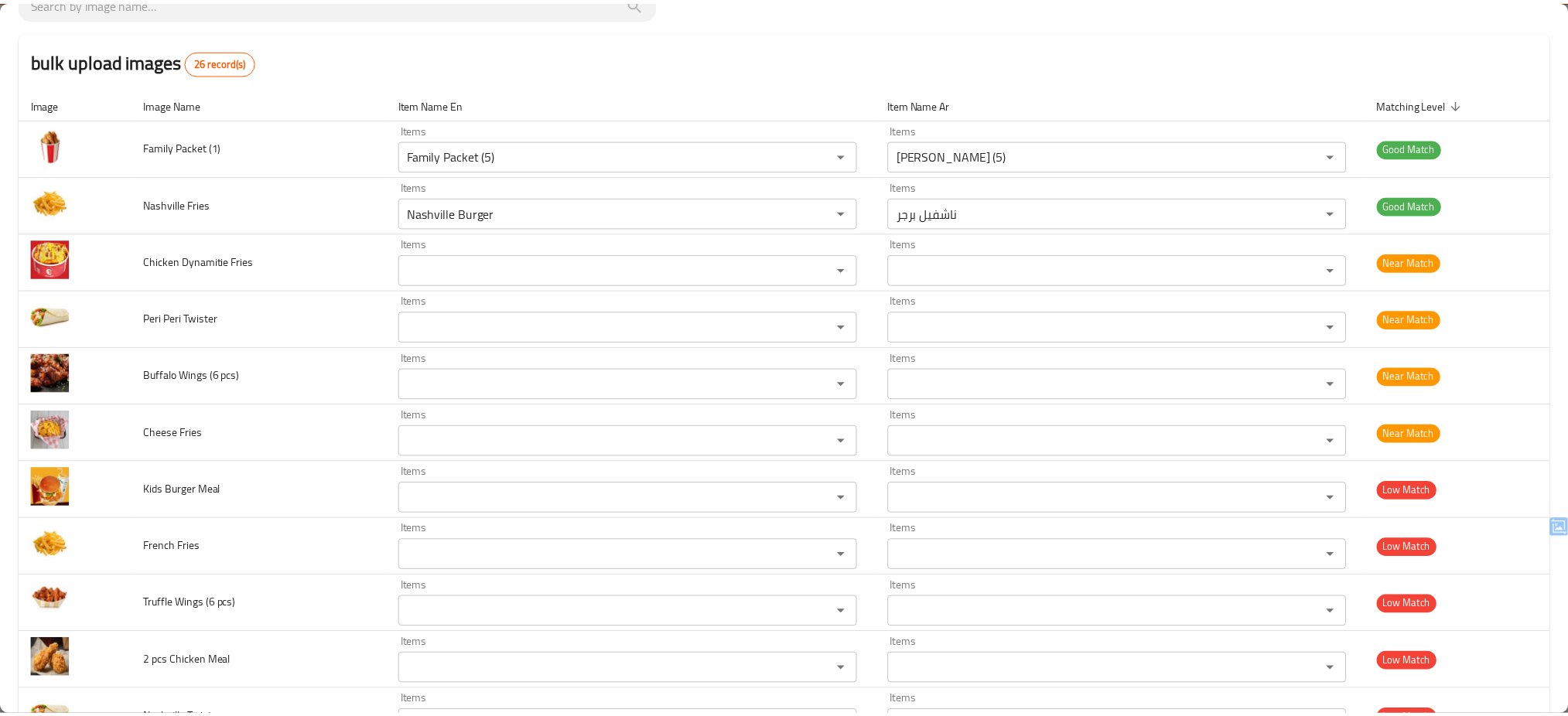
scroll to position [0, 0]
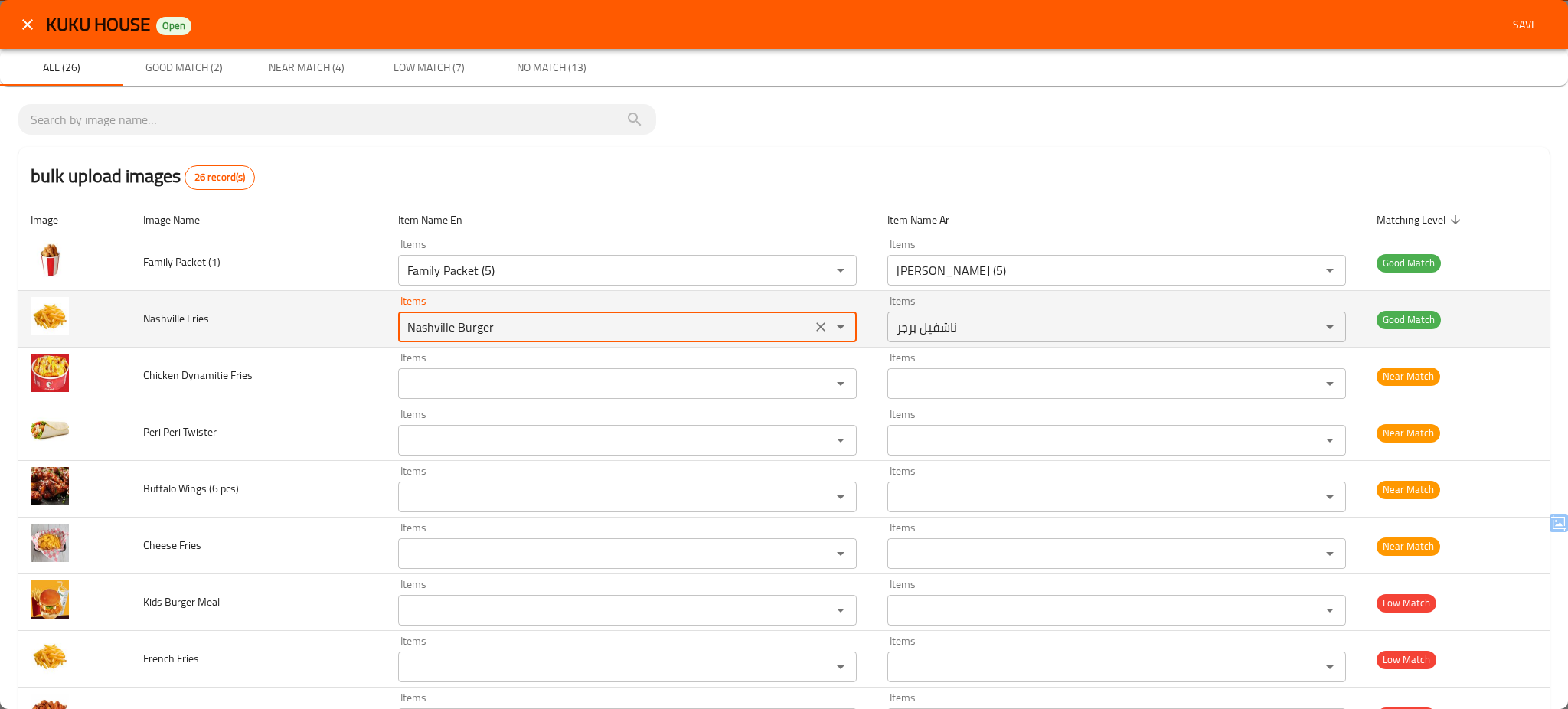
click at [496, 328] on Fries "Nashville Burger" at bounding box center [605, 327] width 404 height 21
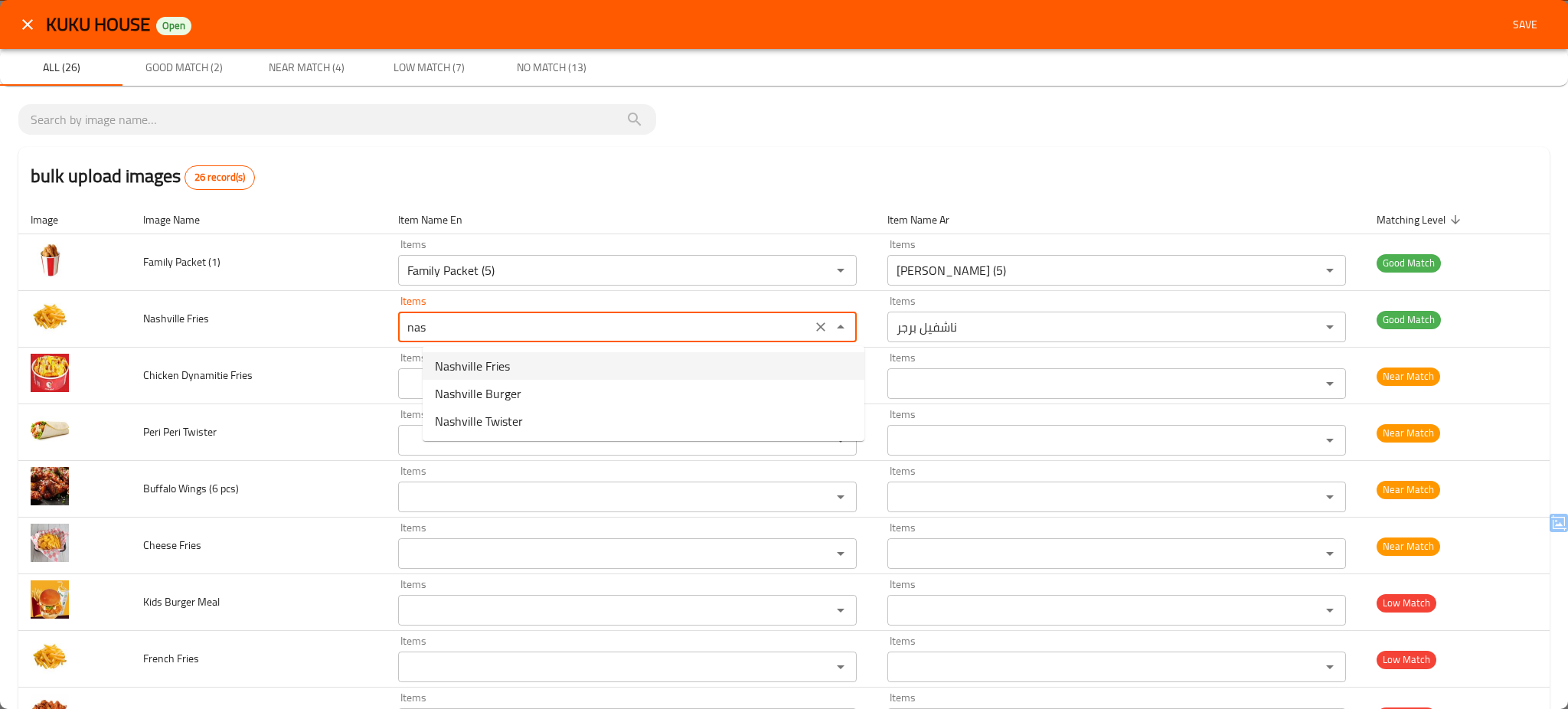
click at [491, 363] on span "Nashville Fries" at bounding box center [472, 366] width 75 height 18
type Fries "Nashville Fries"
type Fries-ar "[PERSON_NAME]"
type Fries "Nashville Fries"
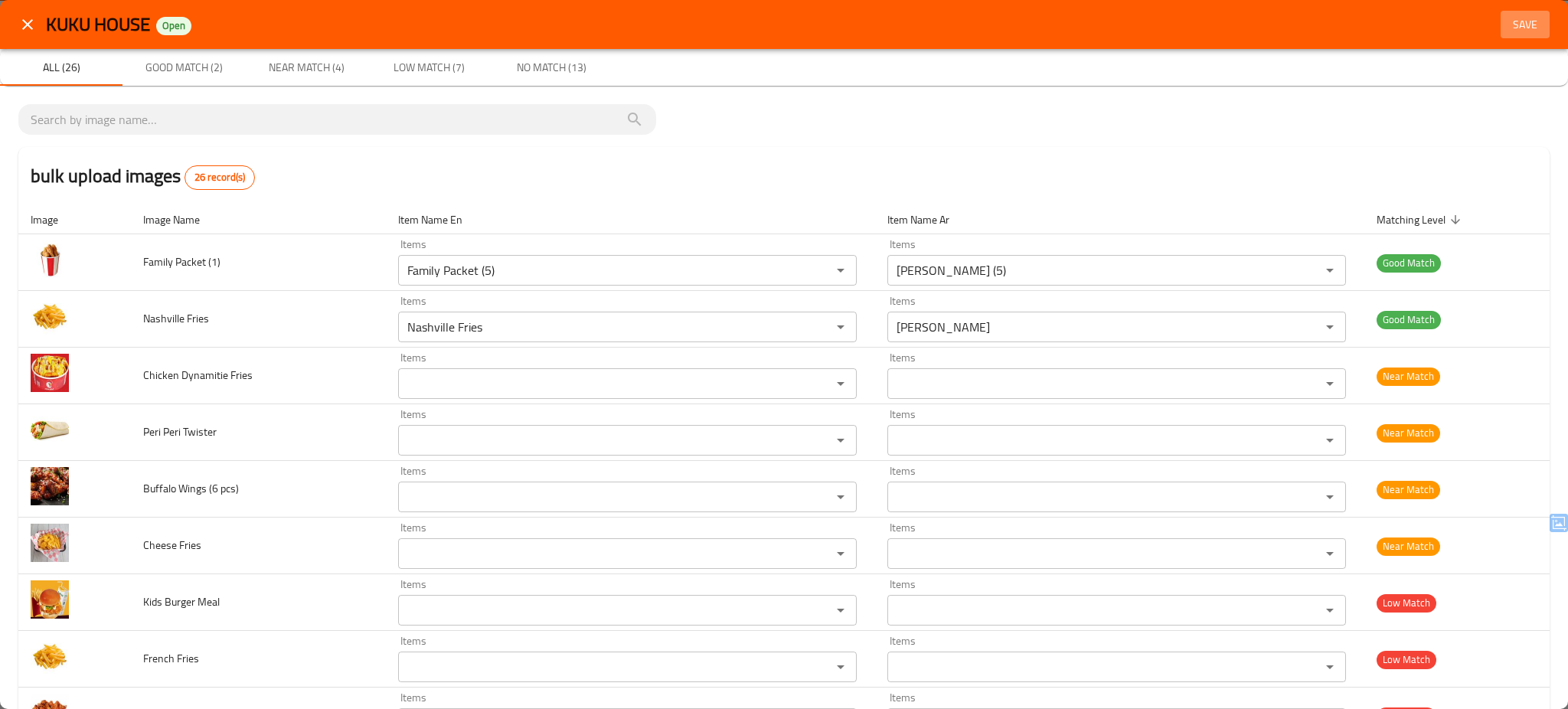
click at [1509, 33] on span "Save" at bounding box center [1525, 24] width 37 height 19
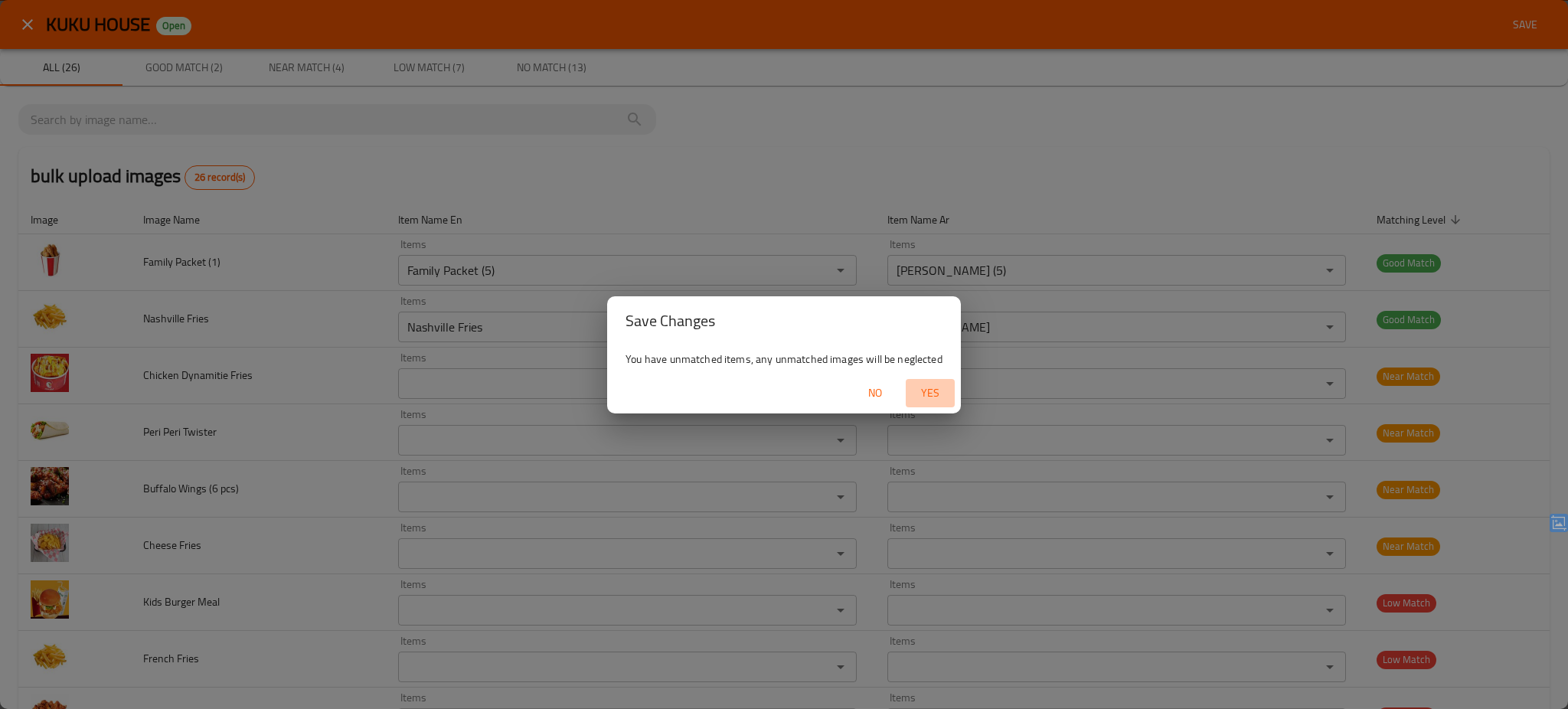
click at [926, 390] on span "Yes" at bounding box center [929, 393] width 37 height 19
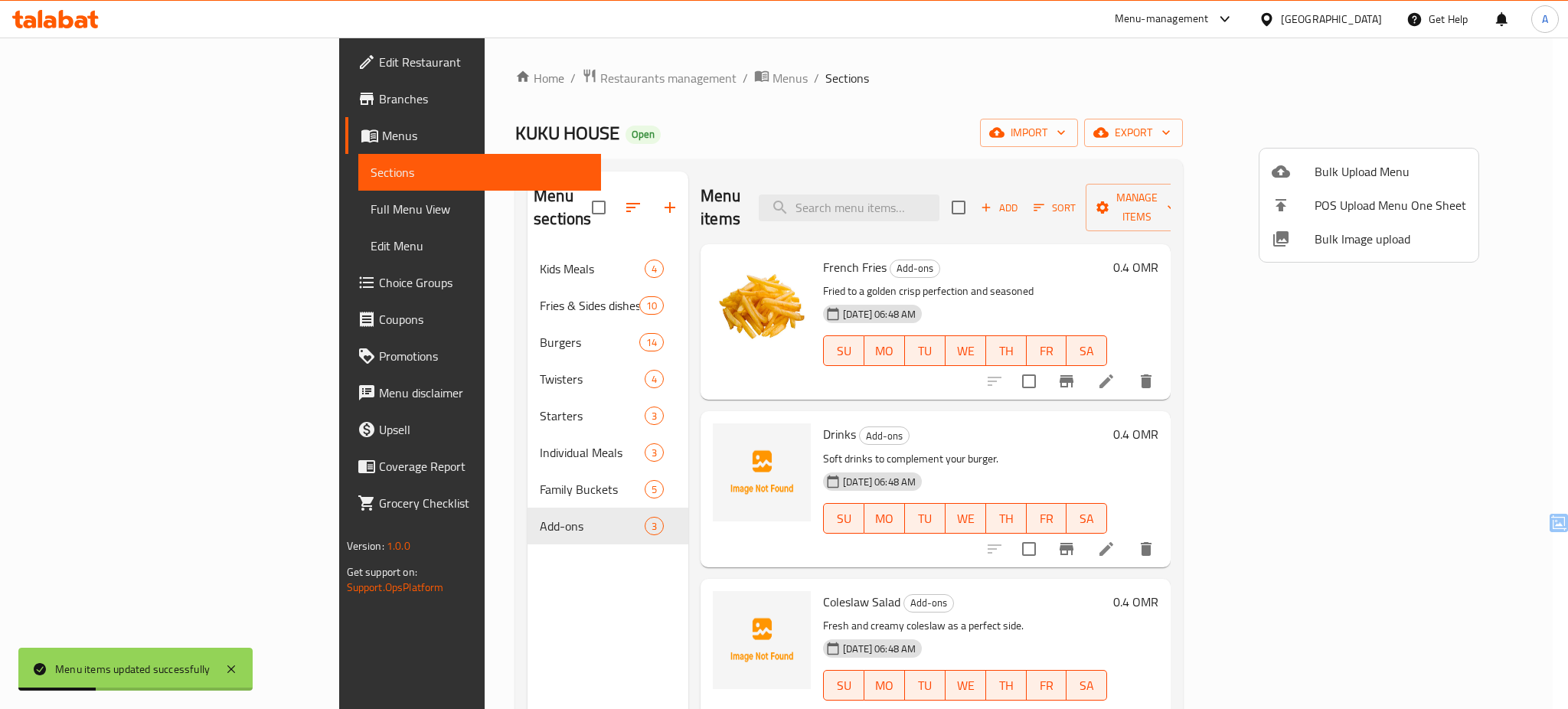
click at [352, 244] on div at bounding box center [784, 354] width 1568 height 709
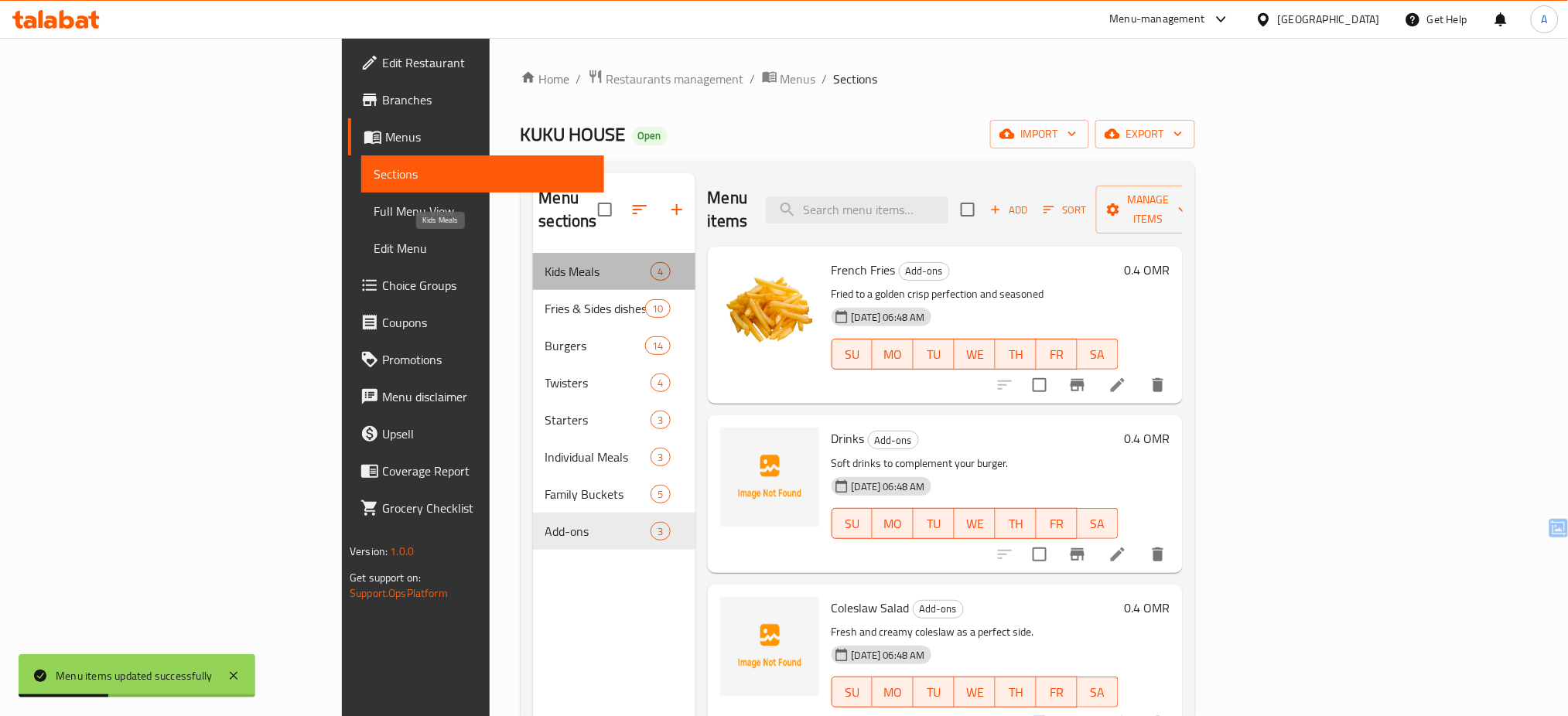
click at [545, 262] on span "Kids Meals" at bounding box center [598, 271] width 106 height 18
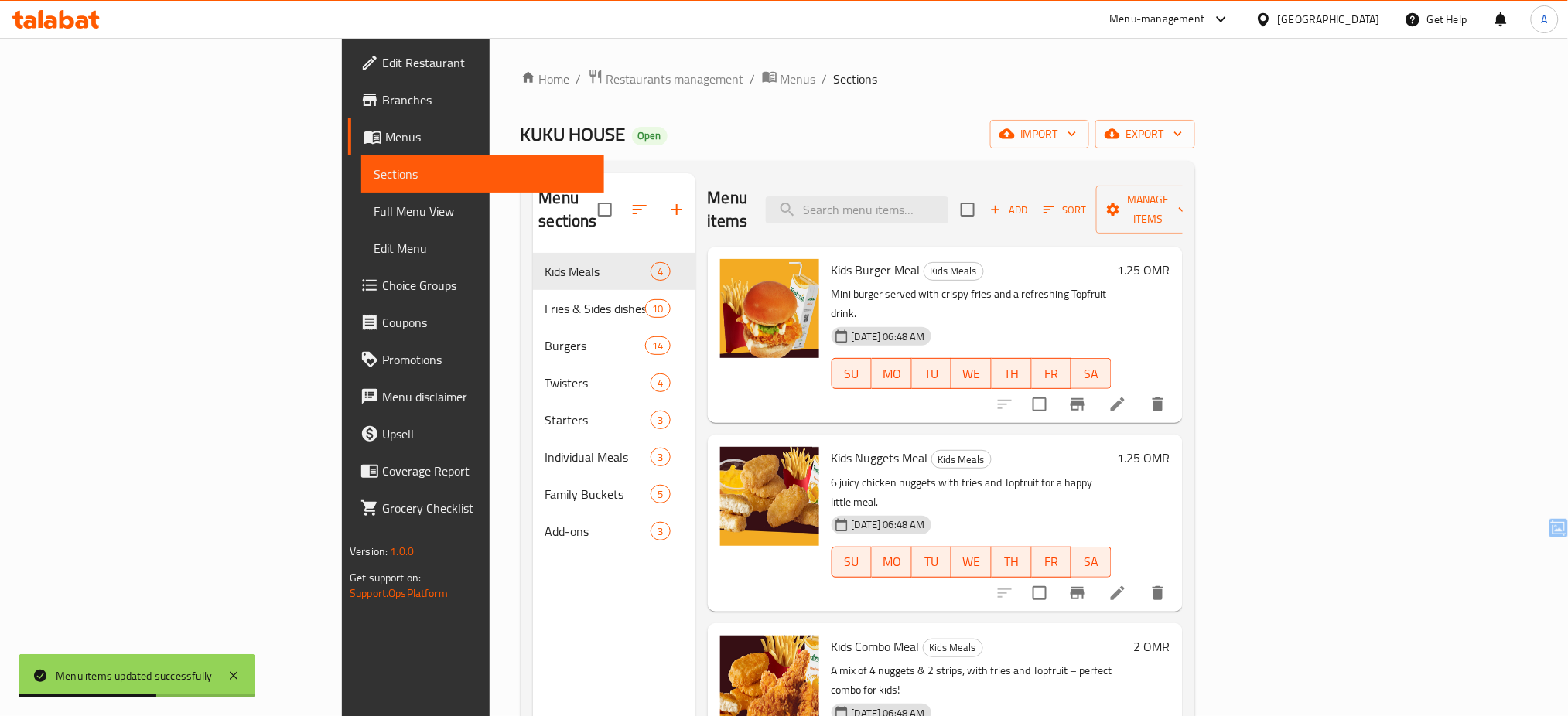
scroll to position [217, 0]
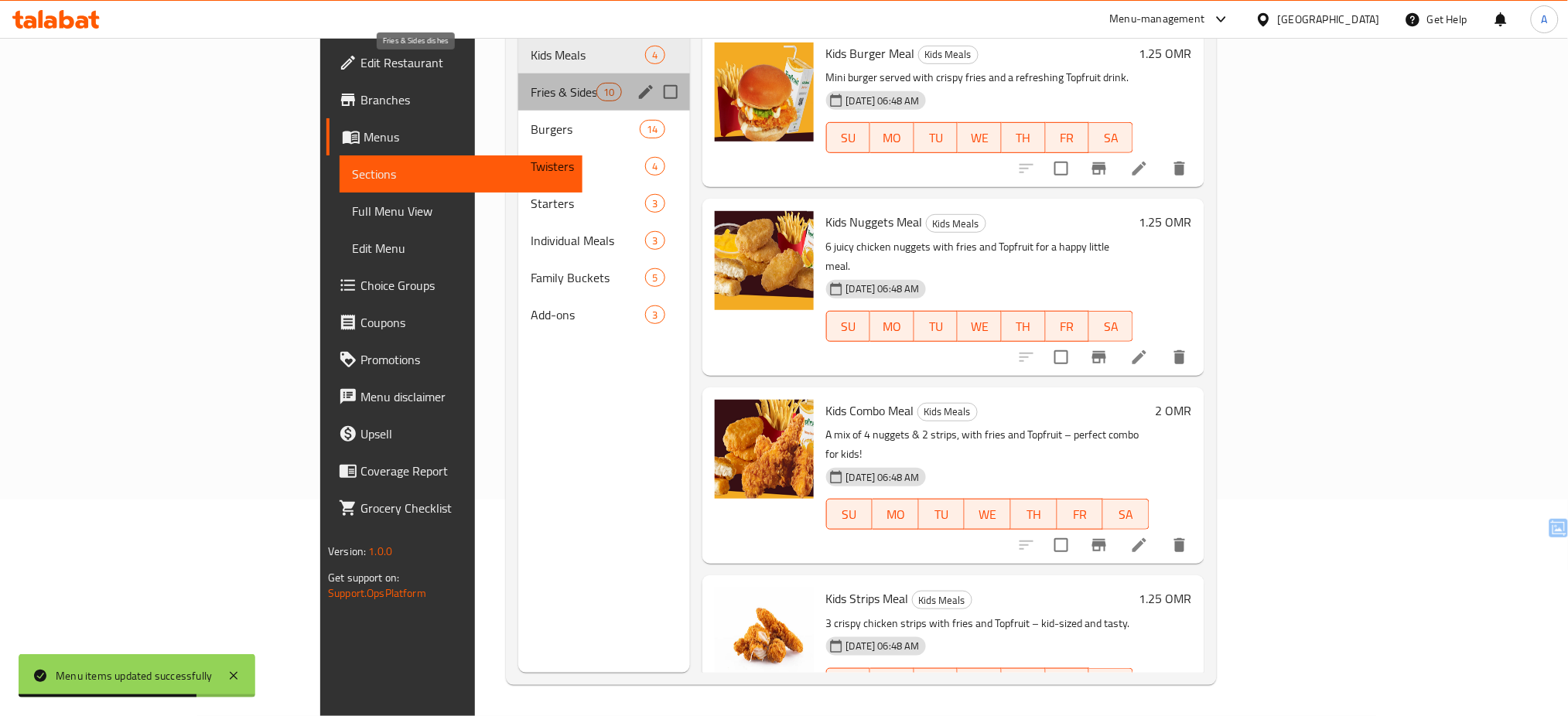
click at [531, 83] on span "Fries & Sides dishes" at bounding box center [563, 91] width 66 height 18
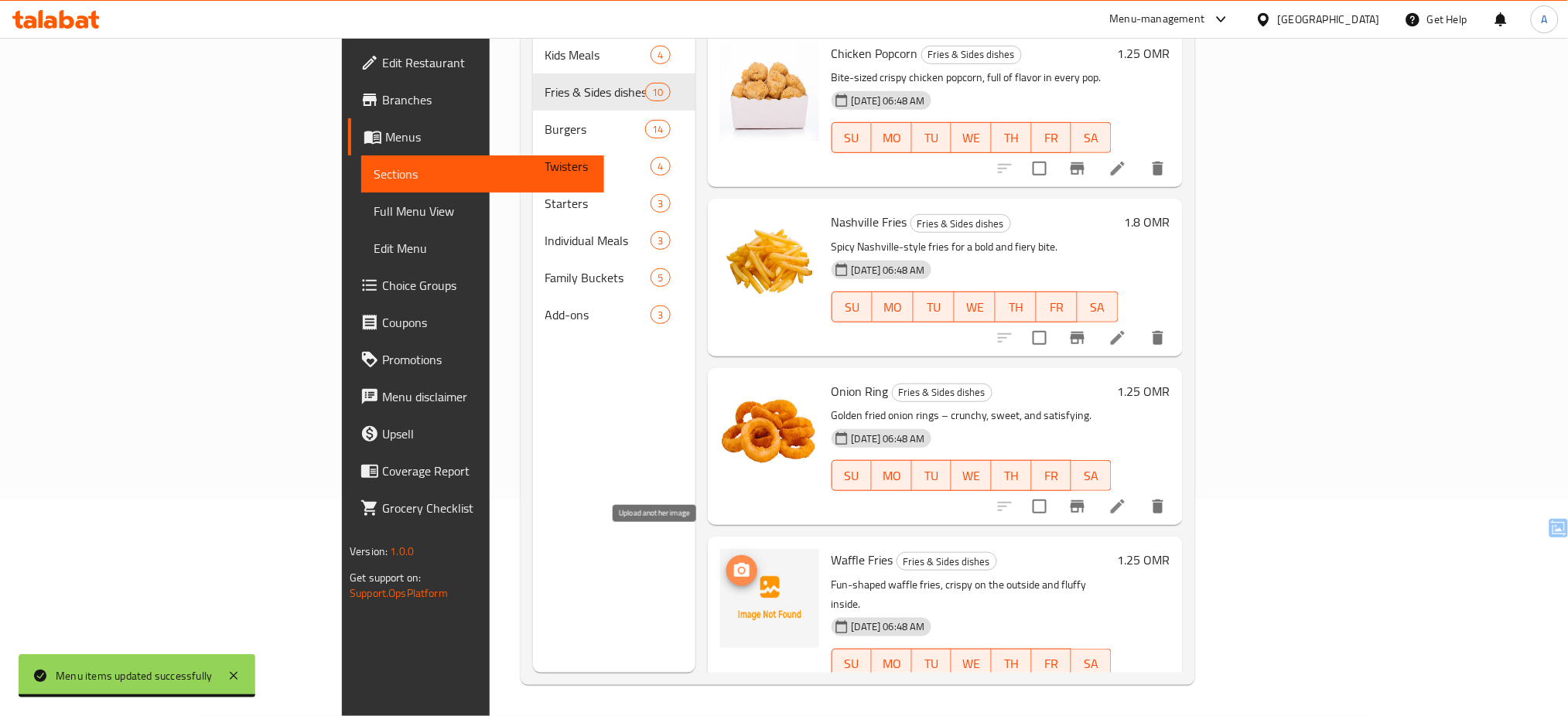
click at [739, 569] on circle "upload picture" at bounding box center [741, 571] width 5 height 5
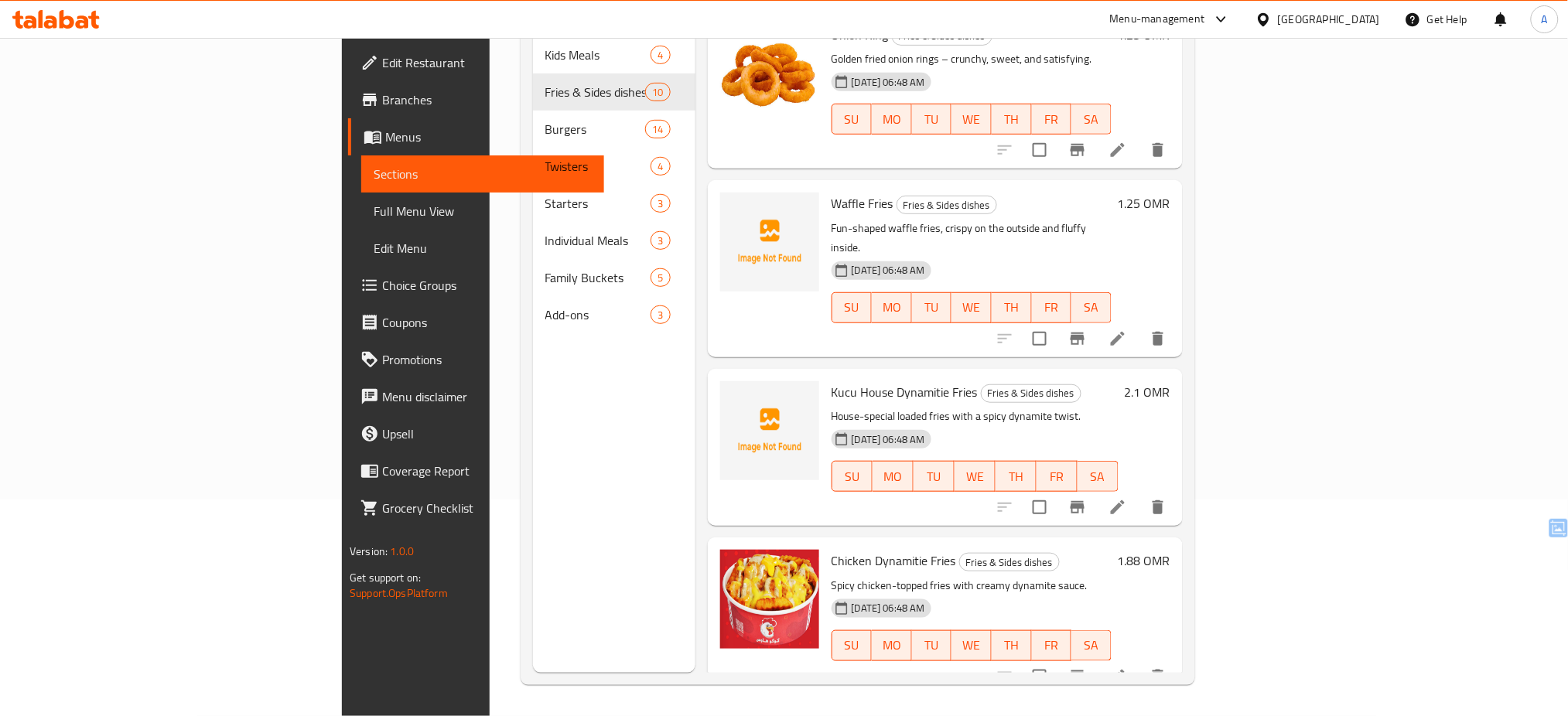
scroll to position [364, 0]
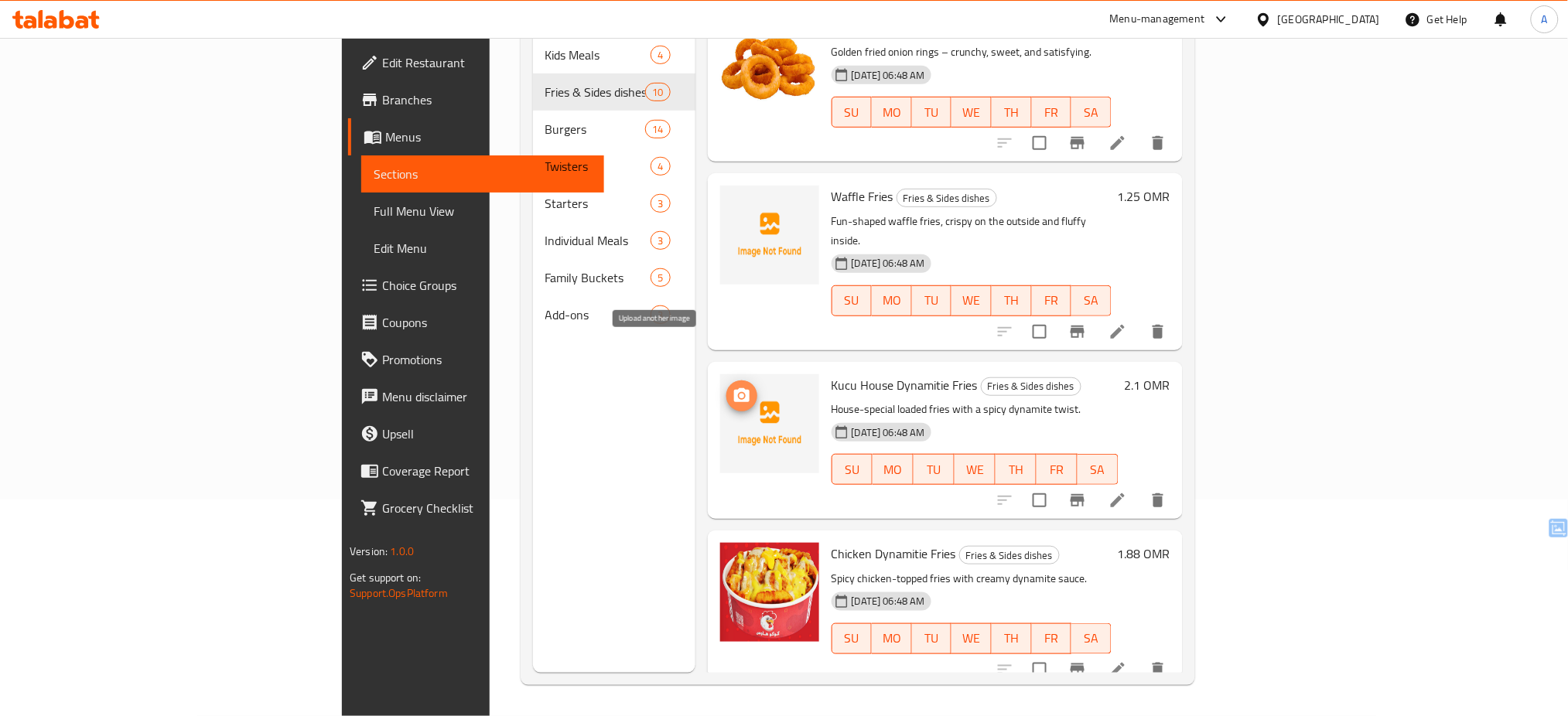
click at [739, 394] on circle "upload picture" at bounding box center [741, 397] width 5 height 5
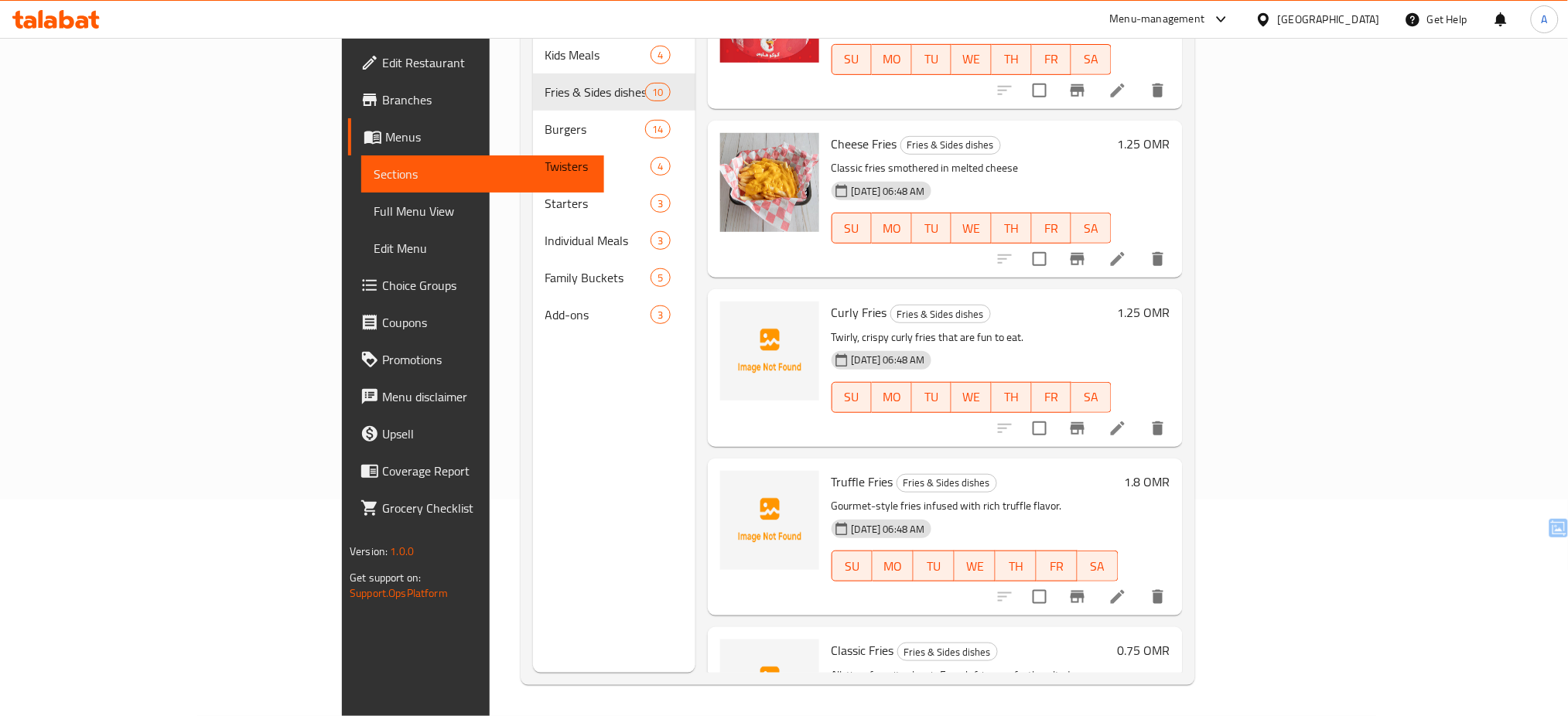
scroll to position [956, 0]
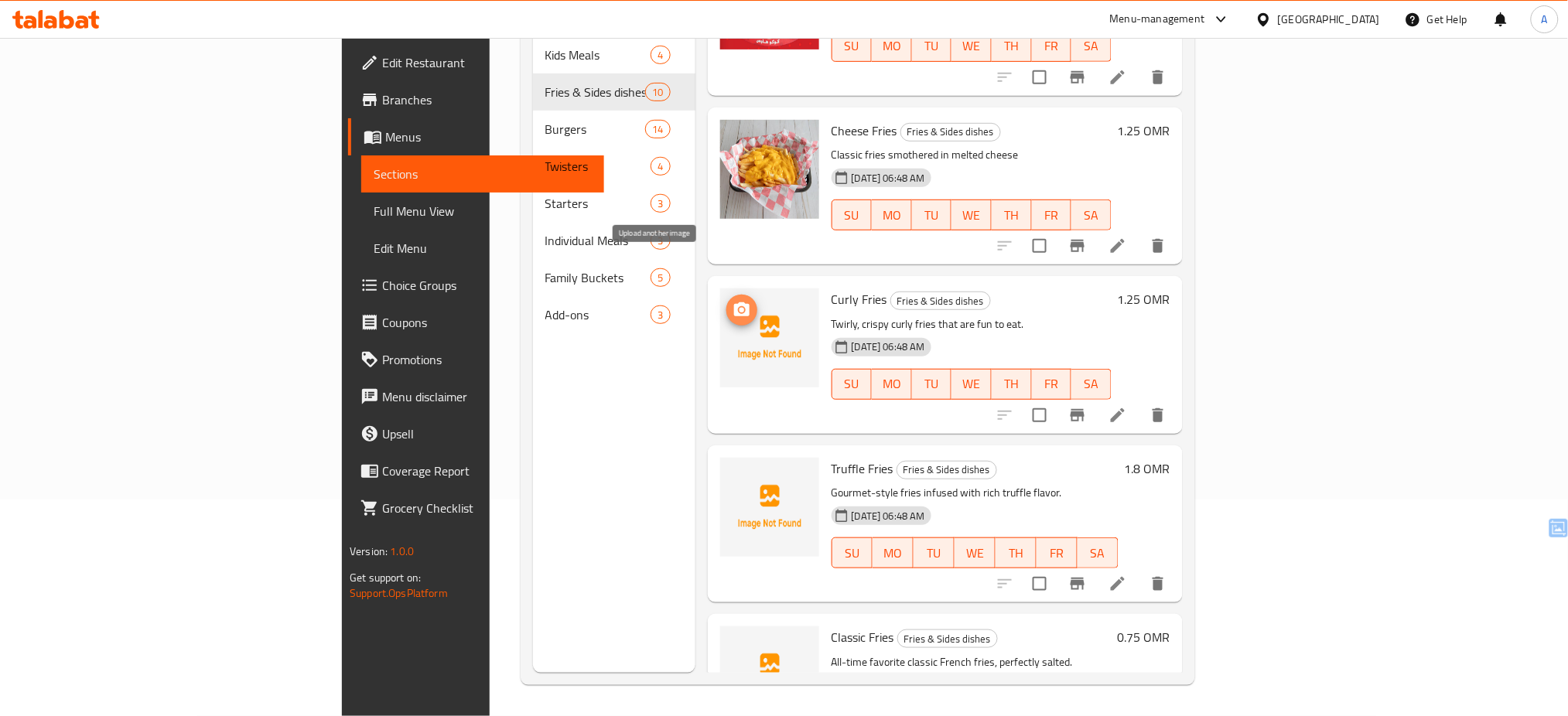
click at [739, 308] on circle "upload picture" at bounding box center [741, 310] width 5 height 5
click at [733, 470] on icon "upload picture" at bounding box center [741, 479] width 18 height 18
click at [734, 641] on icon "upload picture" at bounding box center [741, 648] width 15 height 14
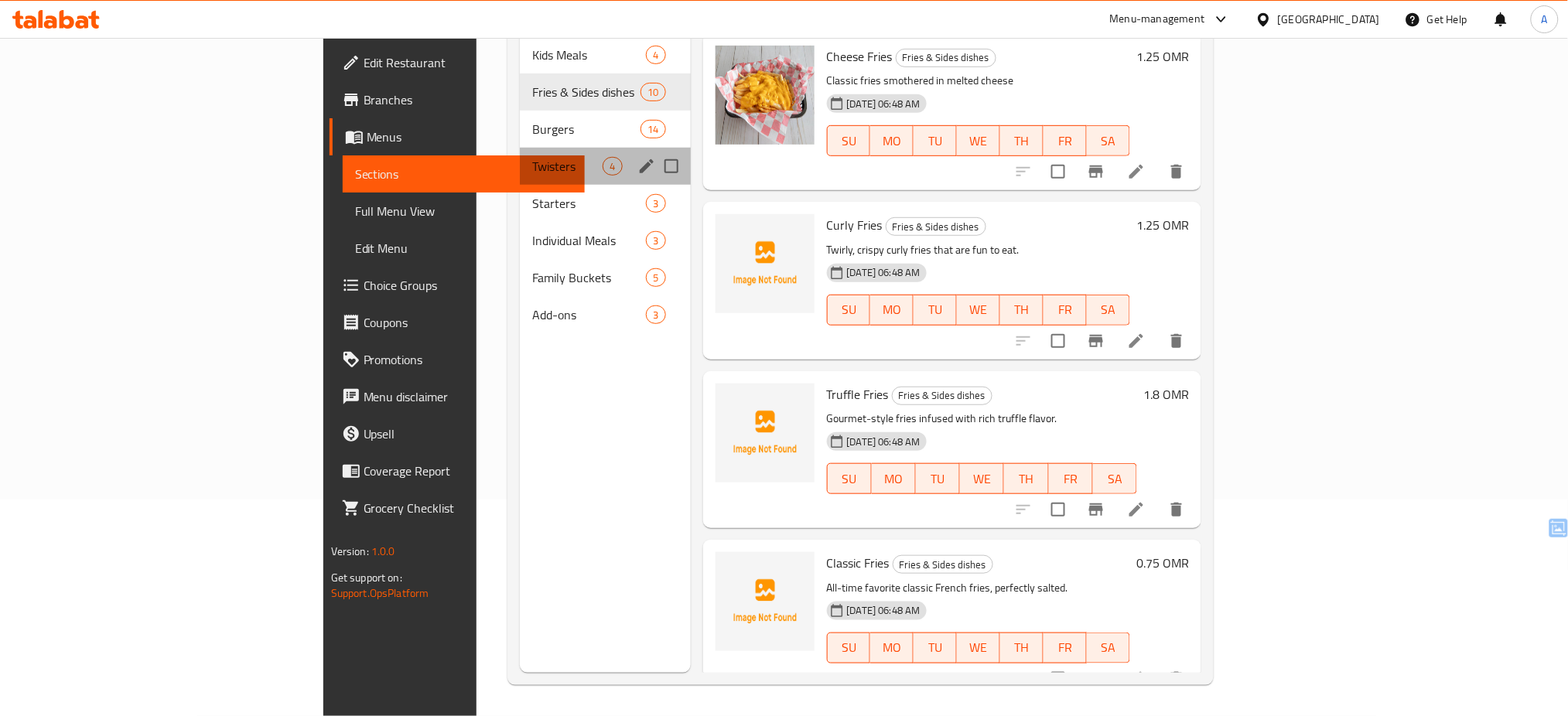
click at [520, 148] on div "Twisters 4" at bounding box center [605, 166] width 170 height 37
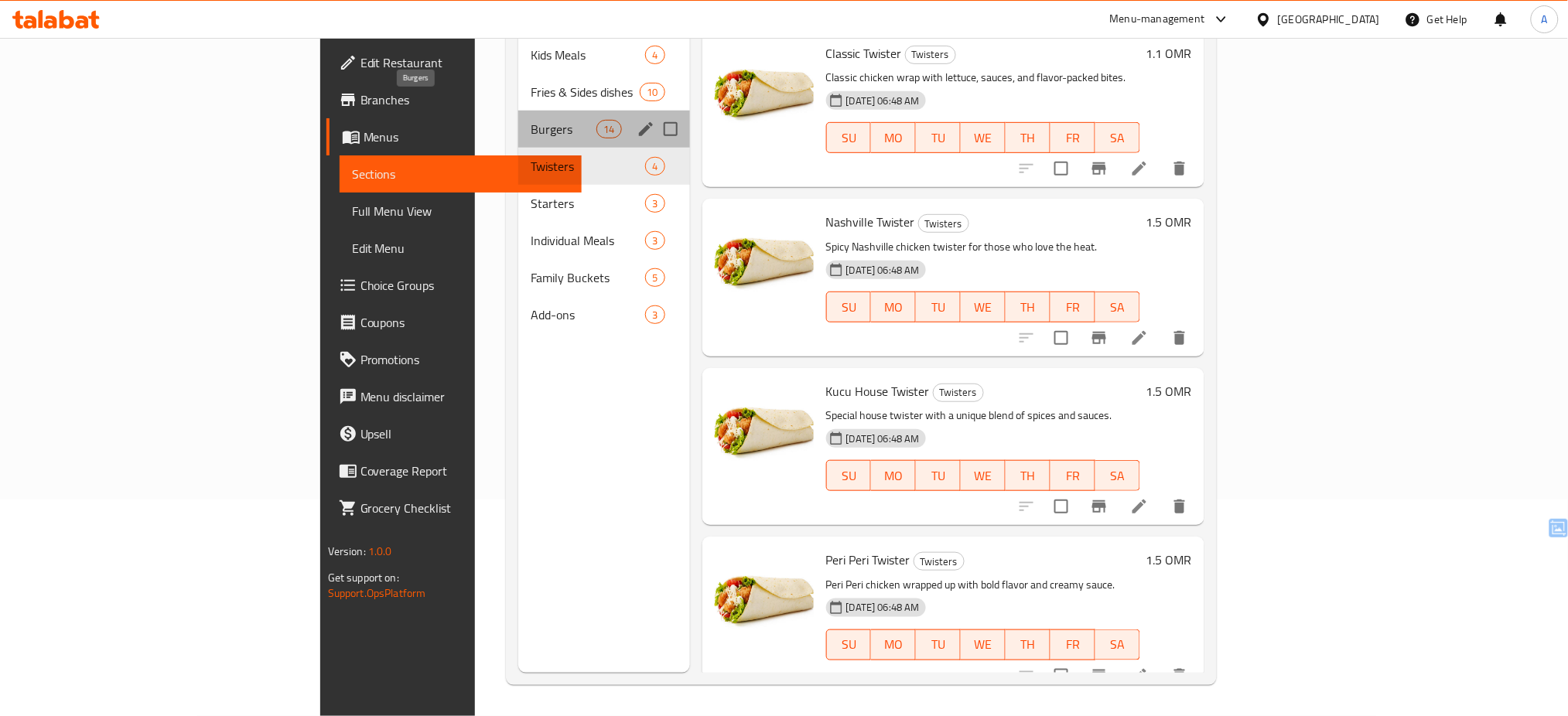
click at [531, 120] on span "Burgers" at bounding box center [563, 129] width 66 height 18
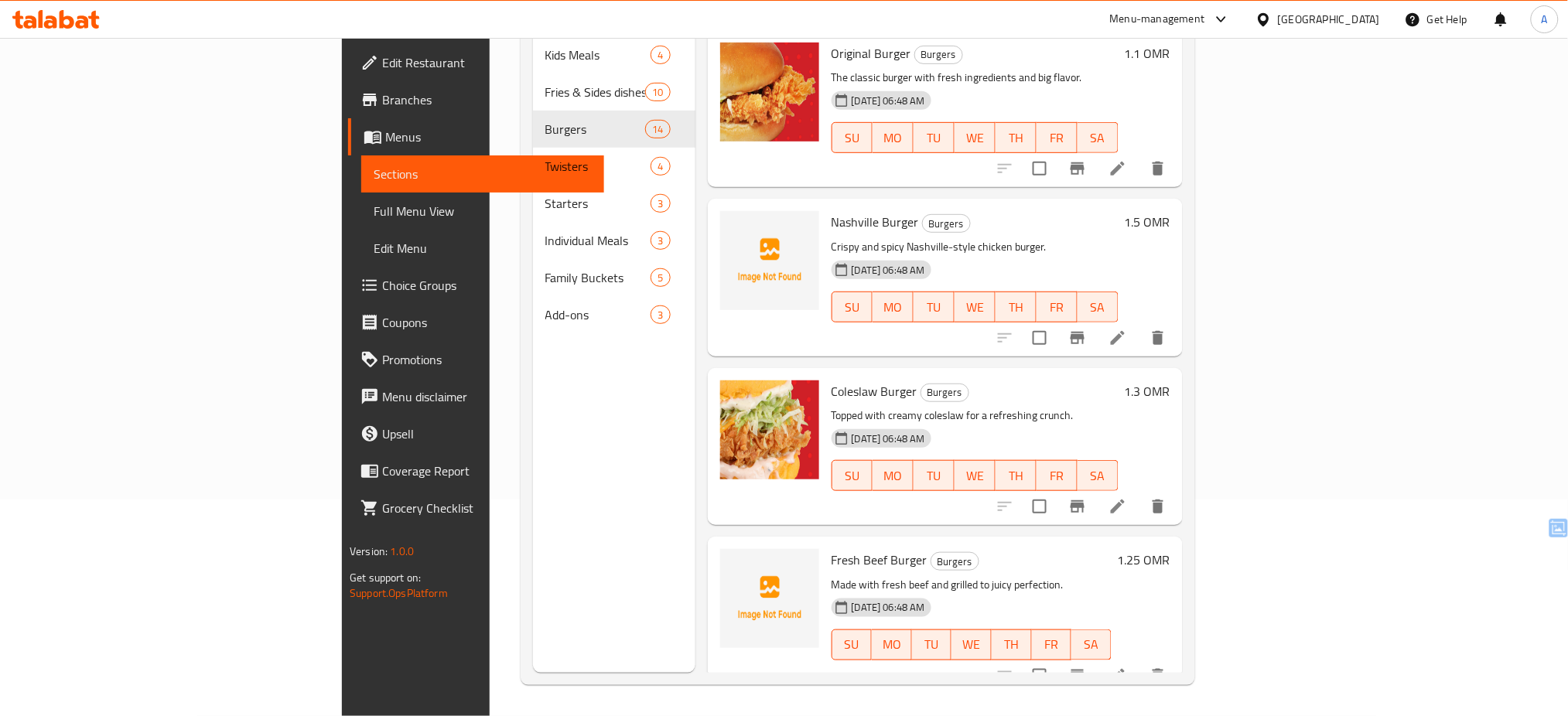
scroll to position [41, 0]
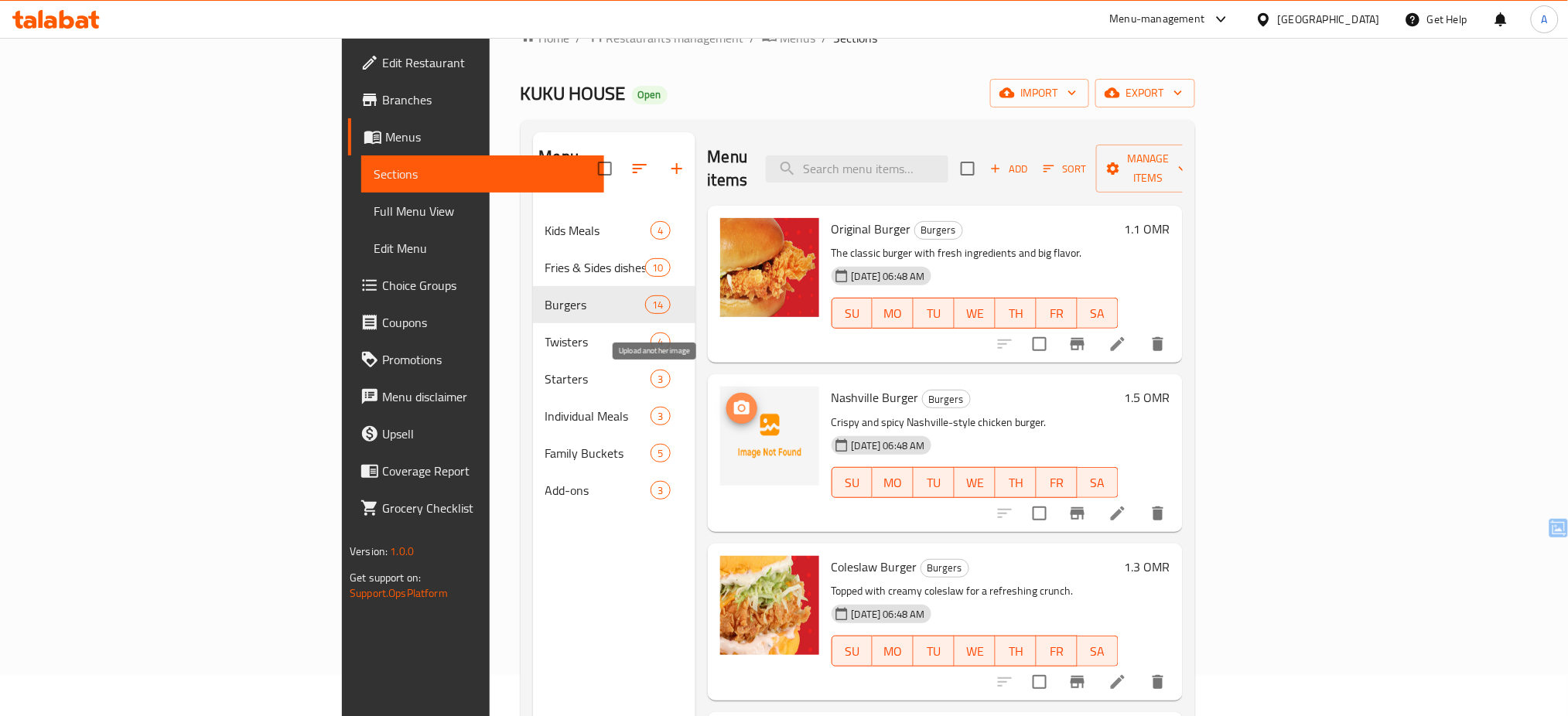
click at [734, 401] on icon "upload picture" at bounding box center [741, 408] width 15 height 14
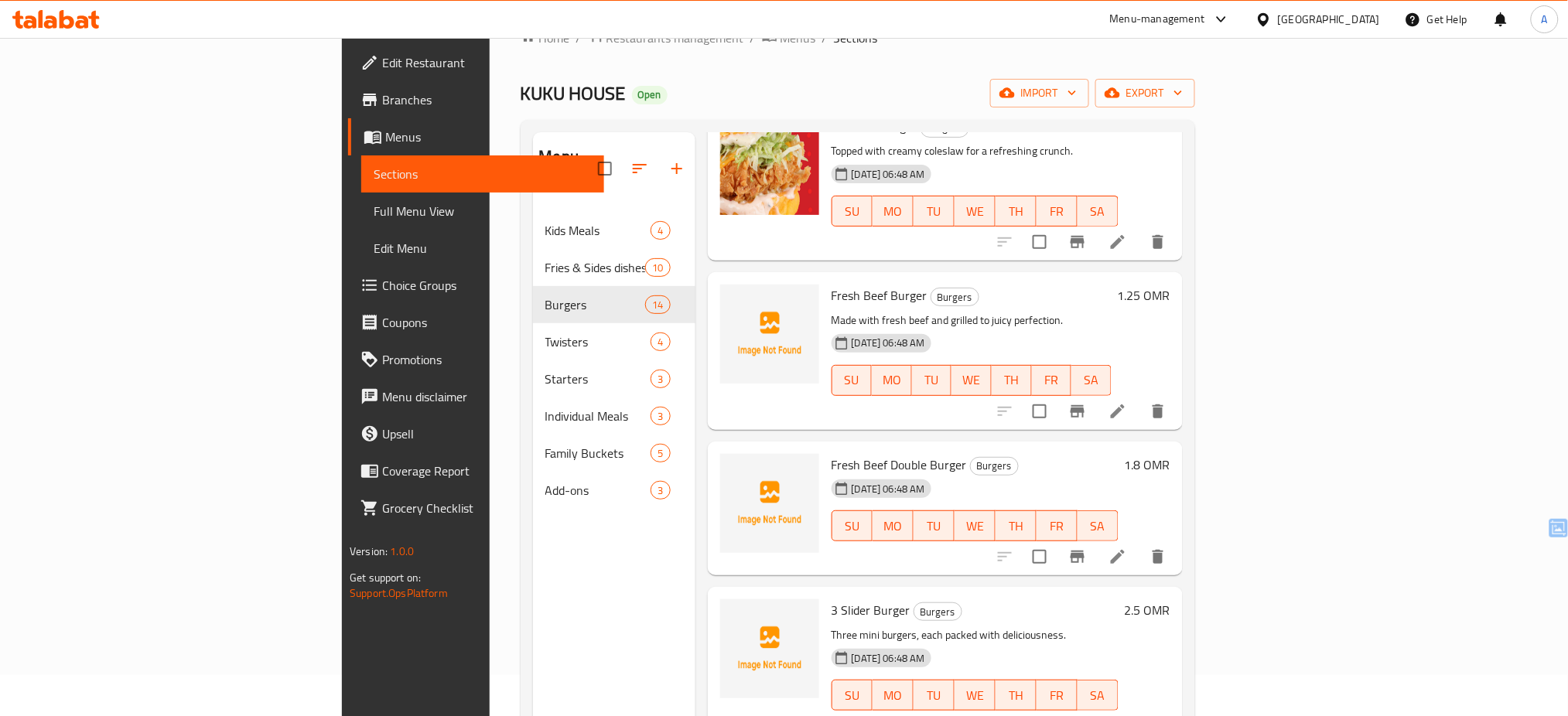
scroll to position [455, 0]
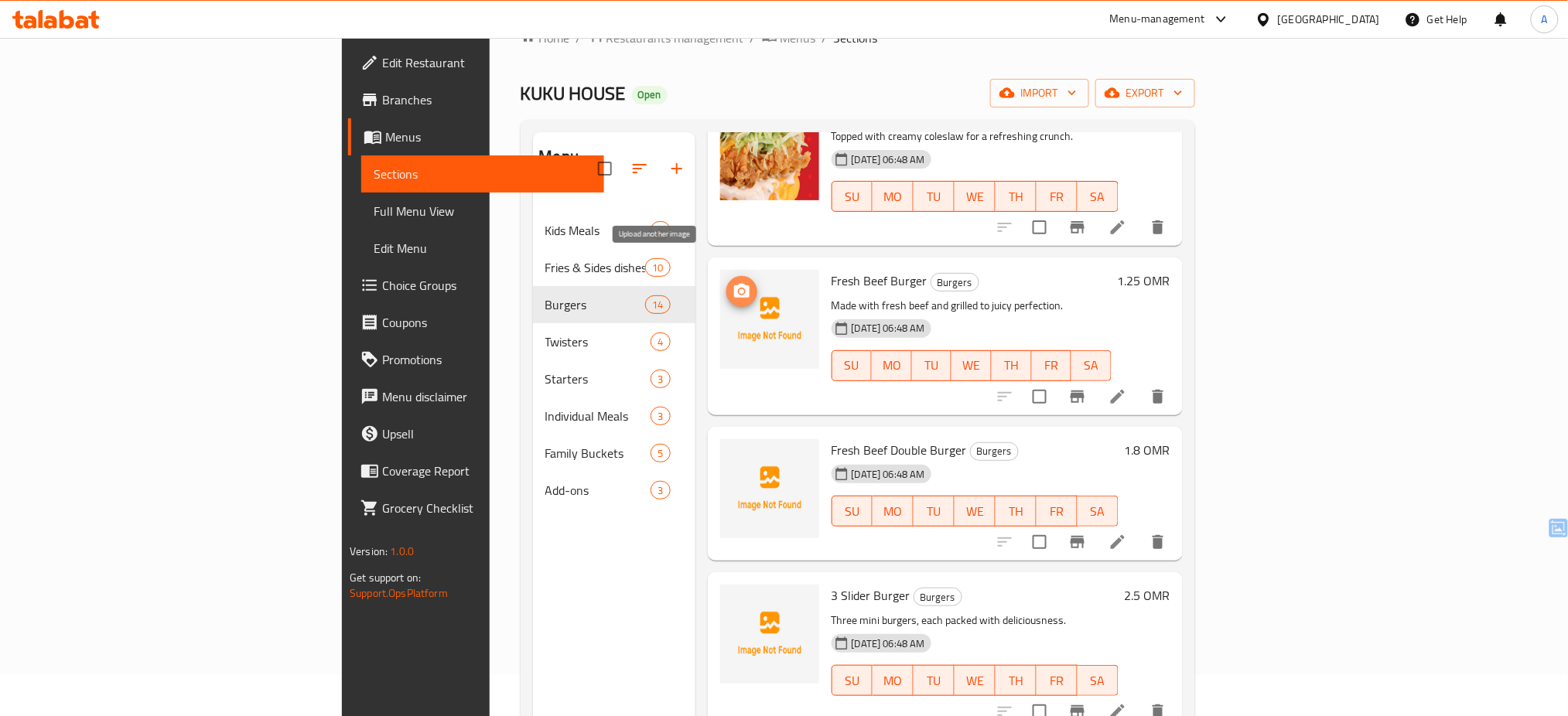
click at [734, 284] on icon "upload picture" at bounding box center [741, 291] width 15 height 14
click at [734, 598] on icon "upload picture" at bounding box center [741, 606] width 15 height 14
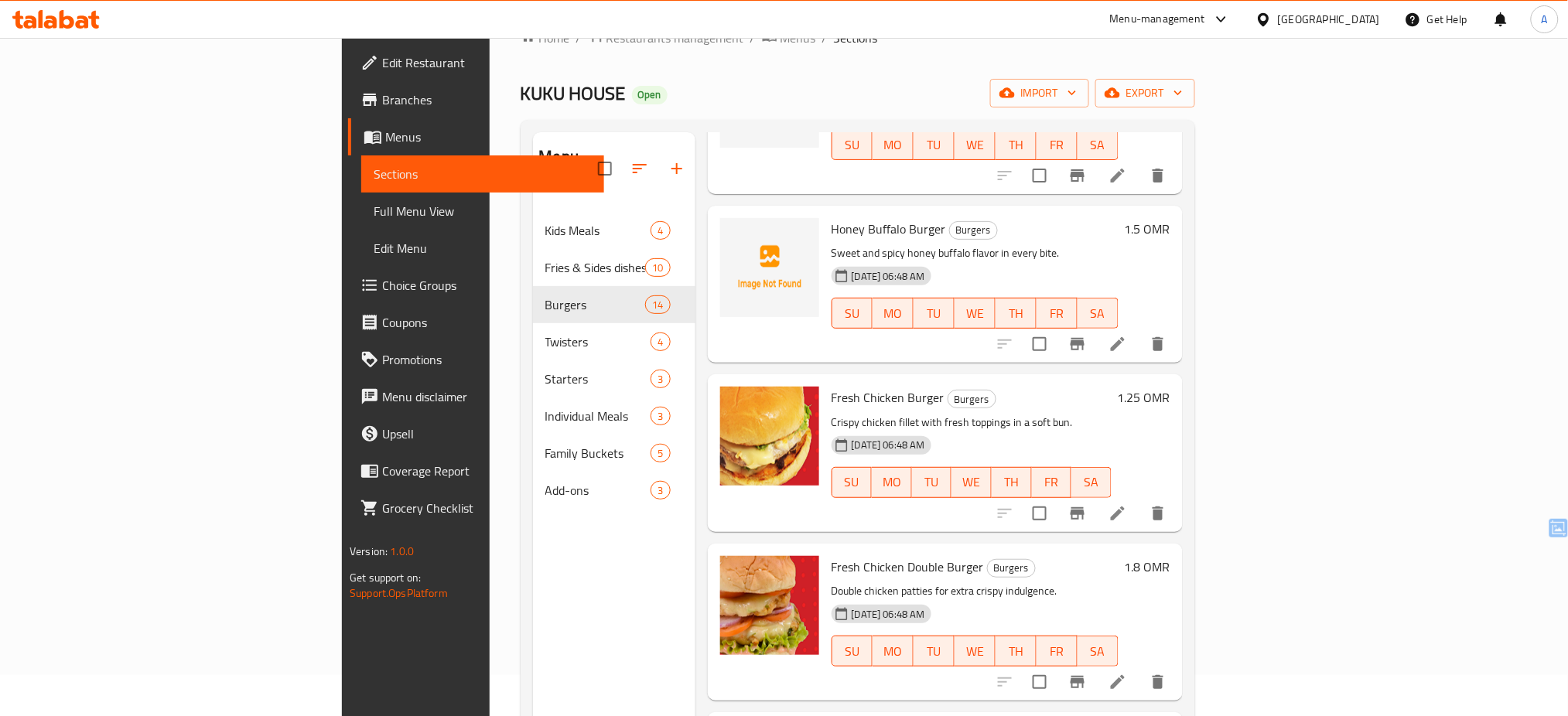
scroll to position [1000, 0]
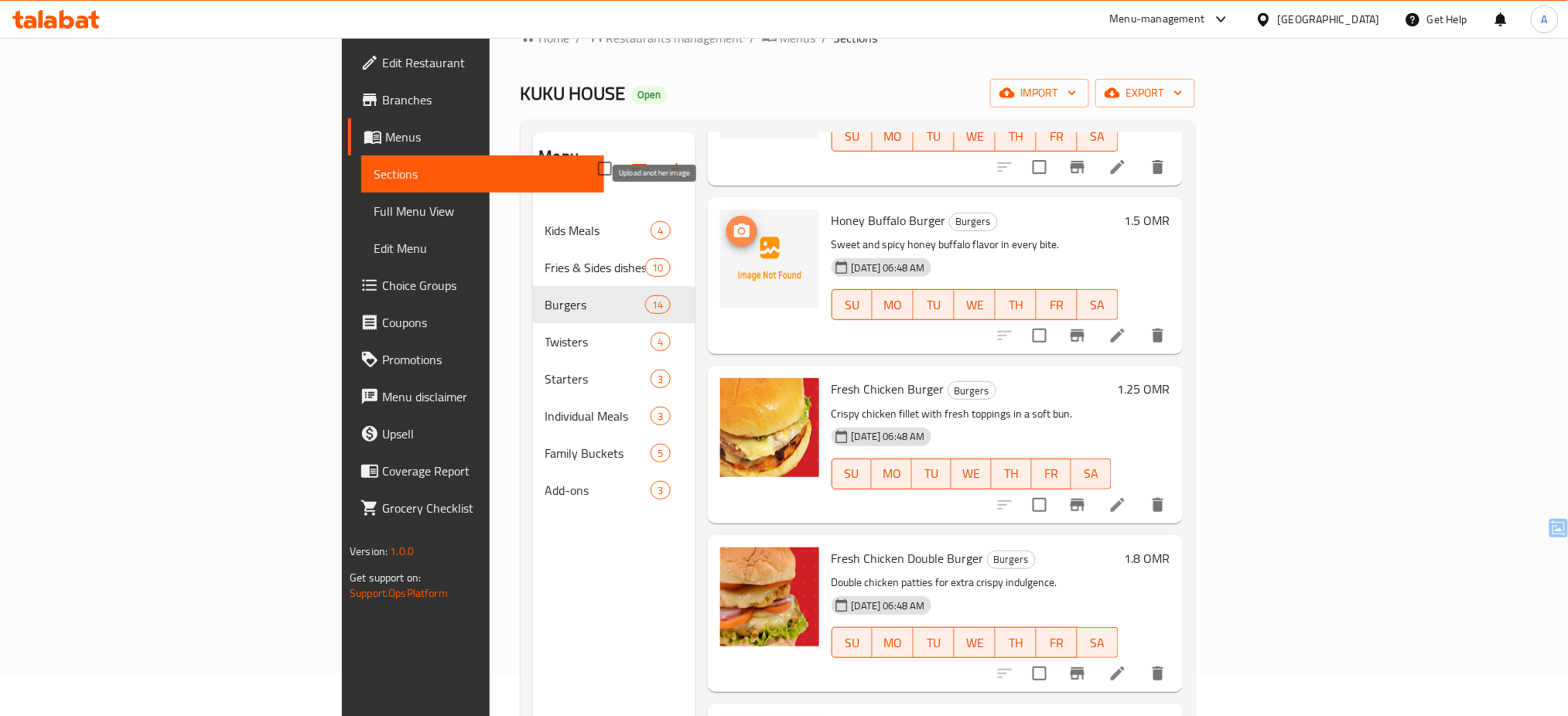
click at [733, 222] on icon "upload picture" at bounding box center [741, 230] width 18 height 18
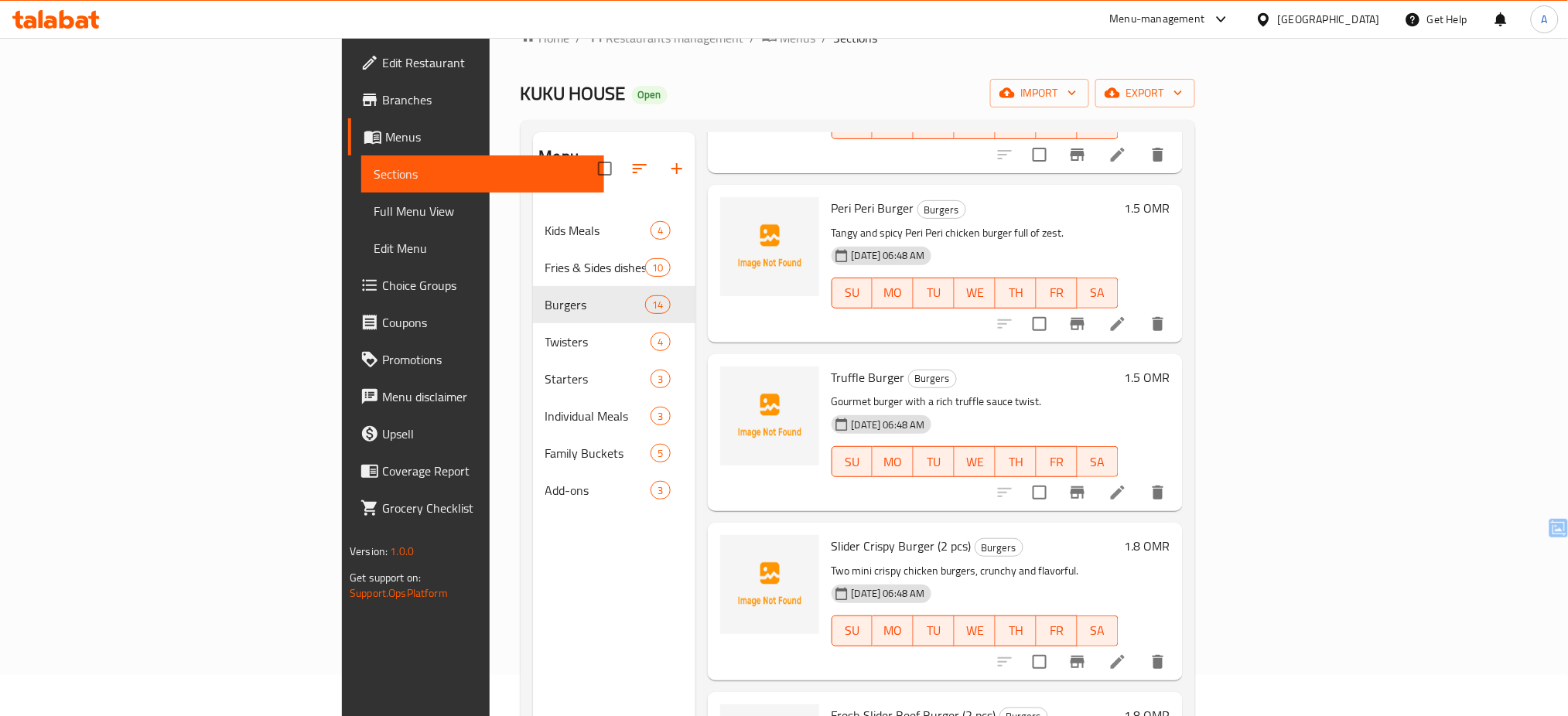
scroll to position [1664, 0]
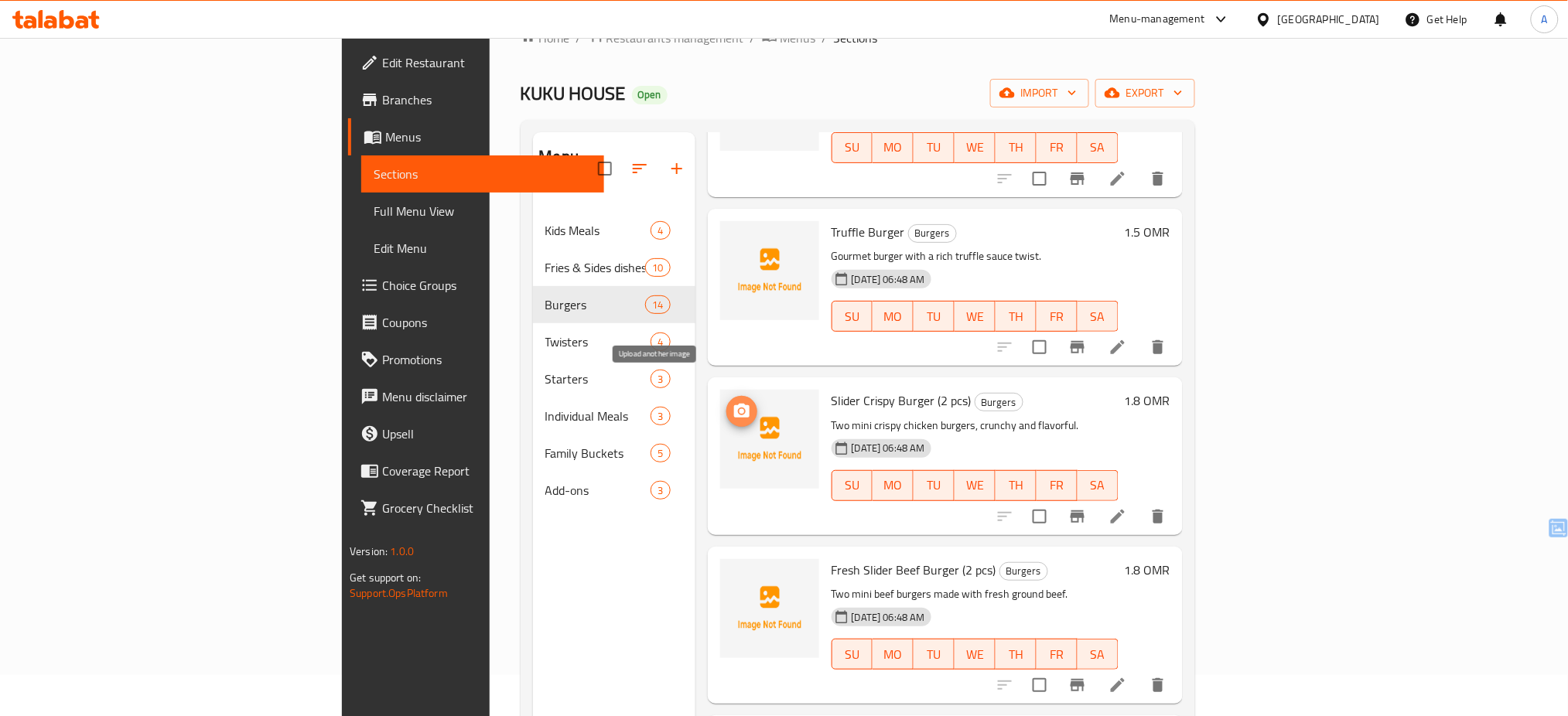
click at [739, 409] on circle "upload picture" at bounding box center [741, 412] width 5 height 5
click at [734, 235] on icon "upload picture" at bounding box center [741, 242] width 15 height 14
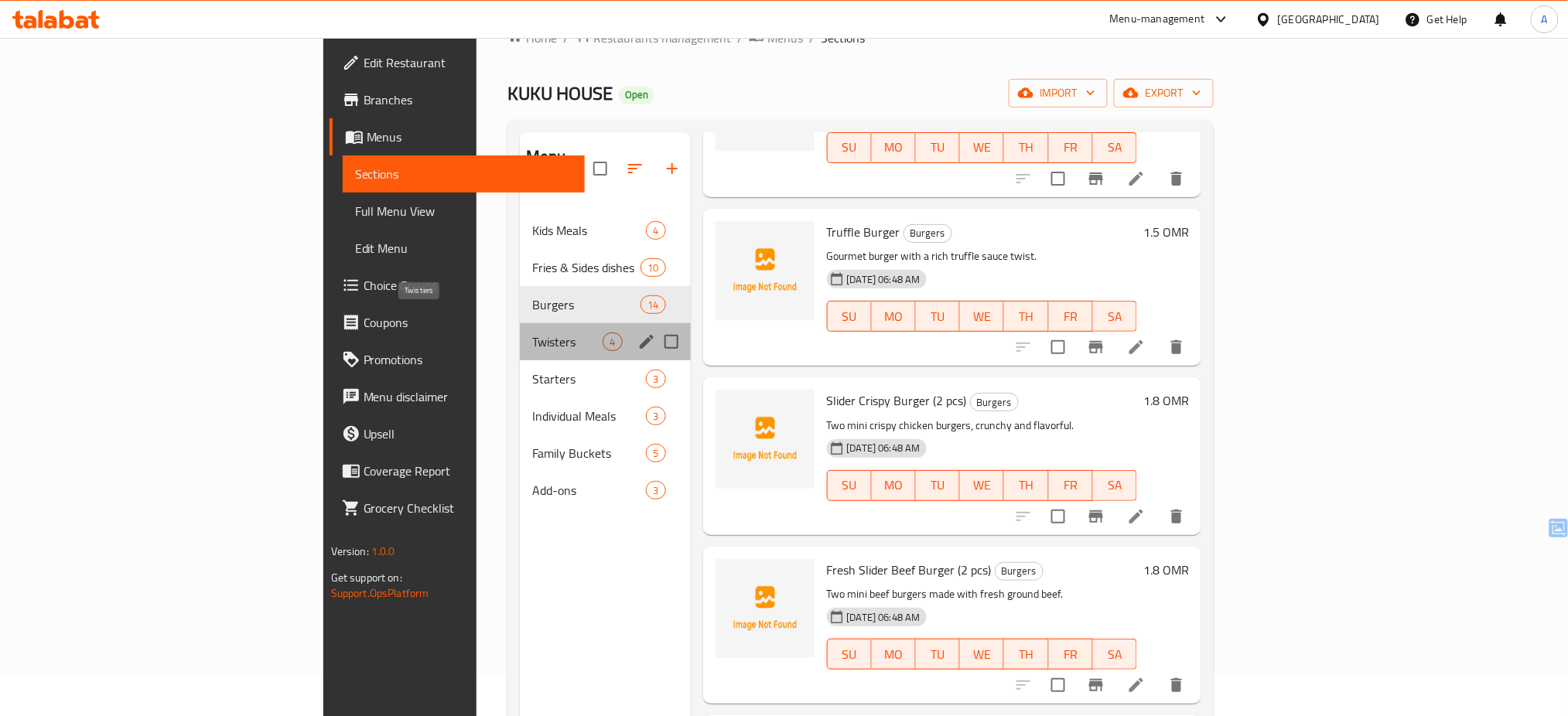
click at [532, 333] on span "Twisters" at bounding box center [567, 342] width 71 height 18
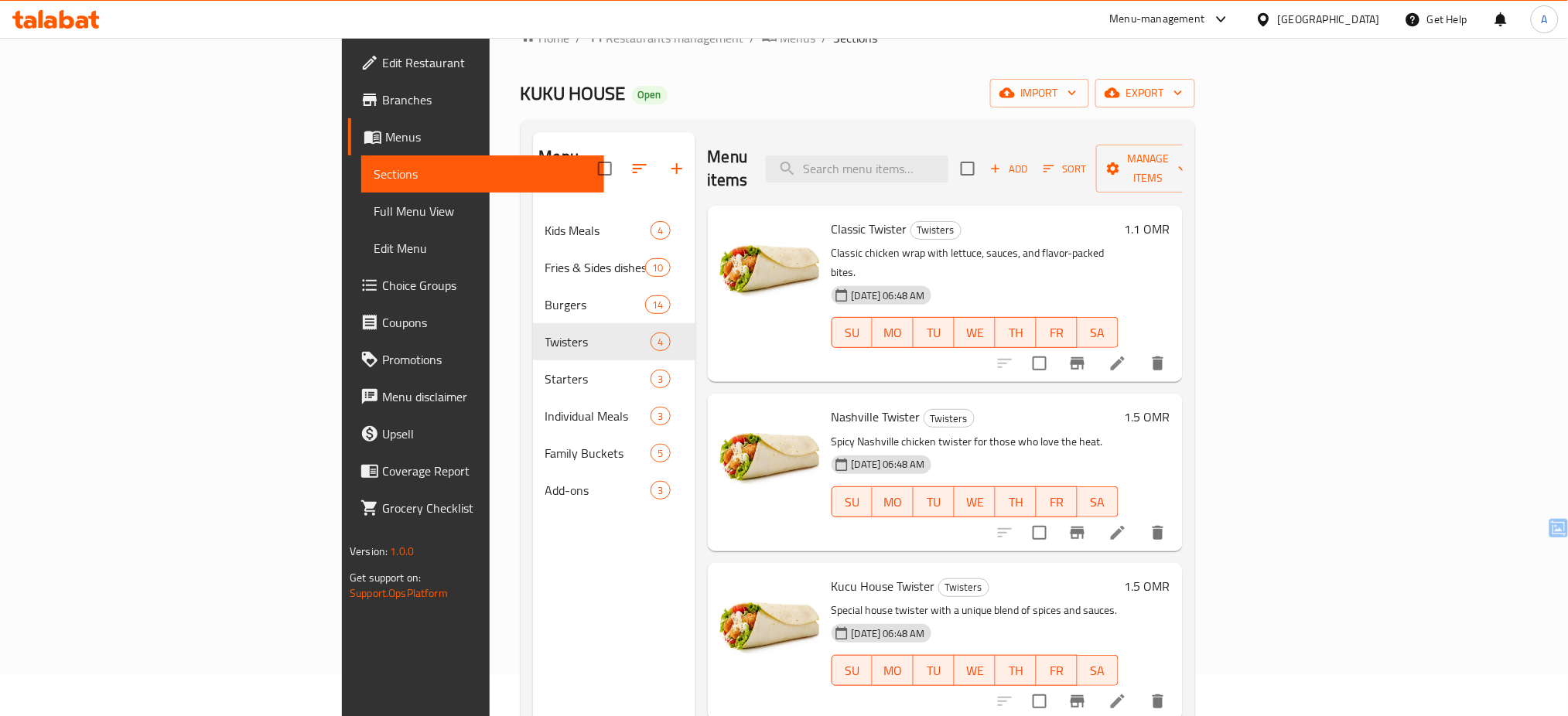
scroll to position [217, 0]
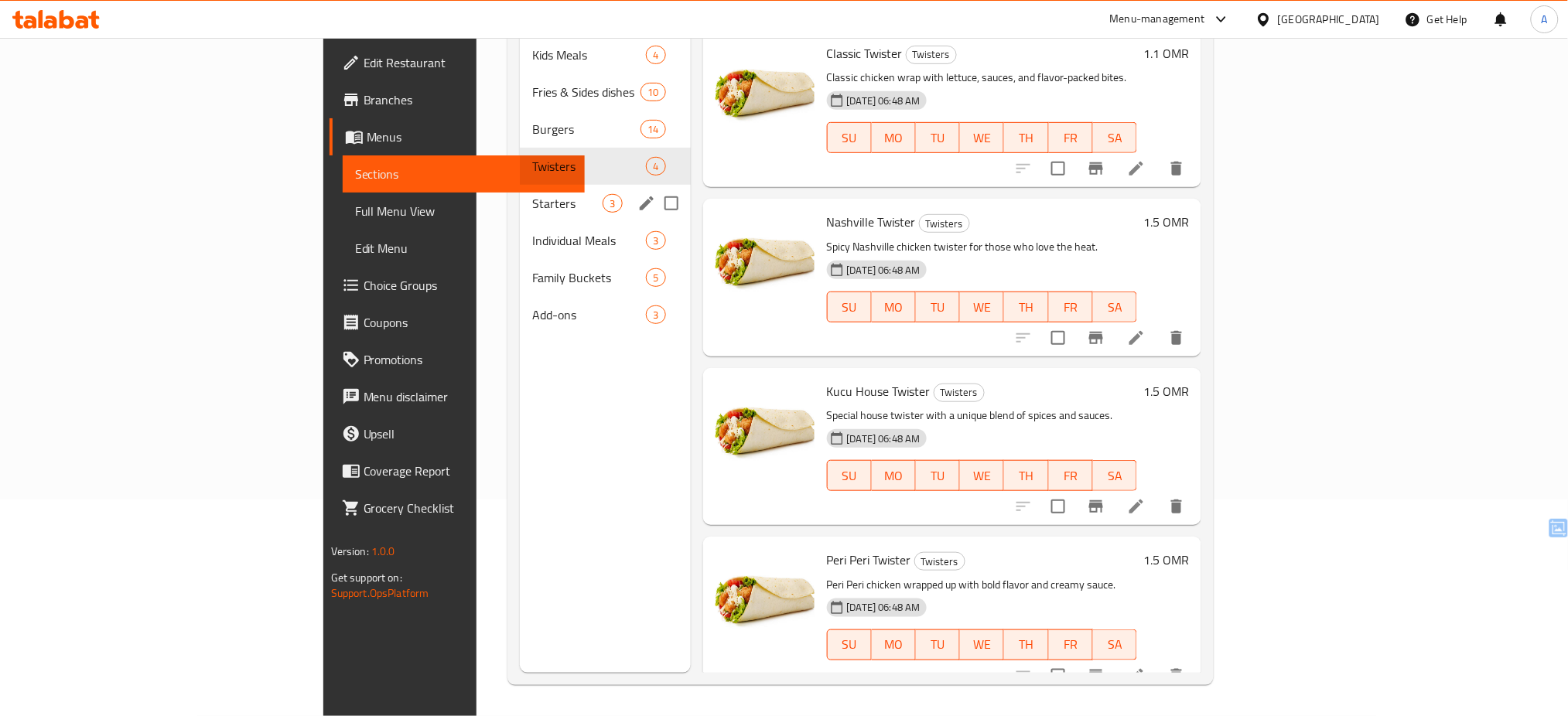
click at [520, 190] on div "Starters 3" at bounding box center [605, 203] width 170 height 37
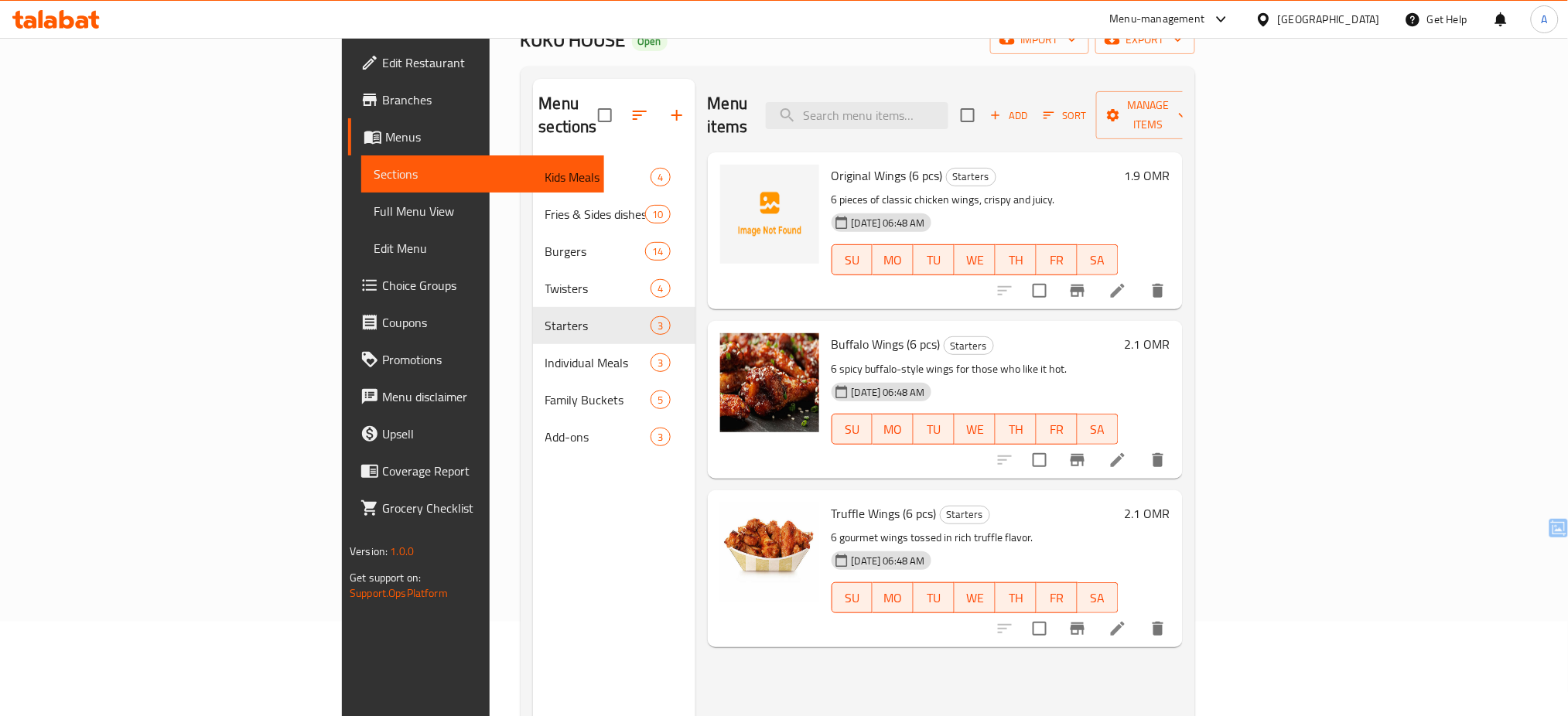
scroll to position [101, 0]
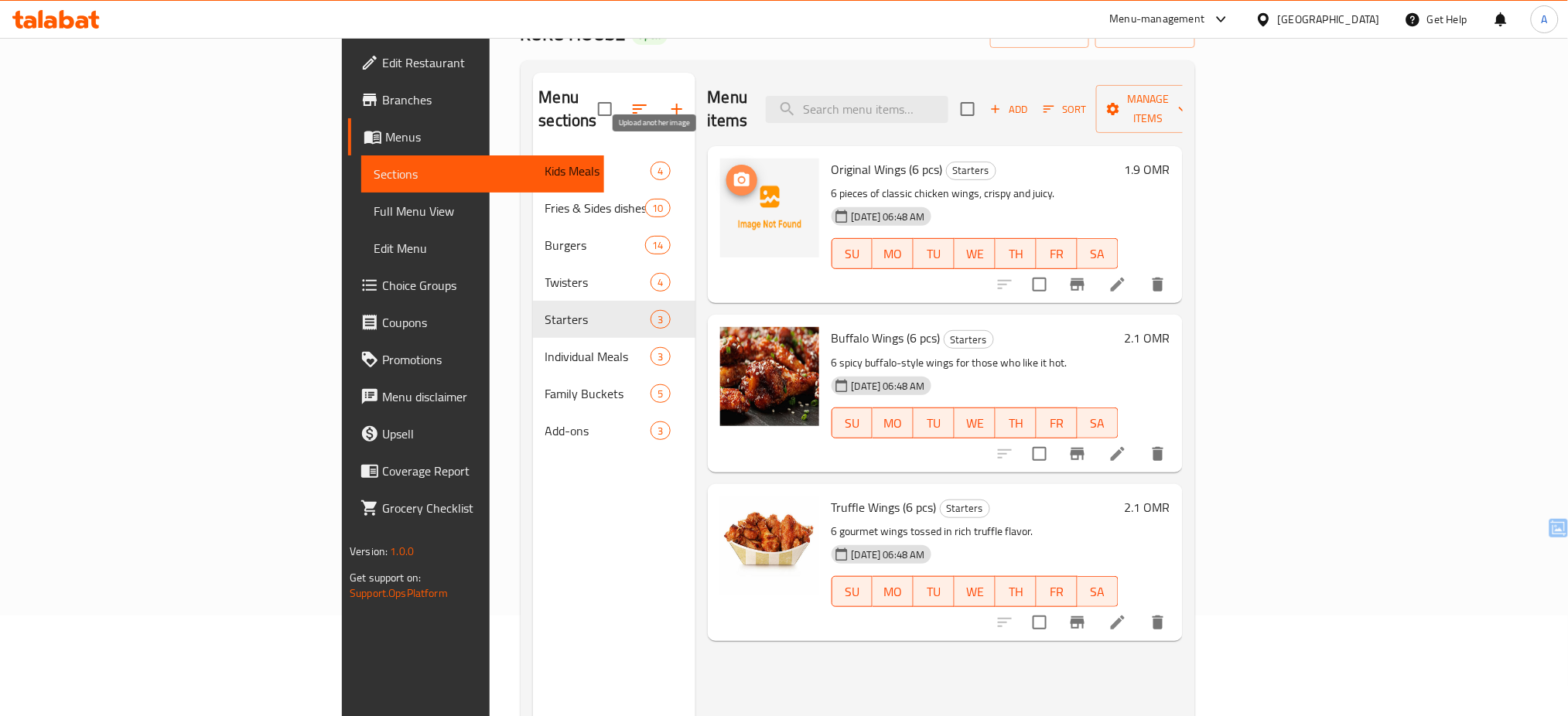
click at [733, 171] on icon "upload picture" at bounding box center [741, 180] width 18 height 18
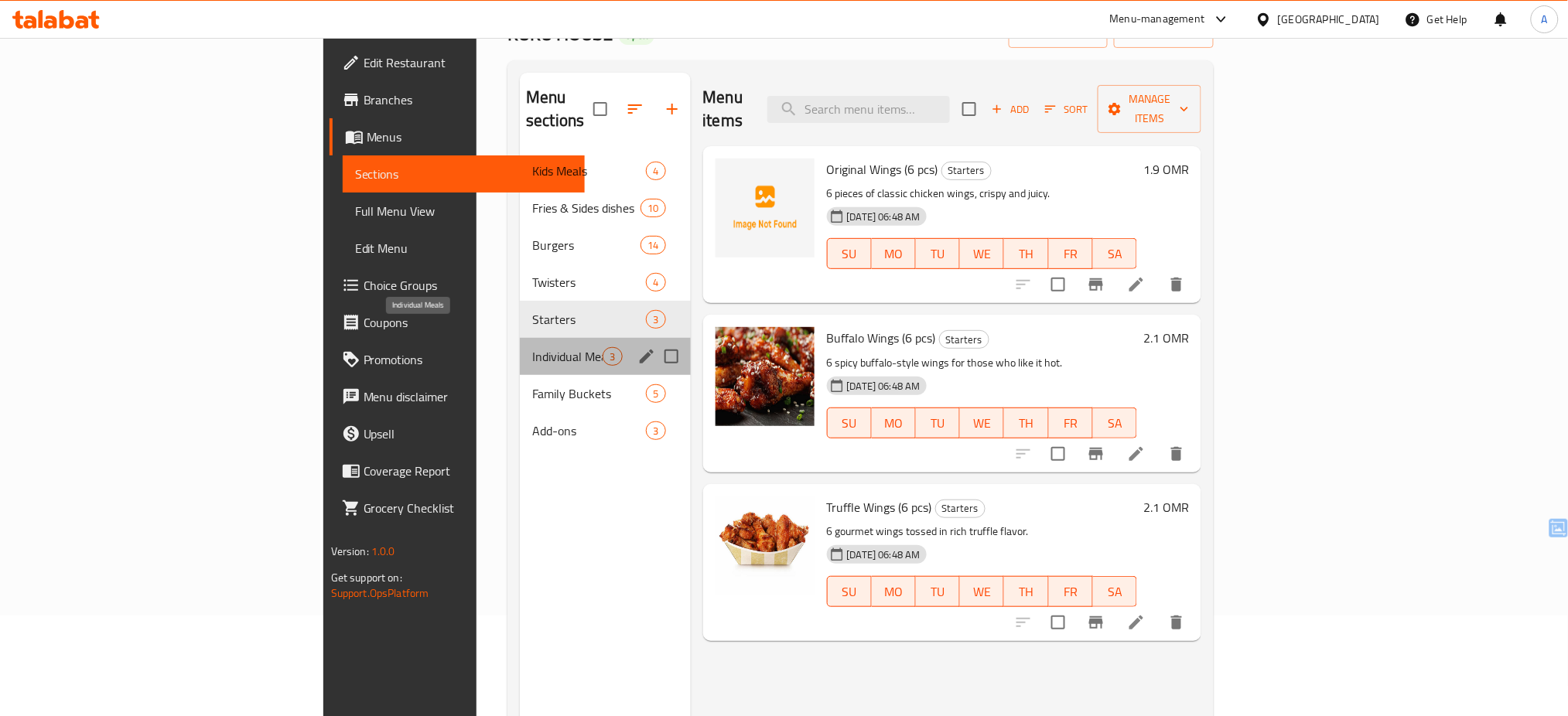
click at [532, 347] on span "Individual Meals" at bounding box center [567, 356] width 71 height 18
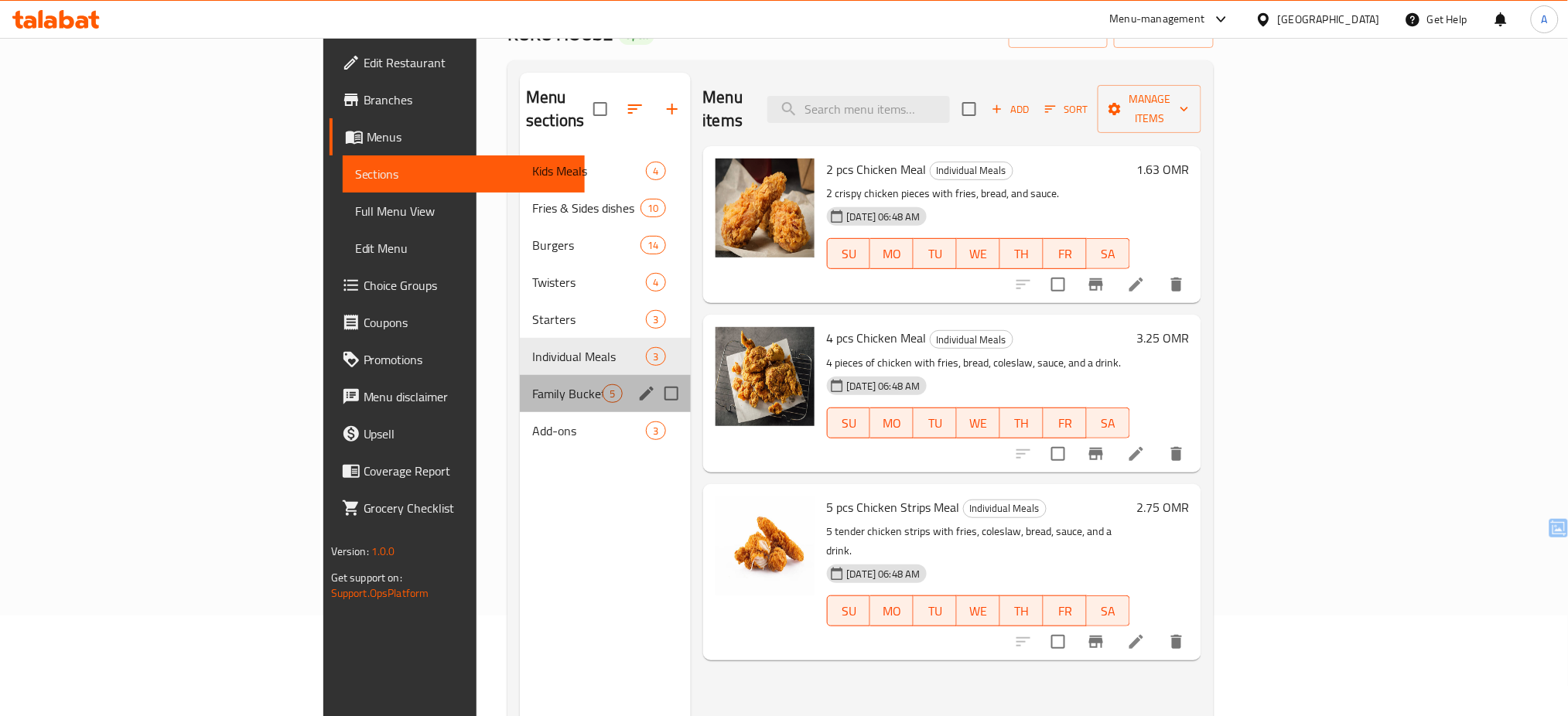
click at [520, 381] on div "Family Buckets 5" at bounding box center [605, 393] width 170 height 37
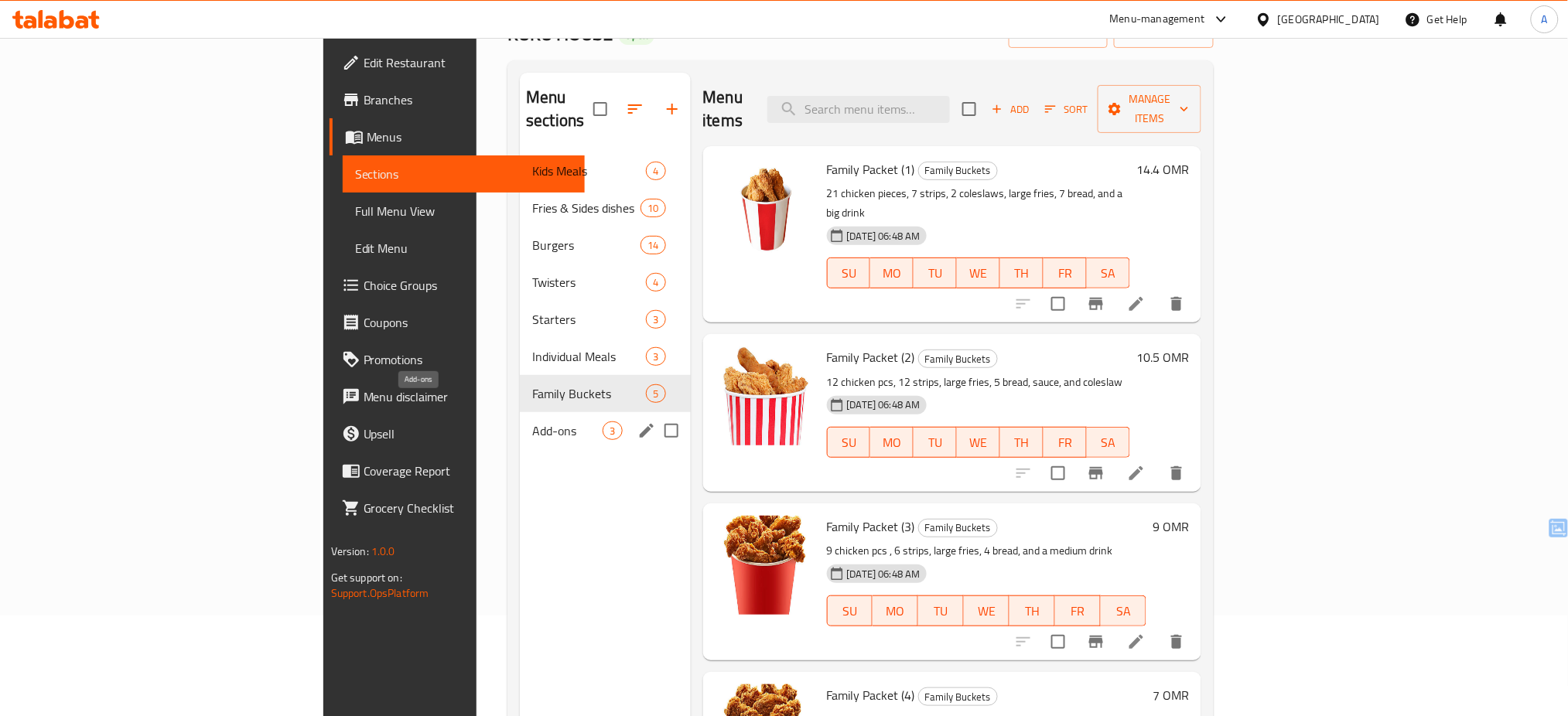
click at [532, 422] on span "Add-ons" at bounding box center [567, 431] width 71 height 18
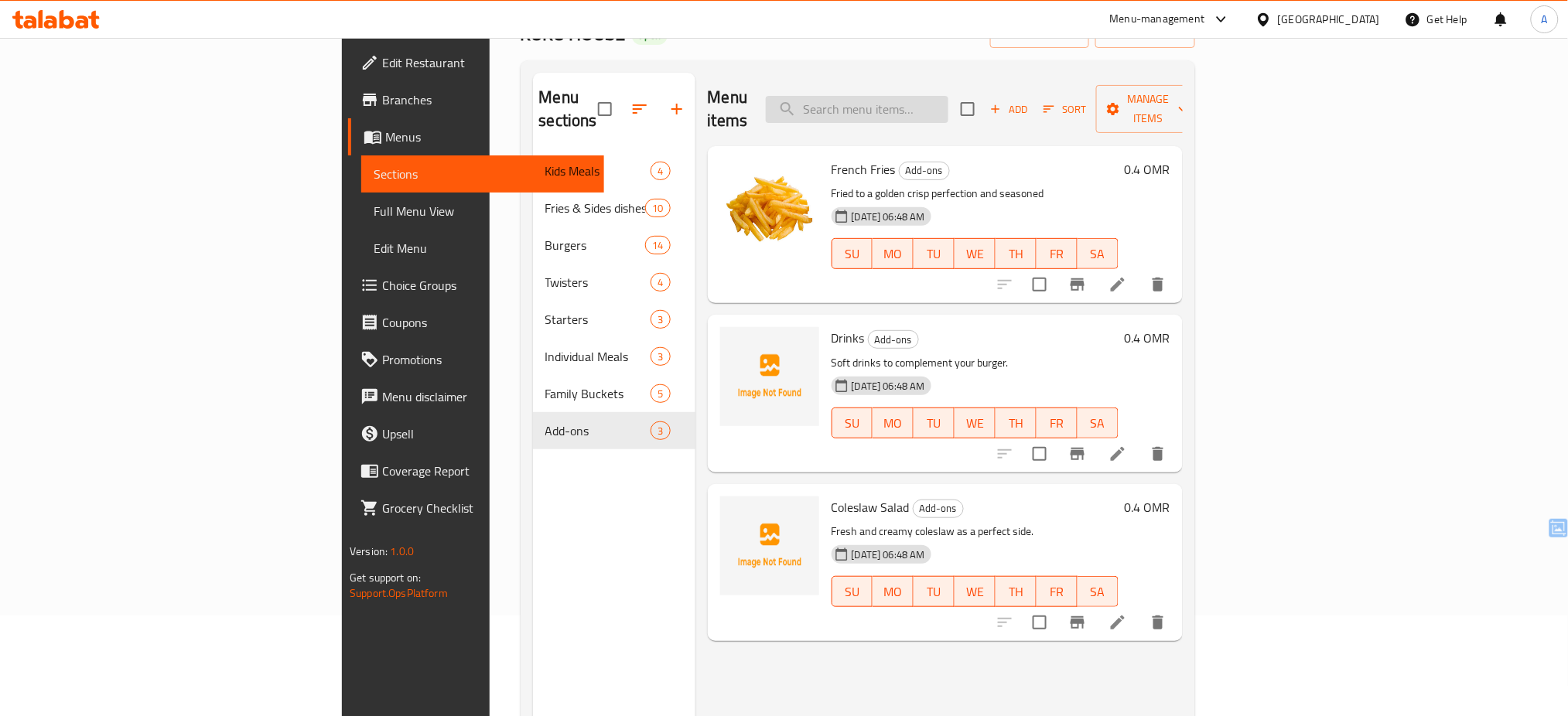
click at [949, 96] on input "search" at bounding box center [858, 110] width 183 height 27
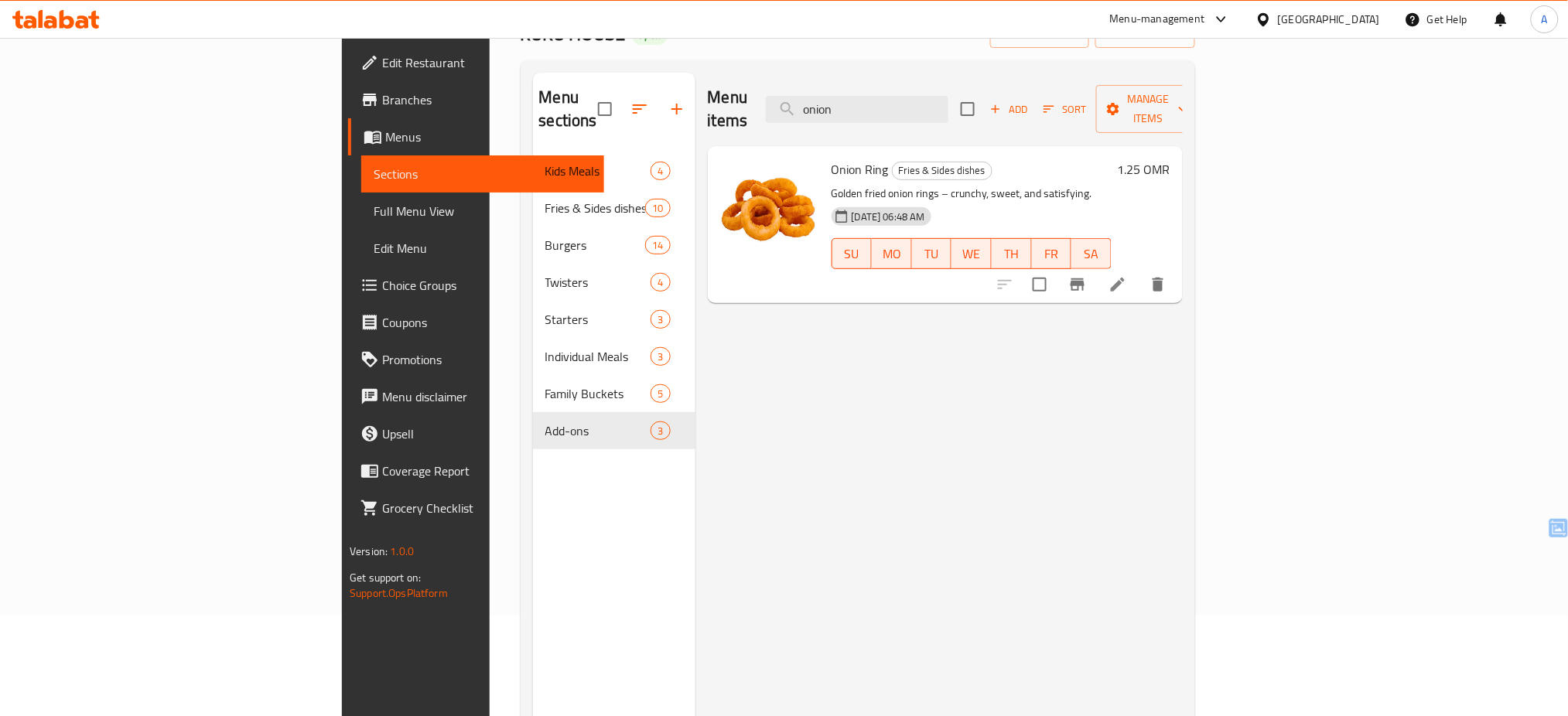
type input "onion"
click at [374, 209] on span "Full Menu View" at bounding box center [482, 211] width 219 height 18
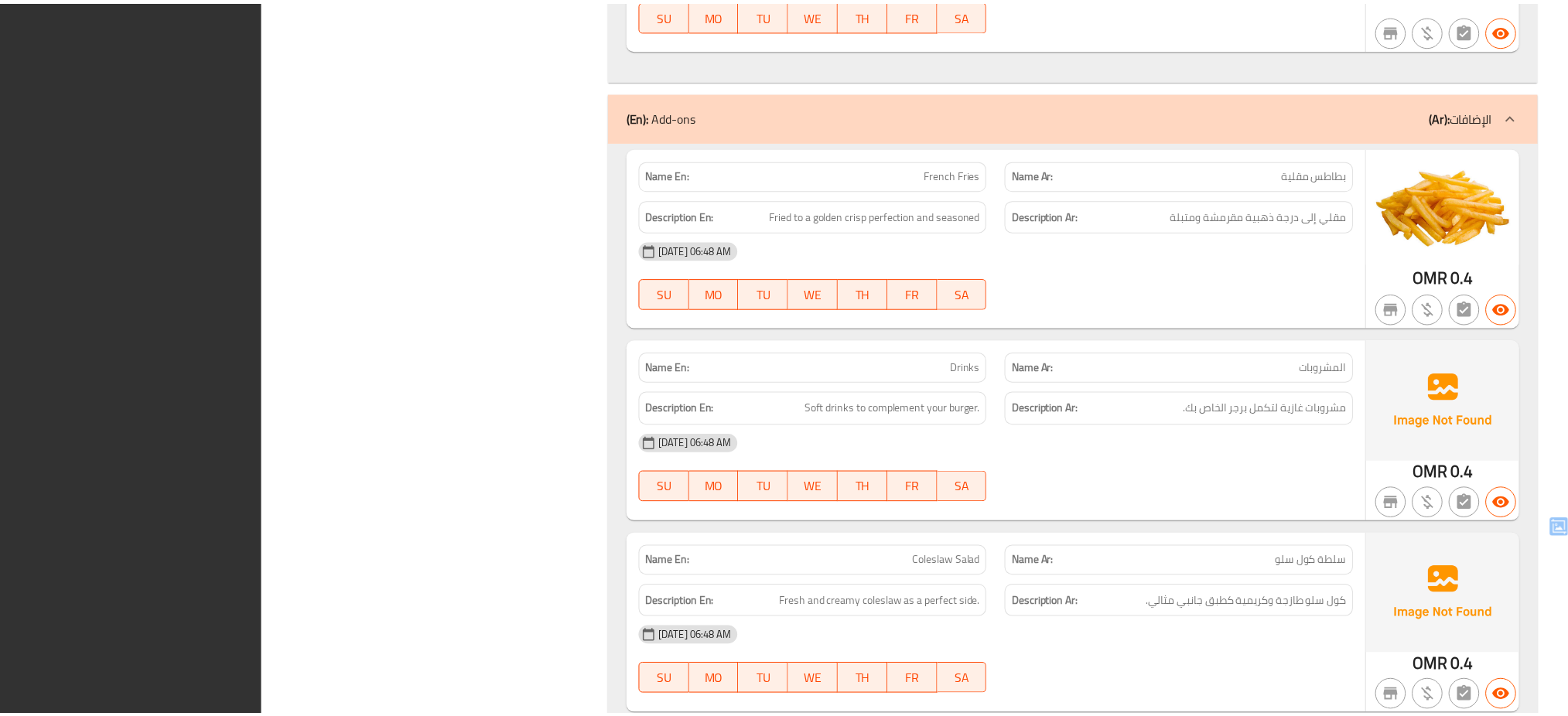
scroll to position [9533, 0]
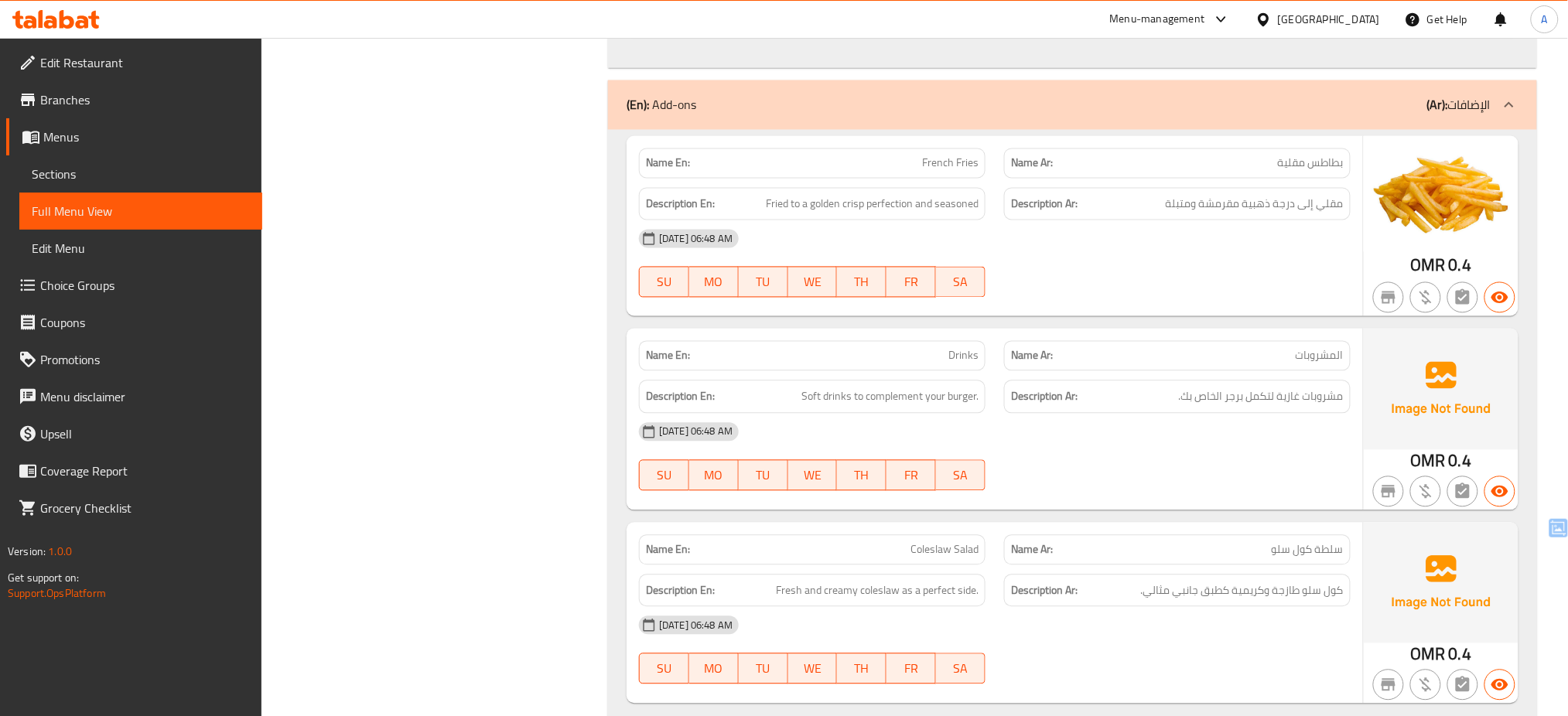
drag, startPoint x: 1365, startPoint y: 33, endPoint x: 1369, endPoint y: 24, distance: 9.8
click at [1369, 24] on div "[GEOGRAPHIC_DATA]" at bounding box center [1318, 19] width 149 height 37
click at [1369, 24] on div "[GEOGRAPHIC_DATA]" at bounding box center [1329, 19] width 103 height 17
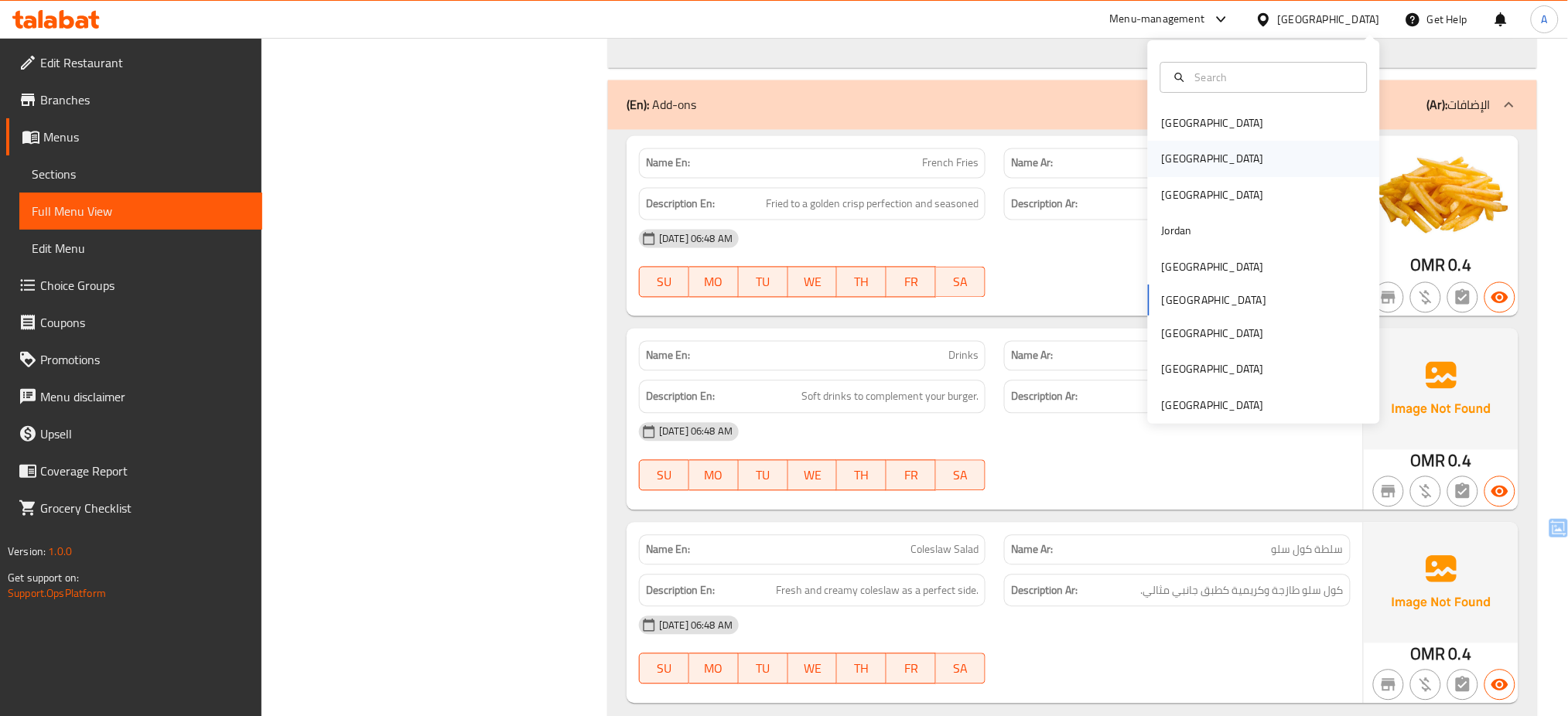
click at [1215, 161] on div "[GEOGRAPHIC_DATA]" at bounding box center [1264, 159] width 232 height 36
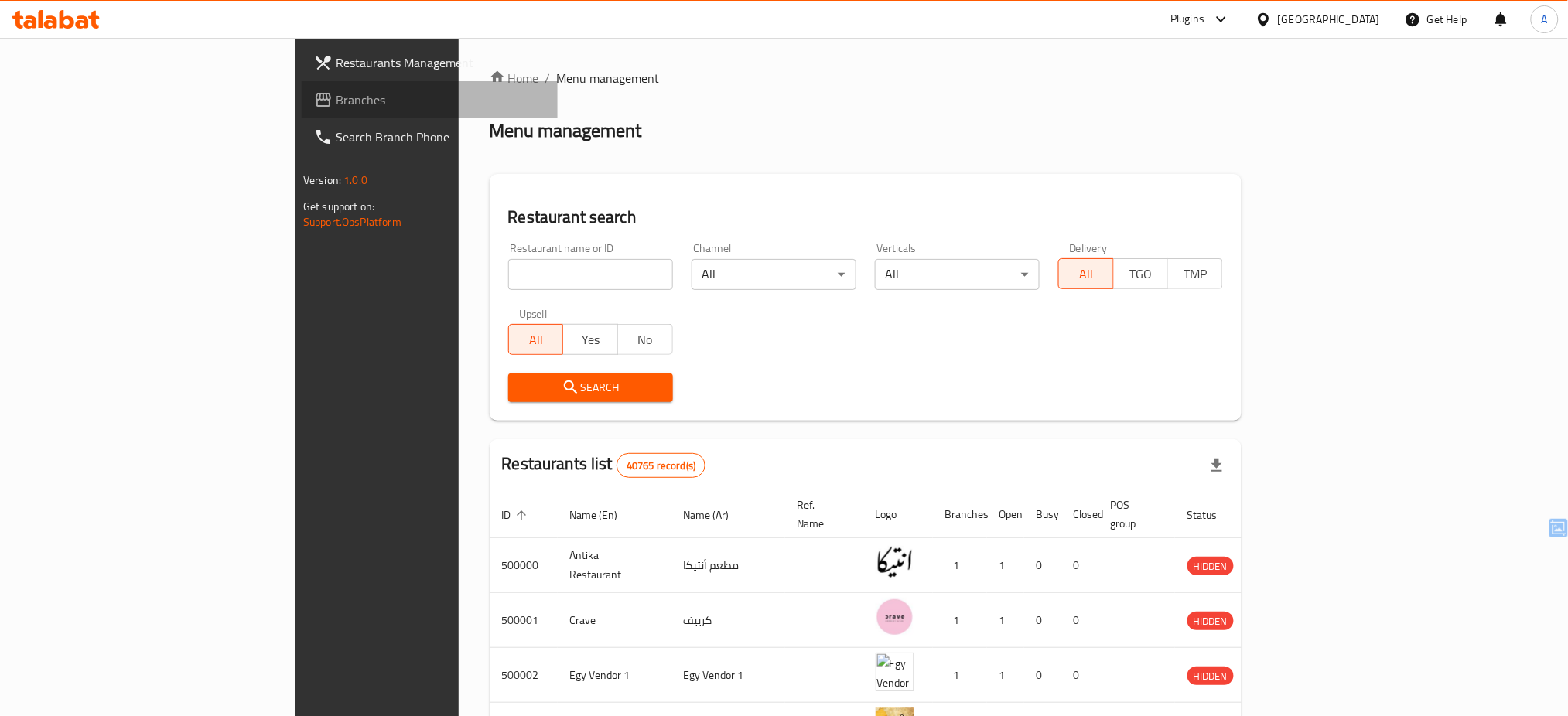
click at [336, 91] on span "Branches" at bounding box center [441, 99] width 210 height 18
